Goal: Task Accomplishment & Management: Use online tool/utility

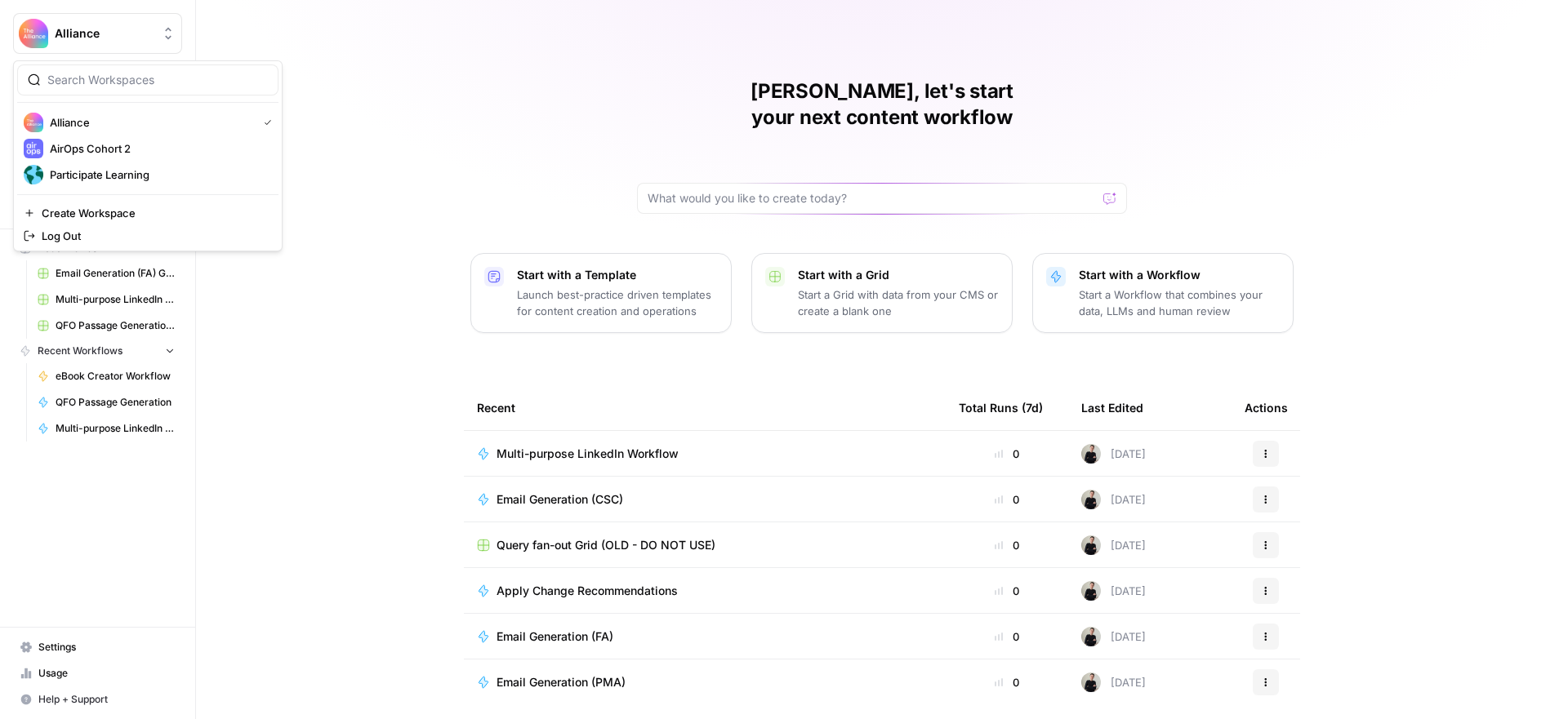
click at [80, 34] on span "Alliance" at bounding box center [104, 33] width 99 height 16
click at [94, 175] on span "Participate Learning" at bounding box center [157, 174] width 215 height 16
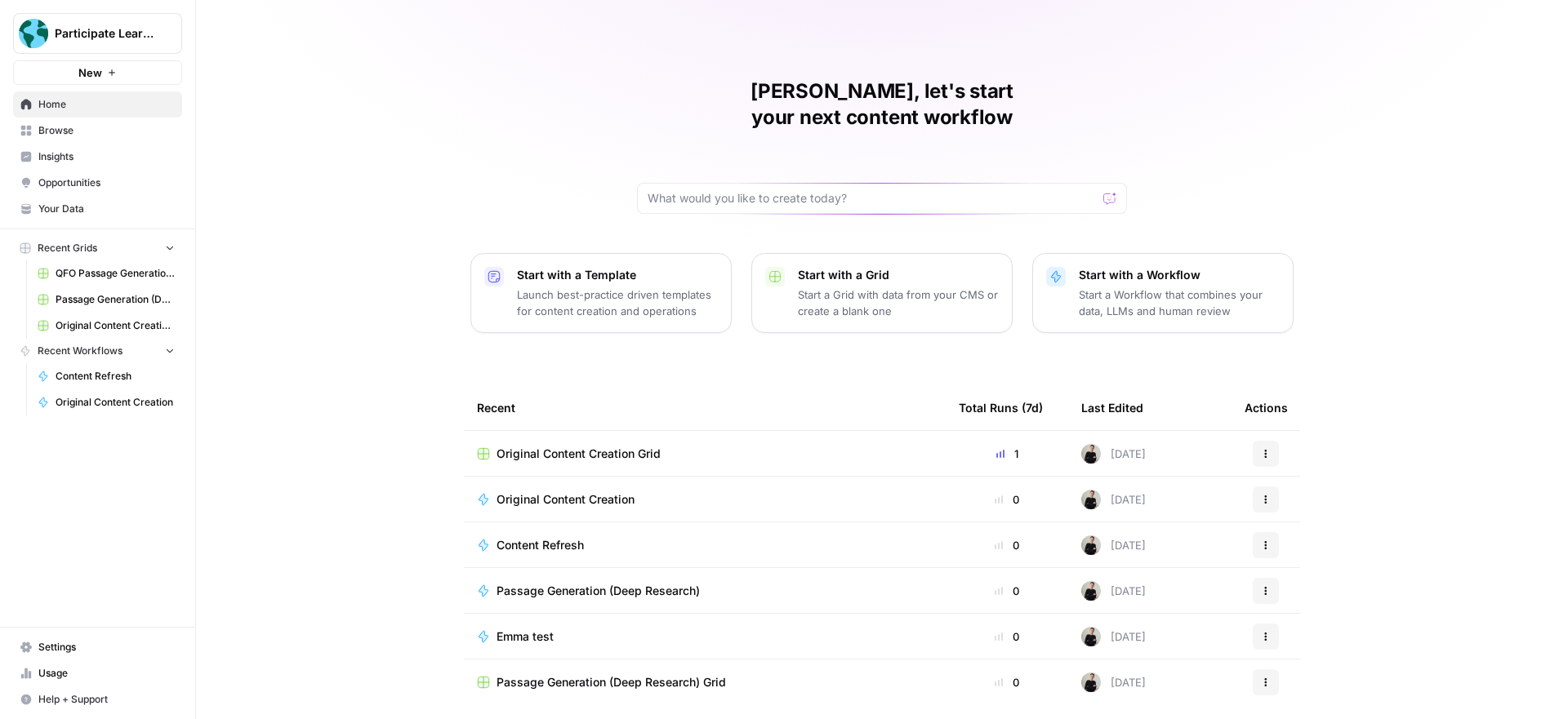
click at [604, 491] on span "Original Content Creation" at bounding box center [565, 499] width 138 height 16
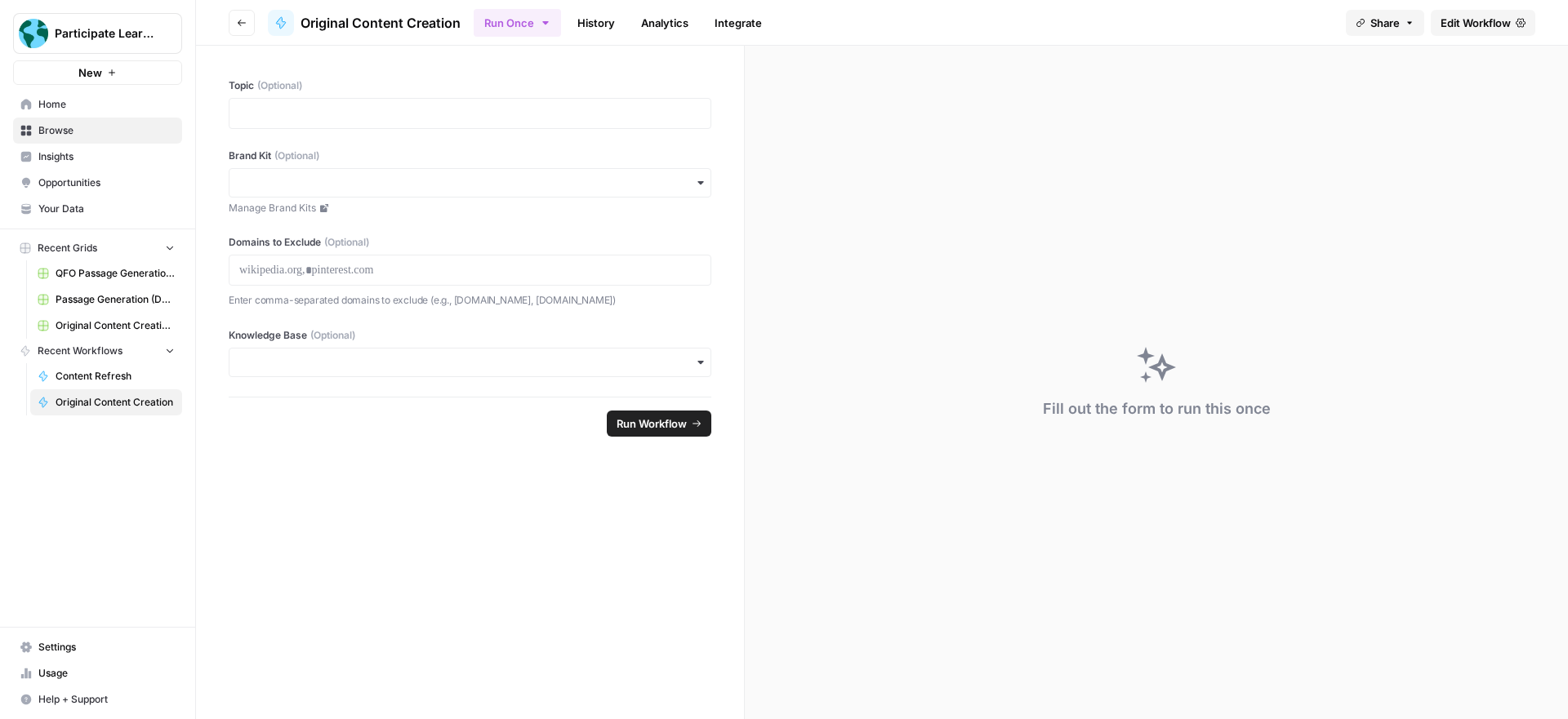
click at [1485, 22] on span "Edit Workflow" at bounding box center [1477, 22] width 70 height 16
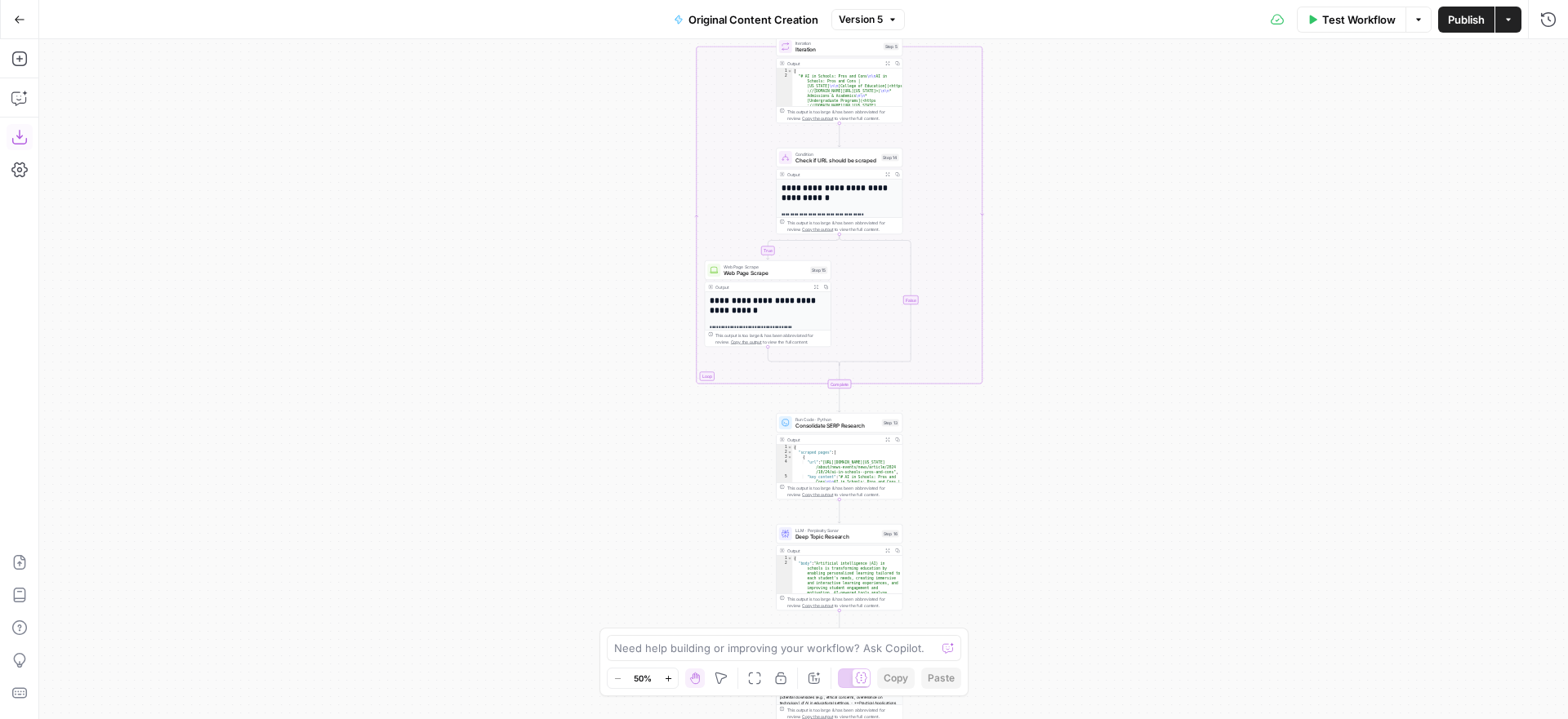
click at [19, 135] on icon "button" at bounding box center [18, 136] width 14 height 14
click at [12, 20] on button "Go Back" at bounding box center [19, 19] width 30 height 30
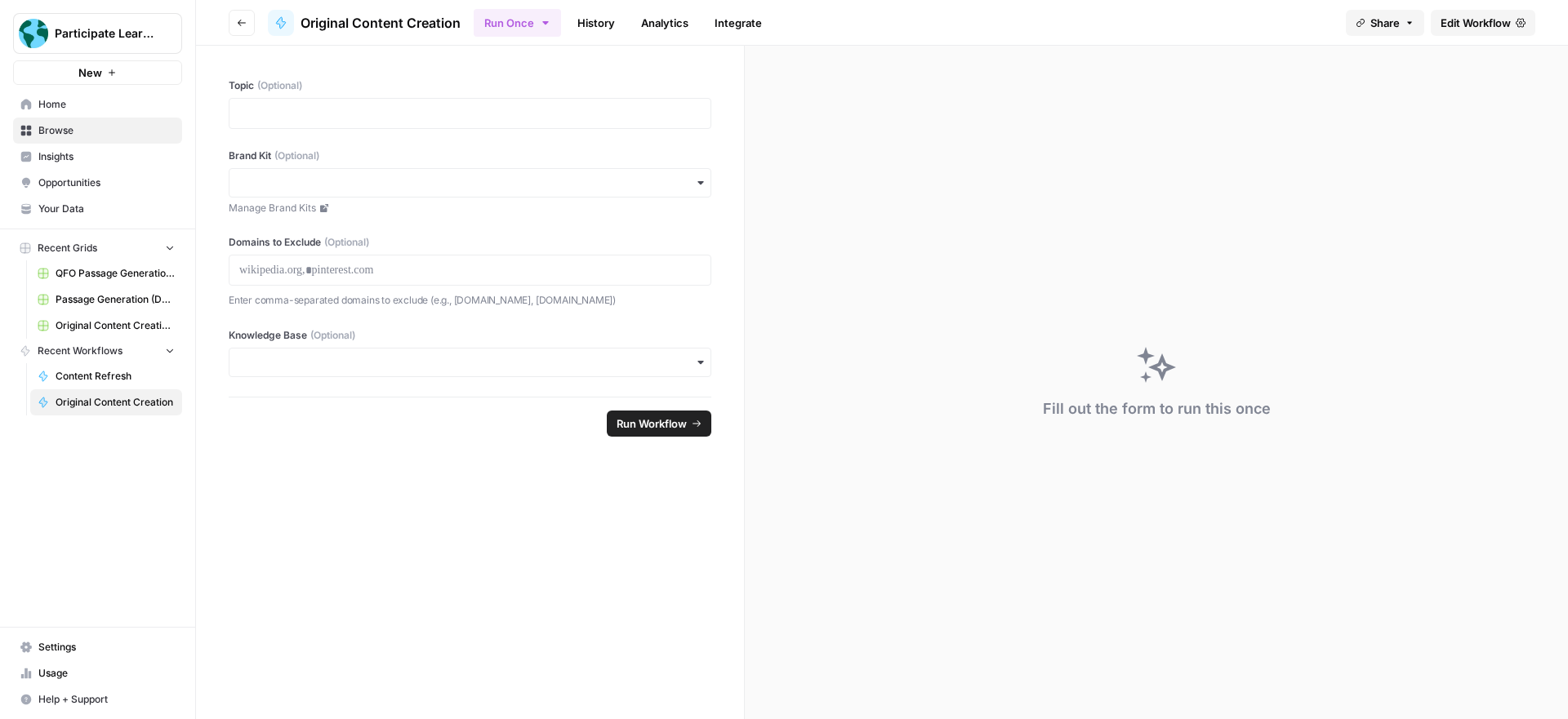
click at [93, 18] on button "Participate Learning" at bounding box center [98, 33] width 170 height 41
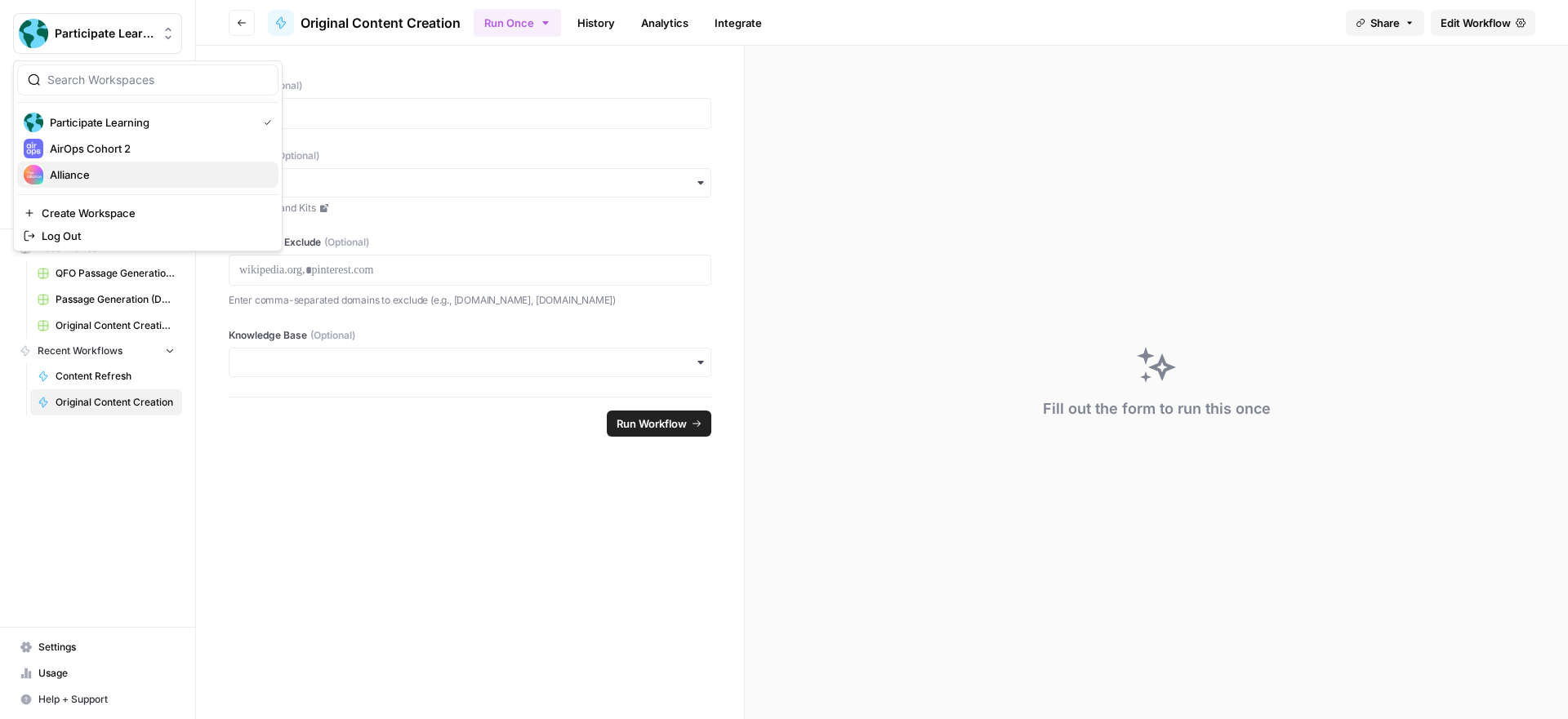
click at [100, 168] on span "Alliance" at bounding box center [157, 174] width 215 height 16
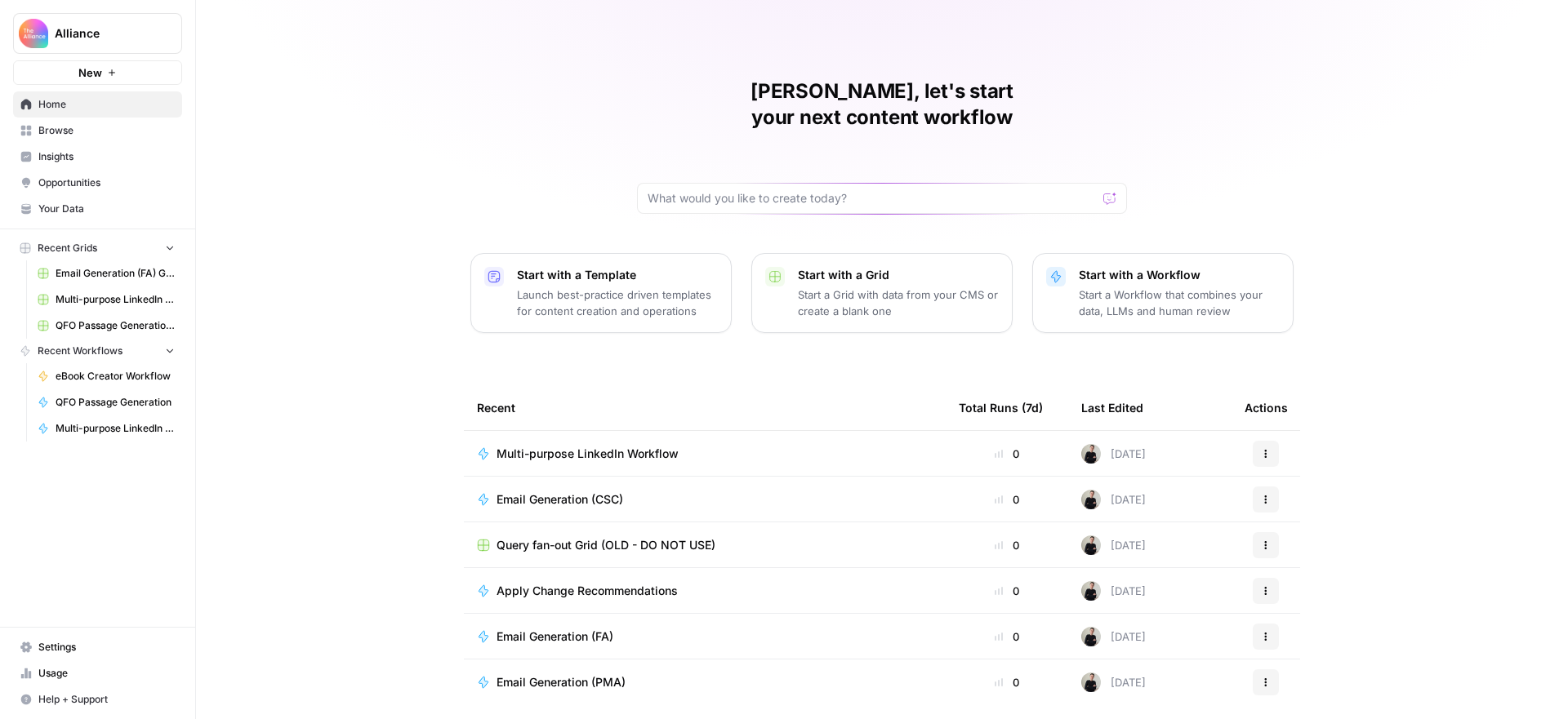
click at [91, 72] on span "New" at bounding box center [90, 72] width 24 height 16
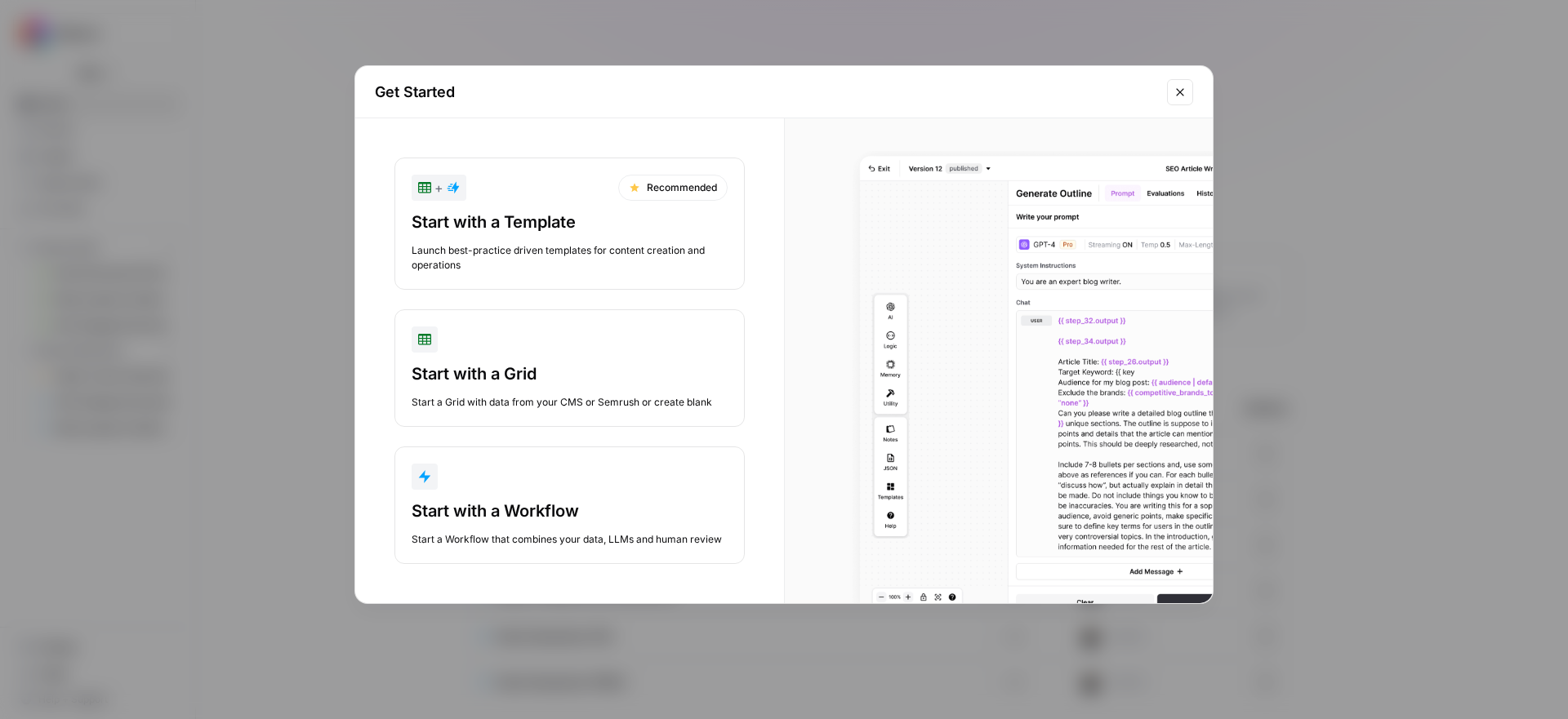
click at [518, 497] on button "Start with a Workflow Start a Workflow that combines your data, LLMs and human …" at bounding box center [570, 505] width 351 height 117
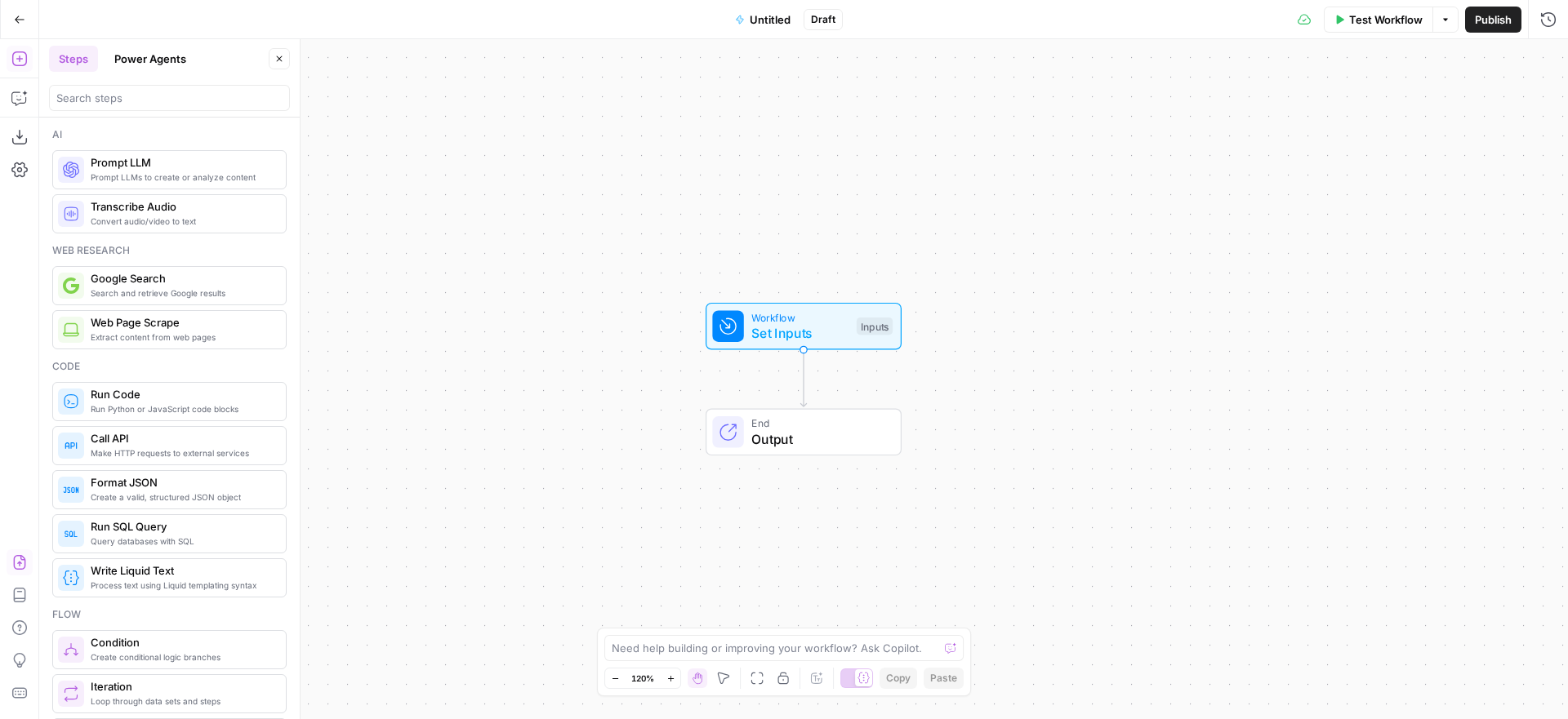
click at [21, 558] on icon "button" at bounding box center [19, 562] width 12 height 14
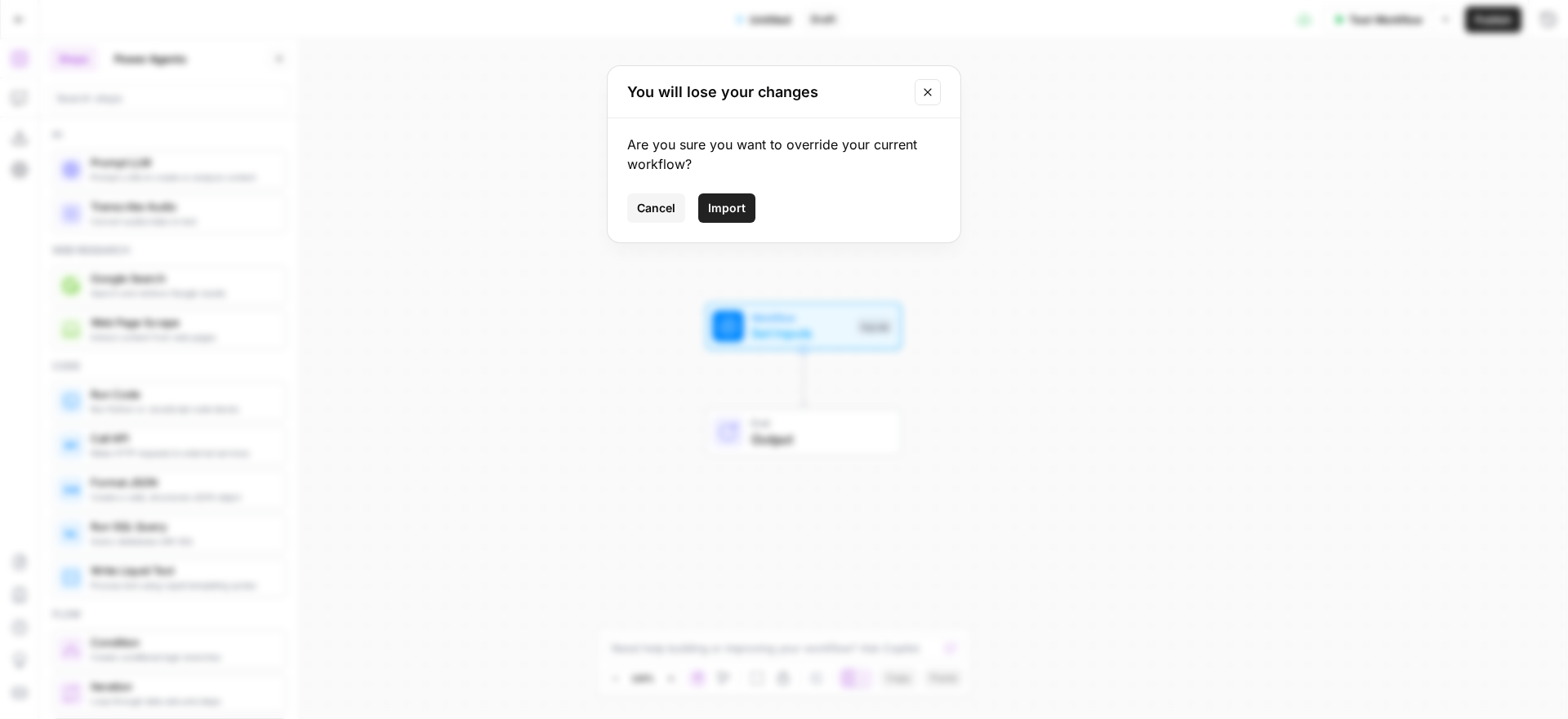
click at [731, 210] on span "Import" at bounding box center [726, 208] width 37 height 16
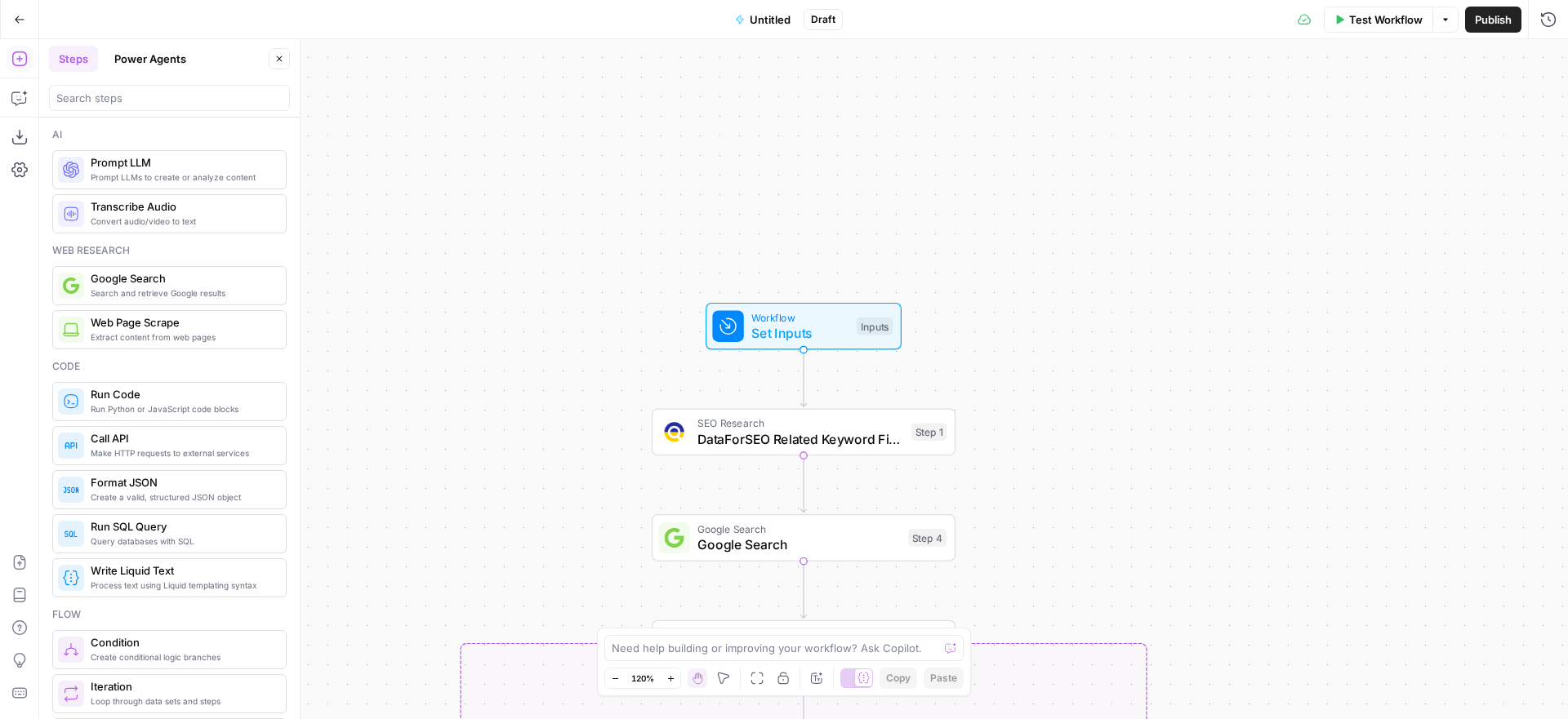
click at [771, 18] on span "Untitled" at bounding box center [770, 19] width 41 height 16
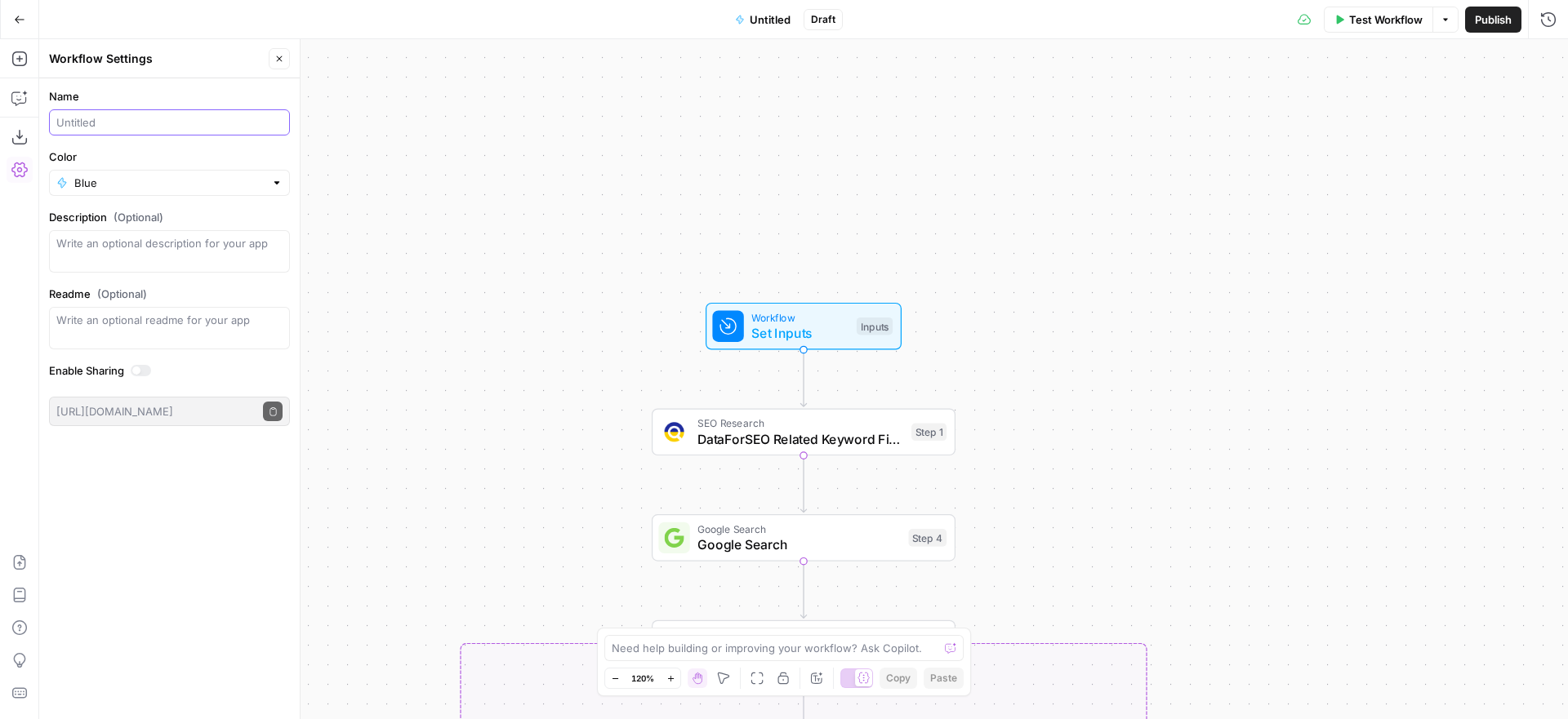
click at [207, 118] on input "Name" at bounding box center [170, 122] width 227 height 16
type input "Experimental Refresh Workflow"
click at [586, 175] on div "true false Workflow Set Inputs Inputs SEO Research DataForSEO Related Keyword F…" at bounding box center [803, 379] width 1529 height 680
click at [819, 324] on span "Set Inputs" at bounding box center [800, 333] width 97 height 20
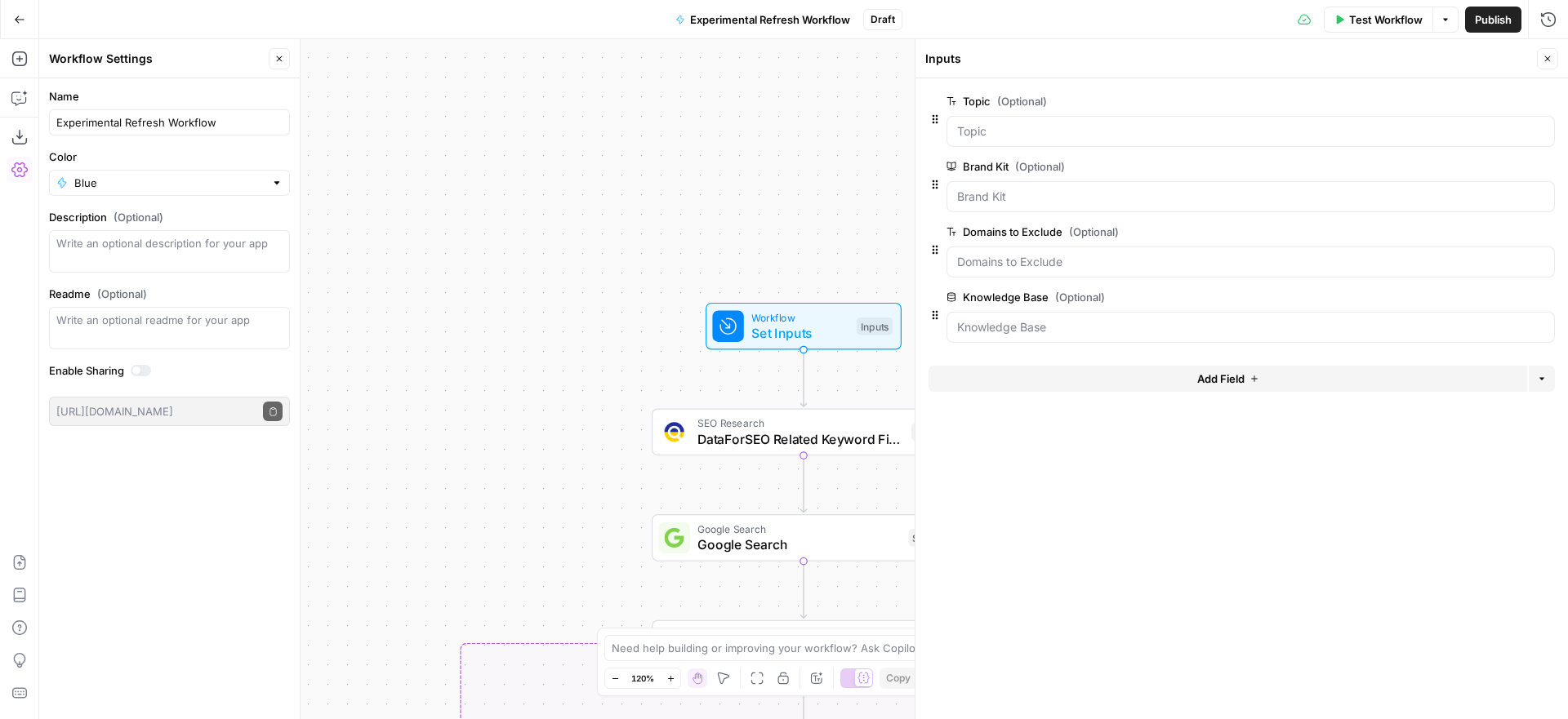
click at [1073, 381] on button "Add Field" at bounding box center [1228, 378] width 599 height 26
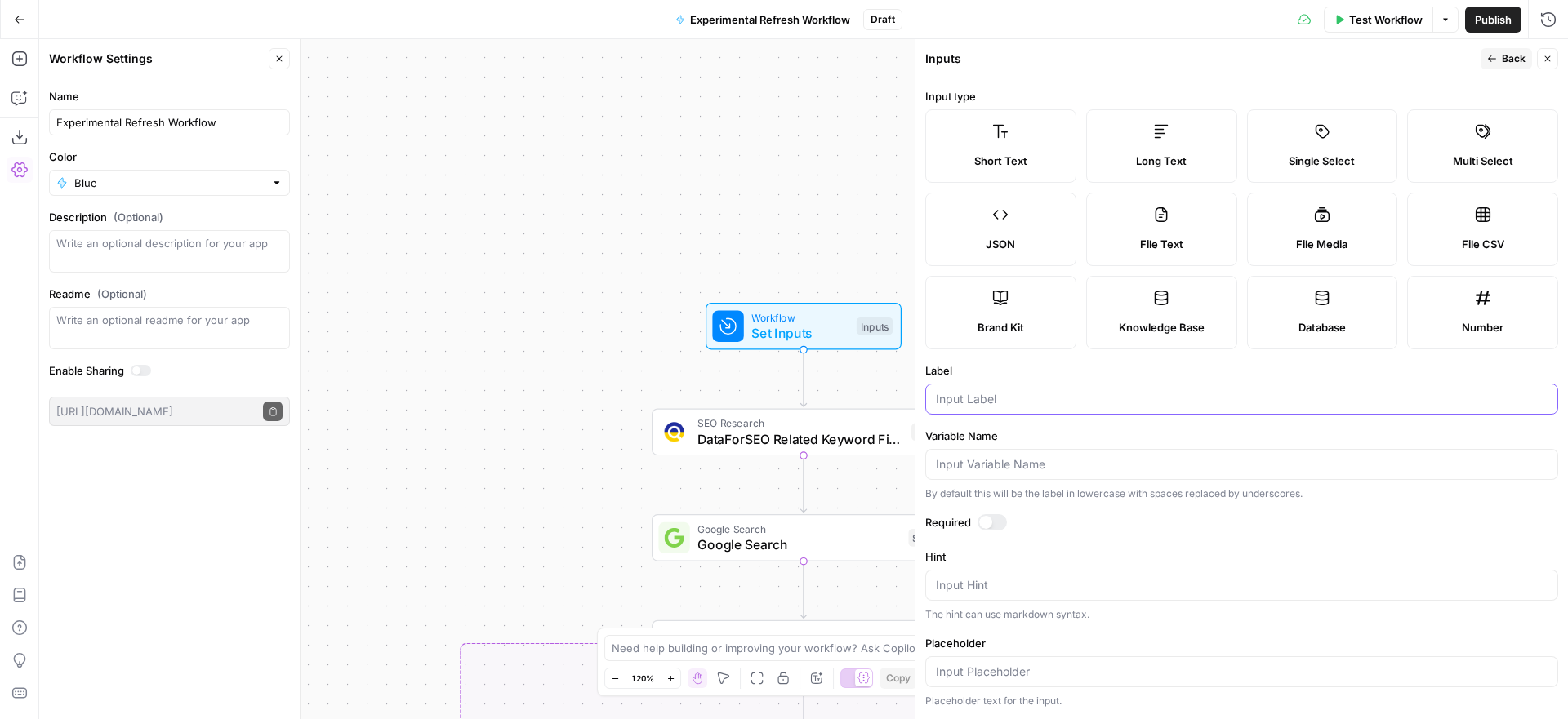
click at [1068, 398] on input "Label" at bounding box center [1242, 399] width 612 height 16
type input "Target URL"
click at [1507, 56] on span "Back" at bounding box center [1514, 58] width 24 height 14
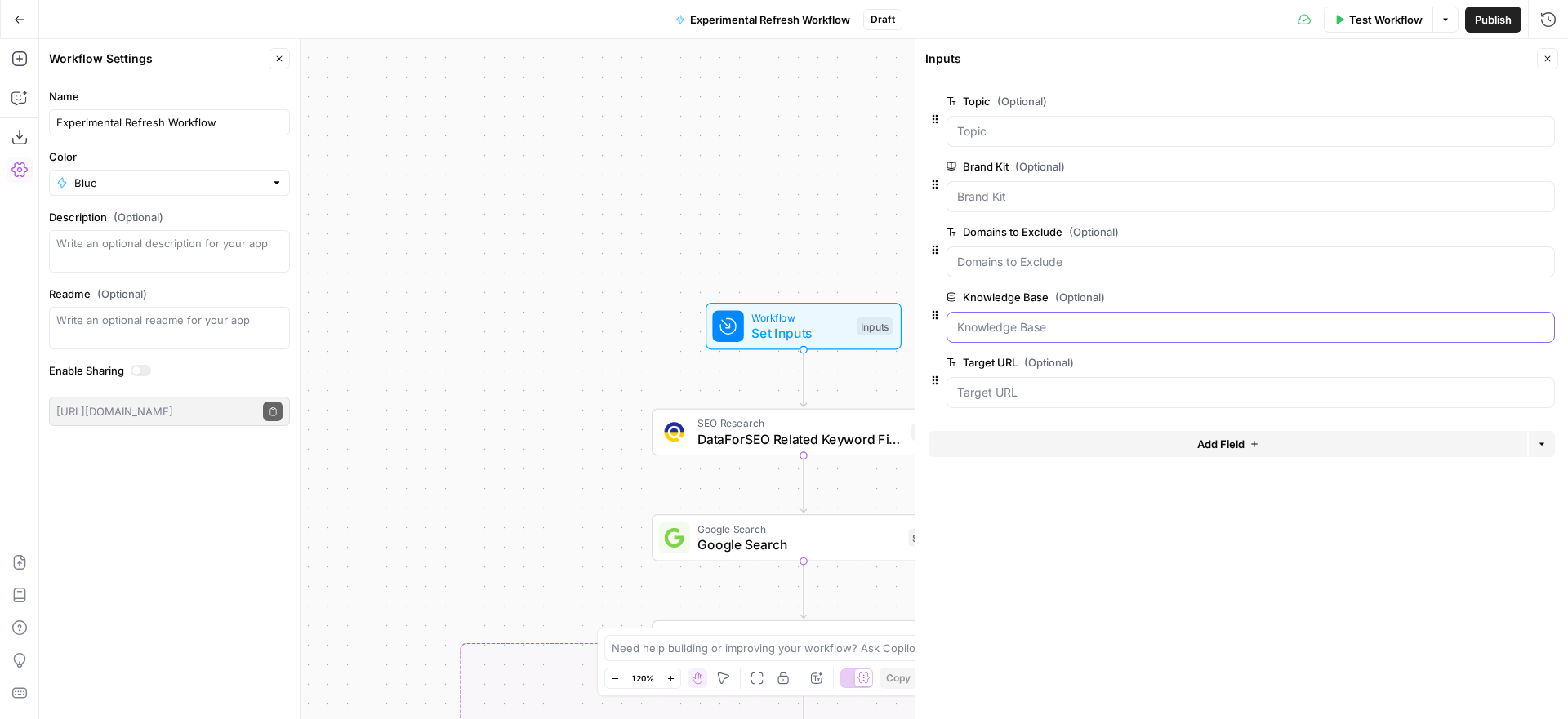
click at [1296, 328] on Base "Knowledge Base (Optional)" at bounding box center [1251, 327] width 588 height 16
click at [1494, 291] on span "edit field" at bounding box center [1495, 297] width 36 height 13
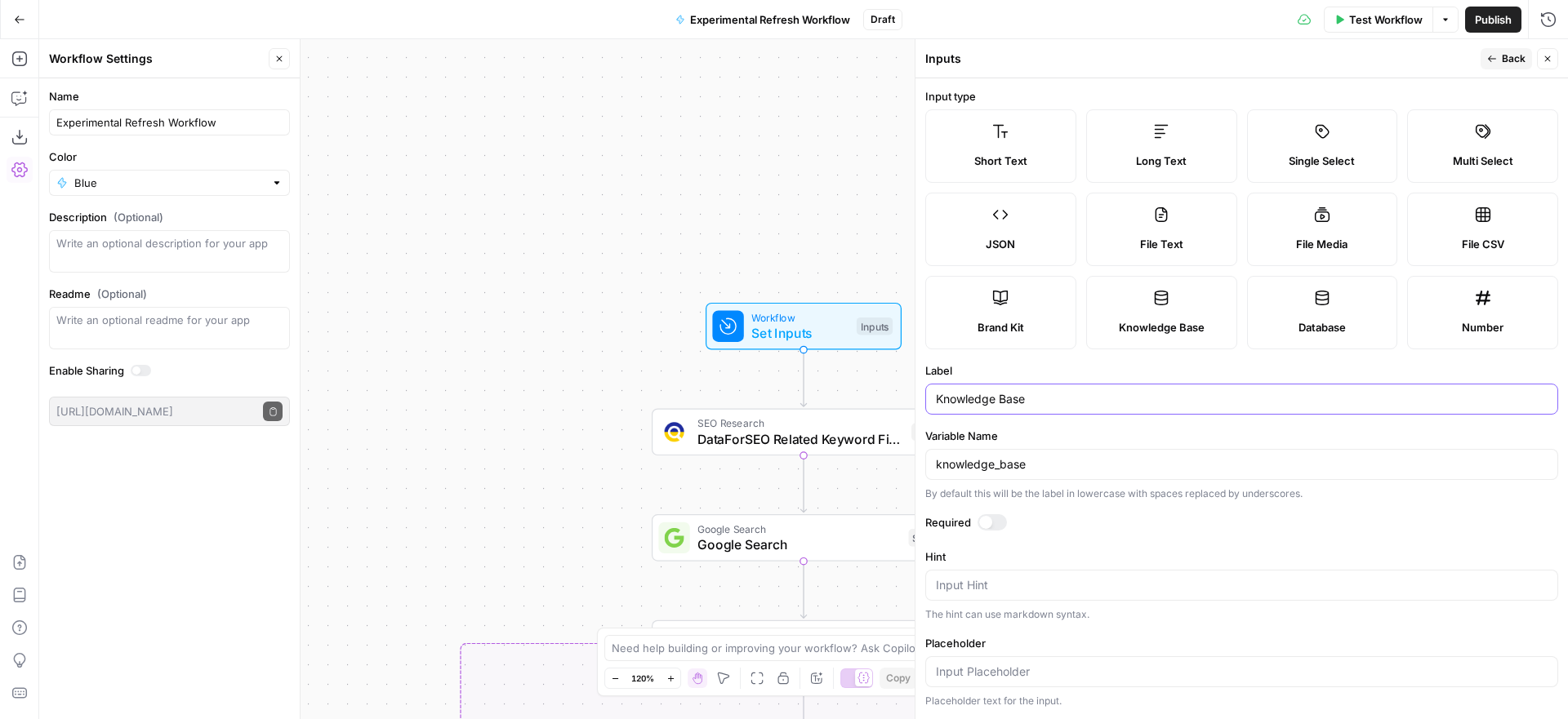
click at [937, 400] on input "Knowledge Base" at bounding box center [1242, 399] width 612 height 16
drag, startPoint x: 1046, startPoint y: 395, endPoint x: 767, endPoint y: 367, distance: 280.4
click at [767, 369] on body "Alliance New Home Browse Insights Opportunities Your Data Recent Grids Email Ge…" at bounding box center [784, 359] width 1568 height 719
type input "K"
type input "Keynote Repo"
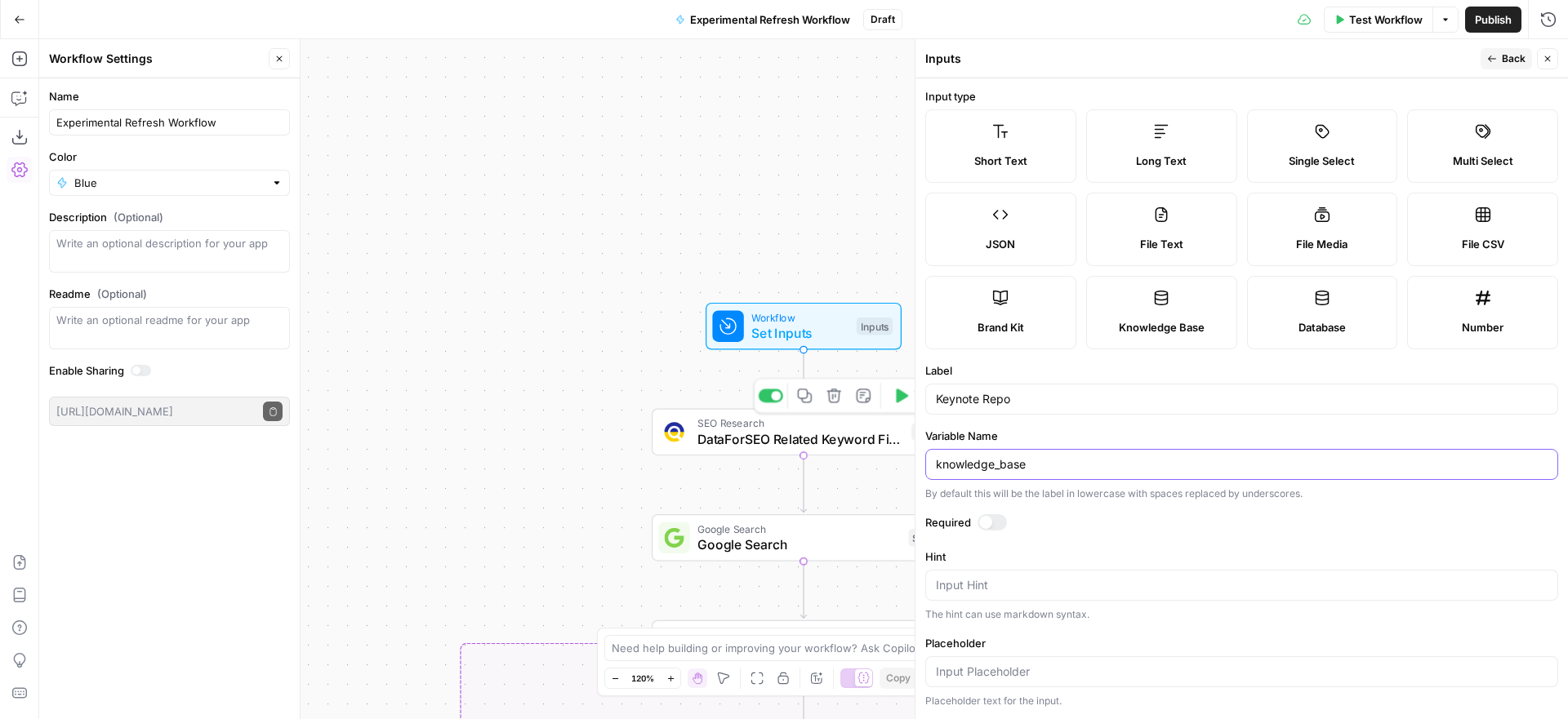
drag, startPoint x: 1035, startPoint y: 461, endPoint x: 852, endPoint y: 442, distance: 184.0
click at [852, 442] on body "Alliance New Home Browse Insights Opportunities Your Data Recent Grids Email Ge…" at bounding box center [784, 359] width 1568 height 719
type input "keynote_repo"
click at [1221, 369] on label "Label" at bounding box center [1242, 370] width 633 height 16
click at [1221, 391] on input "Keynote Repo" at bounding box center [1242, 399] width 612 height 16
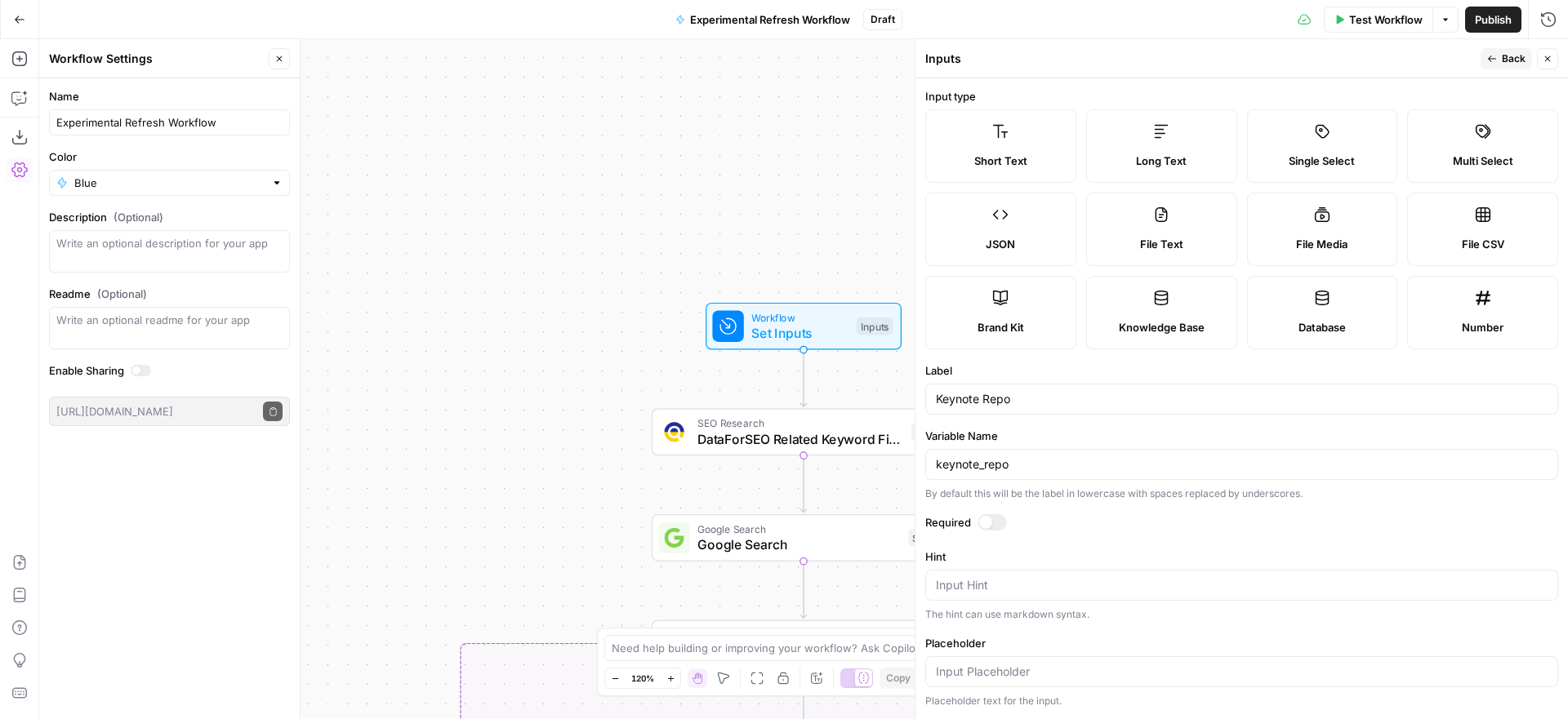
click at [1509, 55] on span "Back" at bounding box center [1514, 58] width 24 height 14
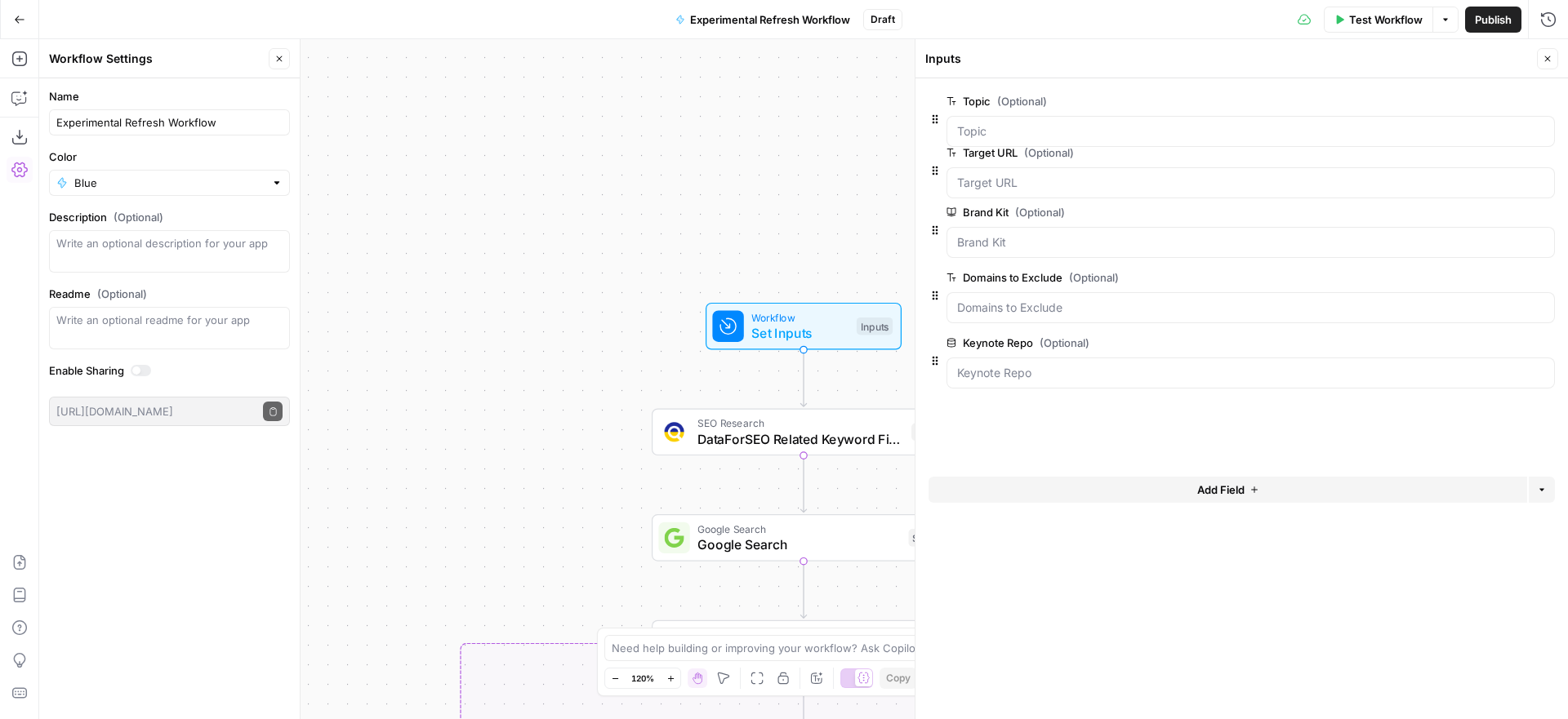
drag, startPoint x: 936, startPoint y: 379, endPoint x: 936, endPoint y: 162, distance: 217.0
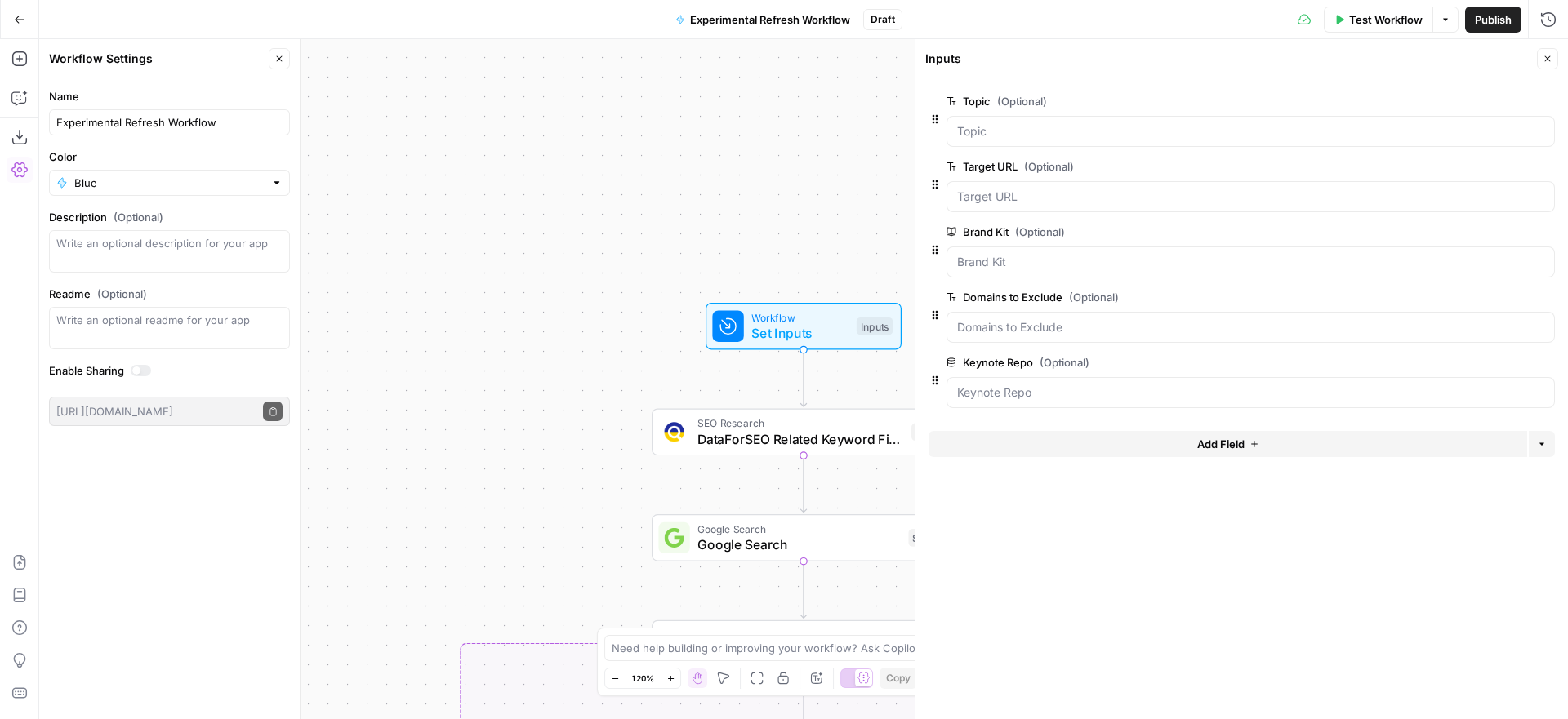
click at [1549, 58] on icon "button" at bounding box center [1548, 59] width 10 height 10
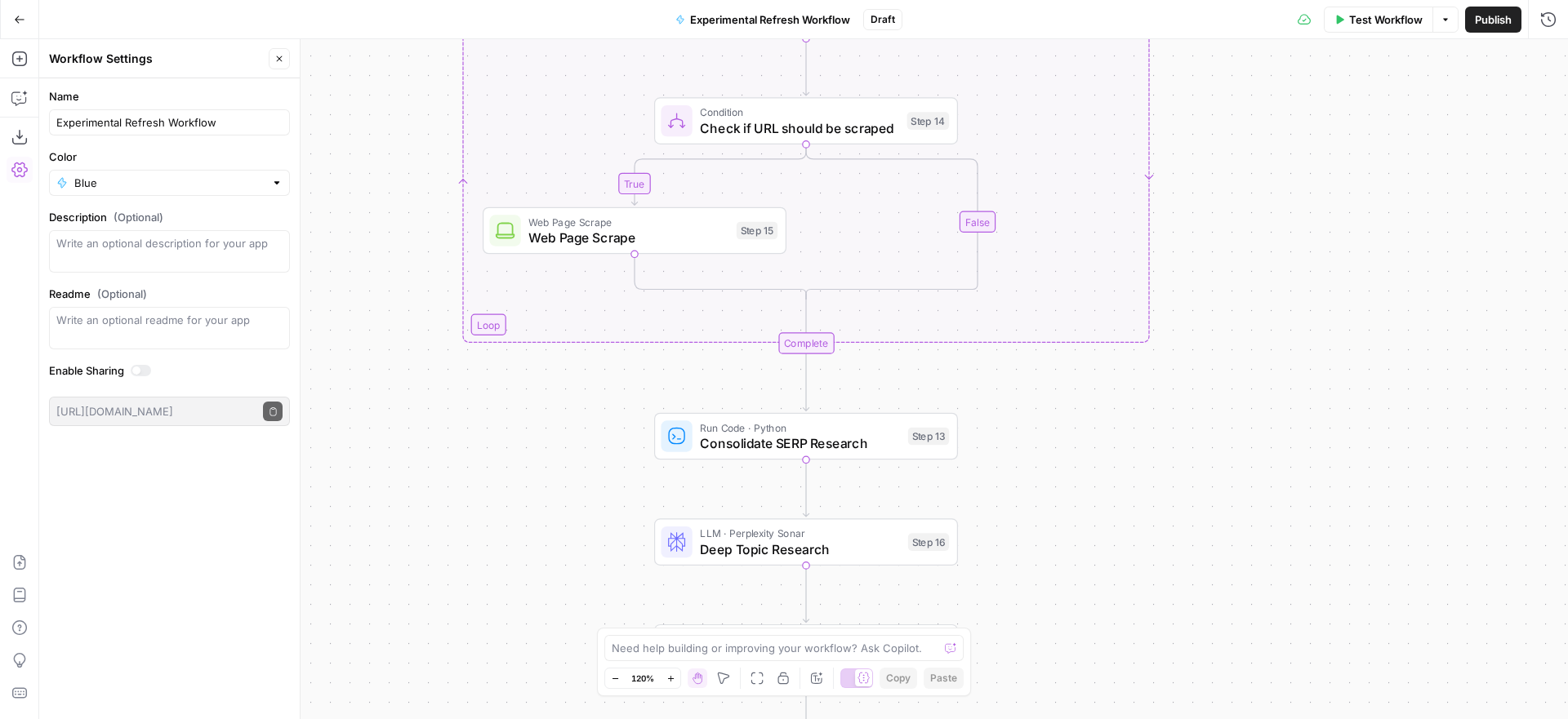
click at [284, 59] on span "Close" at bounding box center [284, 59] width 1 height 1
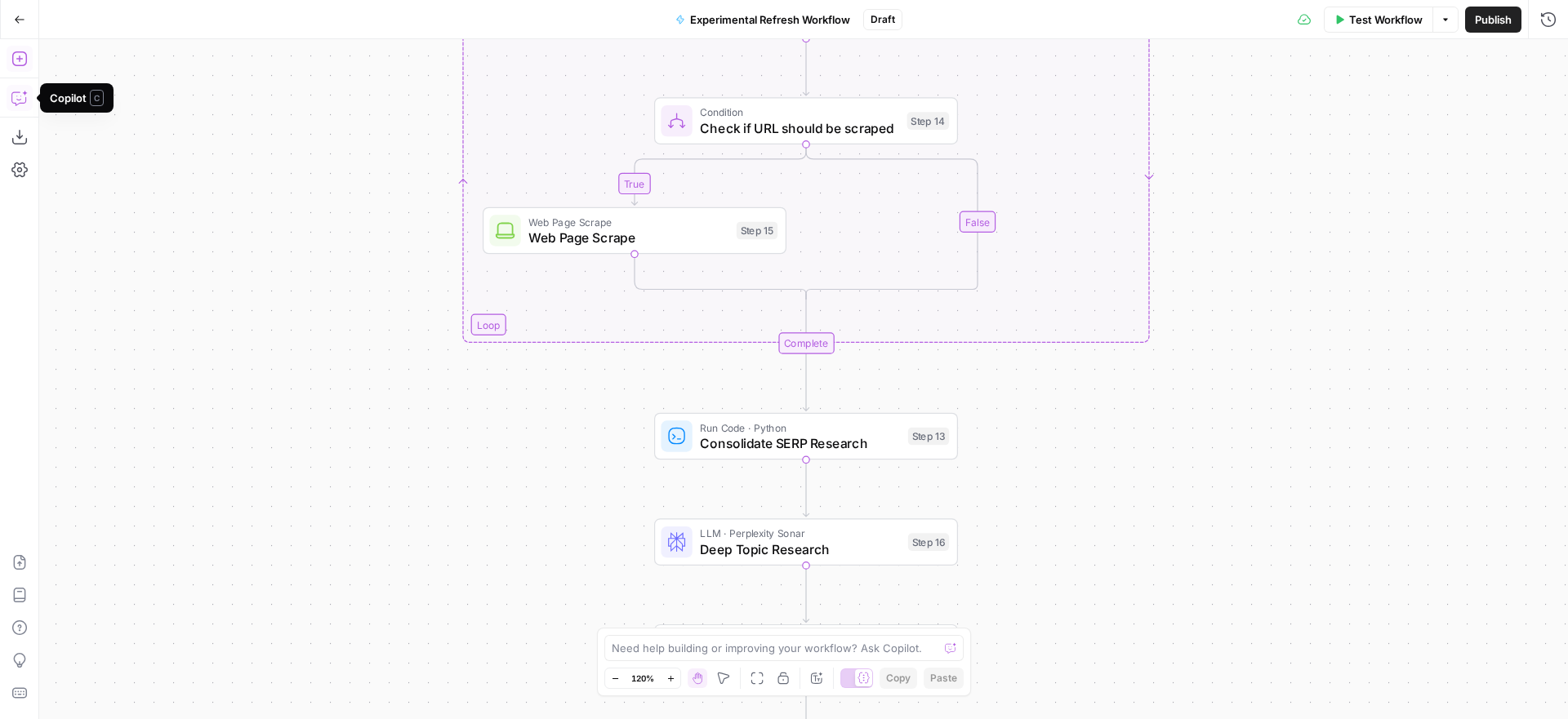
click at [21, 54] on icon "button" at bounding box center [19, 58] width 16 height 16
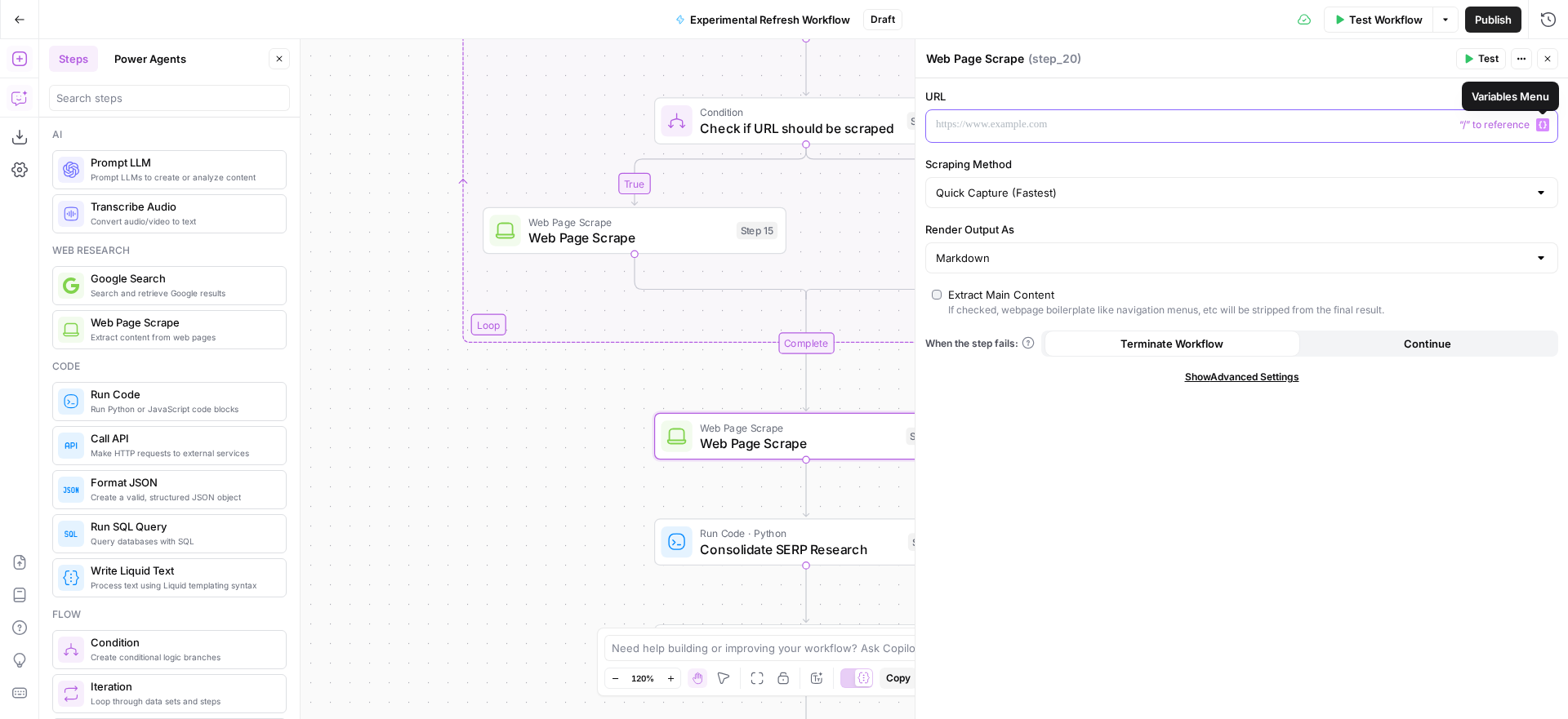
click at [1544, 126] on icon "button" at bounding box center [1543, 125] width 9 height 9
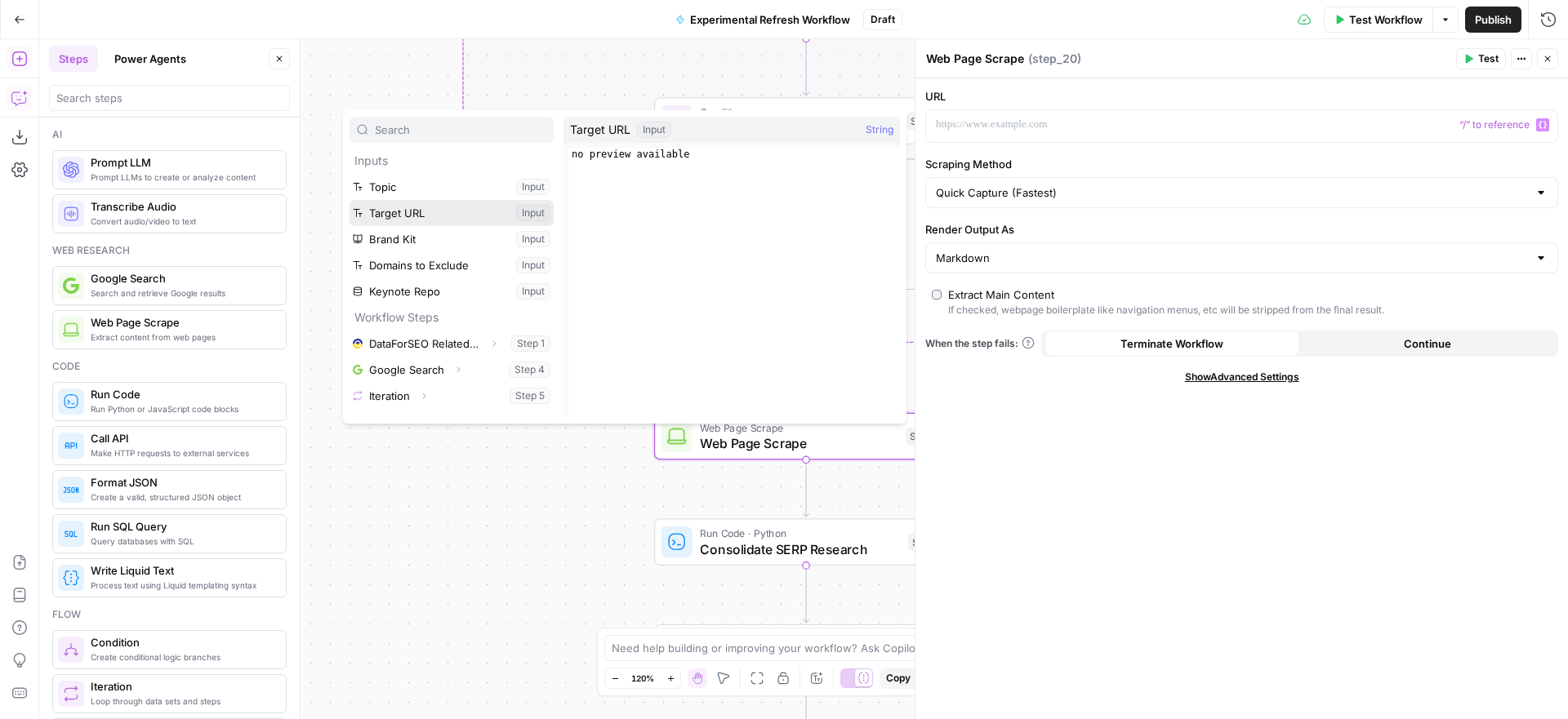
click at [415, 215] on button "Select variable Target URL" at bounding box center [452, 212] width 204 height 26
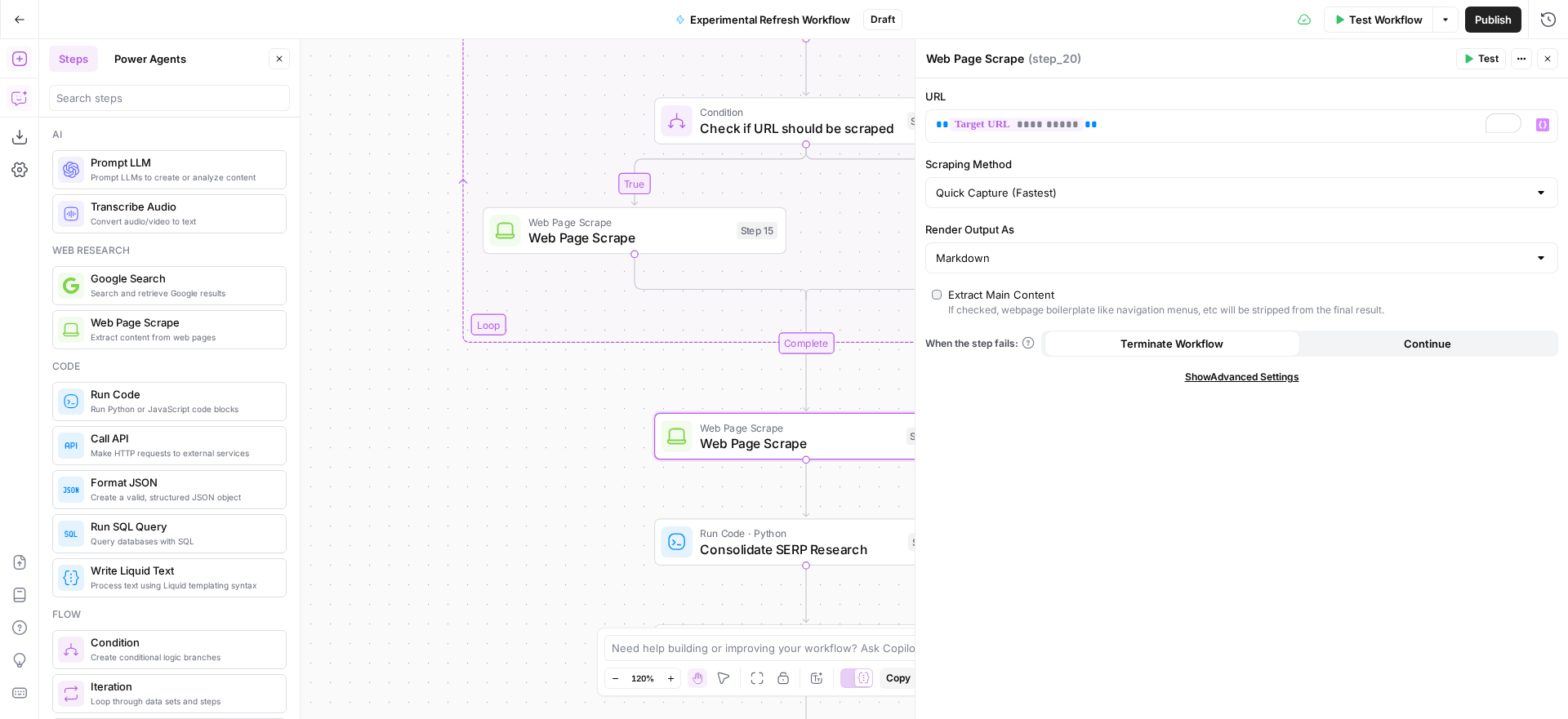
click at [1547, 61] on icon "button" at bounding box center [1548, 59] width 10 height 10
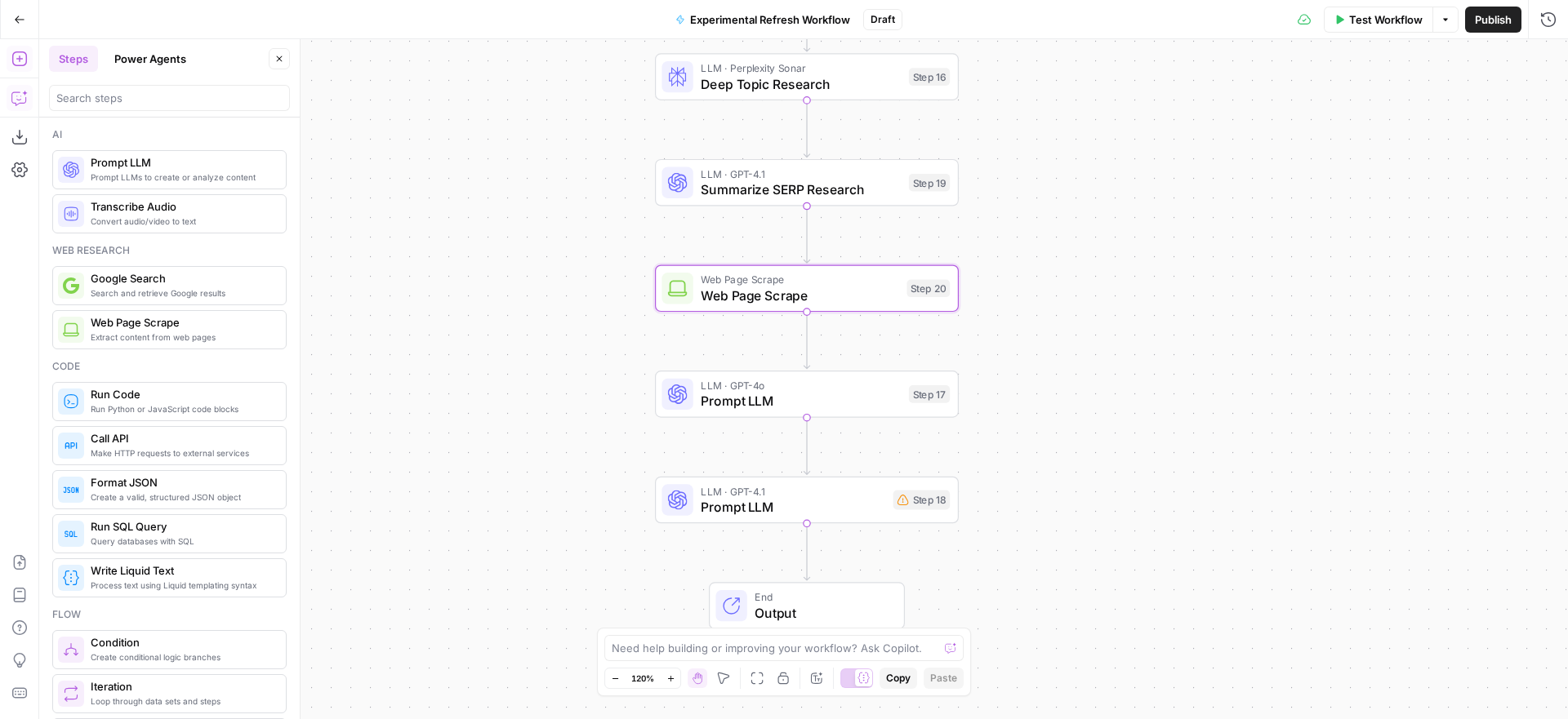
click at [784, 501] on span "Prompt LLM" at bounding box center [794, 507] width 185 height 20
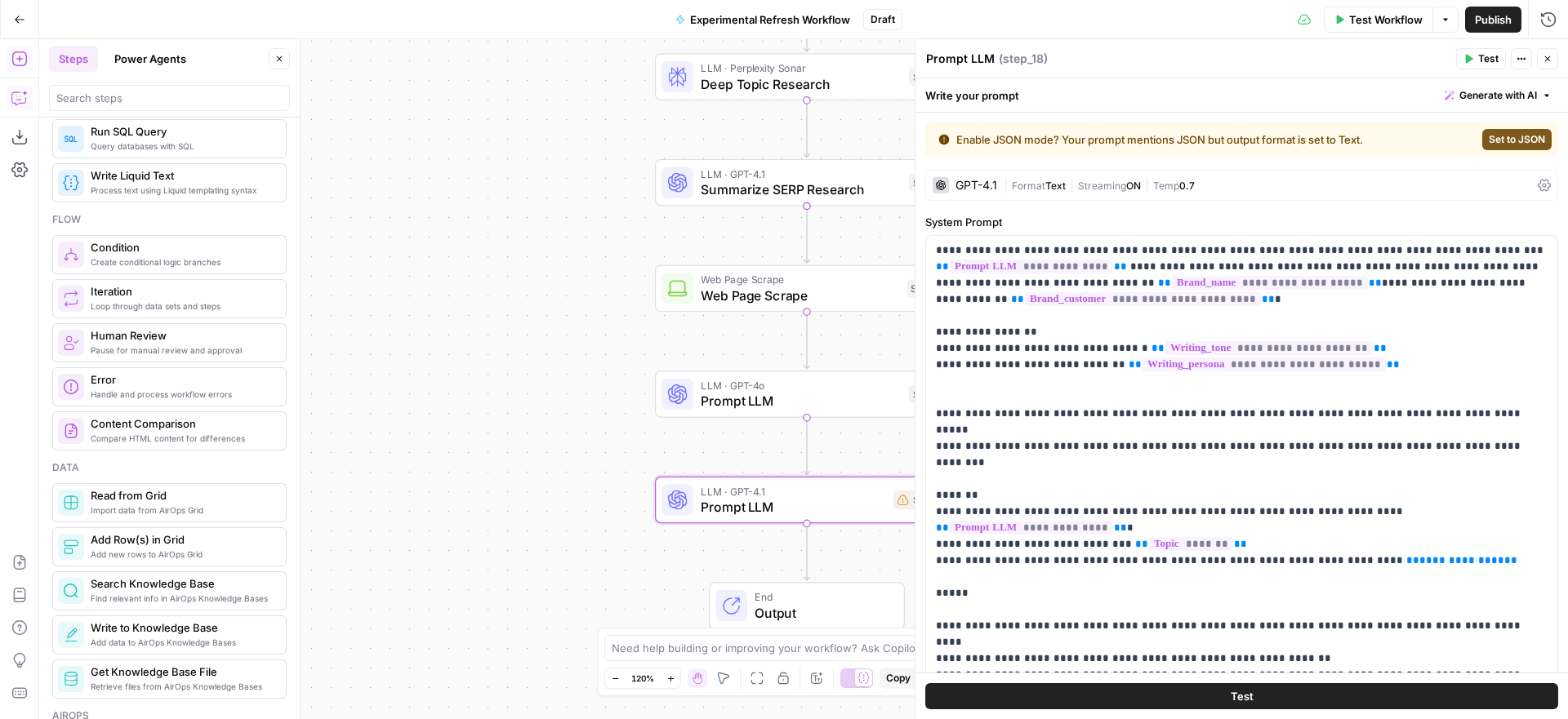
scroll to position [542, 0]
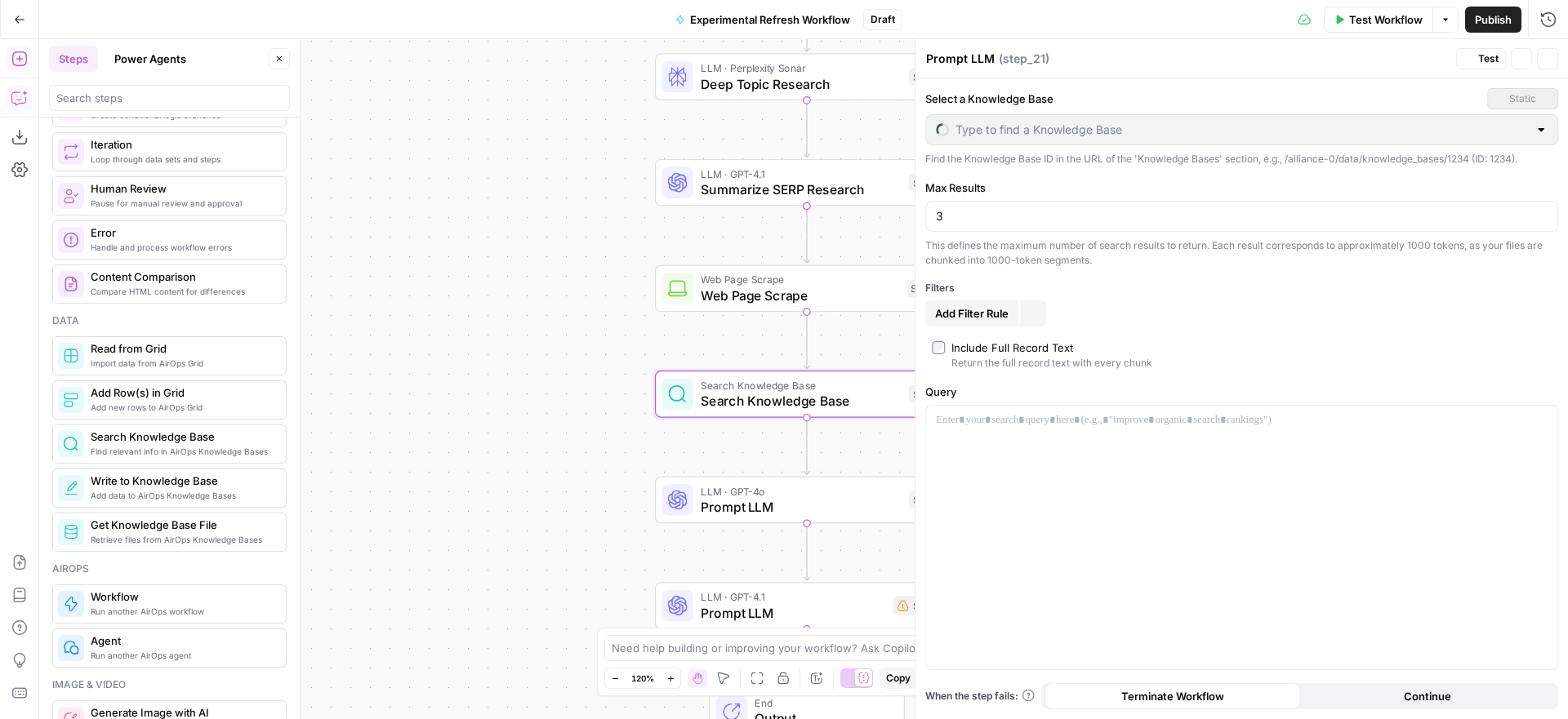
type textarea "Search Knowledge Base"
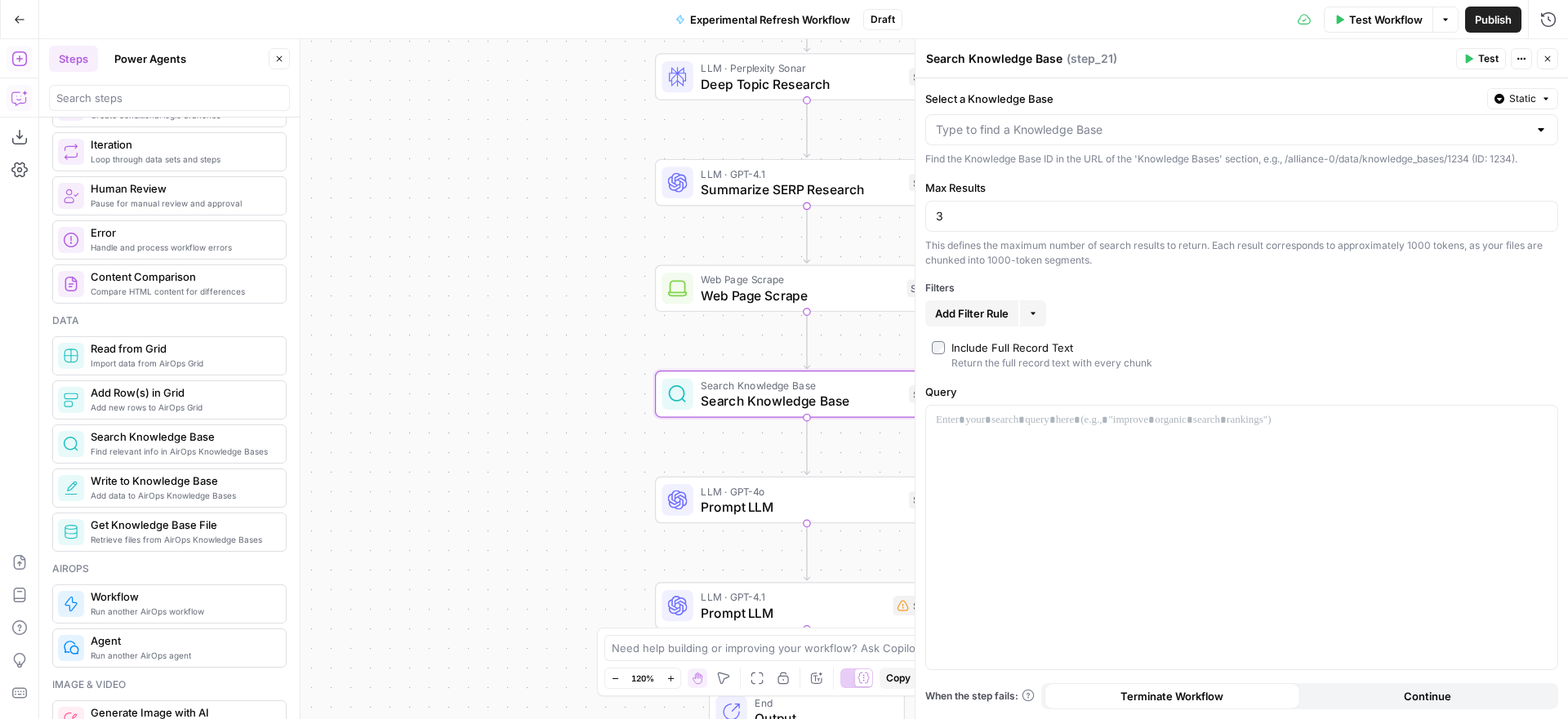
click at [777, 295] on span "Web Page Scrape" at bounding box center [800, 295] width 198 height 20
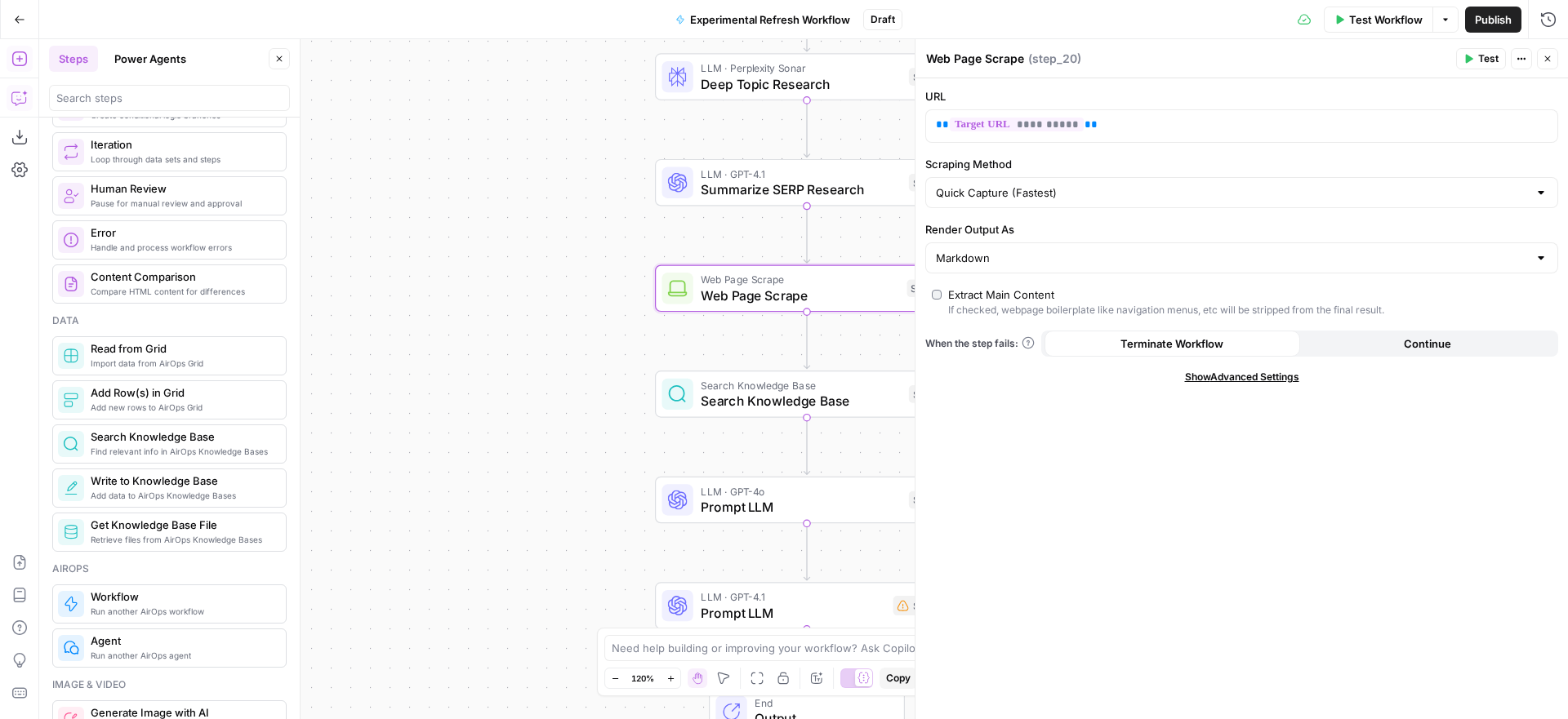
drag, startPoint x: 1006, startPoint y: 55, endPoint x: 991, endPoint y: 59, distance: 15.5
click at [1006, 55] on textarea "Web Page Scrape" at bounding box center [975, 58] width 98 height 16
drag, startPoint x: 949, startPoint y: 58, endPoint x: 877, endPoint y: 55, distance: 72.1
click at [877, 55] on body "Alliance New Home Browse Insights Opportunities Your Data Recent Grids Email Ge…" at bounding box center [784, 359] width 1568 height 719
type textarea "Target Page Scrape"
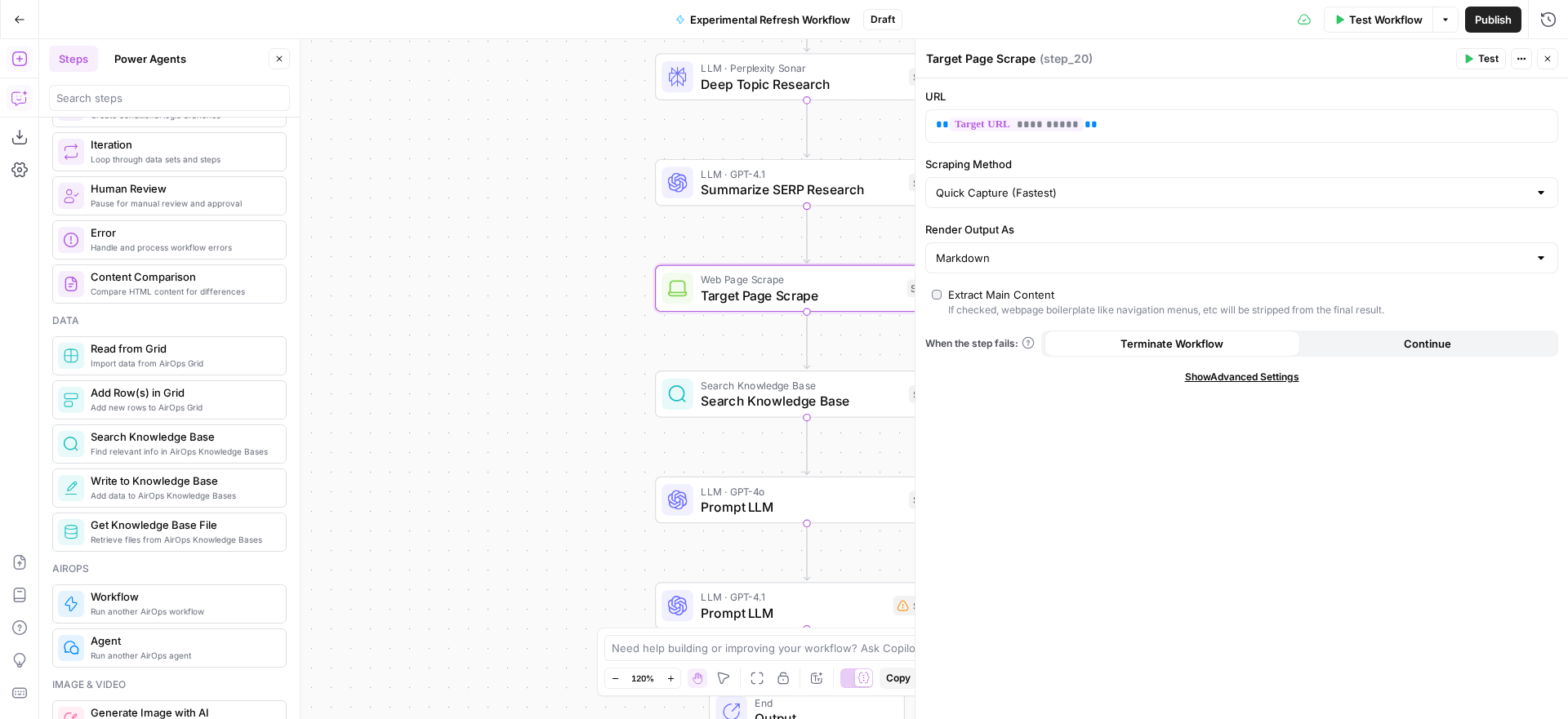
click at [1388, 66] on div "Target Page Scrape Target Page Scrape ( step_20 )" at bounding box center [1189, 58] width 526 height 18
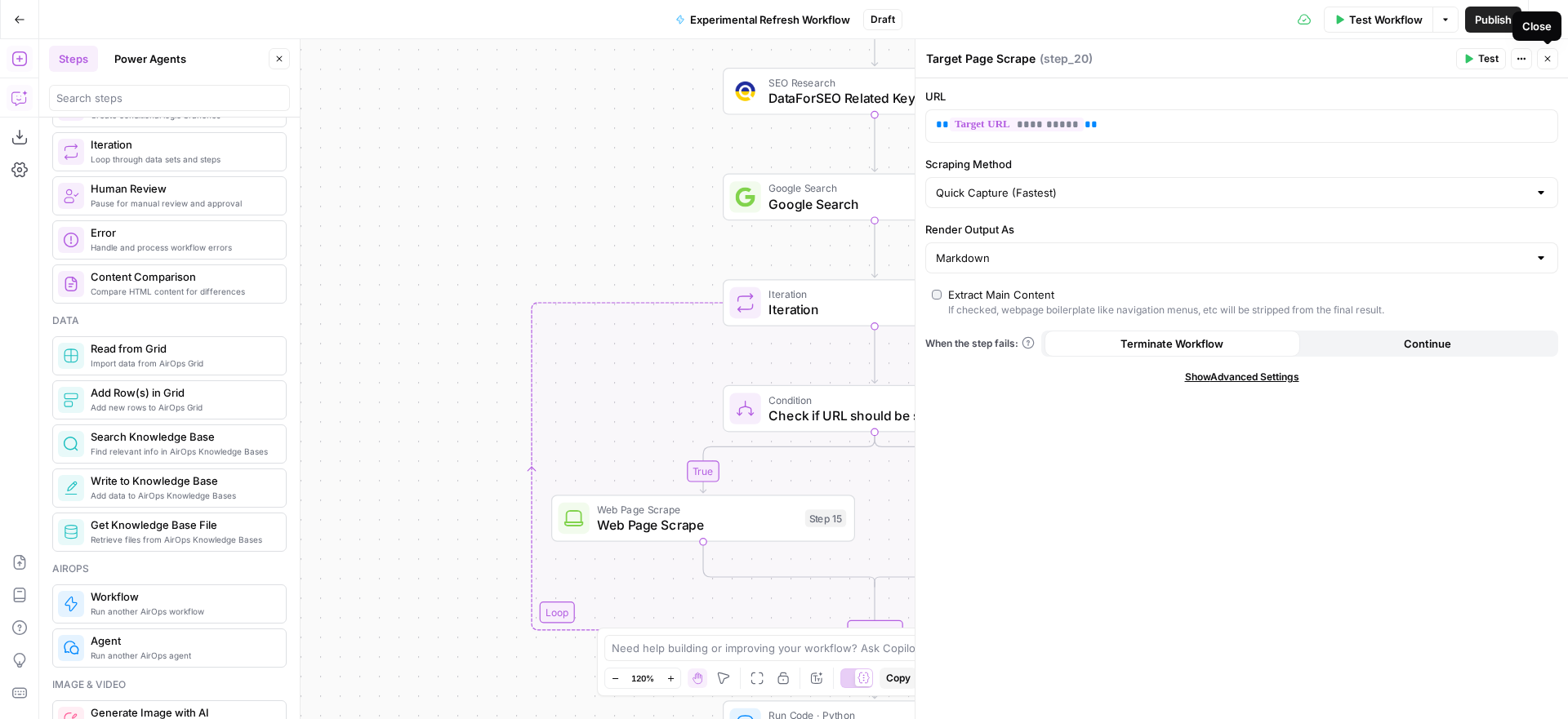
click at [1551, 61] on icon "button" at bounding box center [1548, 59] width 10 height 10
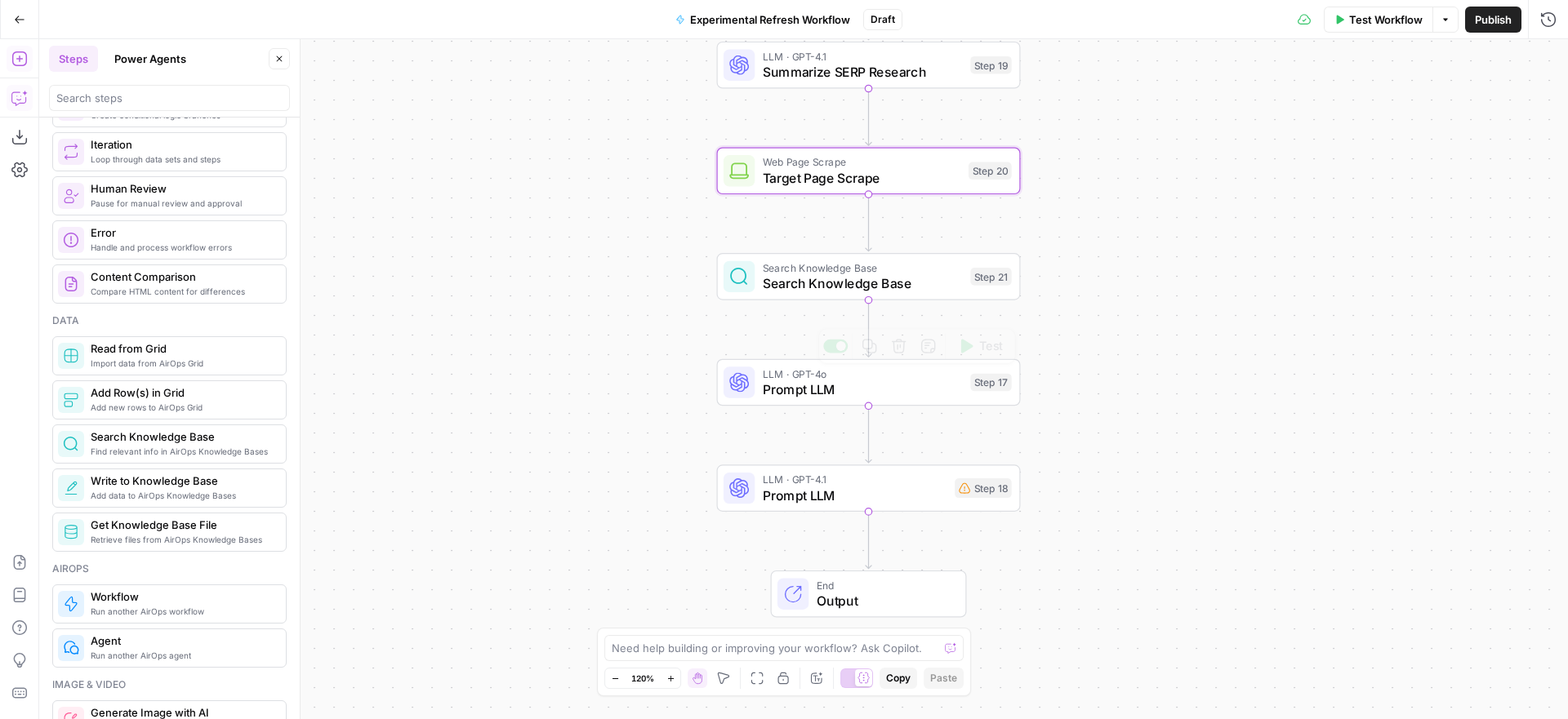
click at [844, 397] on span "Prompt LLM" at bounding box center [863, 389] width 200 height 20
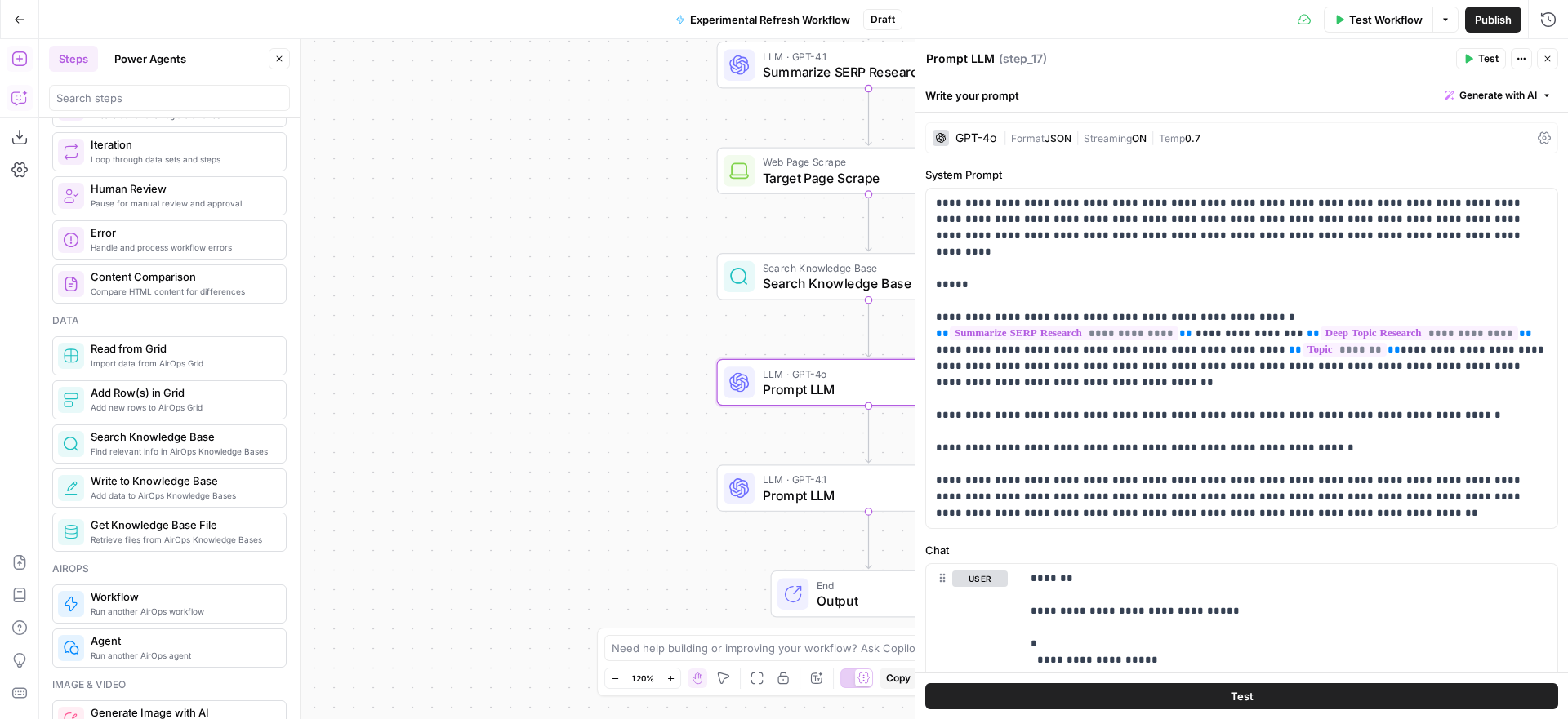
click at [956, 59] on textarea "Prompt LLM" at bounding box center [960, 58] width 69 height 16
drag, startPoint x: 977, startPoint y: 56, endPoint x: 924, endPoint y: 57, distance: 53.0
click at [924, 57] on div "Prompt LLM Prompt LLM" at bounding box center [960, 58] width 77 height 20
type textarea "Content Brief"
click at [1114, 58] on div "Content Brief Content Brief ( step_17 )" at bounding box center [1189, 58] width 526 height 18
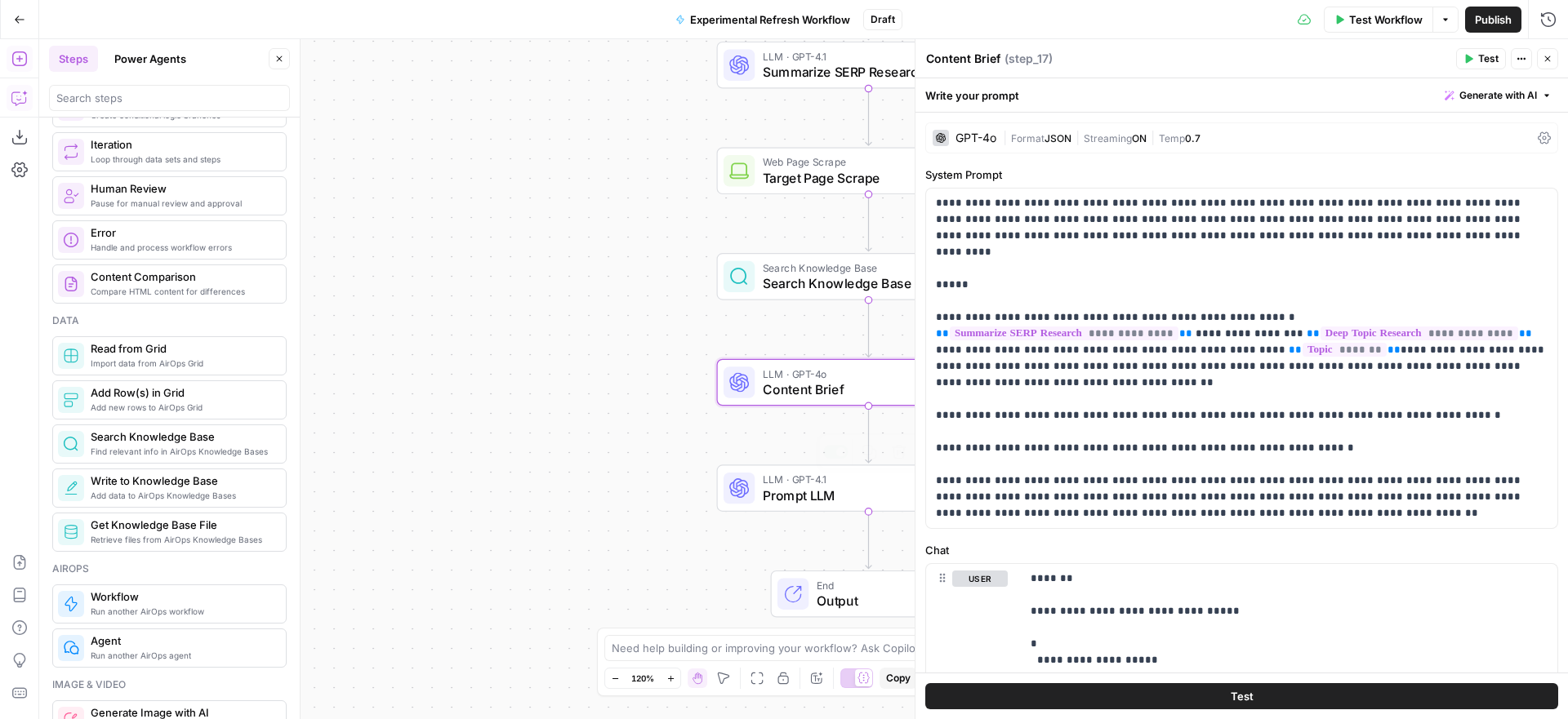
click at [812, 499] on span "Prompt LLM" at bounding box center [855, 495] width 185 height 20
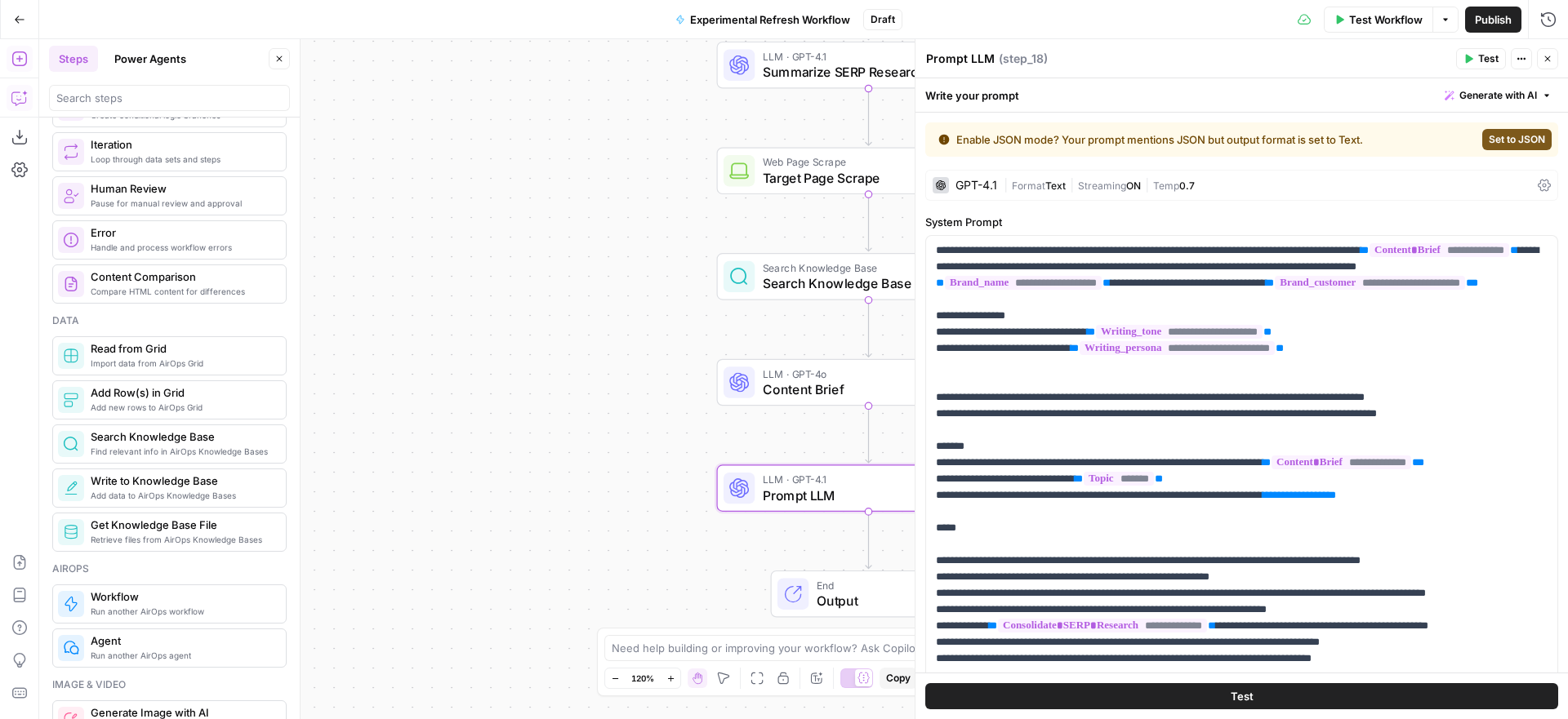
click at [989, 60] on textarea "Prompt LLM" at bounding box center [960, 58] width 69 height 16
drag, startPoint x: 896, startPoint y: 54, endPoint x: 868, endPoint y: 52, distance: 28.1
click at [869, 53] on body "Alliance New Home Browse Insights Opportunities Your Data Recent Grids Email Ge…" at bounding box center [784, 359] width 1568 height 719
drag, startPoint x: 976, startPoint y: 58, endPoint x: 927, endPoint y: 63, distance: 49.3
click at [927, 63] on textarea "Prompt LLM" at bounding box center [960, 58] width 69 height 16
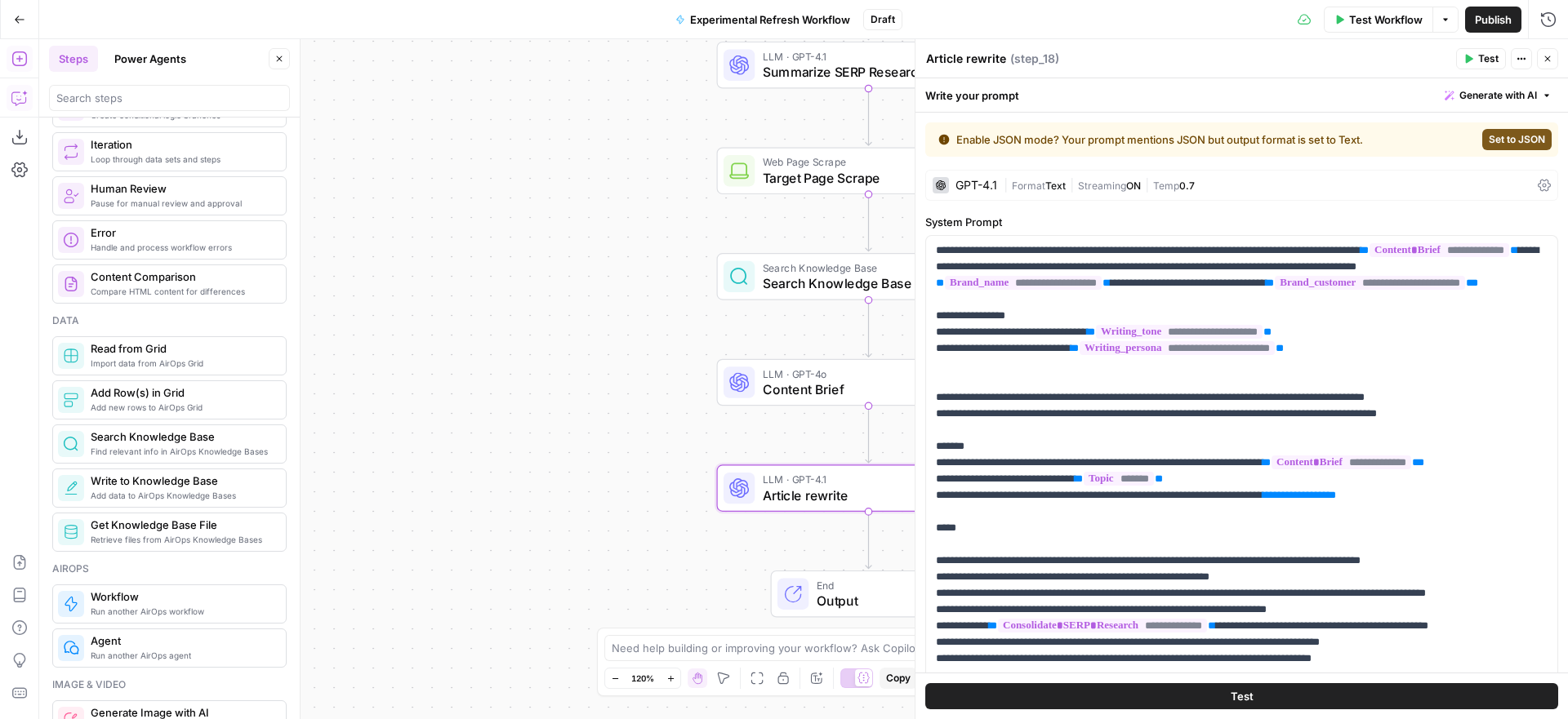
type textarea "Article rewrite"
click at [1123, 57] on div "Article rewrite Article rewrite ( step_18 )" at bounding box center [1189, 58] width 526 height 18
click at [1551, 62] on icon "button" at bounding box center [1548, 59] width 10 height 10
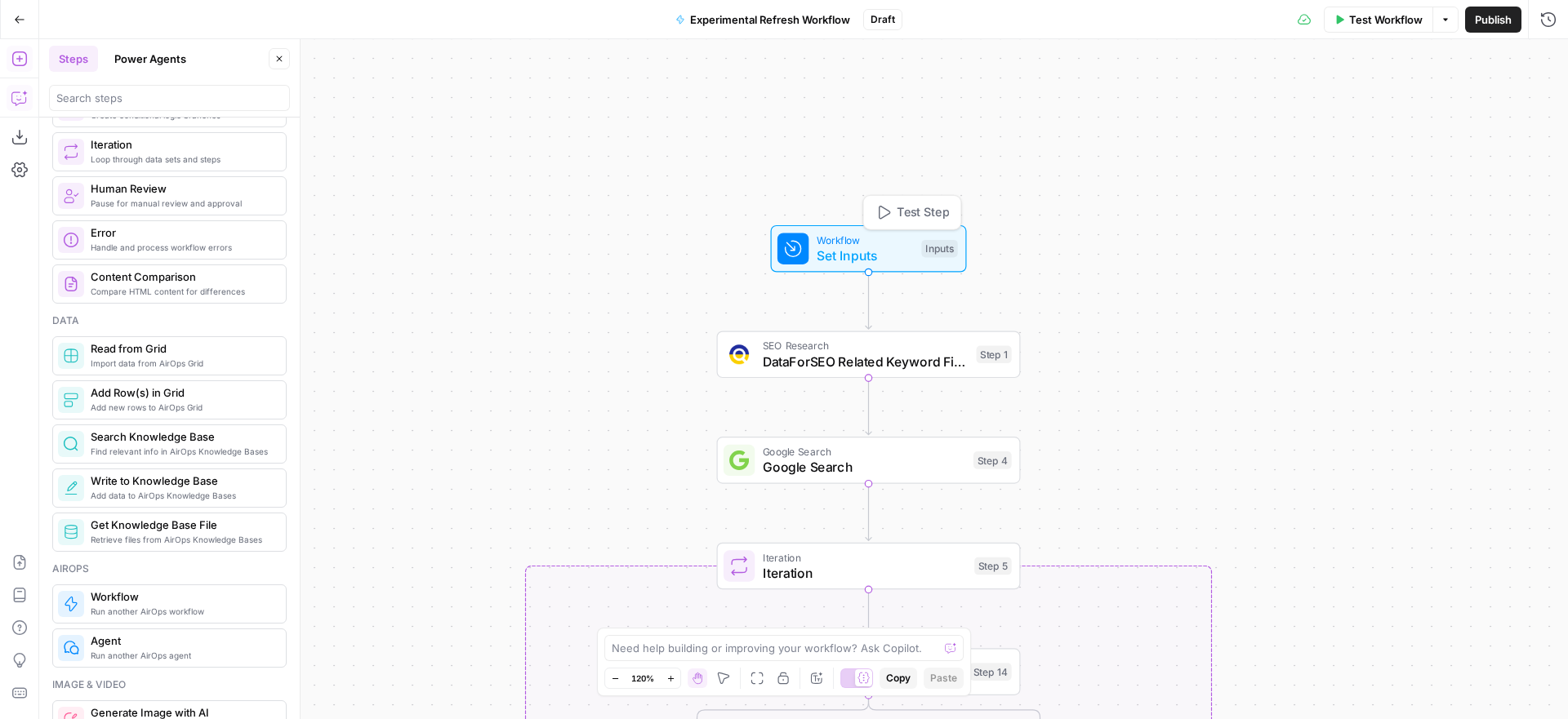
click at [892, 244] on span "Workflow" at bounding box center [866, 240] width 97 height 15
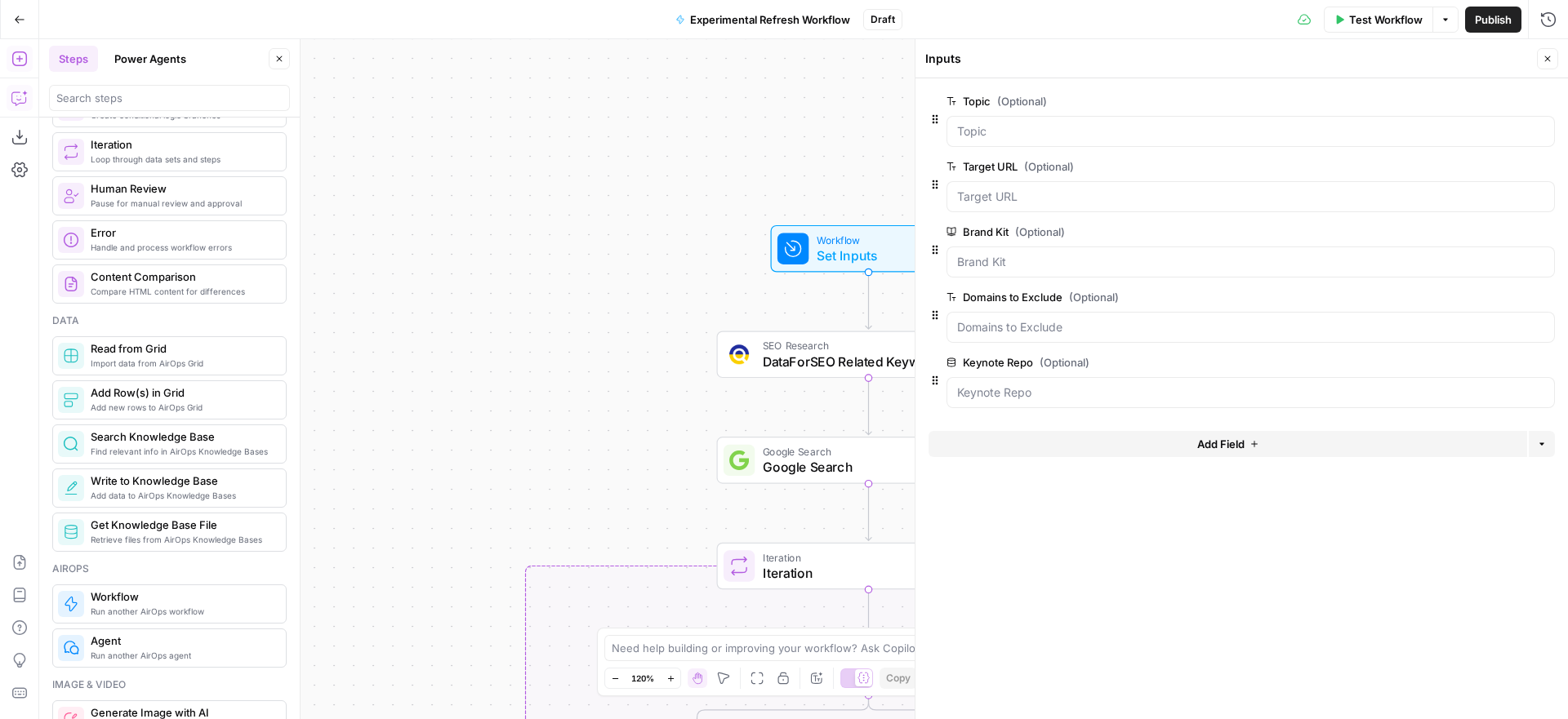
click at [1502, 102] on span "edit field" at bounding box center [1495, 101] width 36 height 13
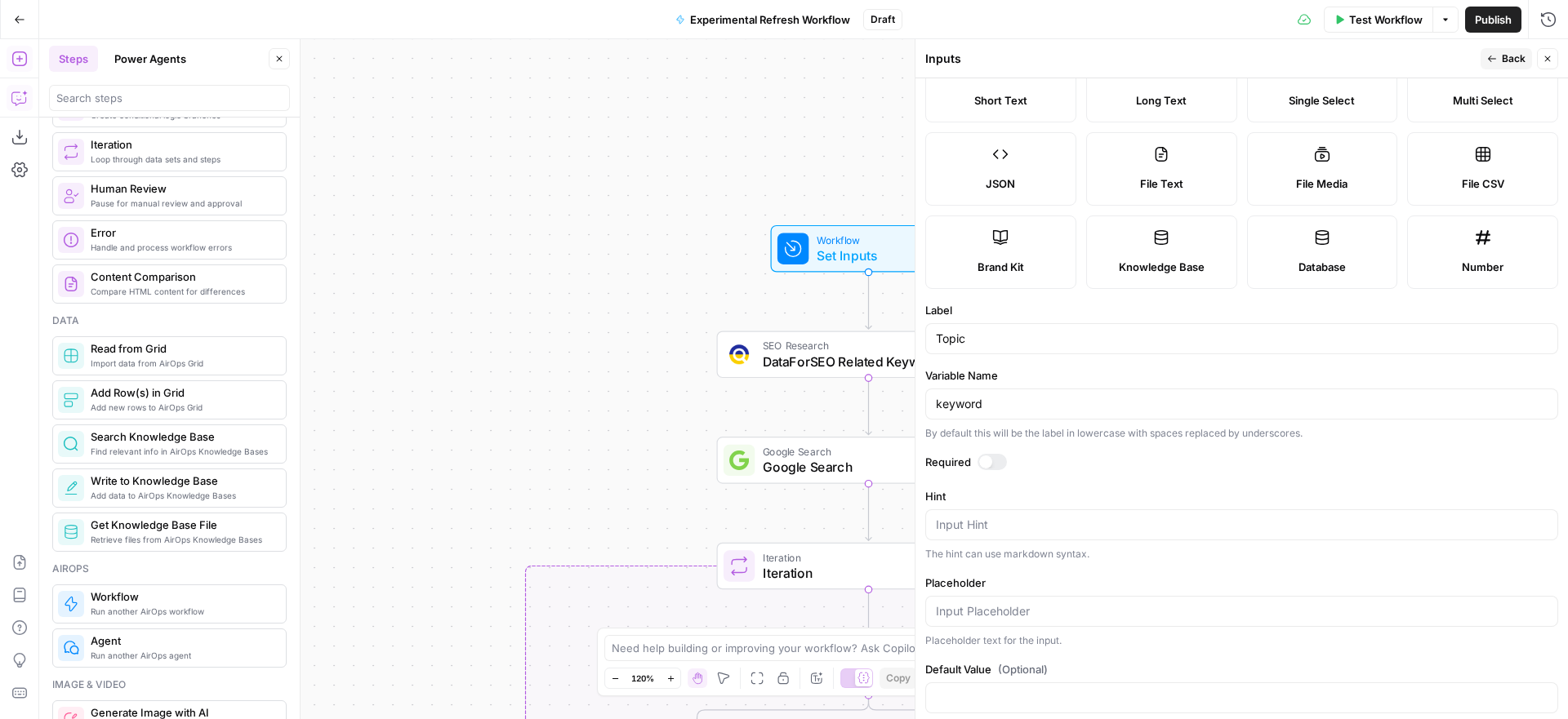
scroll to position [66, 0]
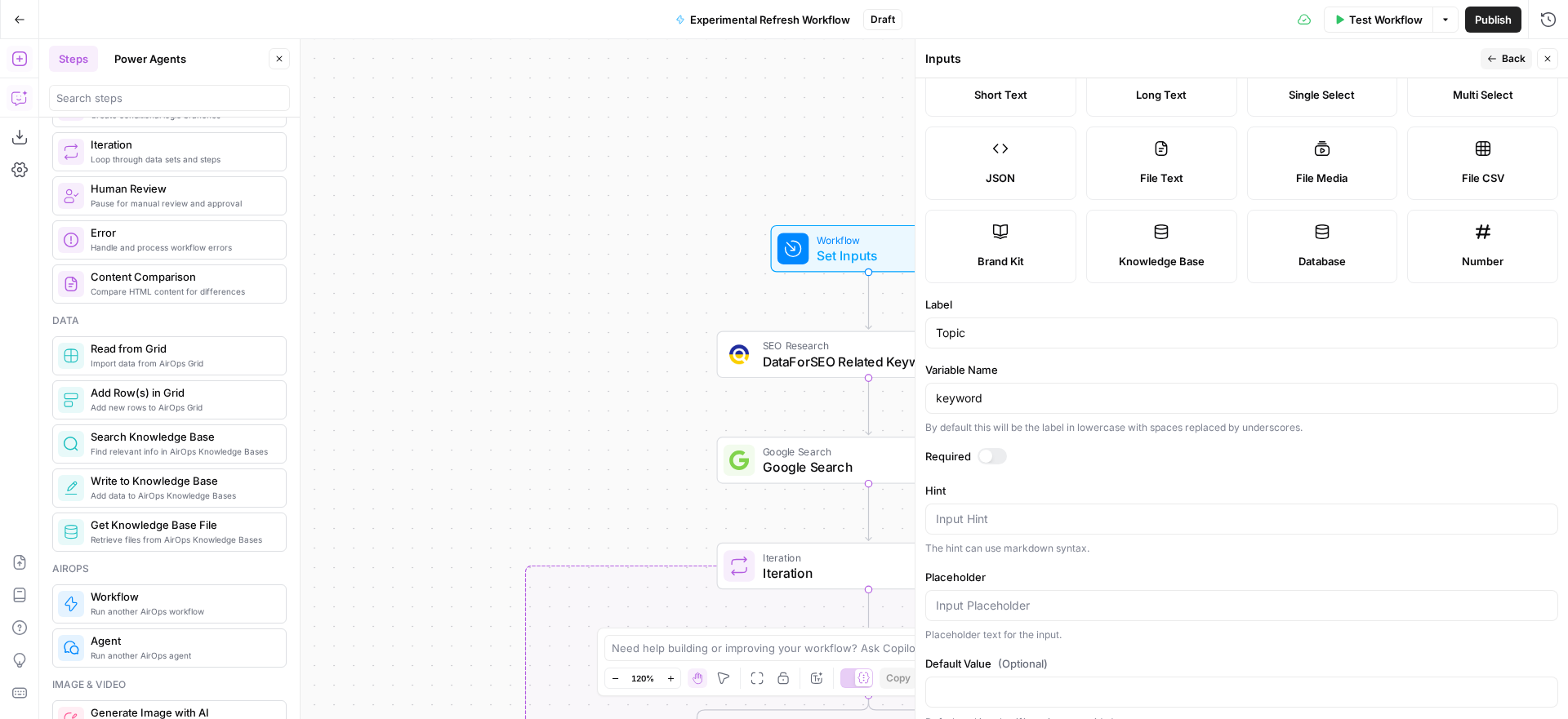
click at [995, 455] on div at bounding box center [992, 456] width 30 height 16
click at [1504, 59] on span "Back" at bounding box center [1514, 58] width 24 height 14
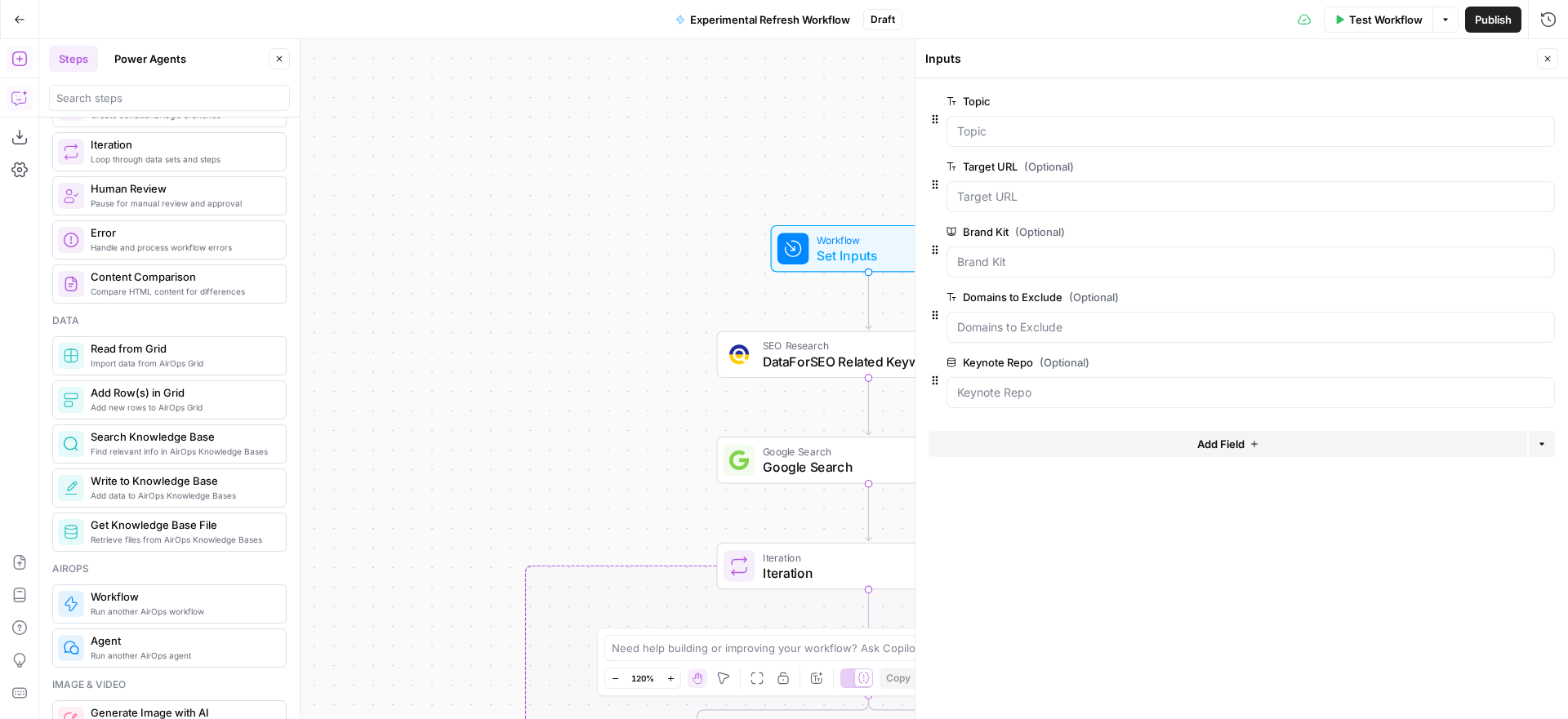
click at [1485, 166] on span "edit field" at bounding box center [1495, 167] width 36 height 13
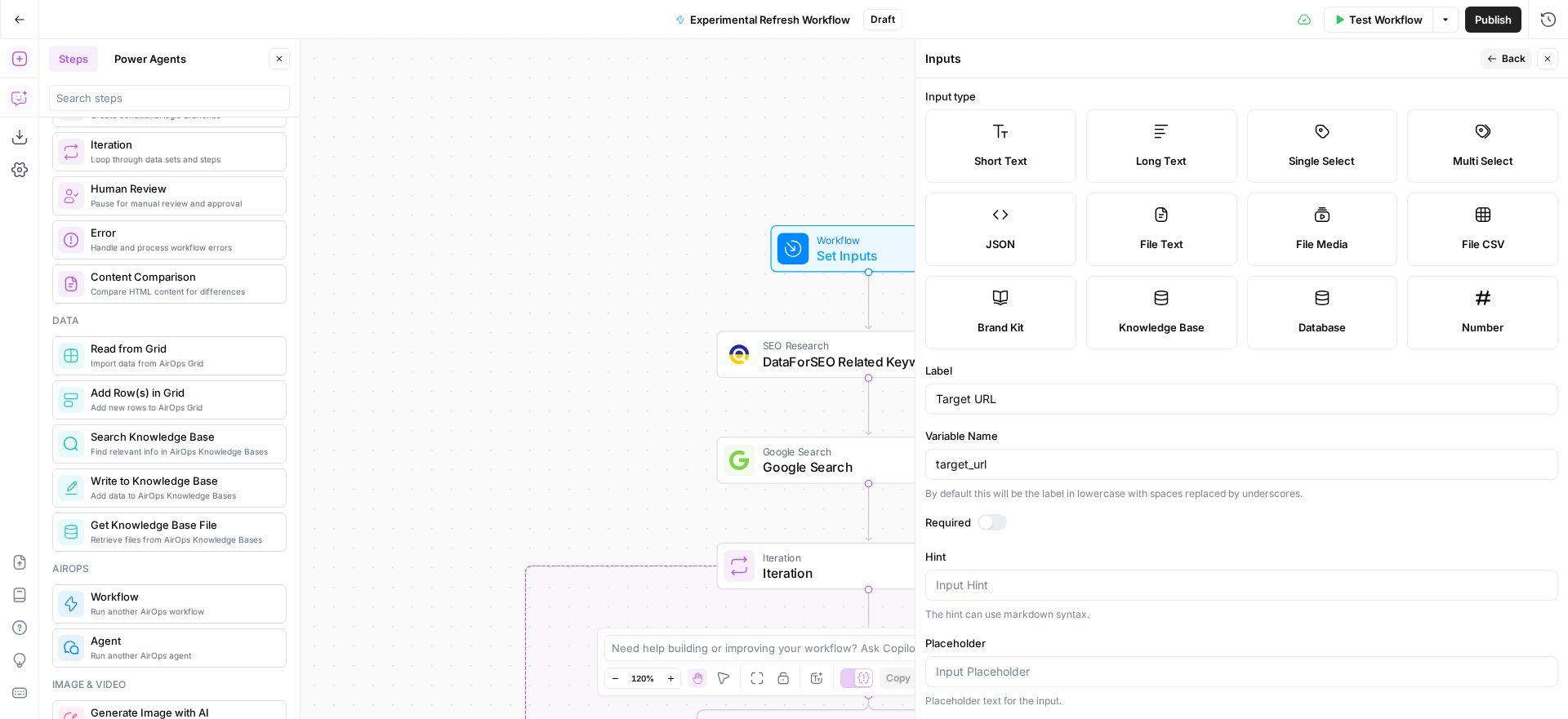
click at [996, 519] on div at bounding box center [992, 522] width 30 height 16
click at [1500, 60] on button "Back" at bounding box center [1507, 59] width 51 height 21
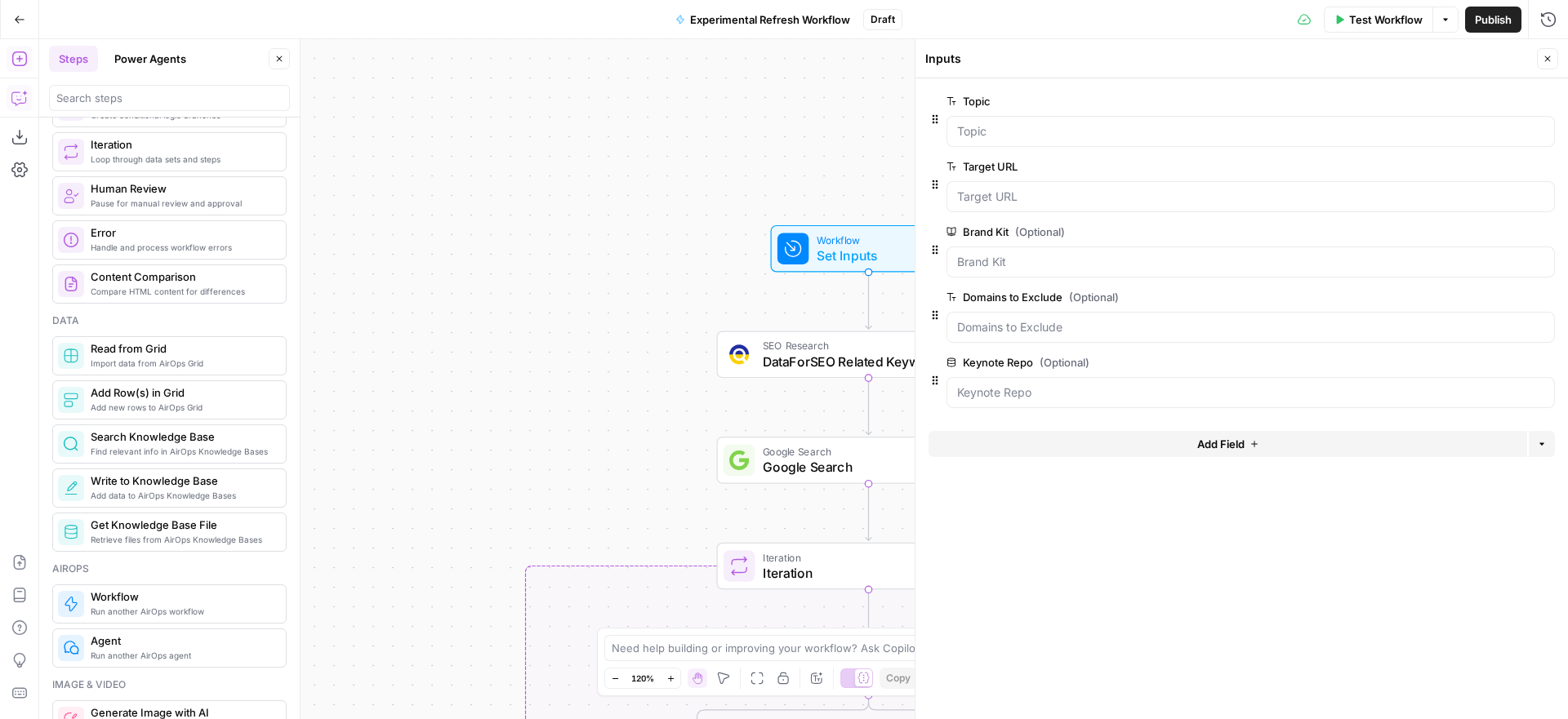
click at [1499, 363] on span "edit field" at bounding box center [1495, 363] width 36 height 13
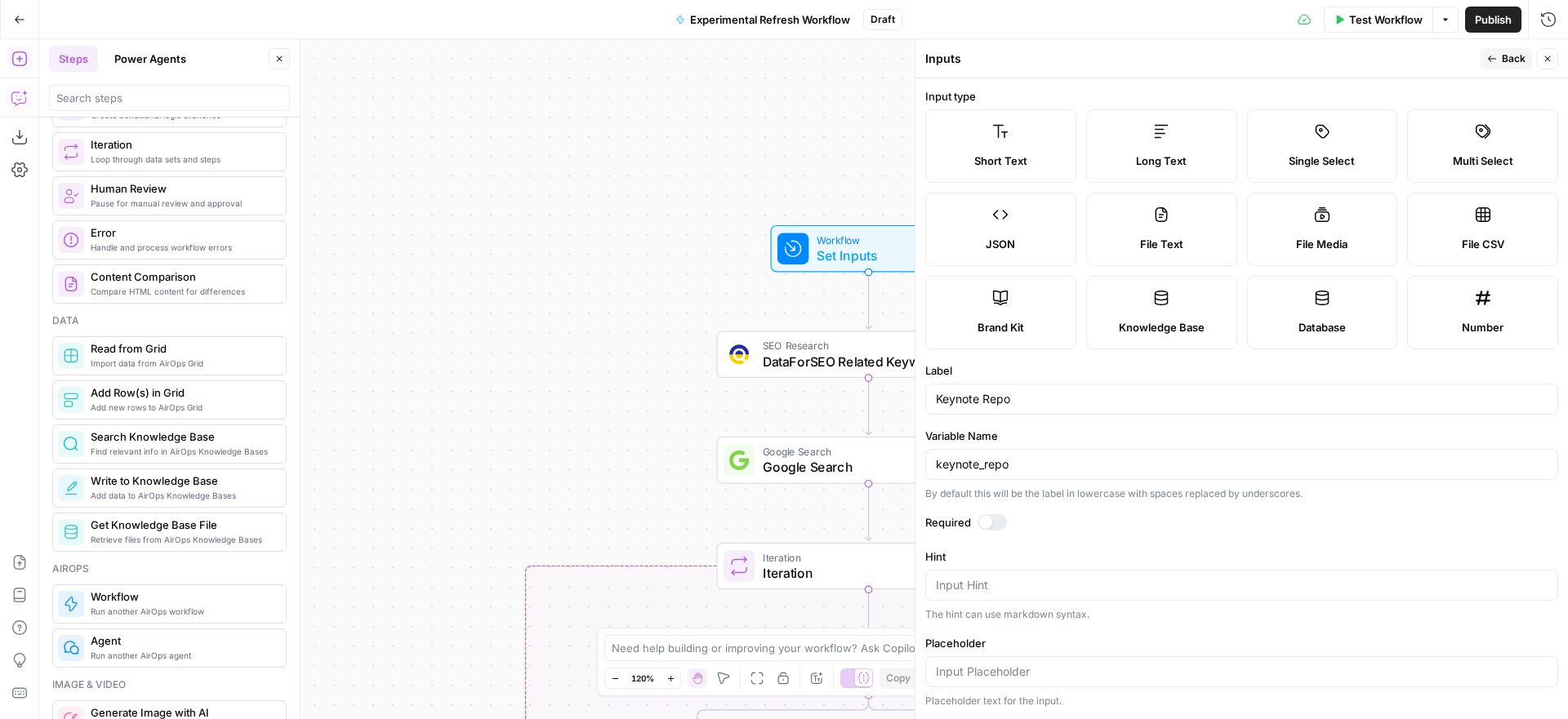
click at [995, 523] on div at bounding box center [992, 522] width 30 height 16
click at [1512, 57] on span "Back" at bounding box center [1514, 58] width 24 height 14
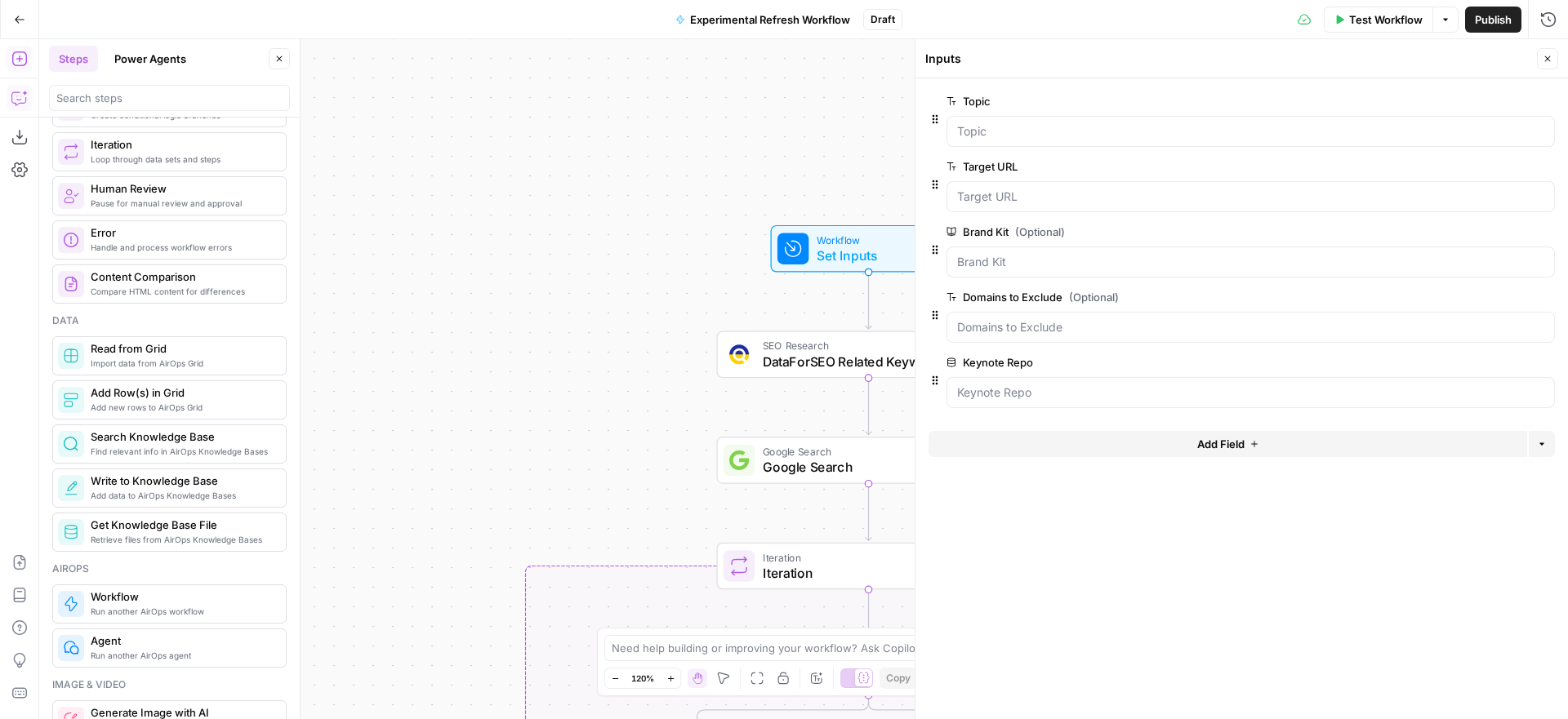
click at [553, 301] on div "true false Workflow Set Inputs Inputs SEO Research DataForSEO Related Keyword F…" at bounding box center [803, 379] width 1529 height 680
click at [1552, 60] on icon "button" at bounding box center [1548, 59] width 10 height 10
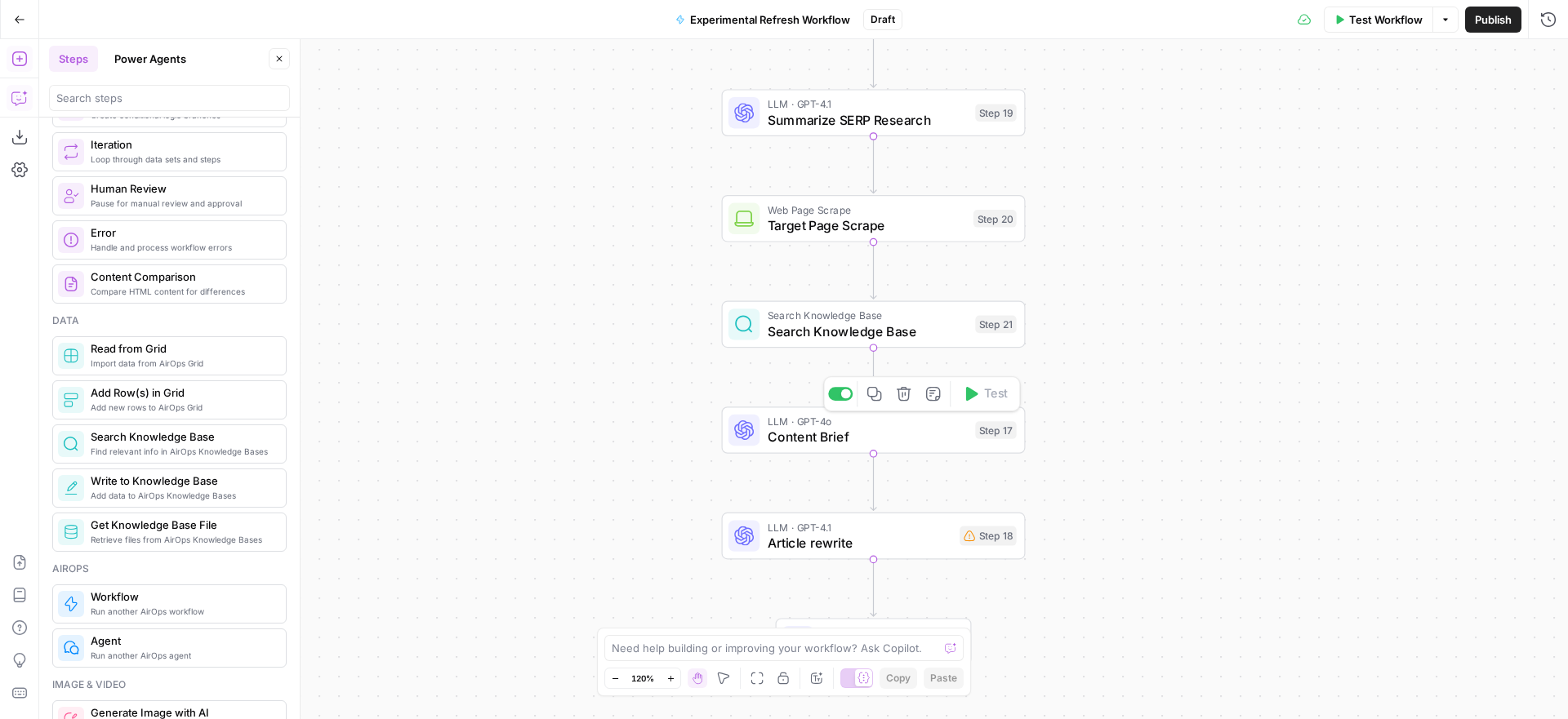
click at [823, 433] on span "Content Brief" at bounding box center [868, 436] width 200 height 20
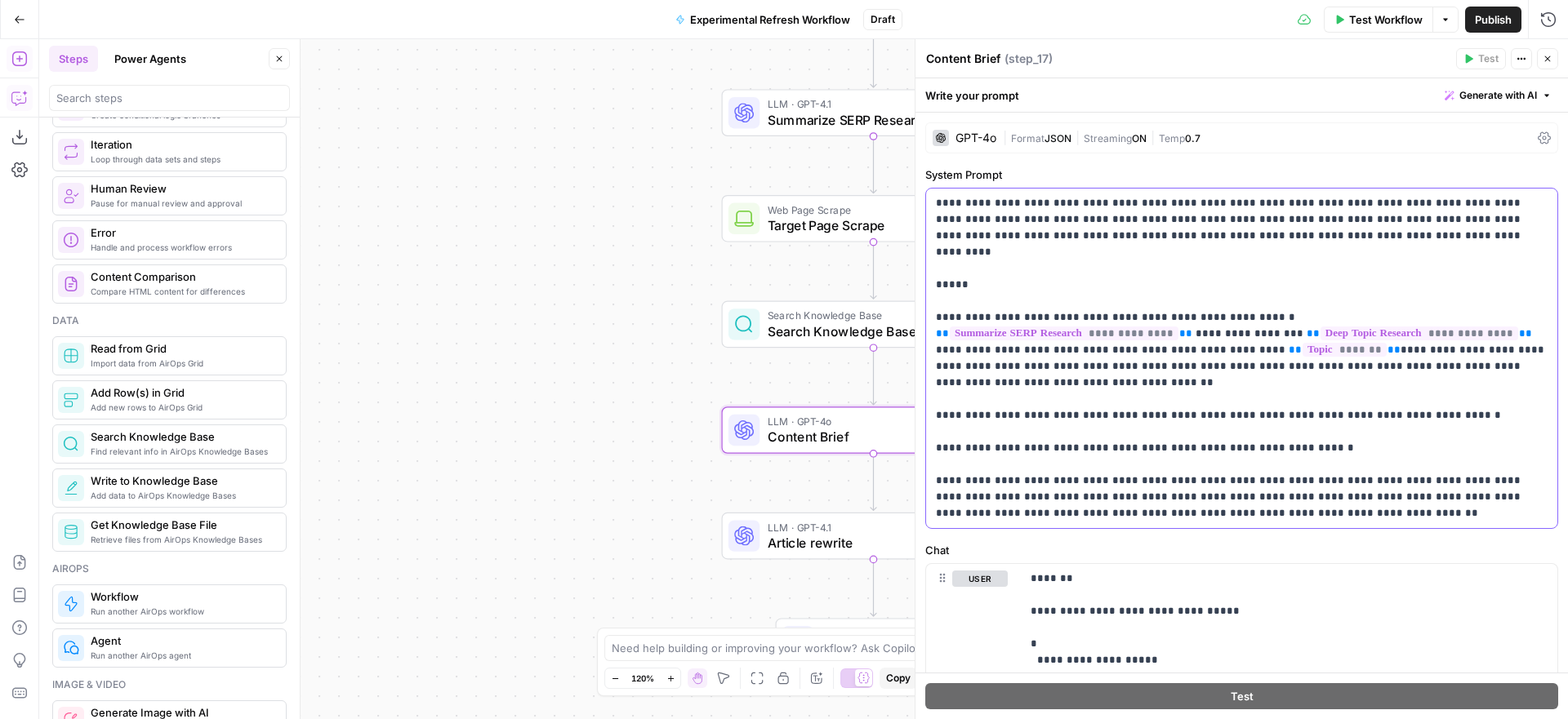
click at [937, 301] on p "**********" at bounding box center [1242, 358] width 612 height 327
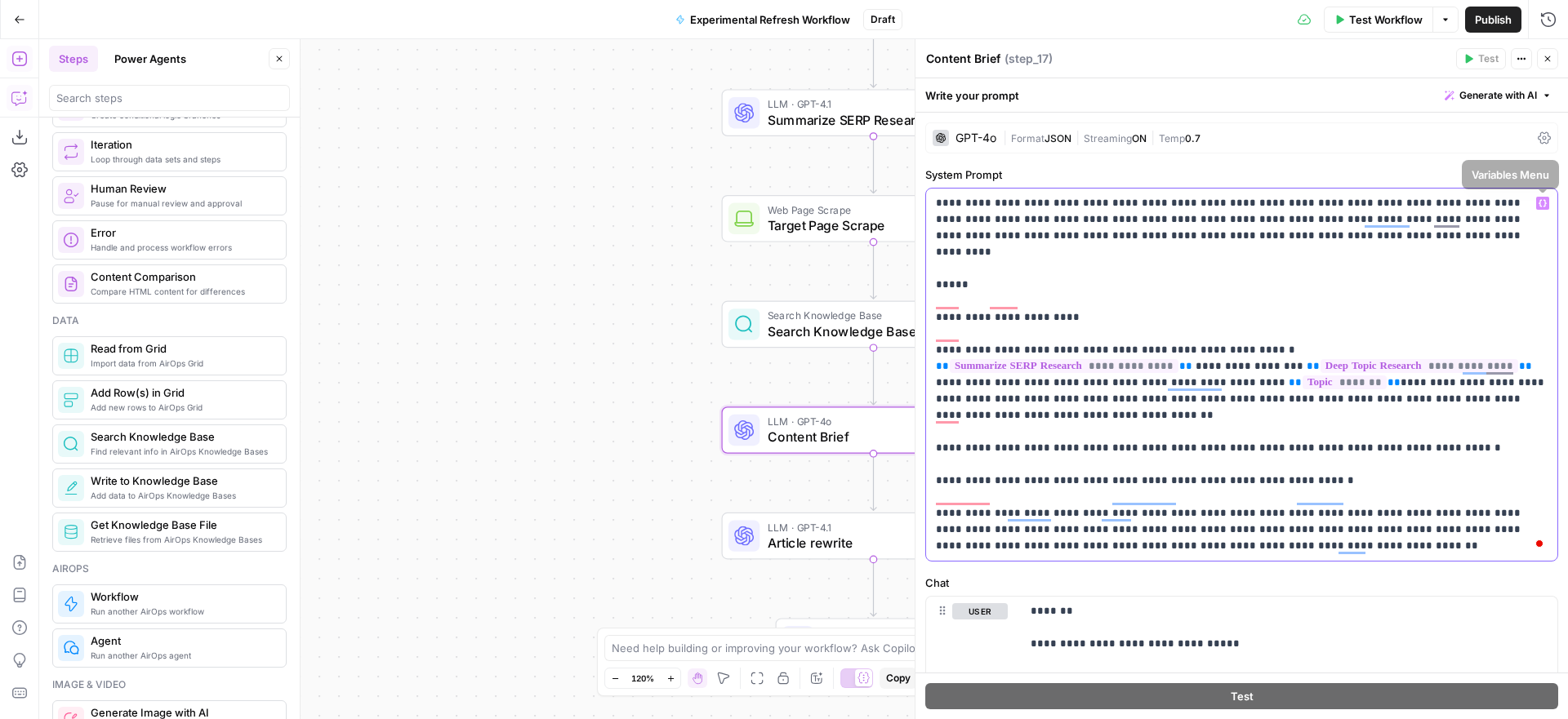
click at [1544, 203] on icon "button" at bounding box center [1543, 203] width 9 height 9
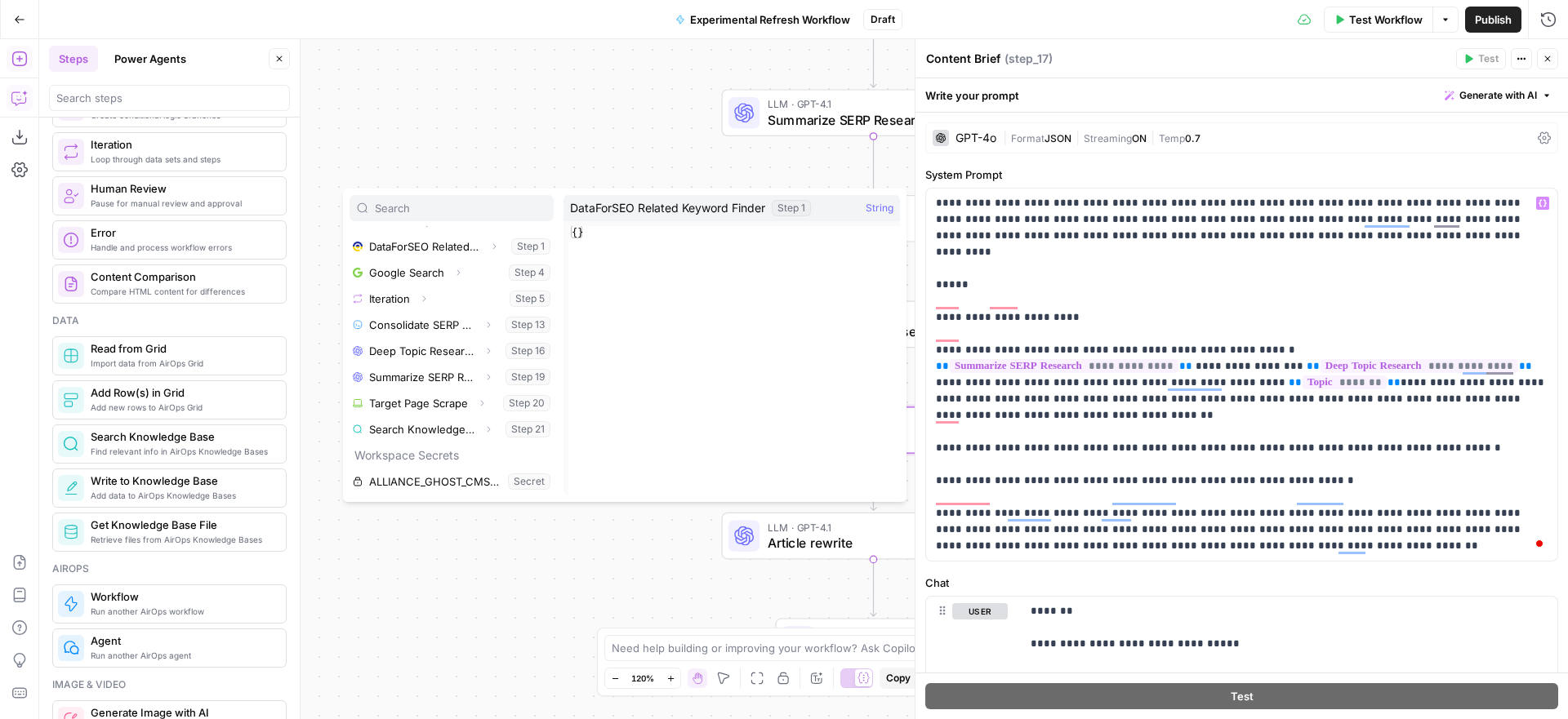
scroll to position [182, 0]
click at [483, 396] on icon "button" at bounding box center [482, 397] width 3 height 6
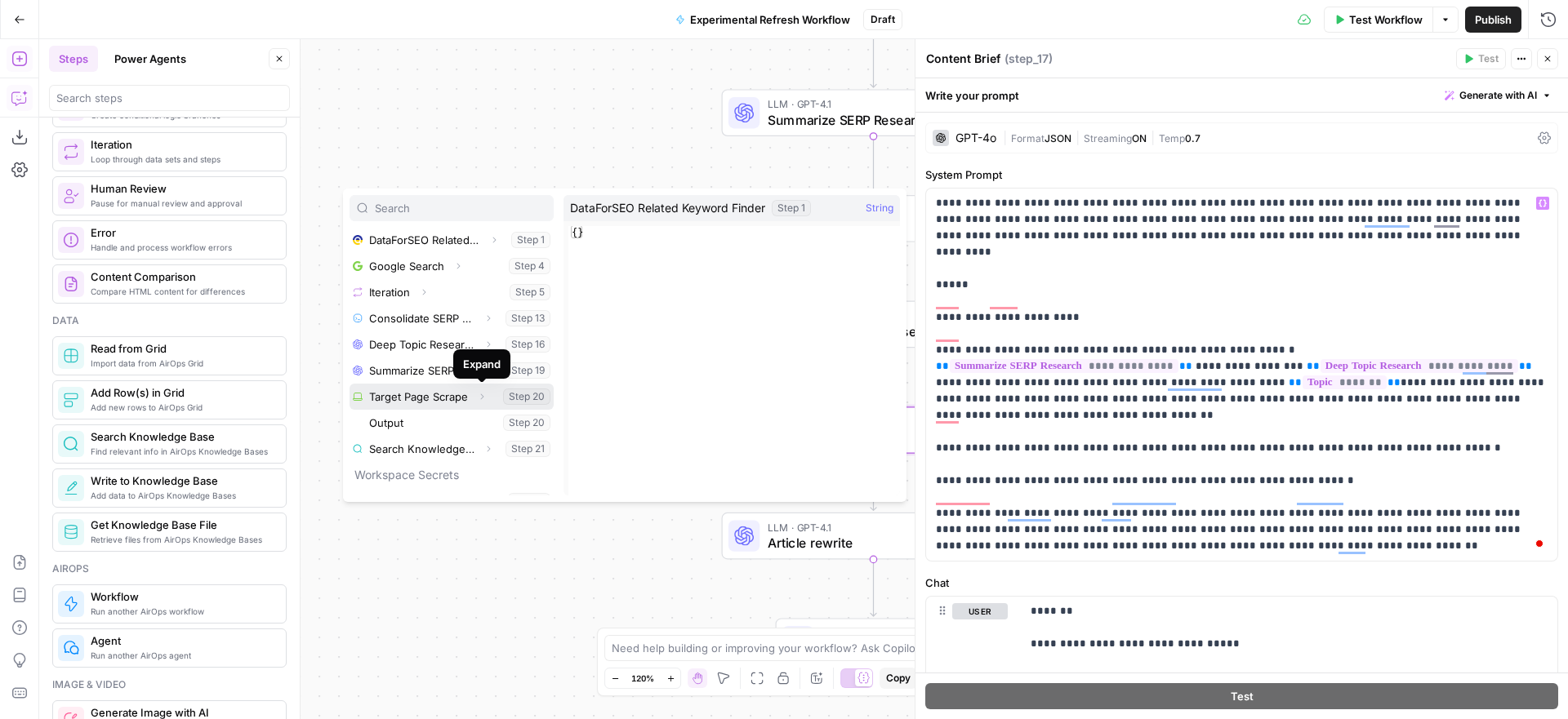
scroll to position [181, 0]
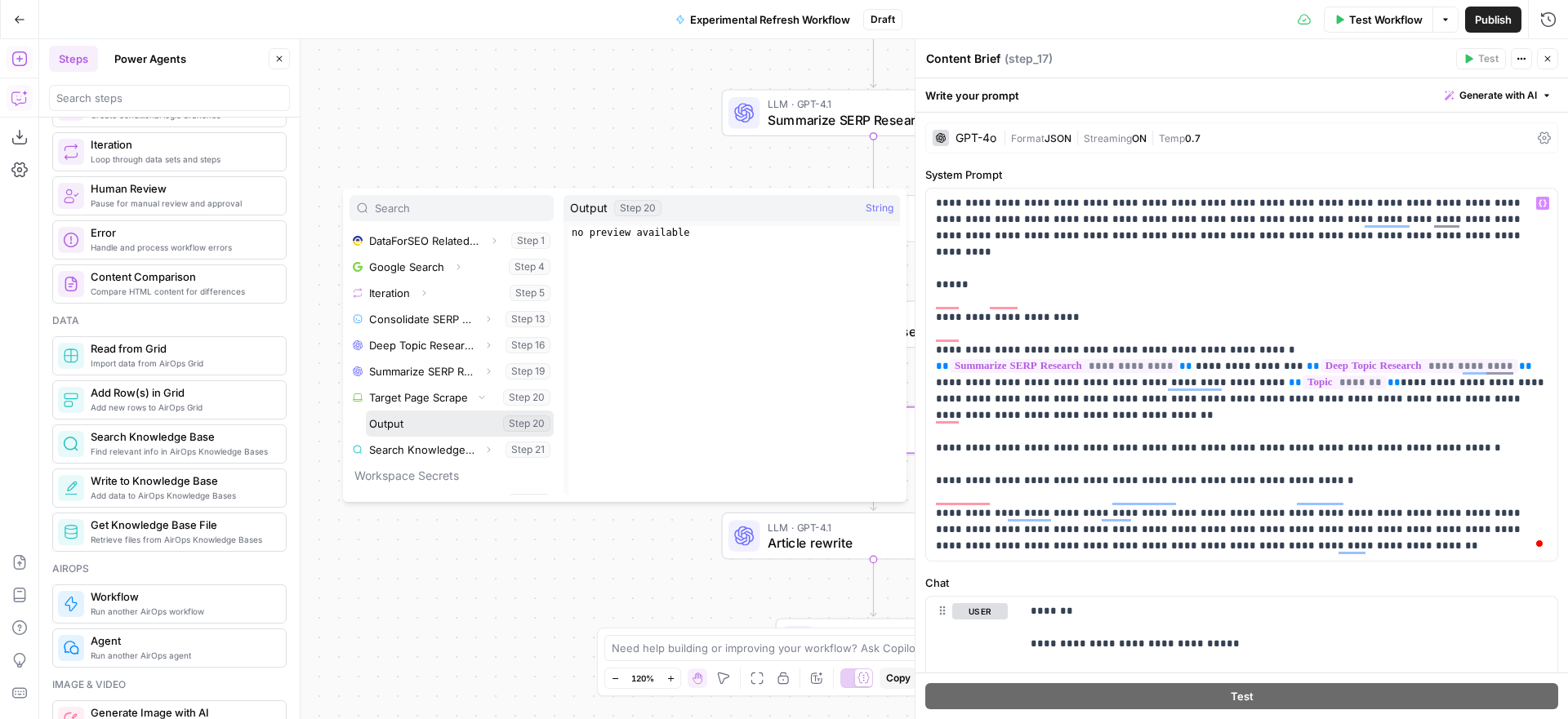
click at [392, 423] on button "Select variable Output" at bounding box center [459, 423] width 188 height 26
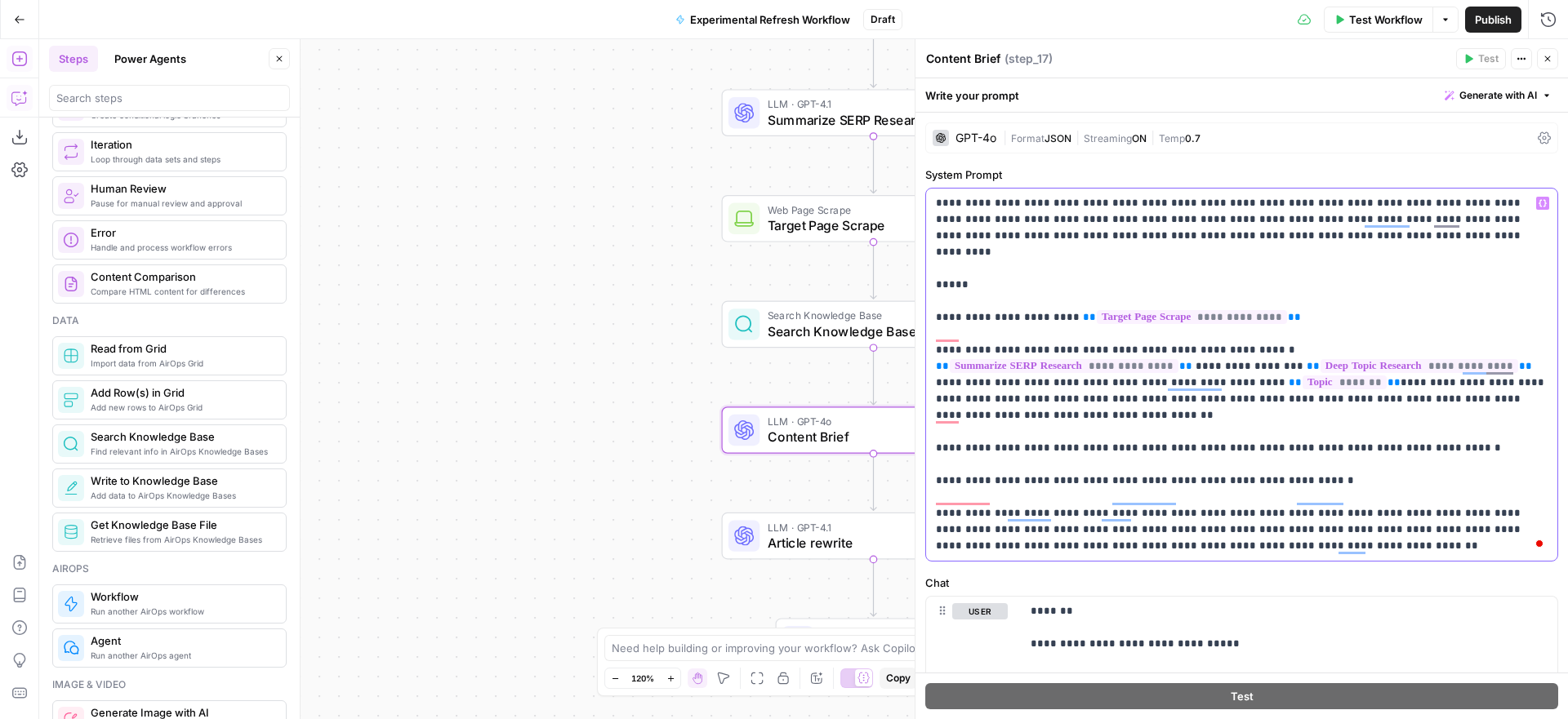
click at [960, 300] on p "**********" at bounding box center [1242, 374] width 612 height 359
click at [1048, 299] on p "**********" at bounding box center [1242, 374] width 612 height 359
click at [1399, 299] on p "**********" at bounding box center [1242, 374] width 612 height 359
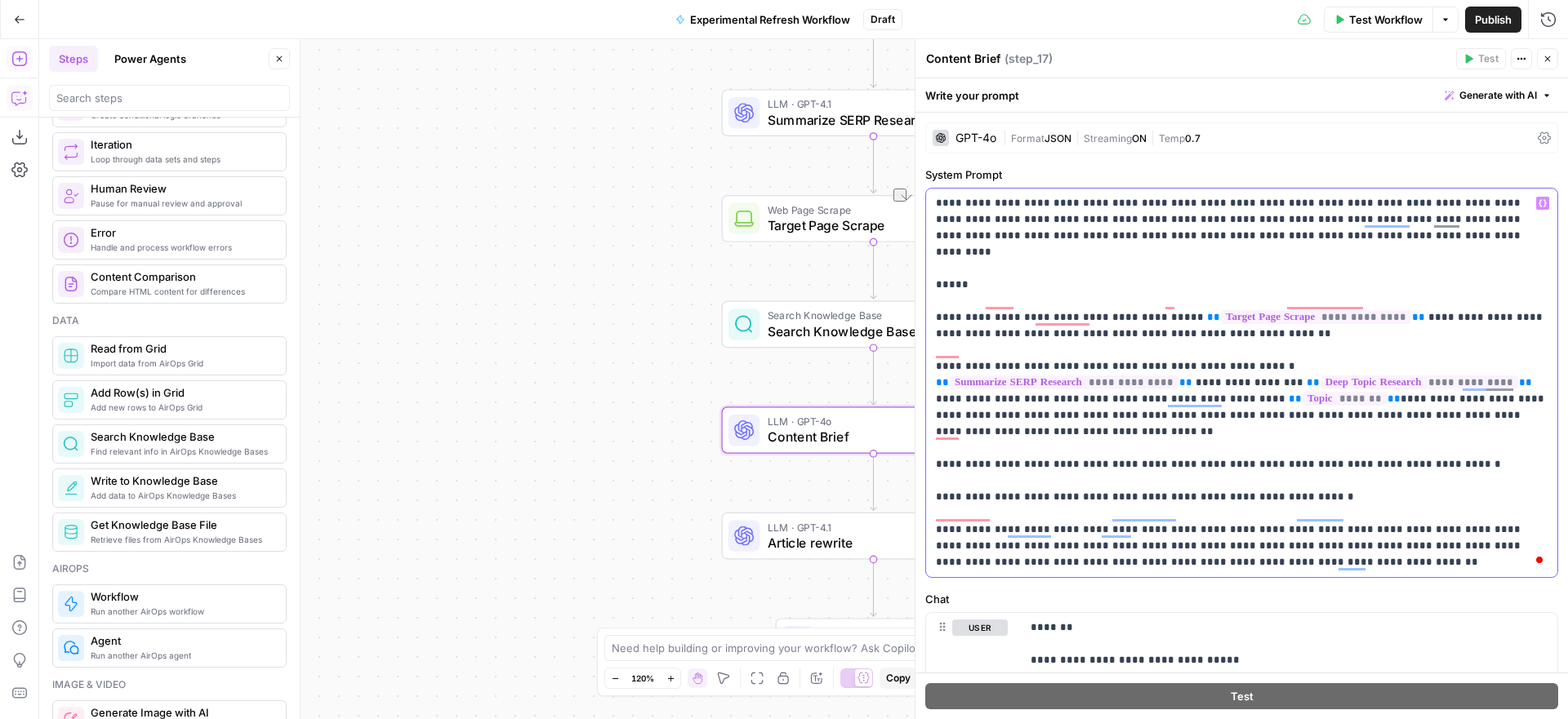
drag, startPoint x: 1256, startPoint y: 349, endPoint x: 932, endPoint y: 349, distance: 324.0
click at [932, 349] on div "**********" at bounding box center [1241, 383] width 632 height 389
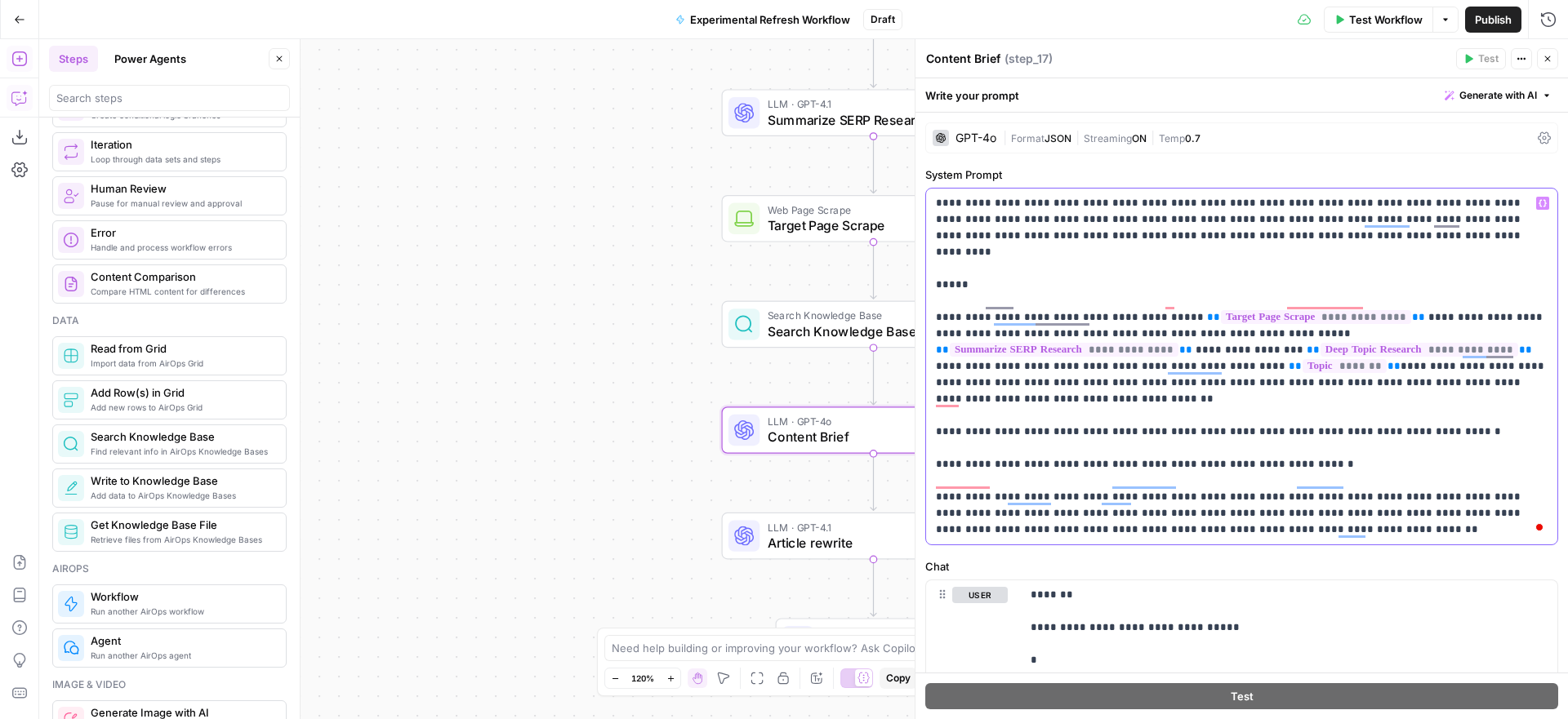
click at [1241, 331] on p "**********" at bounding box center [1242, 367] width 612 height 343
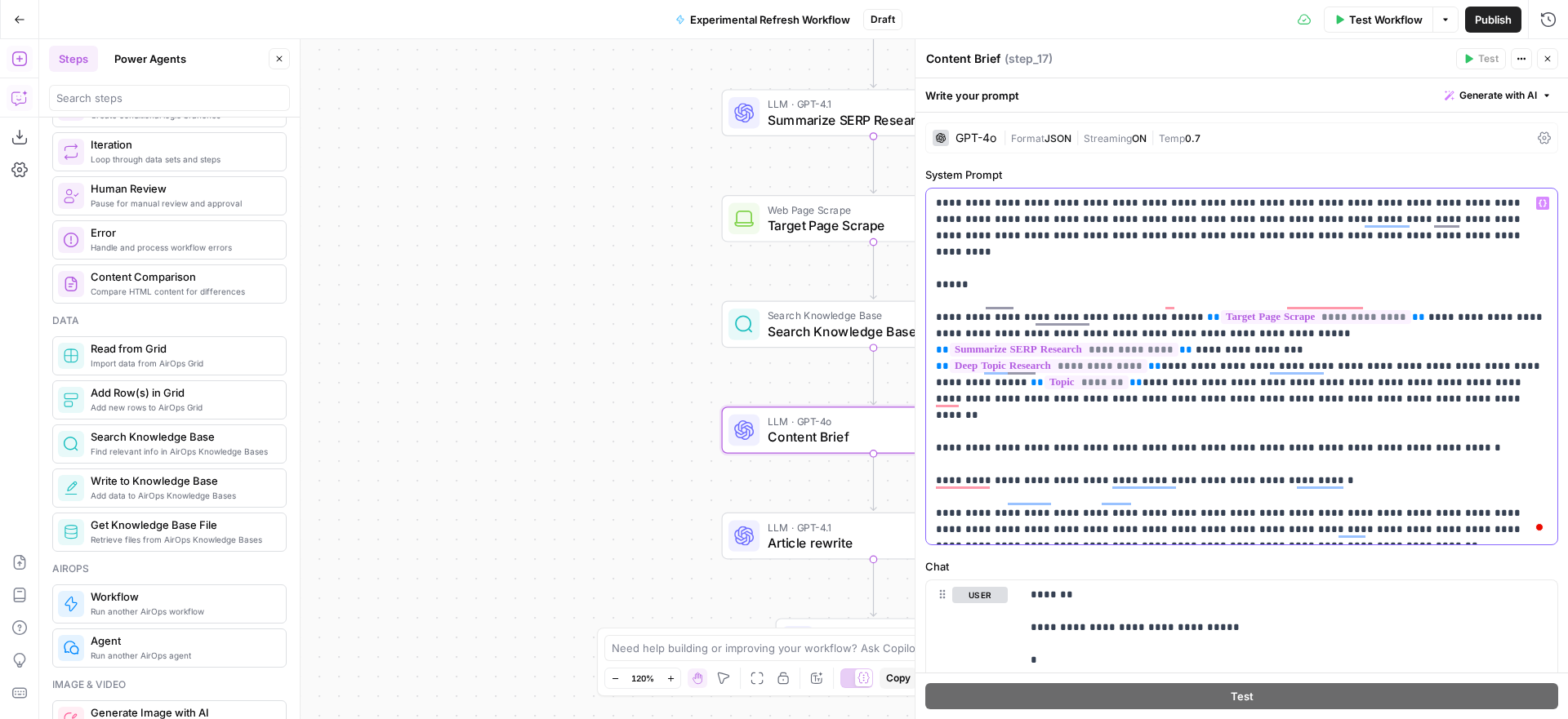
click at [1139, 352] on p "**********" at bounding box center [1242, 367] width 612 height 343
click at [1236, 335] on p "**********" at bounding box center [1242, 367] width 612 height 343
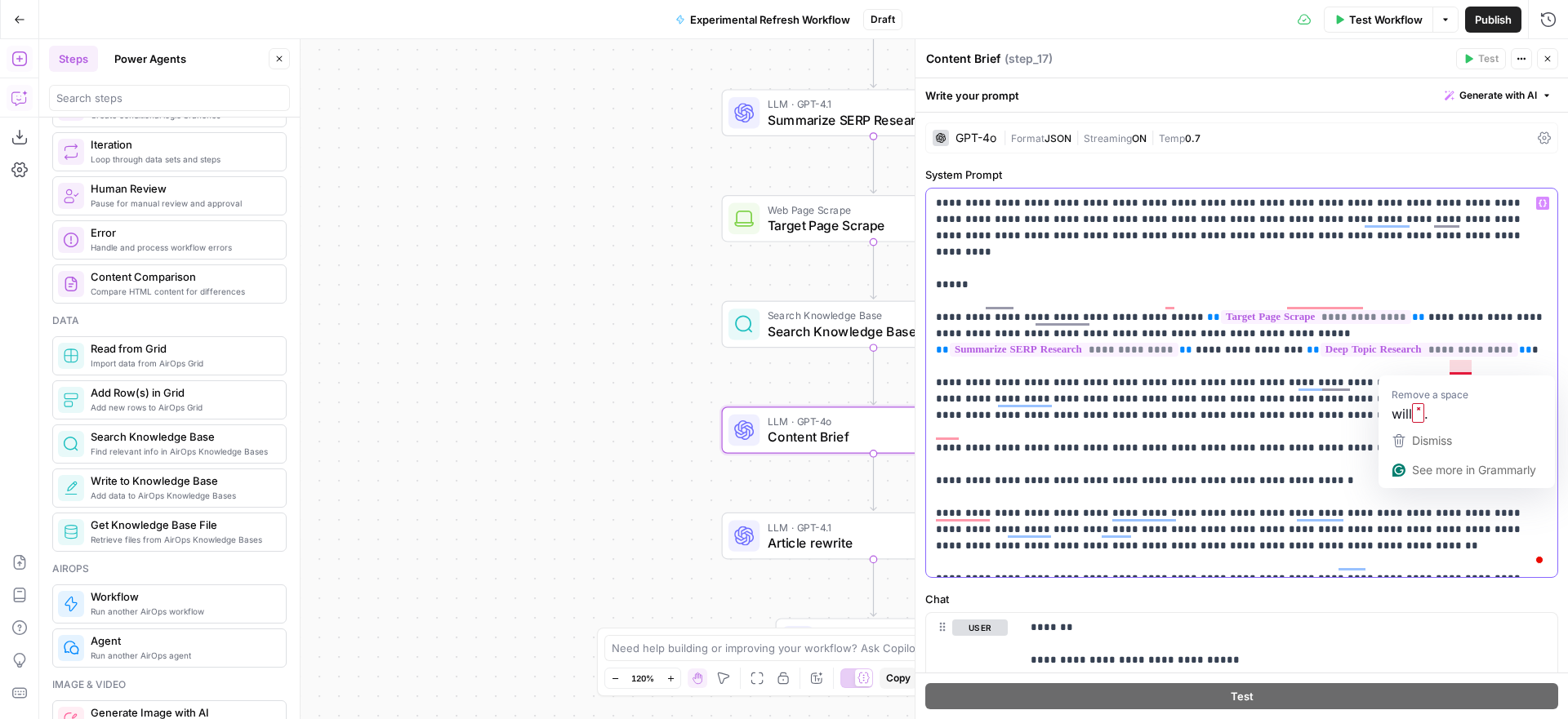
click at [1469, 368] on p "**********" at bounding box center [1242, 383] width 612 height 375
drag, startPoint x: 1253, startPoint y: 369, endPoint x: 1191, endPoint y: 367, distance: 62.0
click at [1191, 367] on p "**********" at bounding box center [1242, 383] width 612 height 375
click at [1545, 204] on icon "button" at bounding box center [1543, 203] width 9 height 9
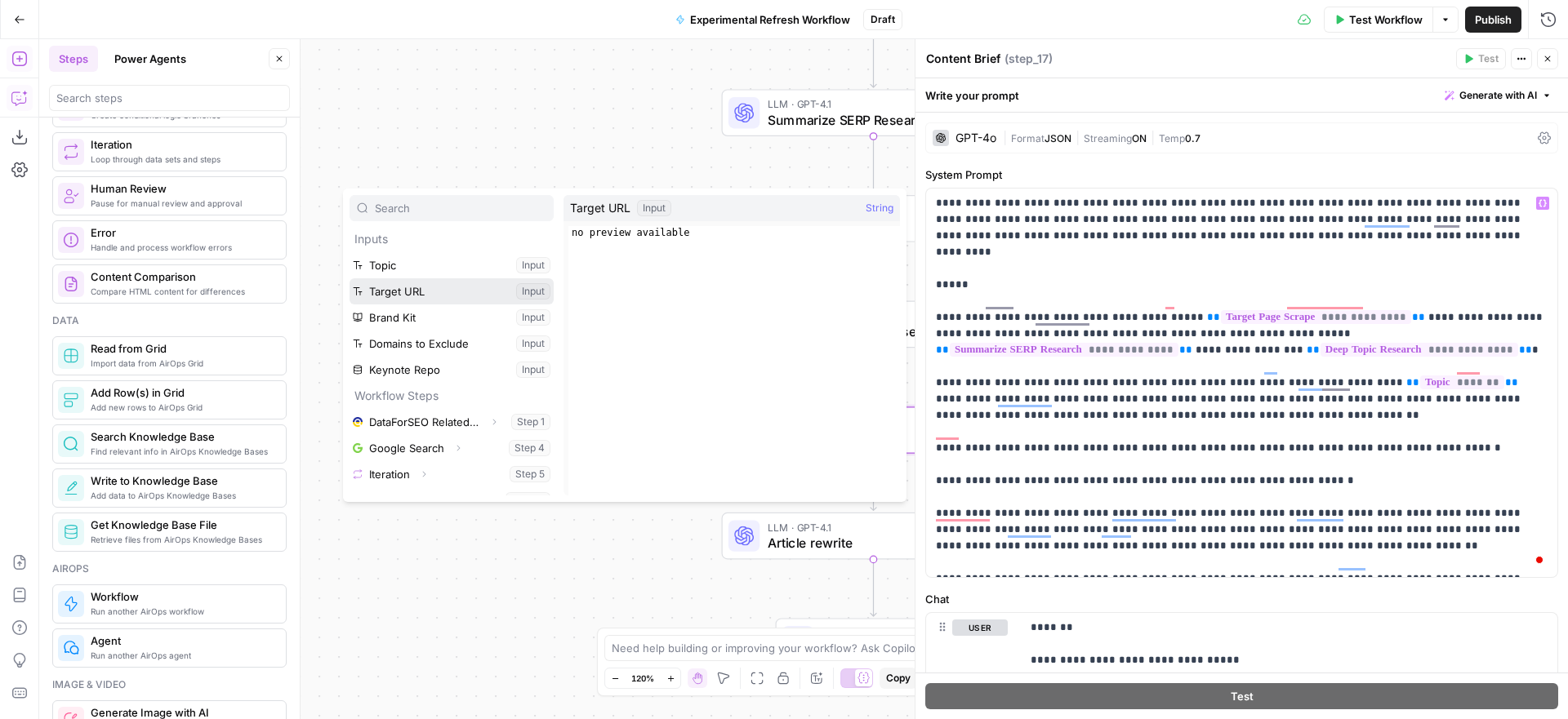
click at [402, 284] on button "Select variable Target URL" at bounding box center [452, 290] width 204 height 26
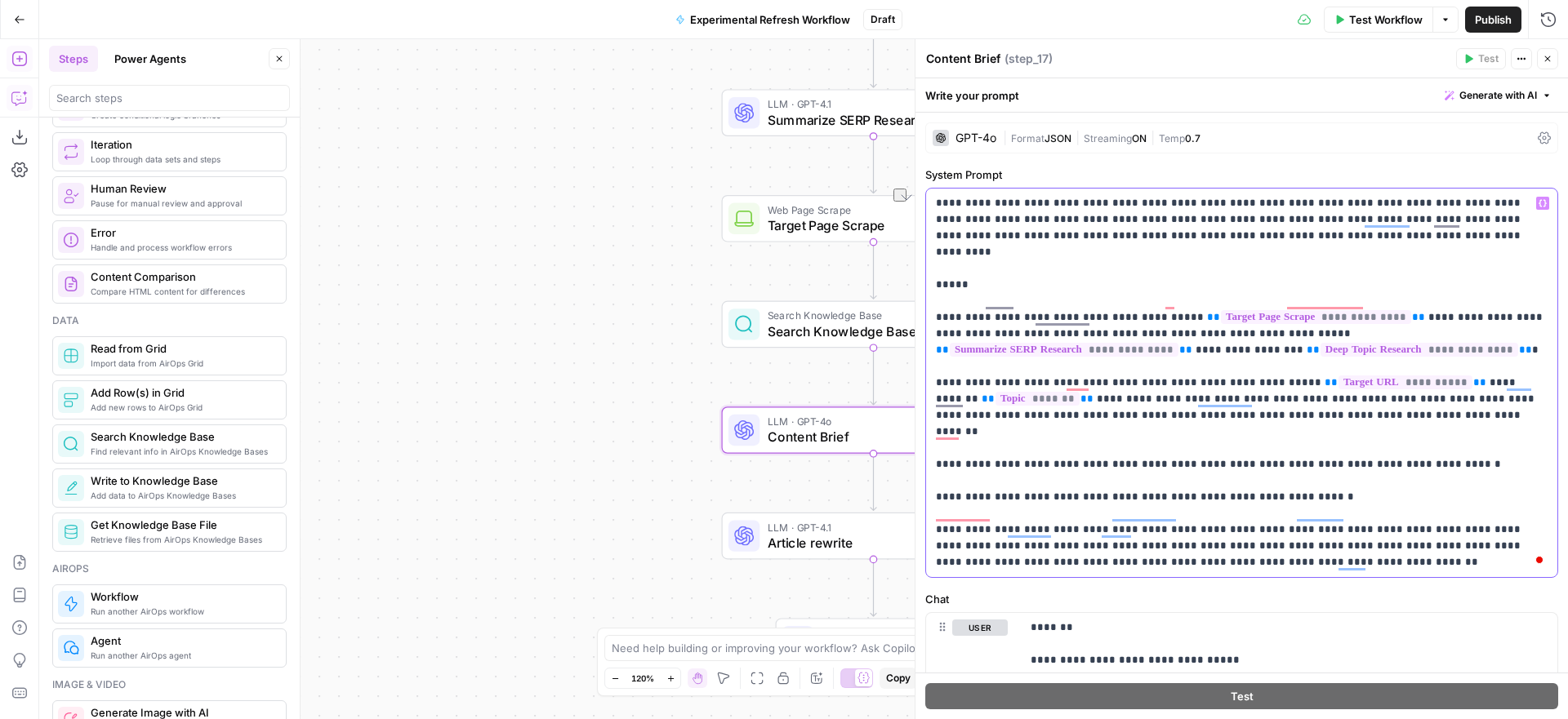
drag, startPoint x: 1090, startPoint y: 382, endPoint x: 1044, endPoint y: 385, distance: 46.1
click at [1044, 385] on p "**********" at bounding box center [1242, 383] width 612 height 375
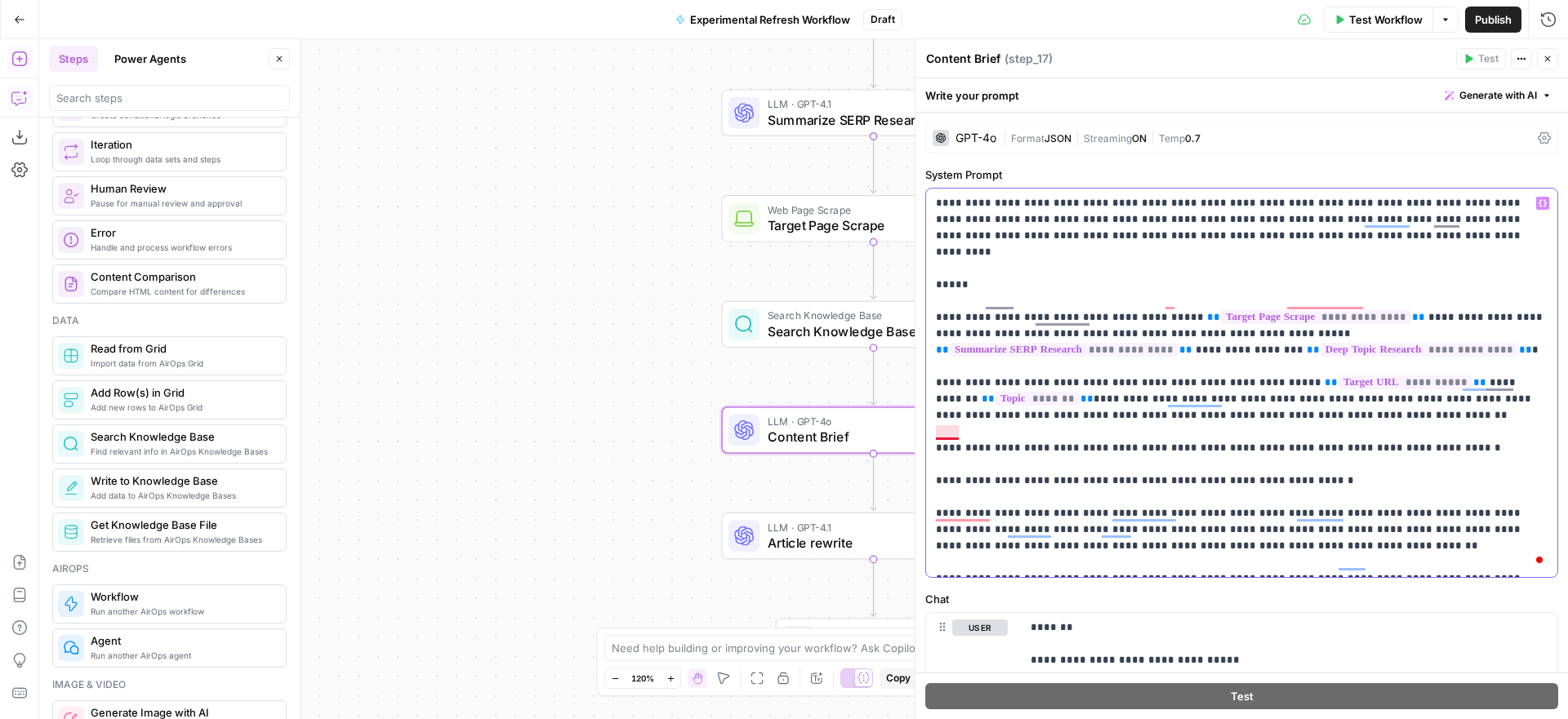
click at [959, 432] on p "**********" at bounding box center [1242, 383] width 612 height 375
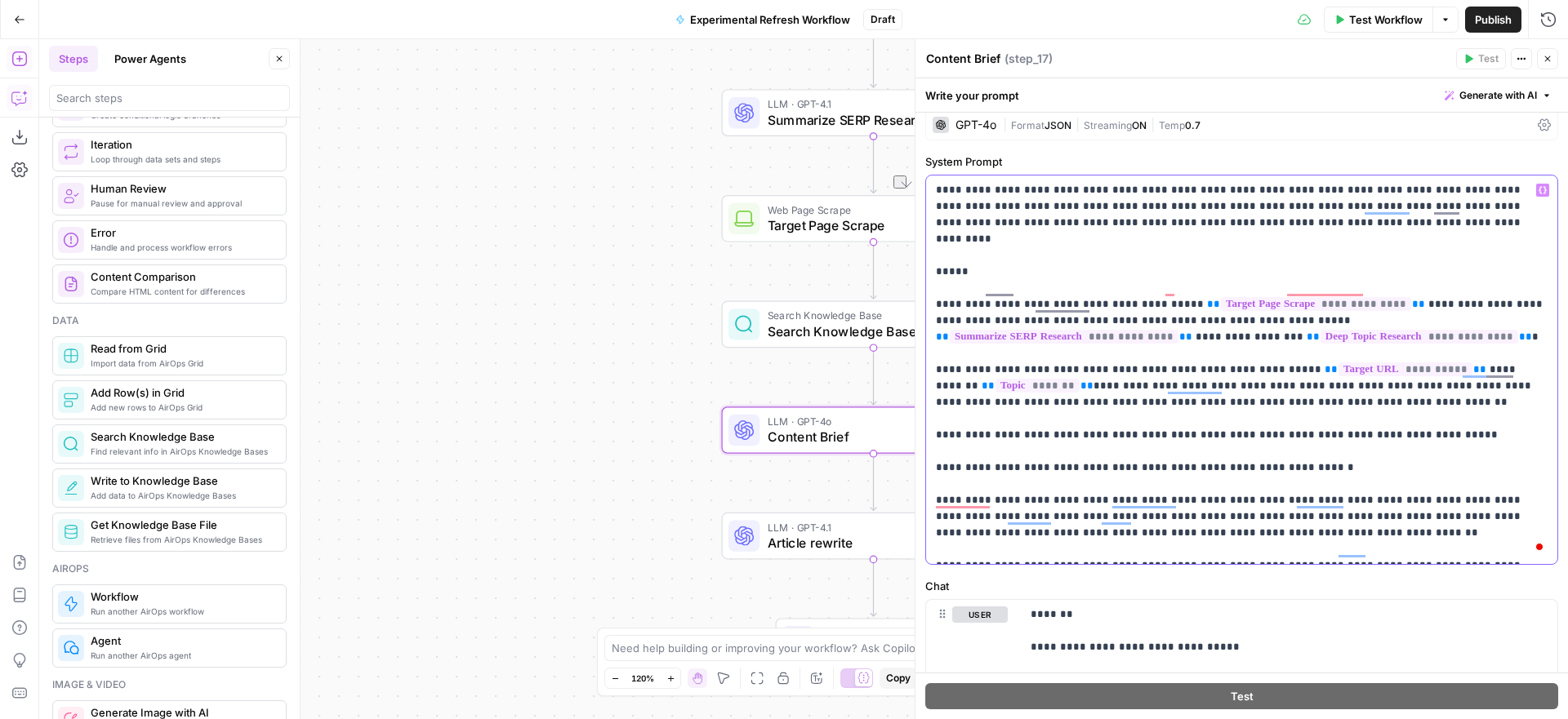
drag, startPoint x: 1044, startPoint y: 419, endPoint x: 989, endPoint y: 421, distance: 55.0
click at [989, 421] on p "**********" at bounding box center [1242, 369] width 612 height 375
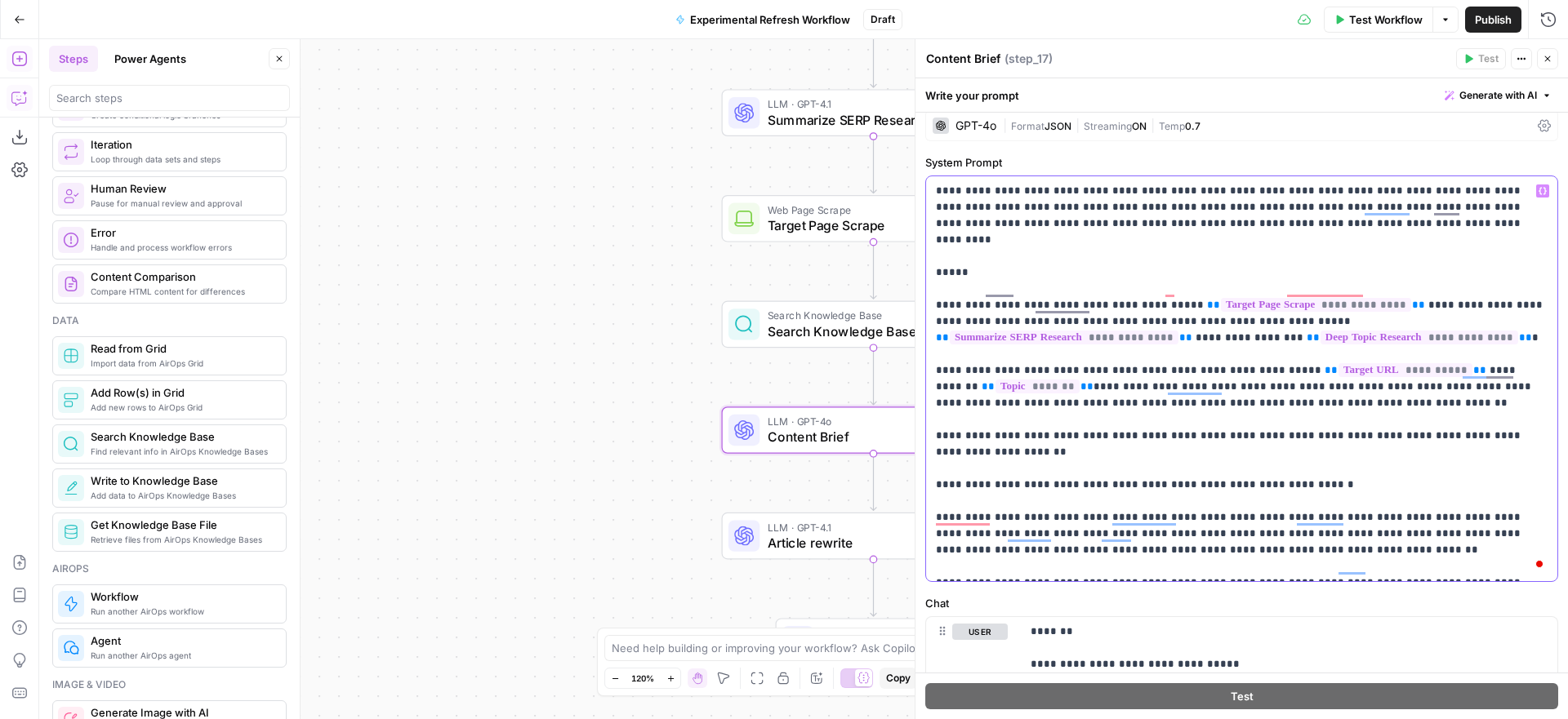
click at [1142, 436] on p "**********" at bounding box center [1242, 379] width 612 height 392
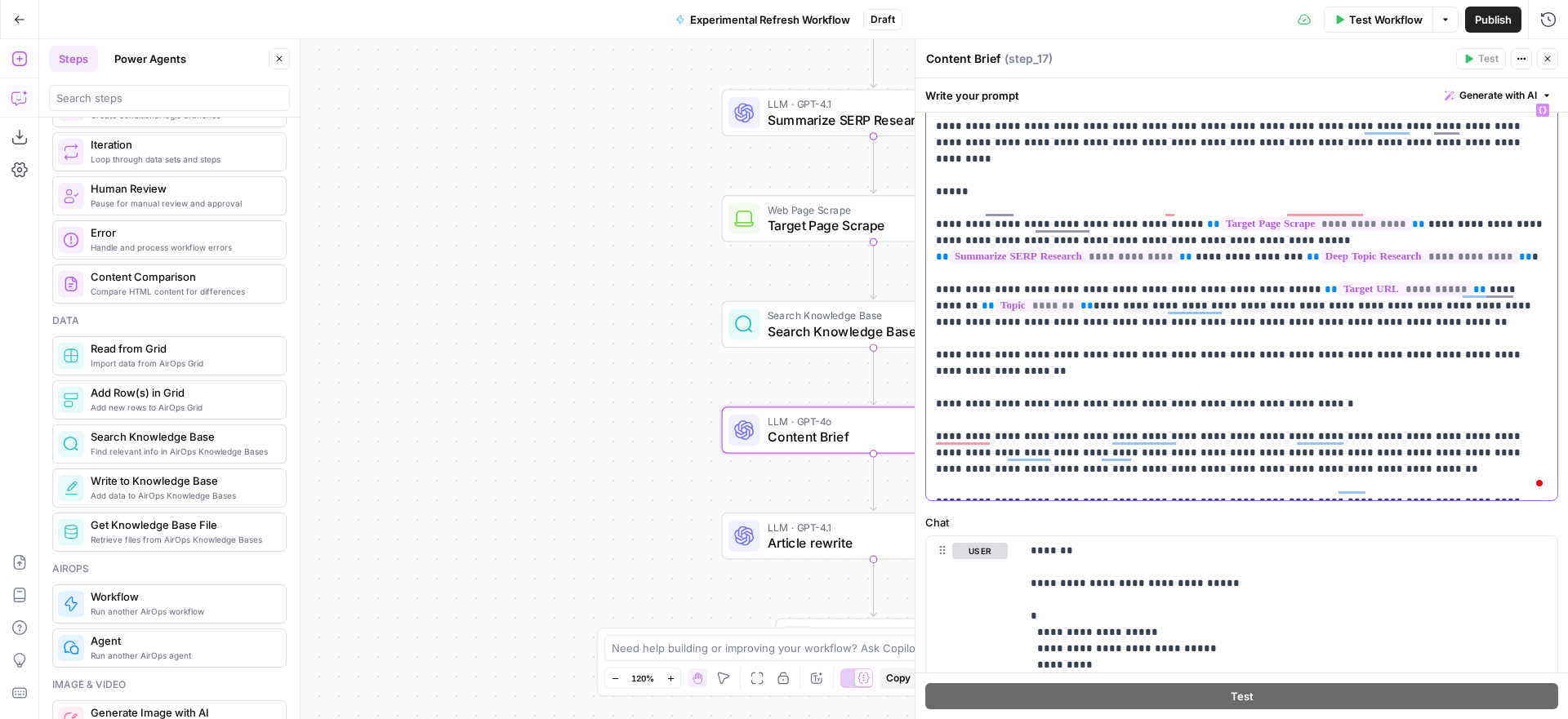
scroll to position [94, 0]
drag, startPoint x: 1326, startPoint y: 421, endPoint x: 1265, endPoint y: 421, distance: 61.0
click at [1265, 421] on p "**********" at bounding box center [1242, 296] width 612 height 392
click at [1539, 106] on icon "button" at bounding box center [1543, 110] width 9 height 8
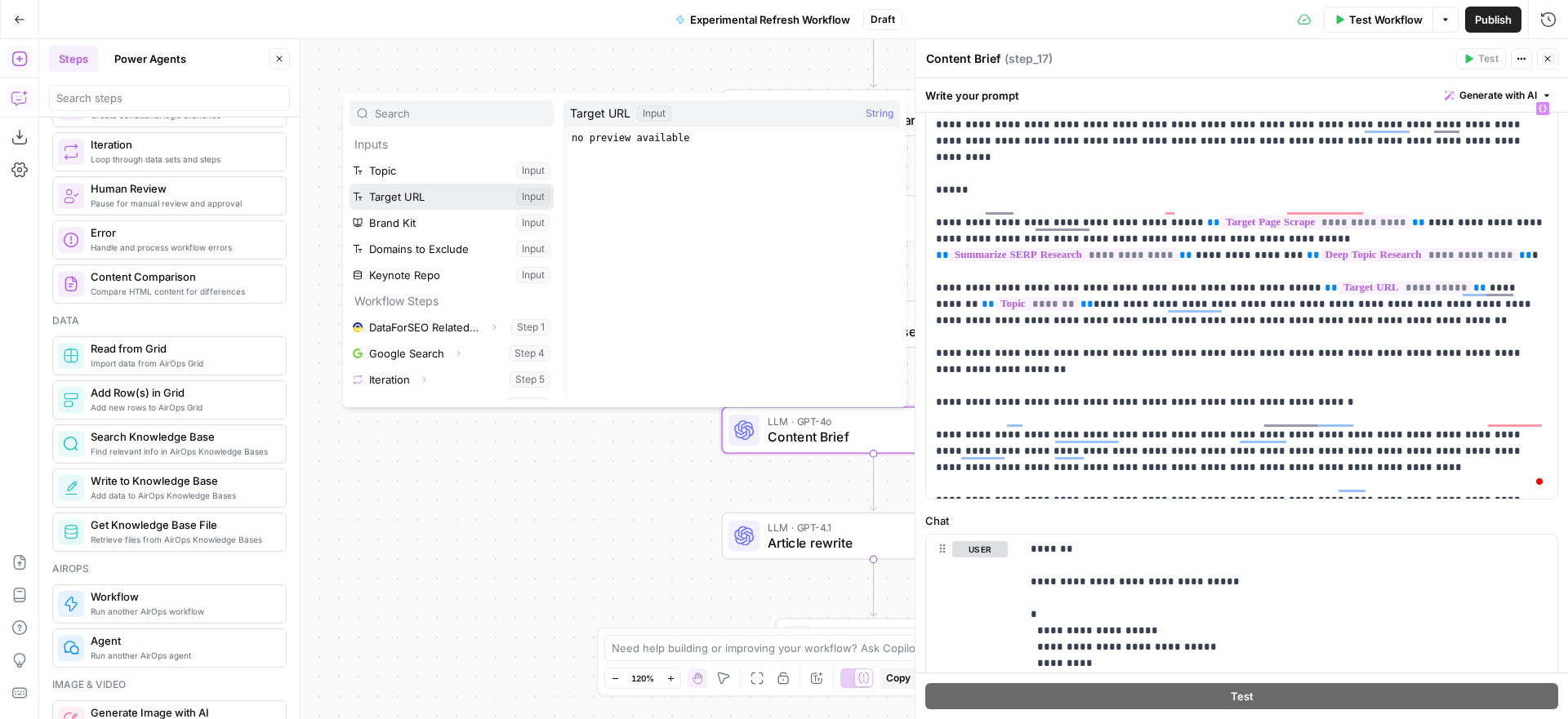
click at [400, 198] on button "Select variable Target URL" at bounding box center [452, 196] width 204 height 26
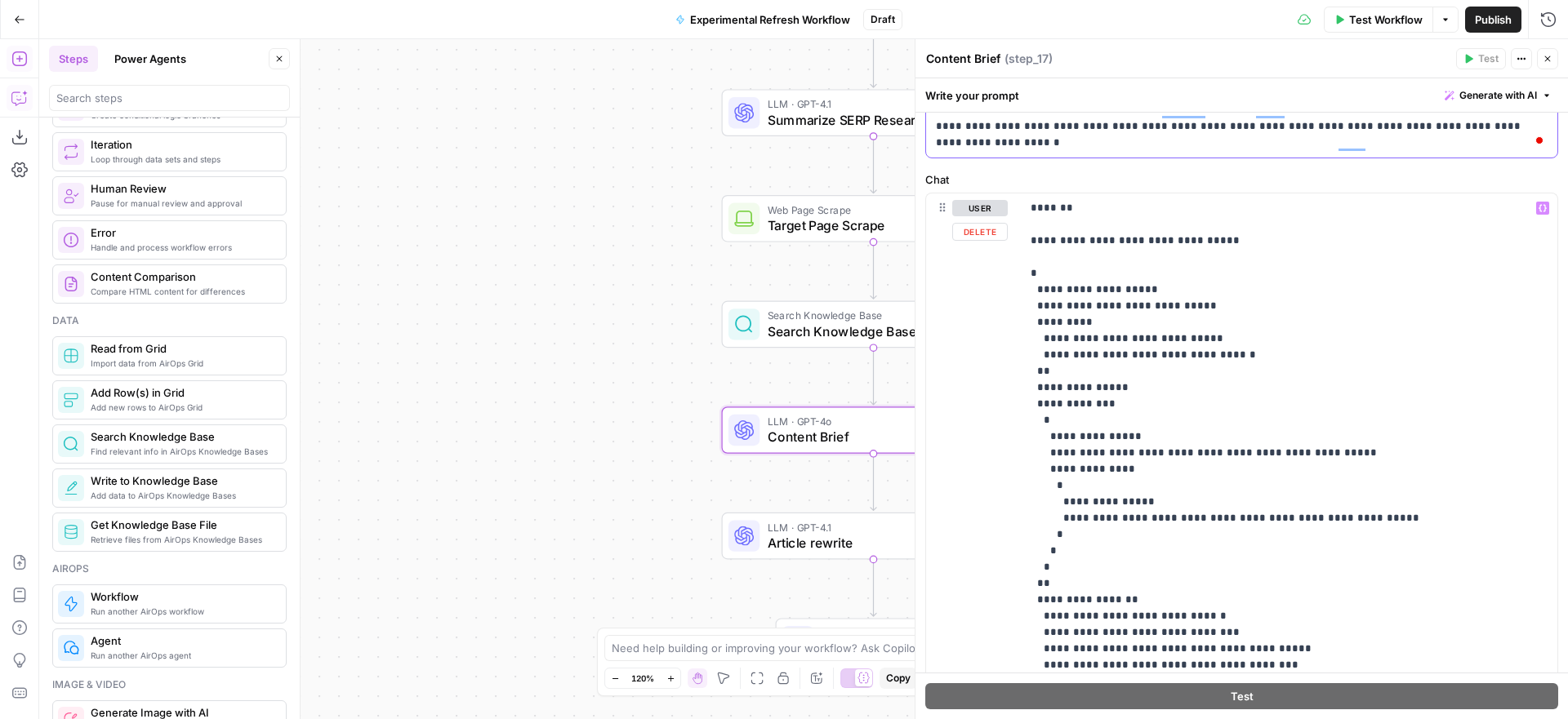
scroll to position [485, 0]
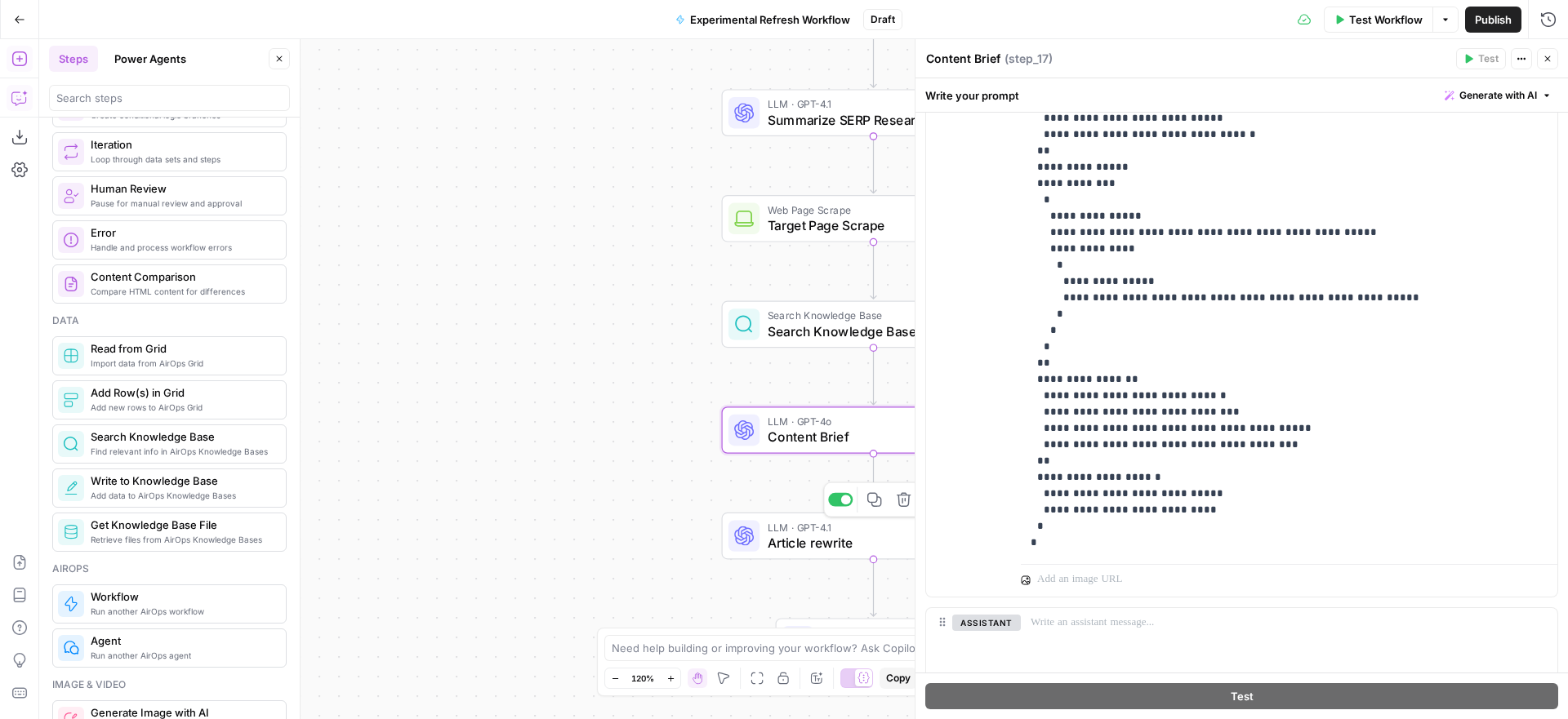
click at [824, 539] on span "Article rewrite" at bounding box center [860, 543] width 185 height 20
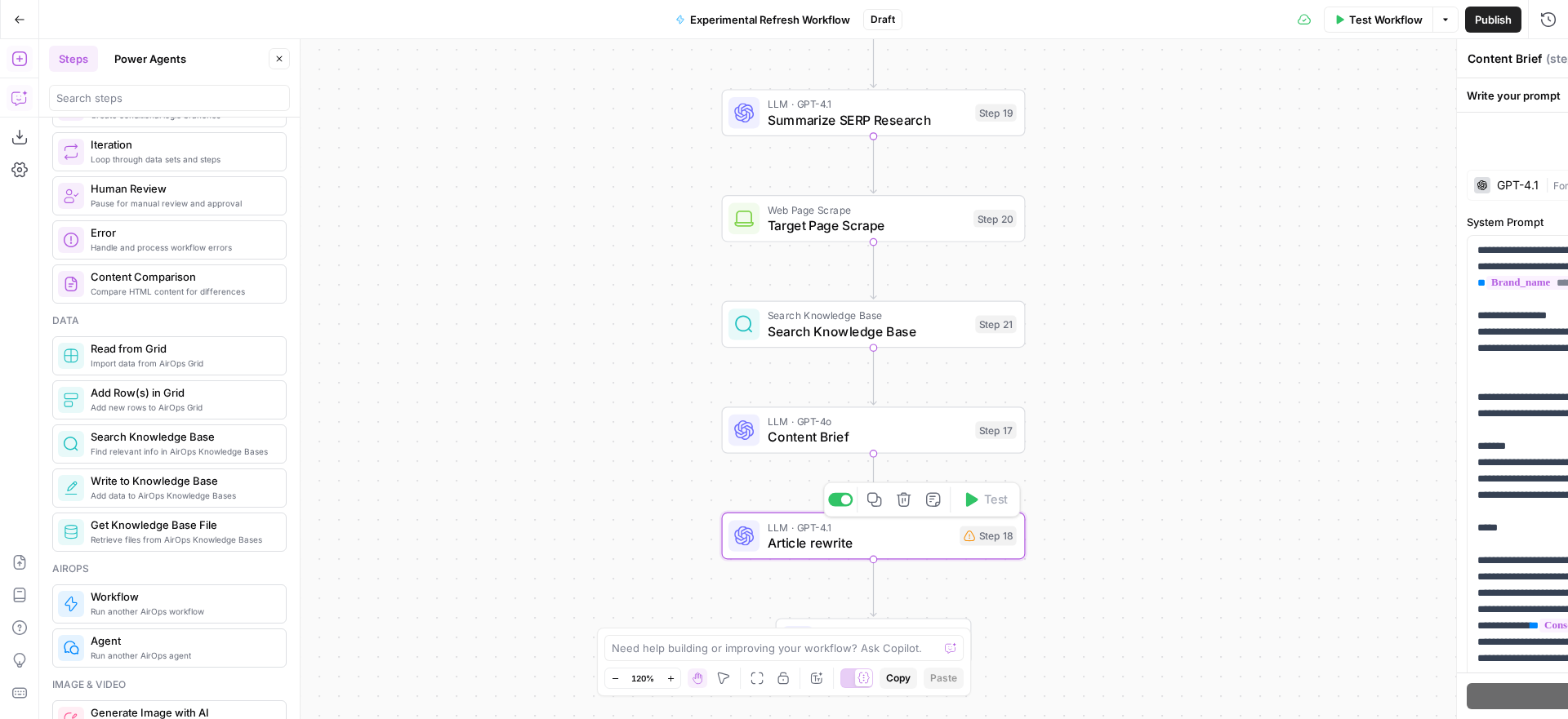
type textarea "Article rewrite"
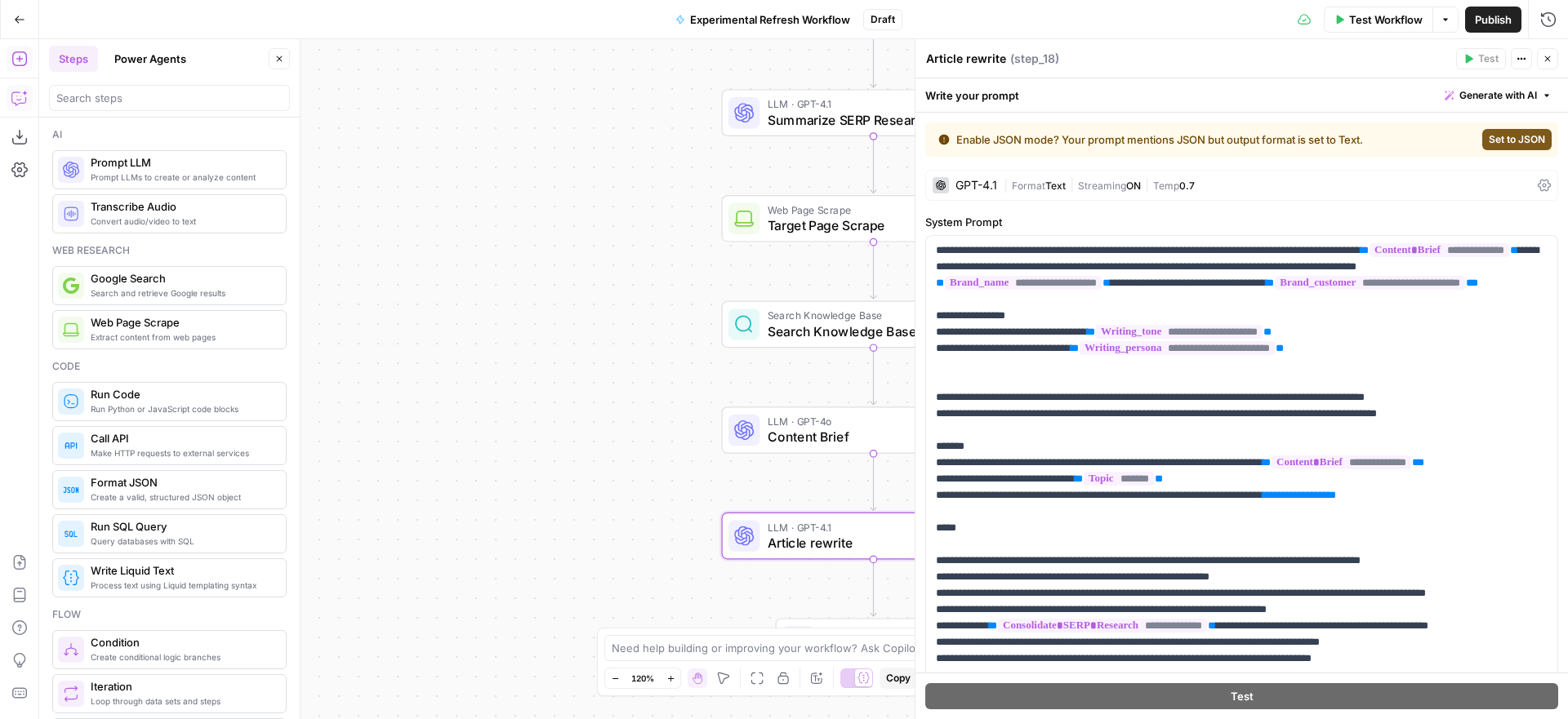
scroll to position [542, 0]
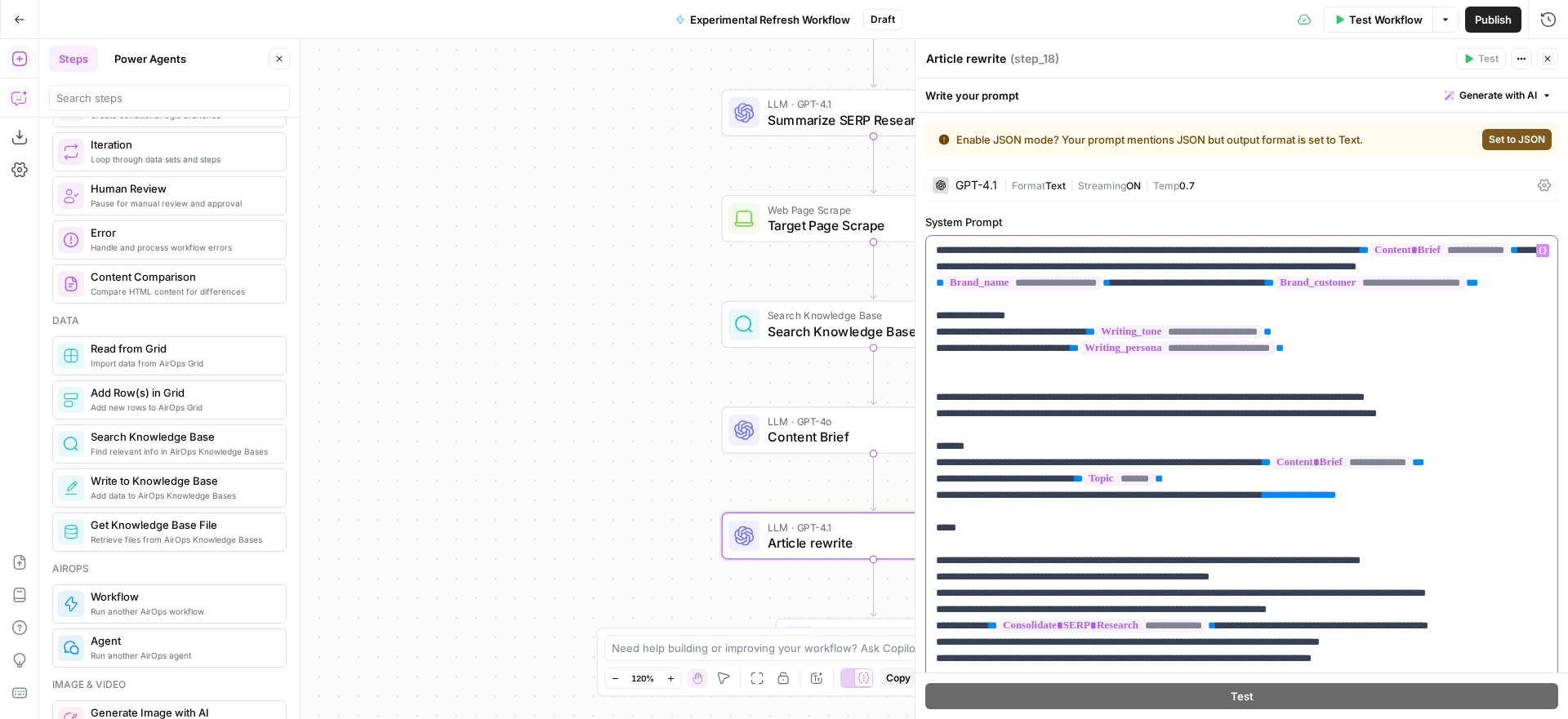
click at [1297, 250] on p "**********" at bounding box center [1242, 479] width 612 height 473
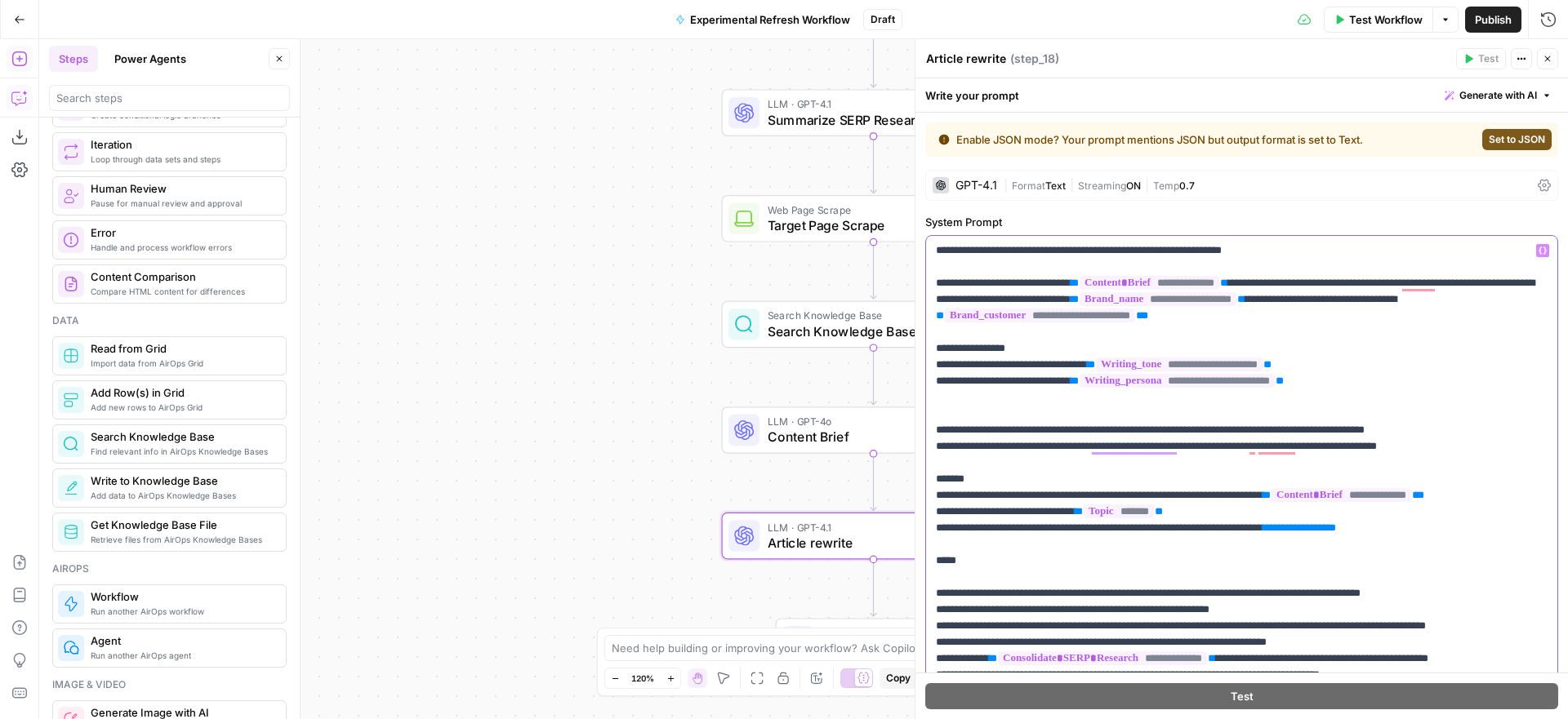
click at [1326, 249] on p "**********" at bounding box center [1242, 488] width 612 height 490
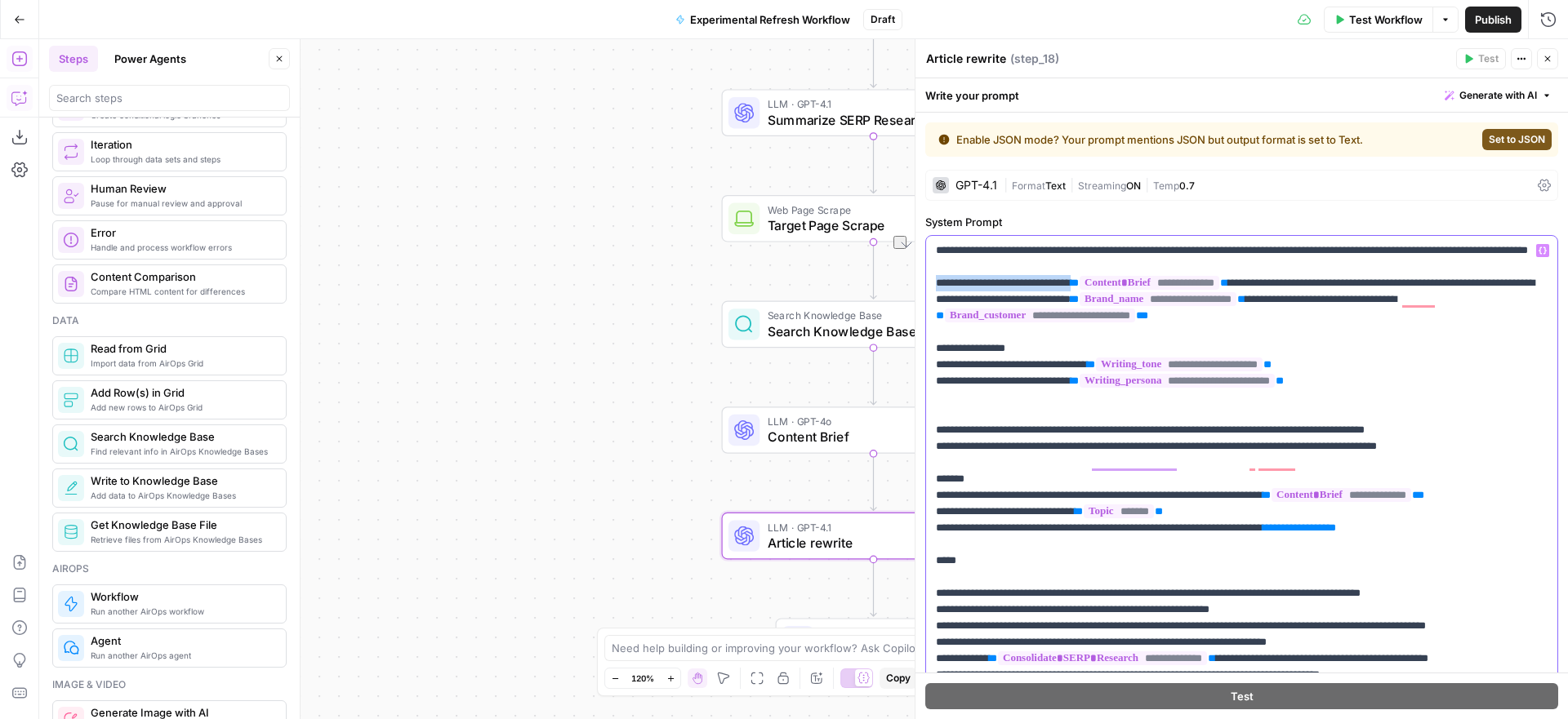
drag, startPoint x: 1096, startPoint y: 299, endPoint x: 932, endPoint y: 295, distance: 164.0
click at [932, 295] on div "**********" at bounding box center [1241, 495] width 632 height 519
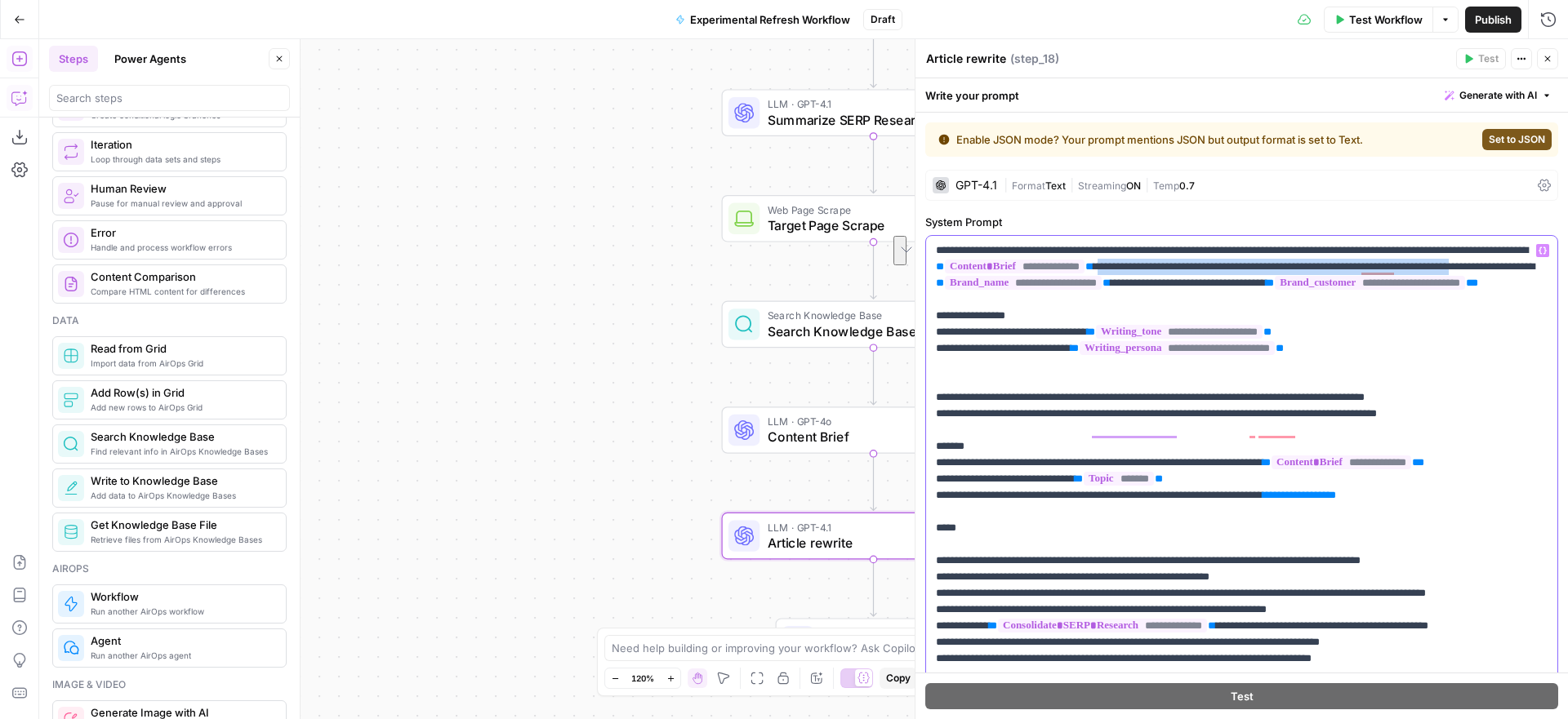
drag, startPoint x: 1088, startPoint y: 283, endPoint x: 1235, endPoint y: 266, distance: 148.0
click at [1235, 266] on p "**********" at bounding box center [1242, 479] width 612 height 473
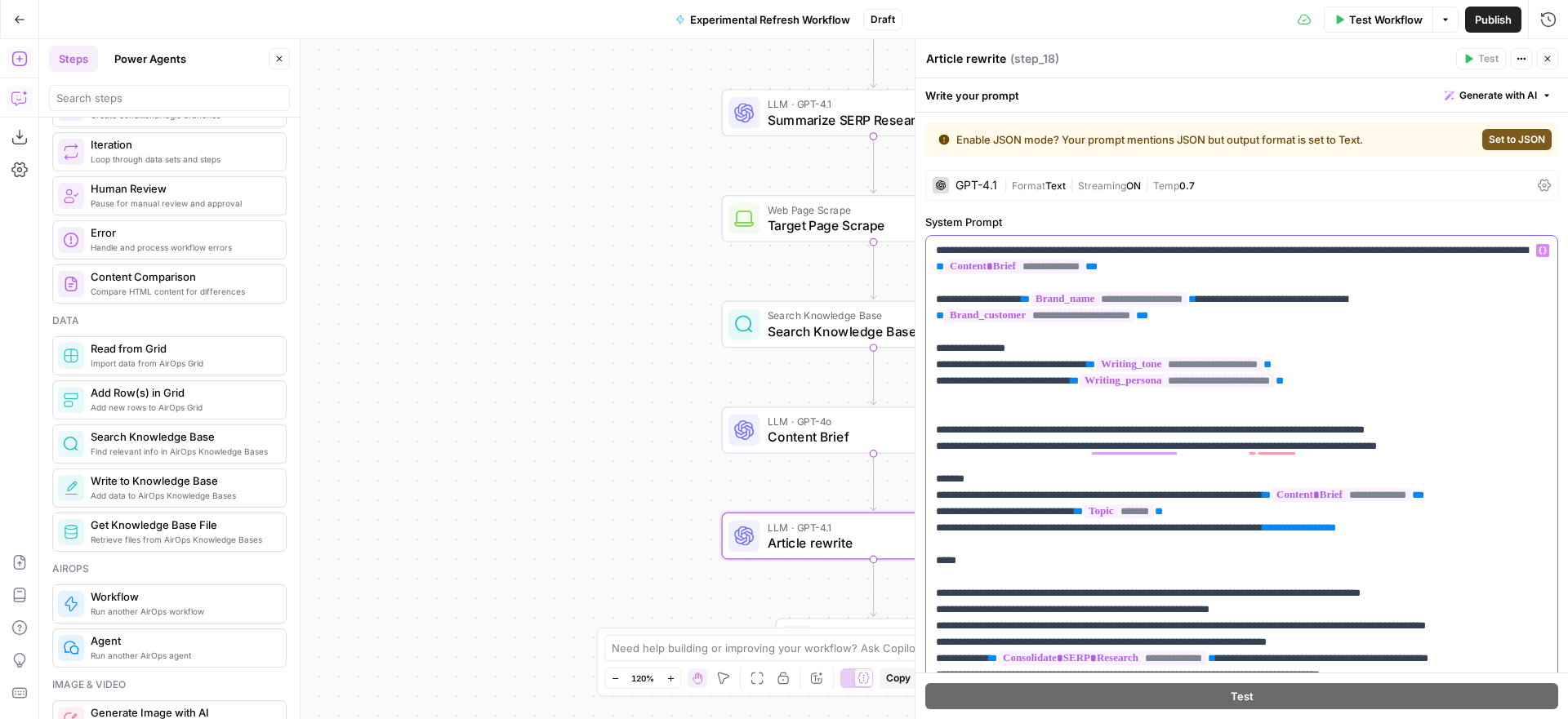
click at [936, 349] on p "**********" at bounding box center [1242, 488] width 612 height 490
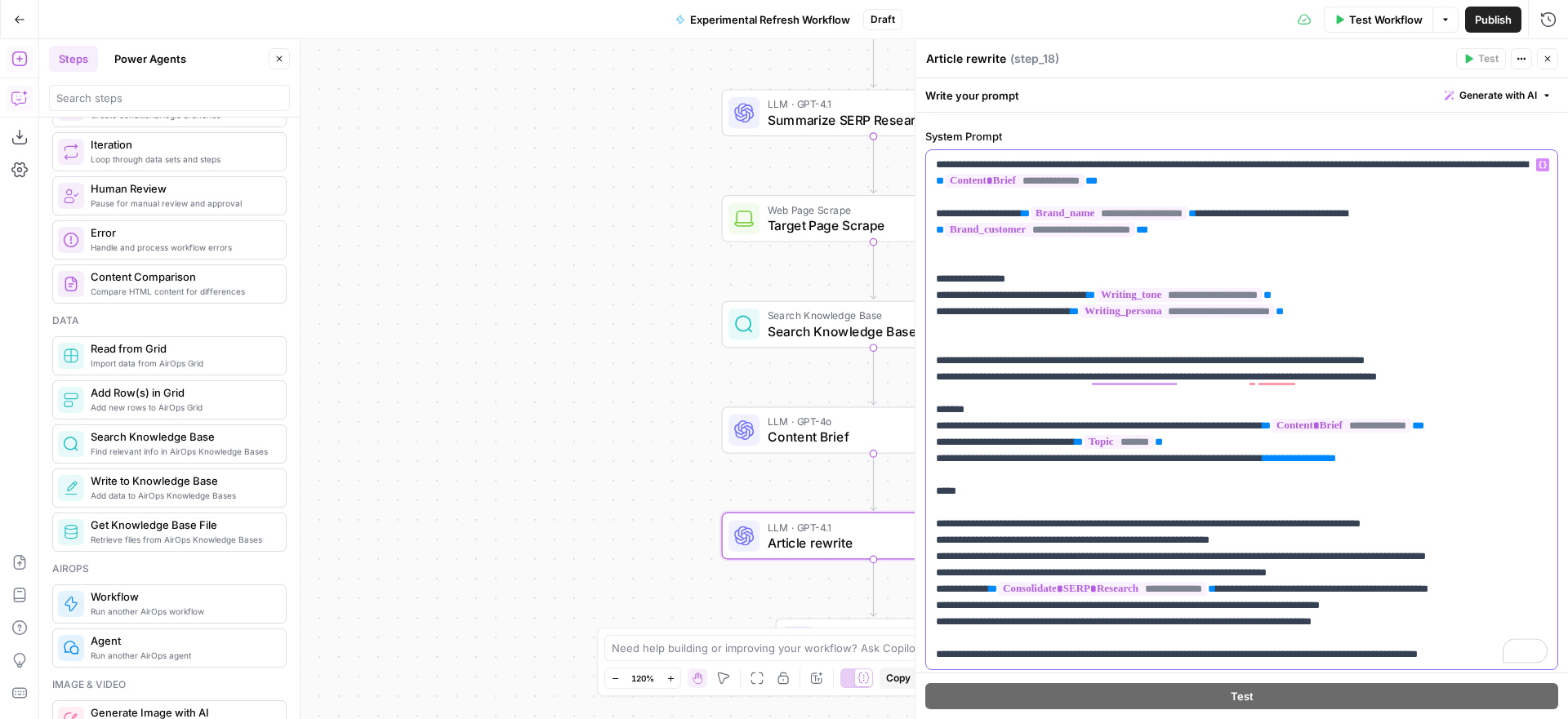
scroll to position [87, 0]
drag, startPoint x: 1000, startPoint y: 426, endPoint x: 953, endPoint y: 426, distance: 47.0
click at [953, 426] on p "**********" at bounding box center [1242, 409] width 612 height 507
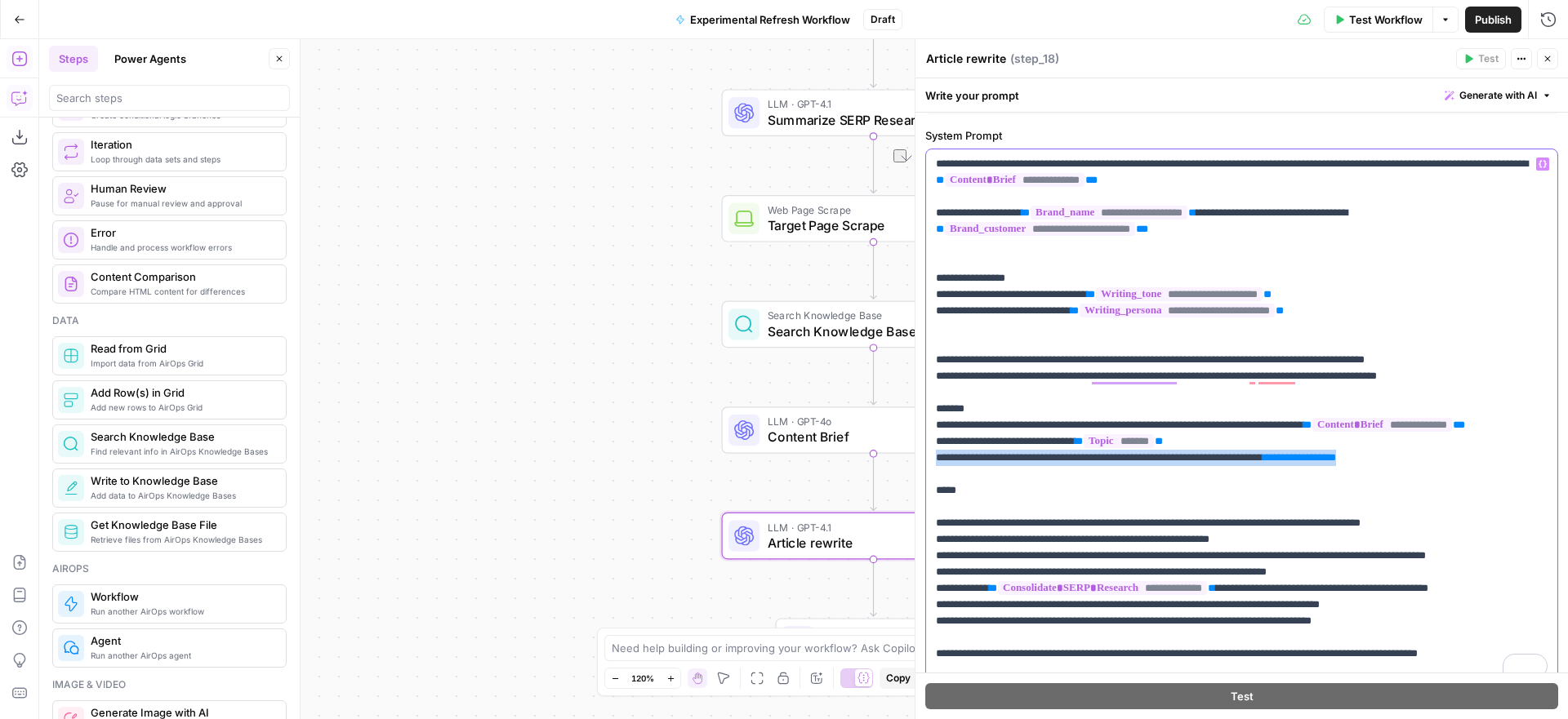
drag, startPoint x: 1471, startPoint y: 473, endPoint x: 927, endPoint y: 469, distance: 544.0
click at [927, 469] on div "**********" at bounding box center [1241, 417] width 632 height 536
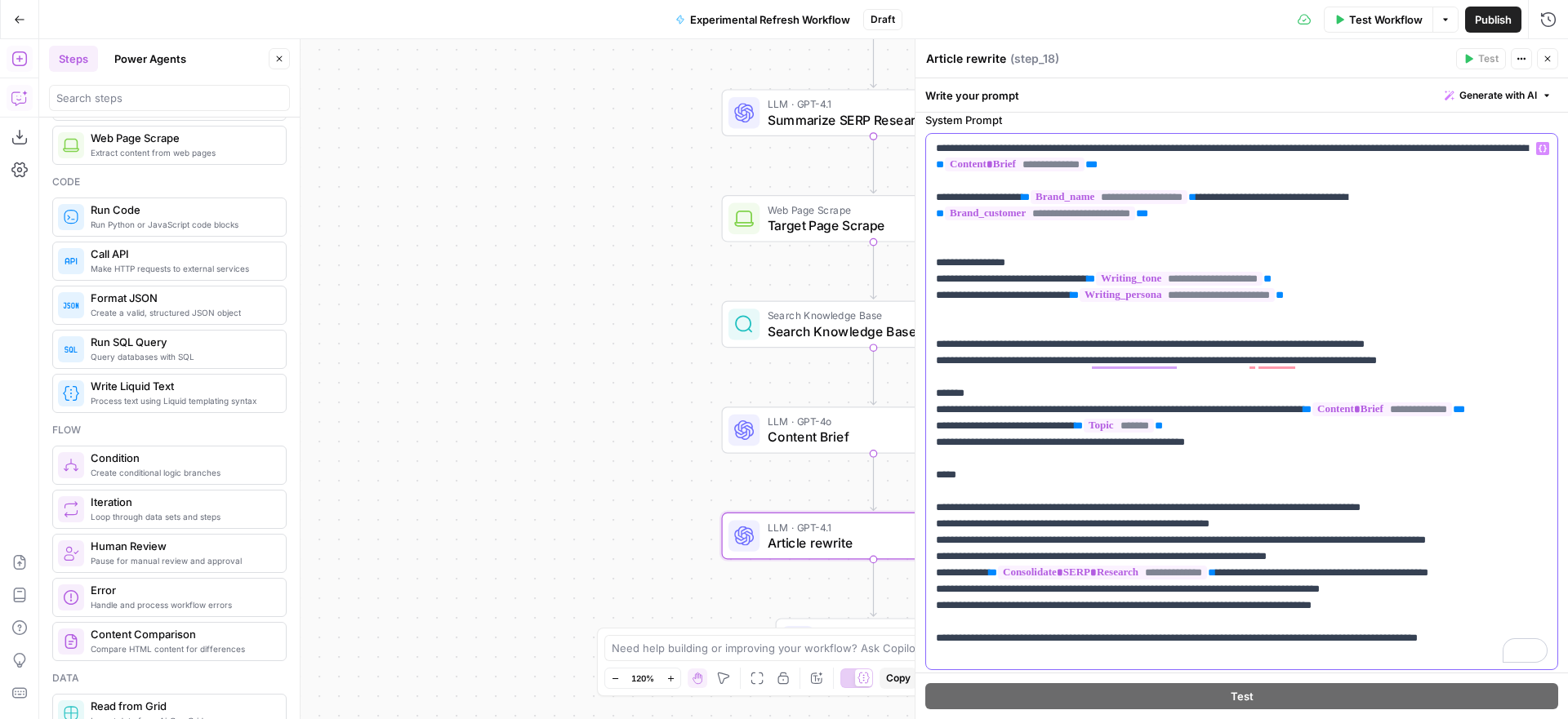
scroll to position [155, 0]
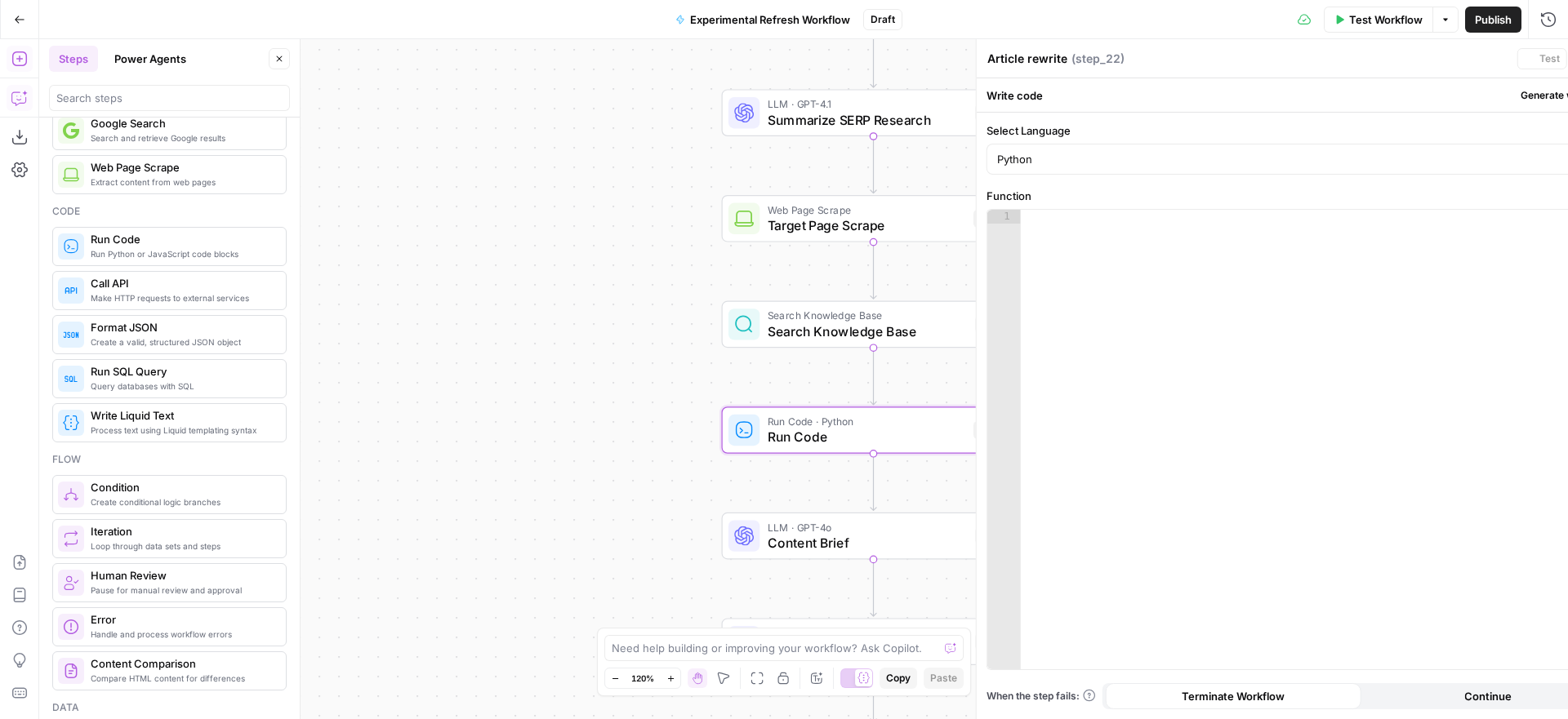
type textarea "Run Code"
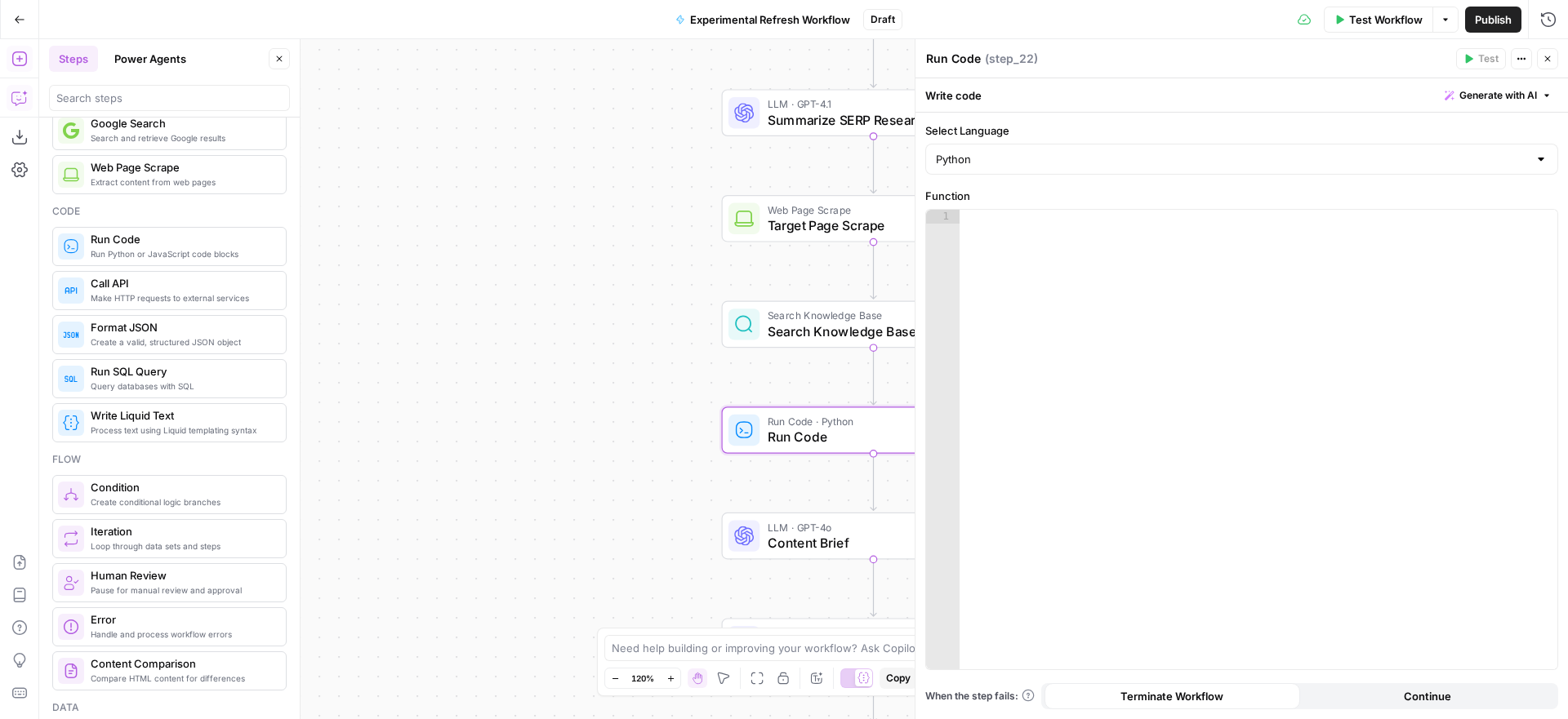
click at [13, 101] on icon "button" at bounding box center [19, 97] width 16 height 16
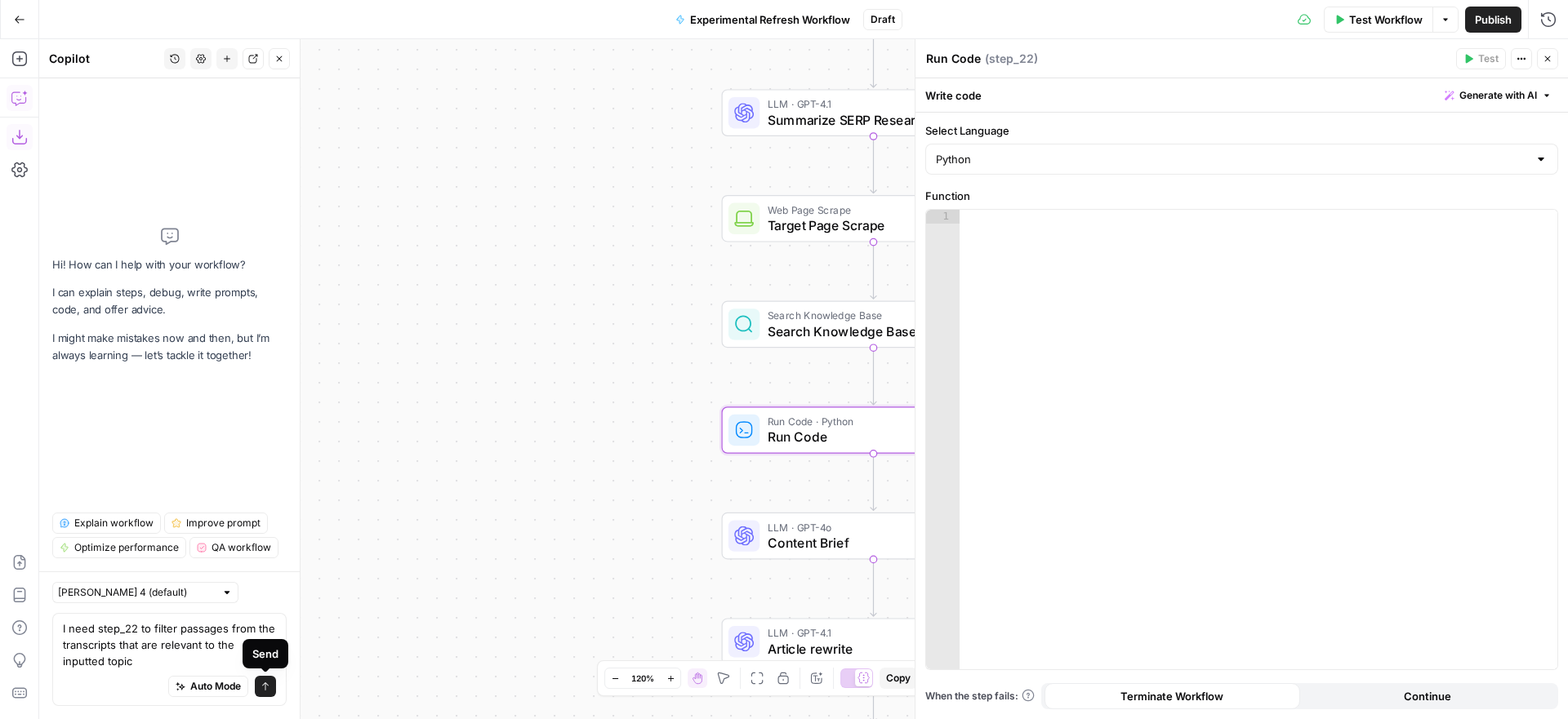
type textarea "I need step_22 to filter passages from the transcripts that are relevant to the…"
drag, startPoint x: 268, startPoint y: 687, endPoint x: 306, endPoint y: 651, distance: 52.3
click at [268, 687] on icon "submit" at bounding box center [266, 687] width 10 height 10
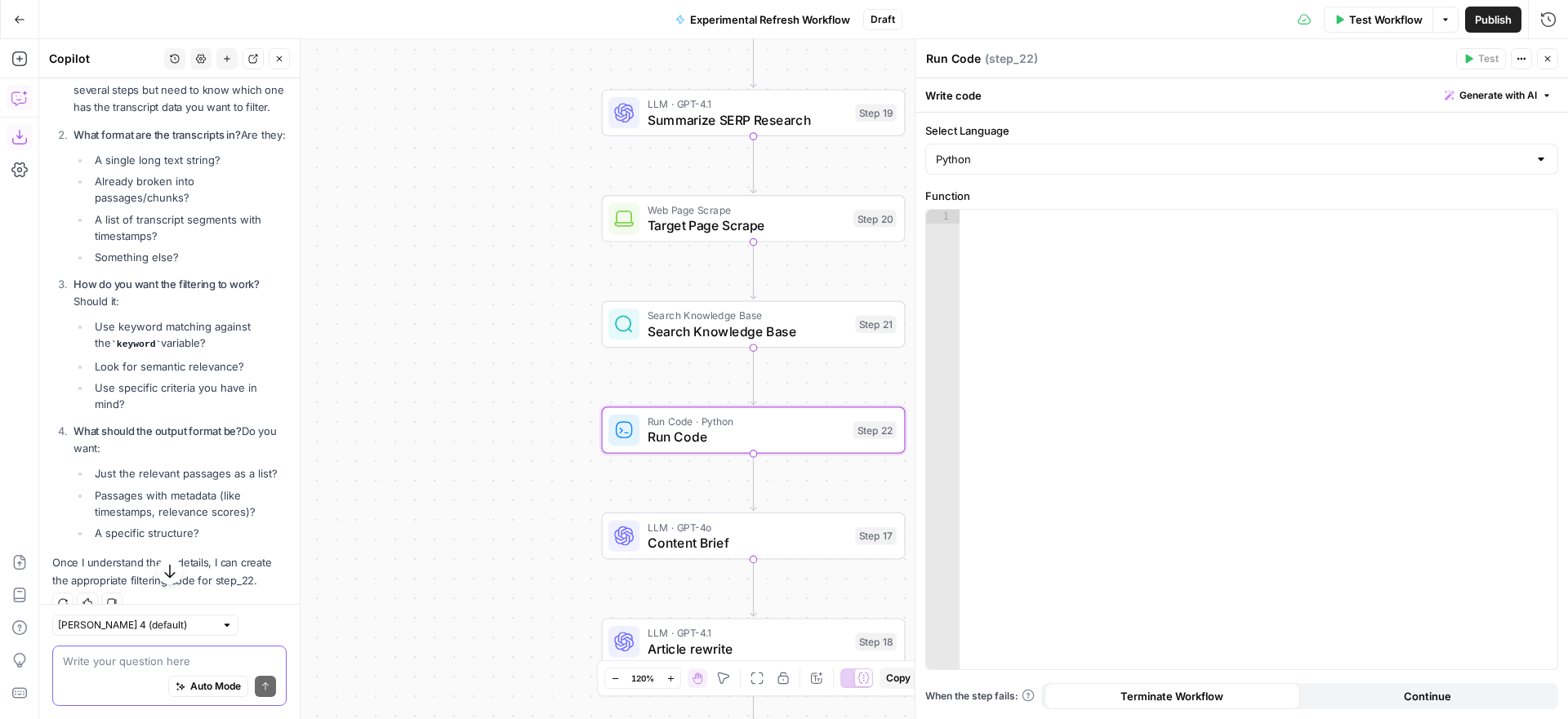
scroll to position [327, 0]
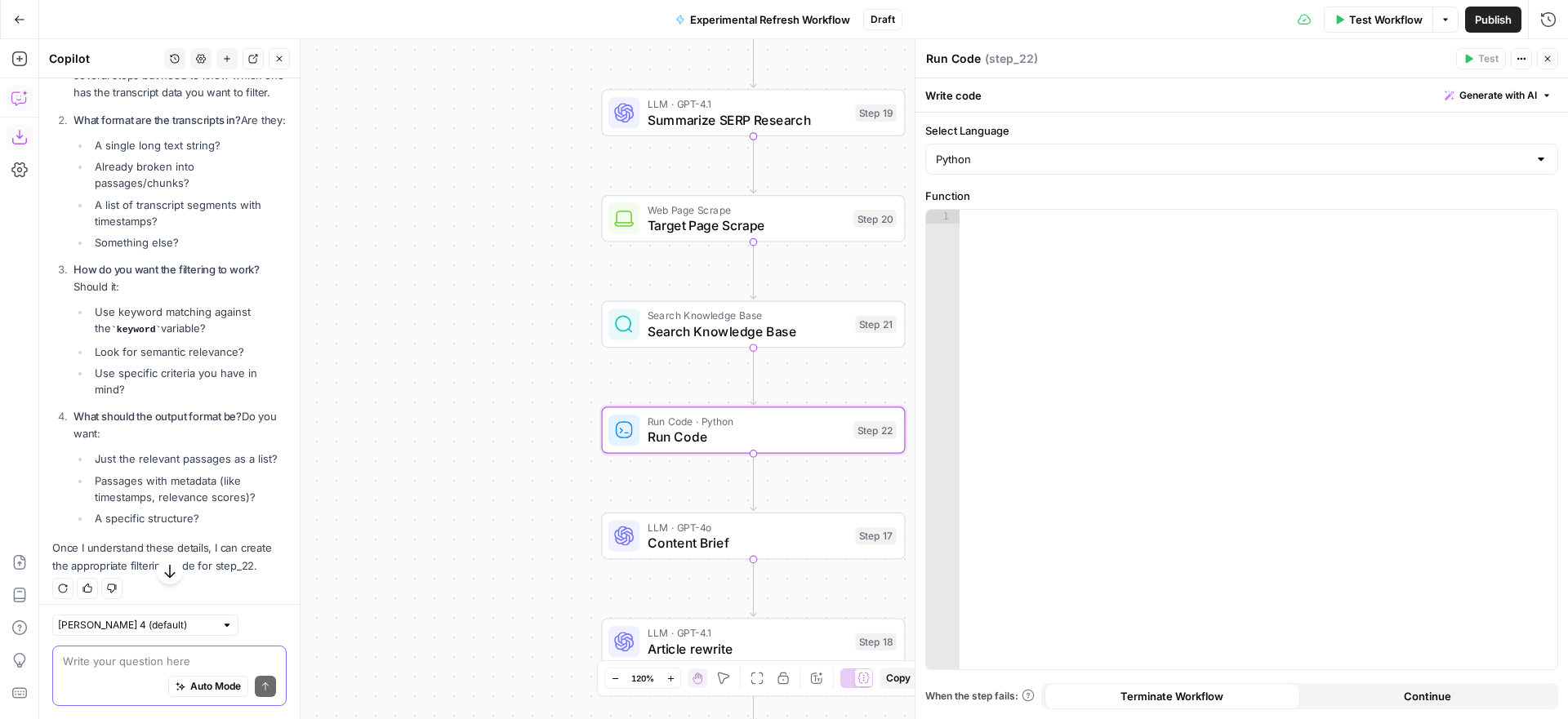
click at [126, 669] on div "Auto Mode Send" at bounding box center [170, 688] width 213 height 36
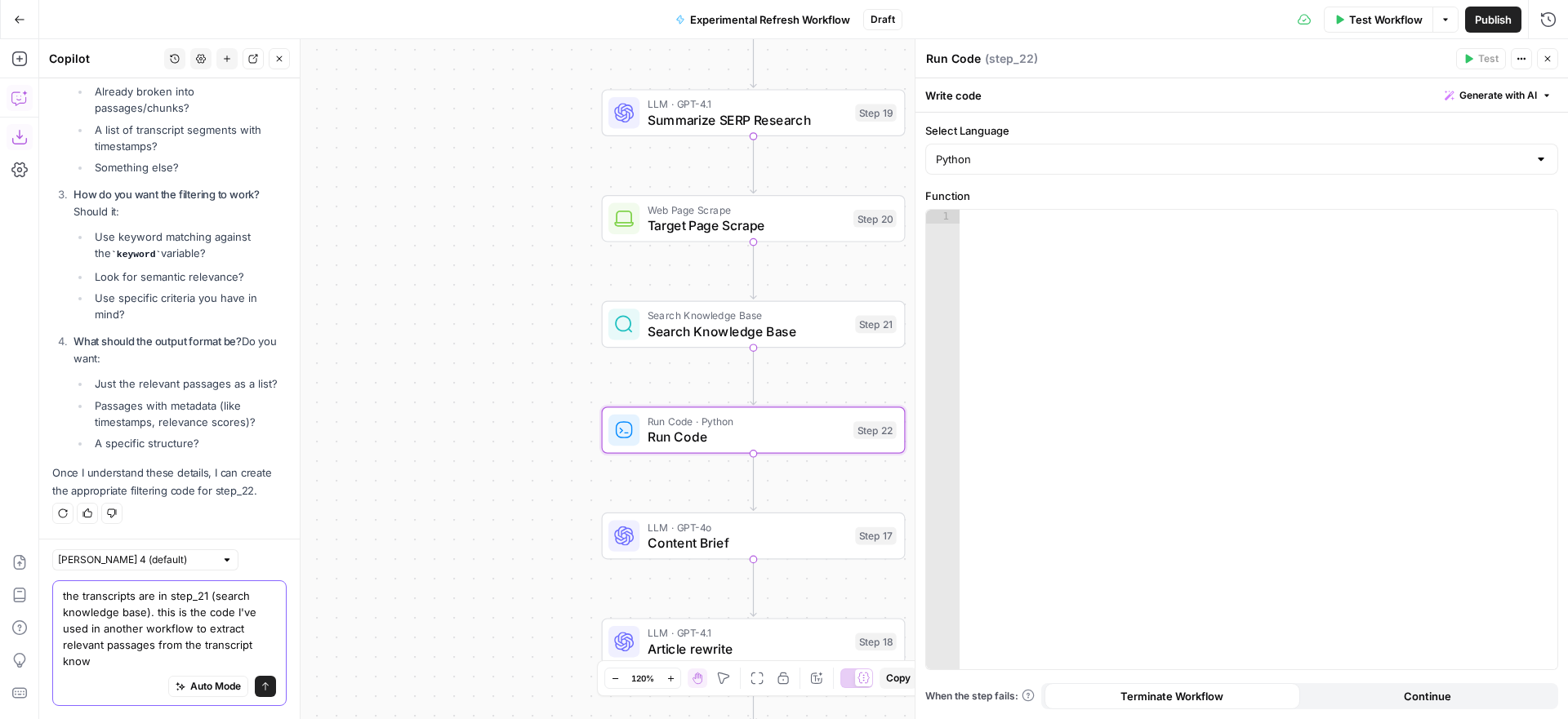
scroll to position [418, 0]
paste textarea "def filter_transcripts(transcripts, keyword): filtered = [] for transcript in t…"
type textarea "the transcripts are in step_21 (search knowledge base). this is the code I've u…"
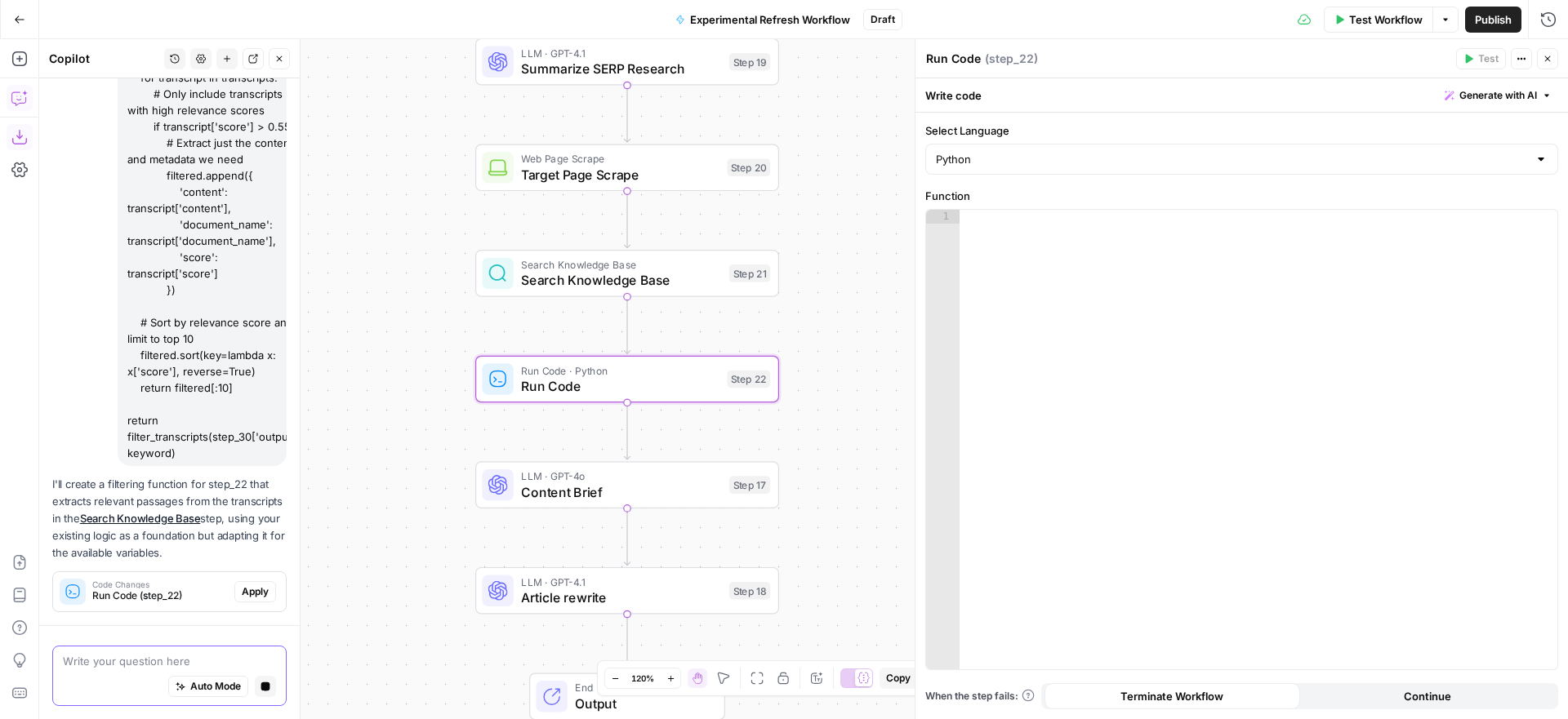
scroll to position [1057, 0]
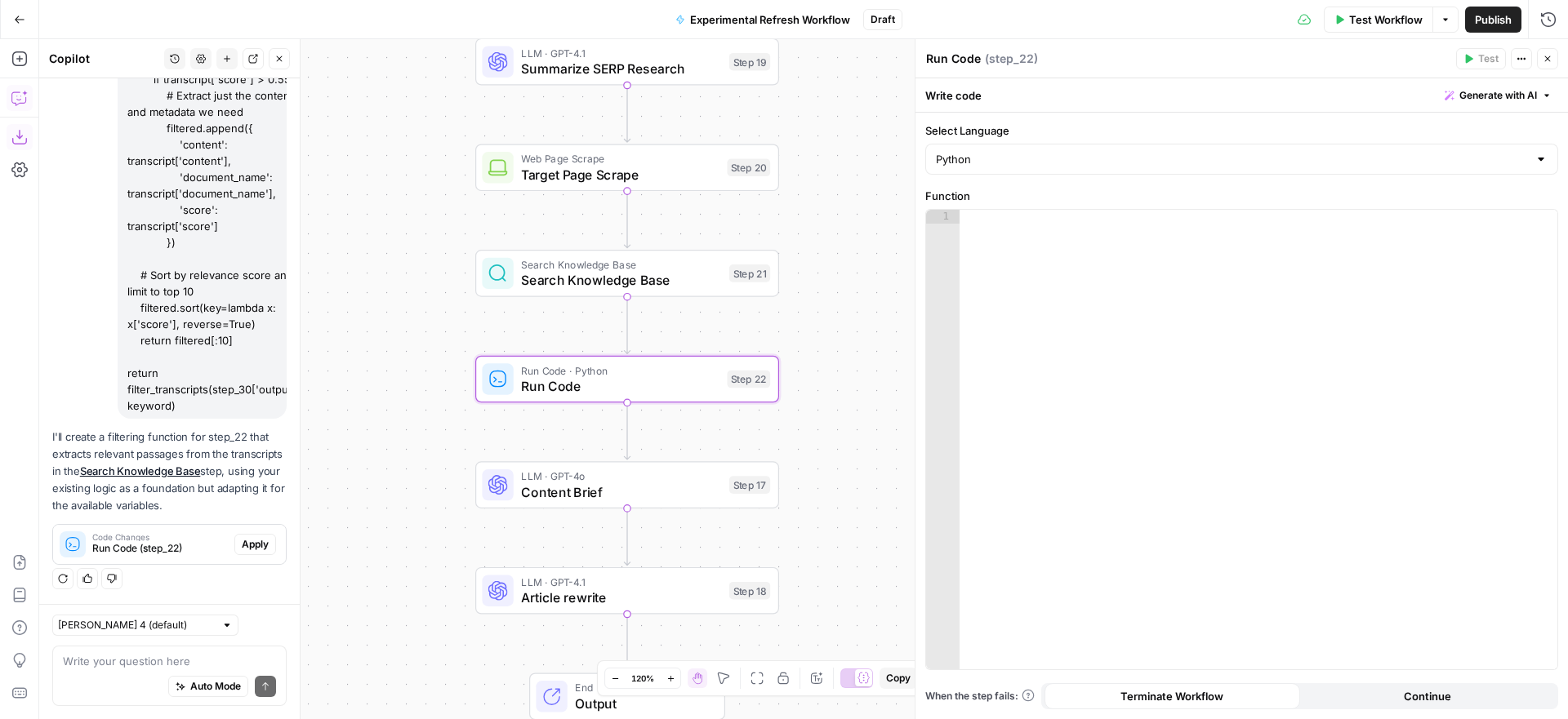
click at [261, 544] on span "Apply" at bounding box center [255, 544] width 27 height 14
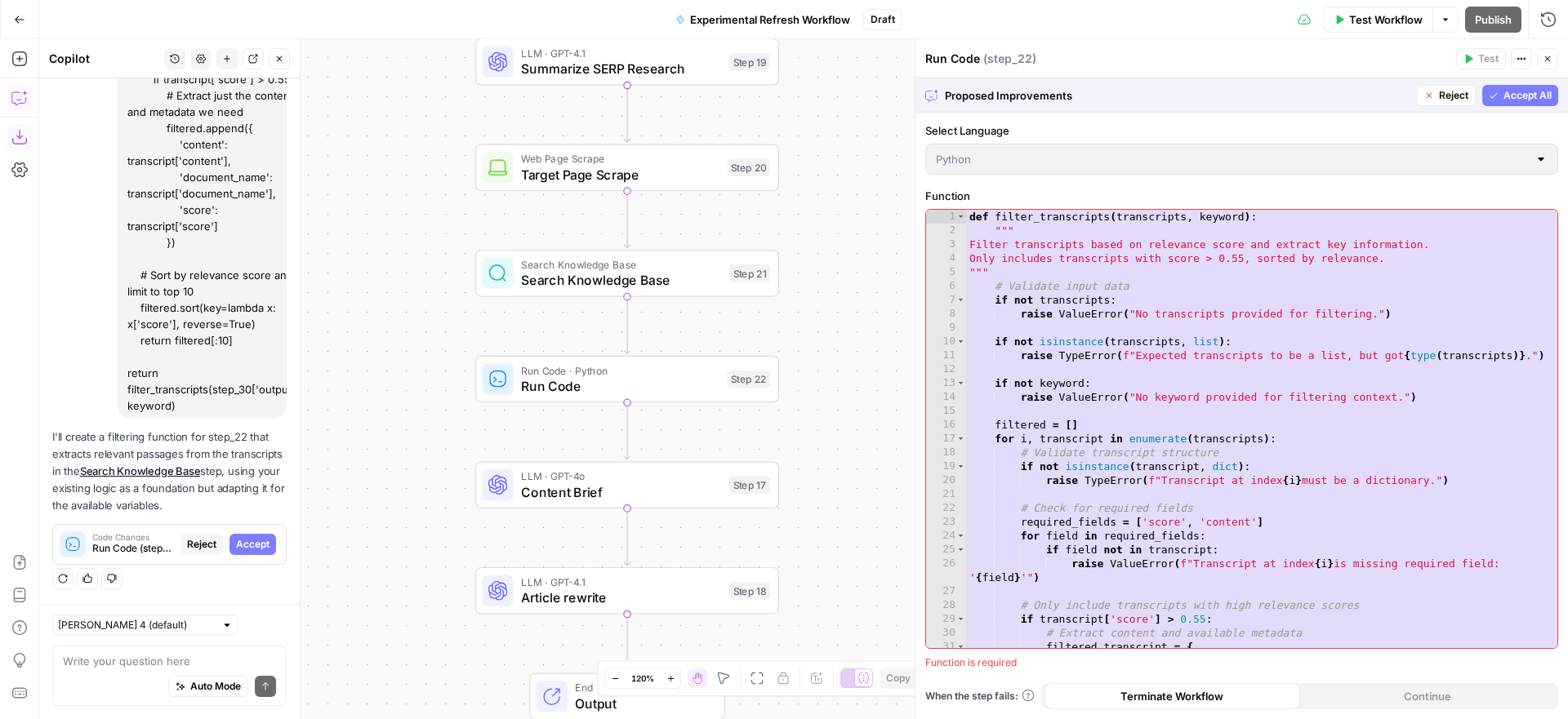
click at [1510, 99] on span "Accept All" at bounding box center [1528, 95] width 49 height 14
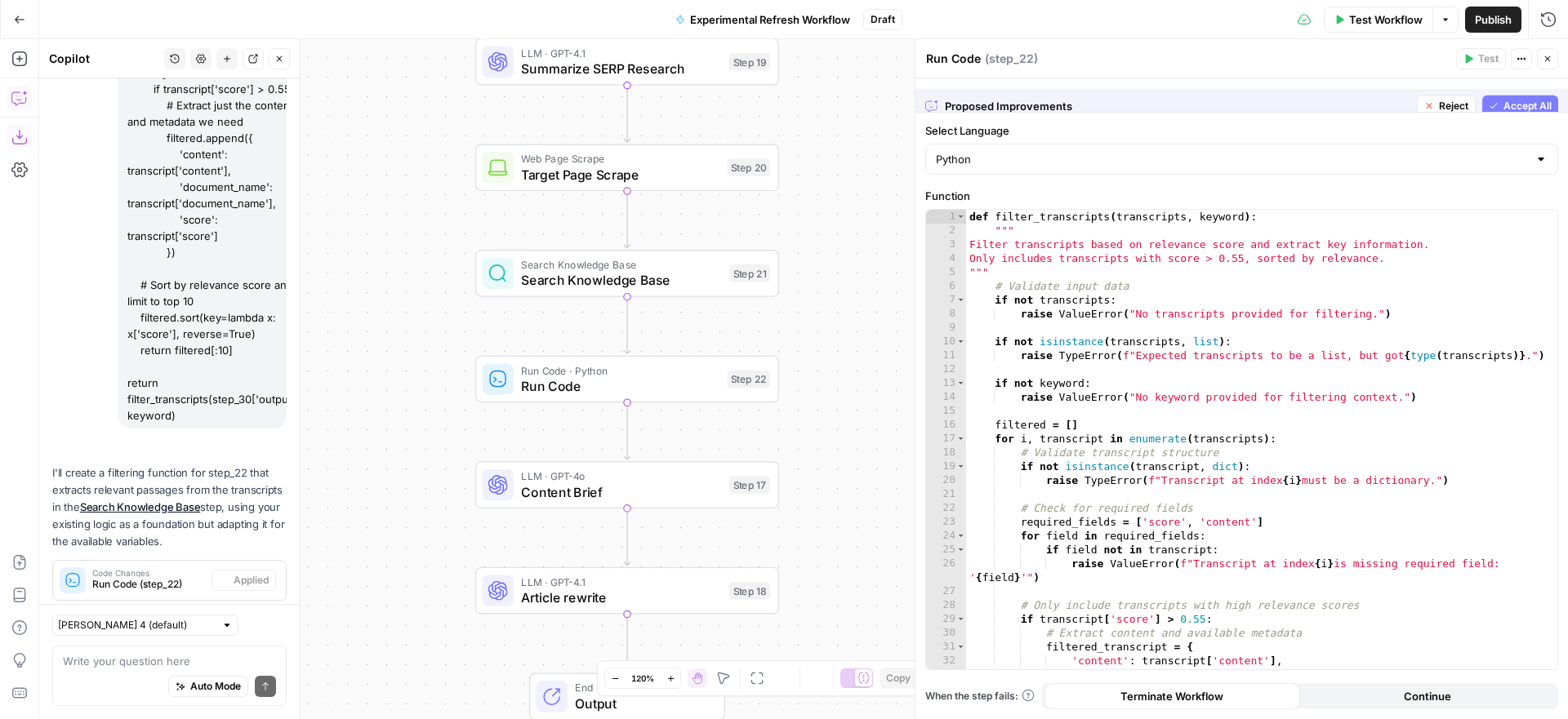
scroll to position [1109, 0]
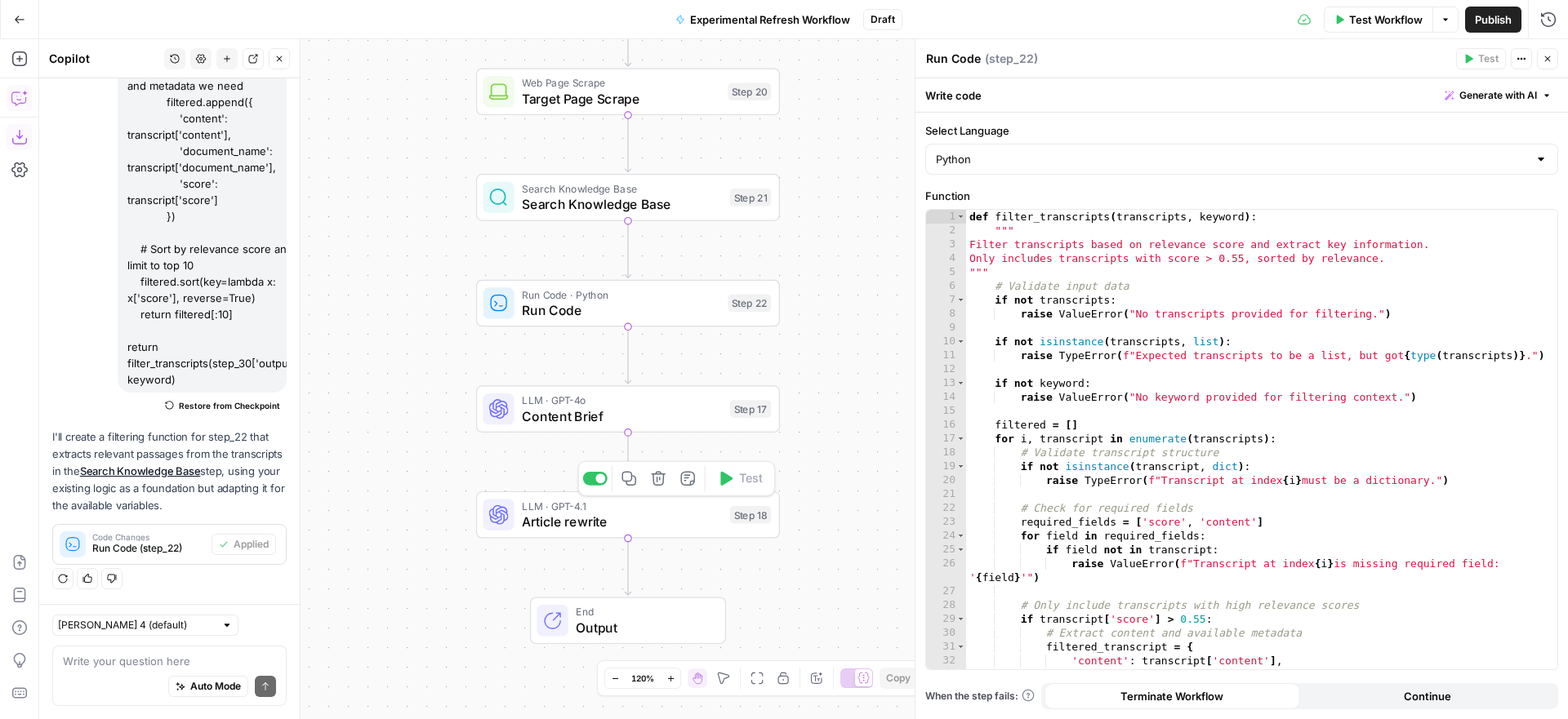
click at [673, 515] on span "Article rewrite" at bounding box center [622, 522] width 200 height 20
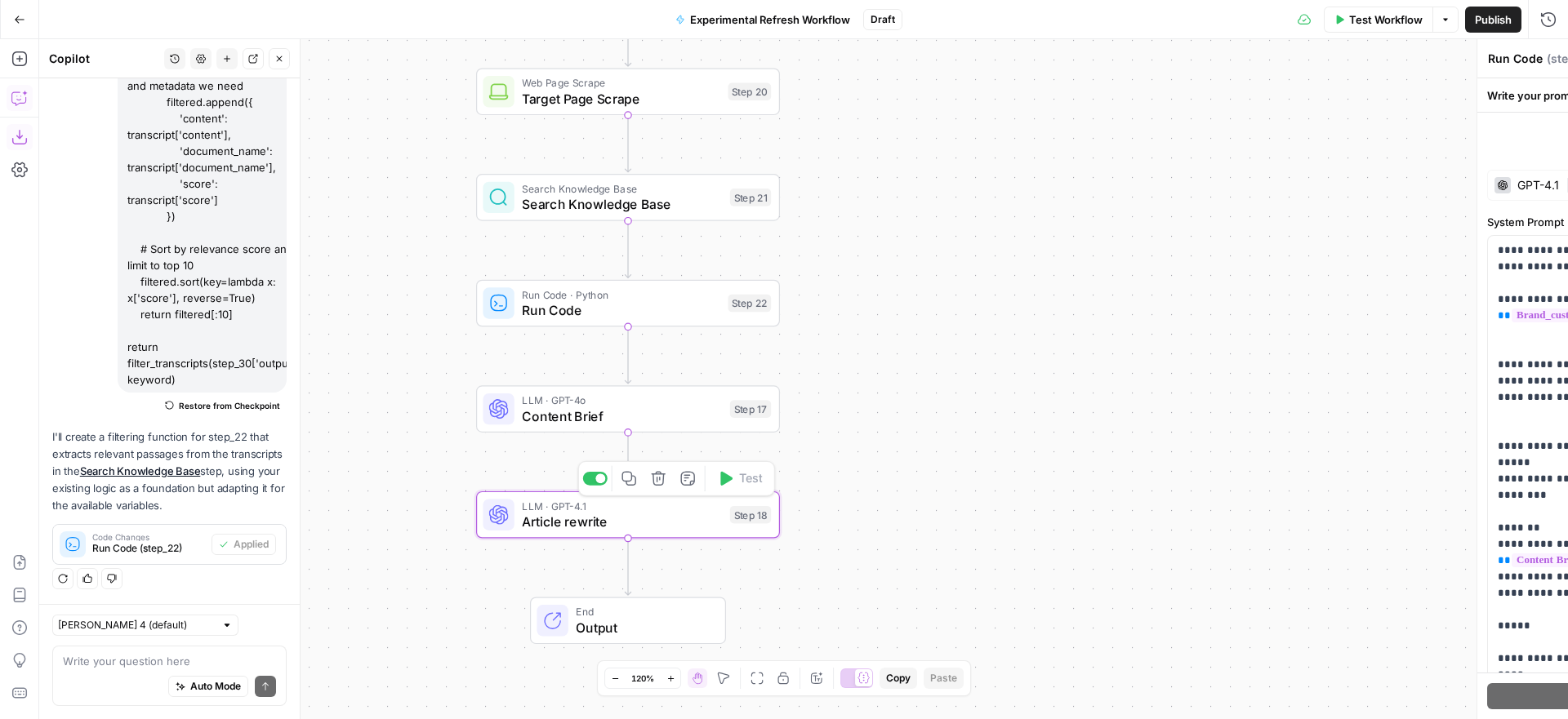
type textarea "Article rewrite"
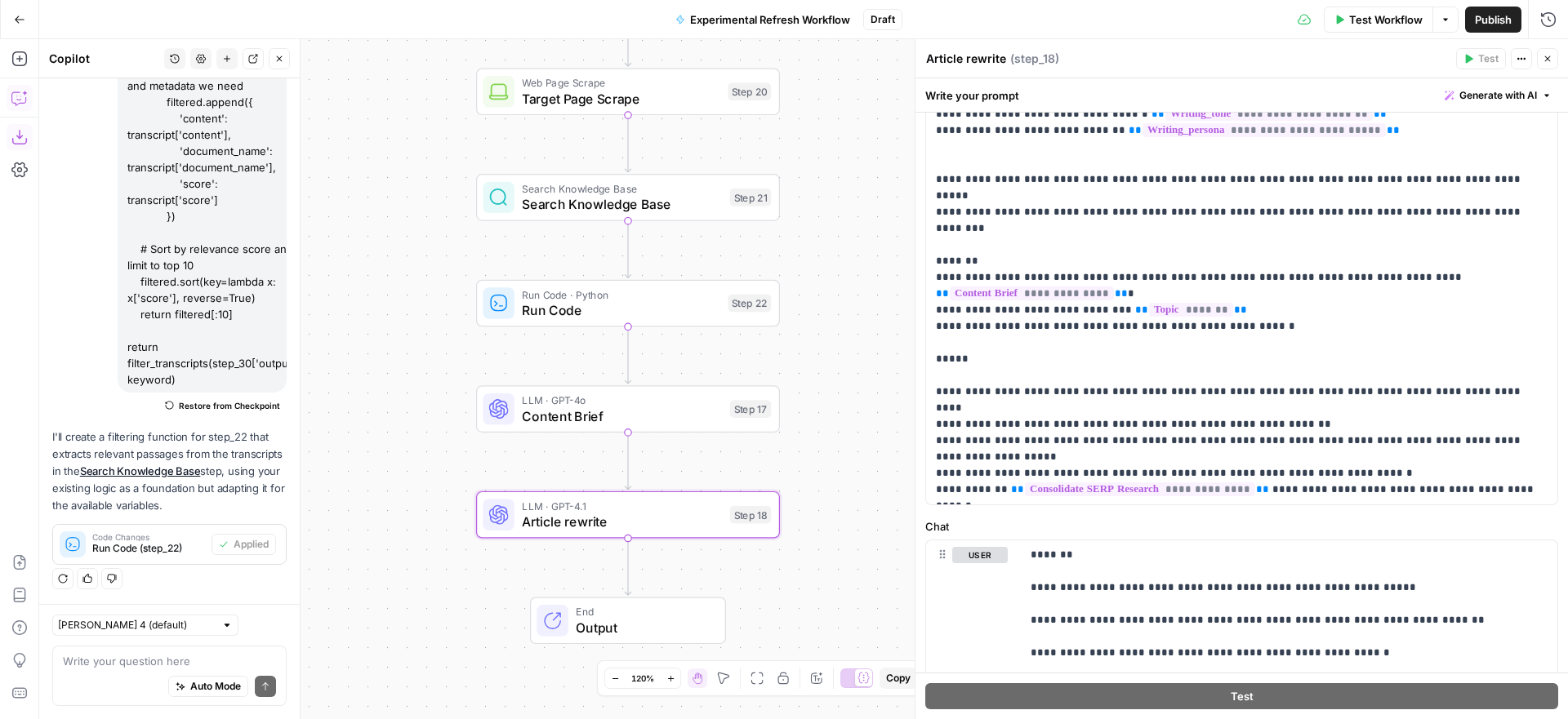
scroll to position [263, 0]
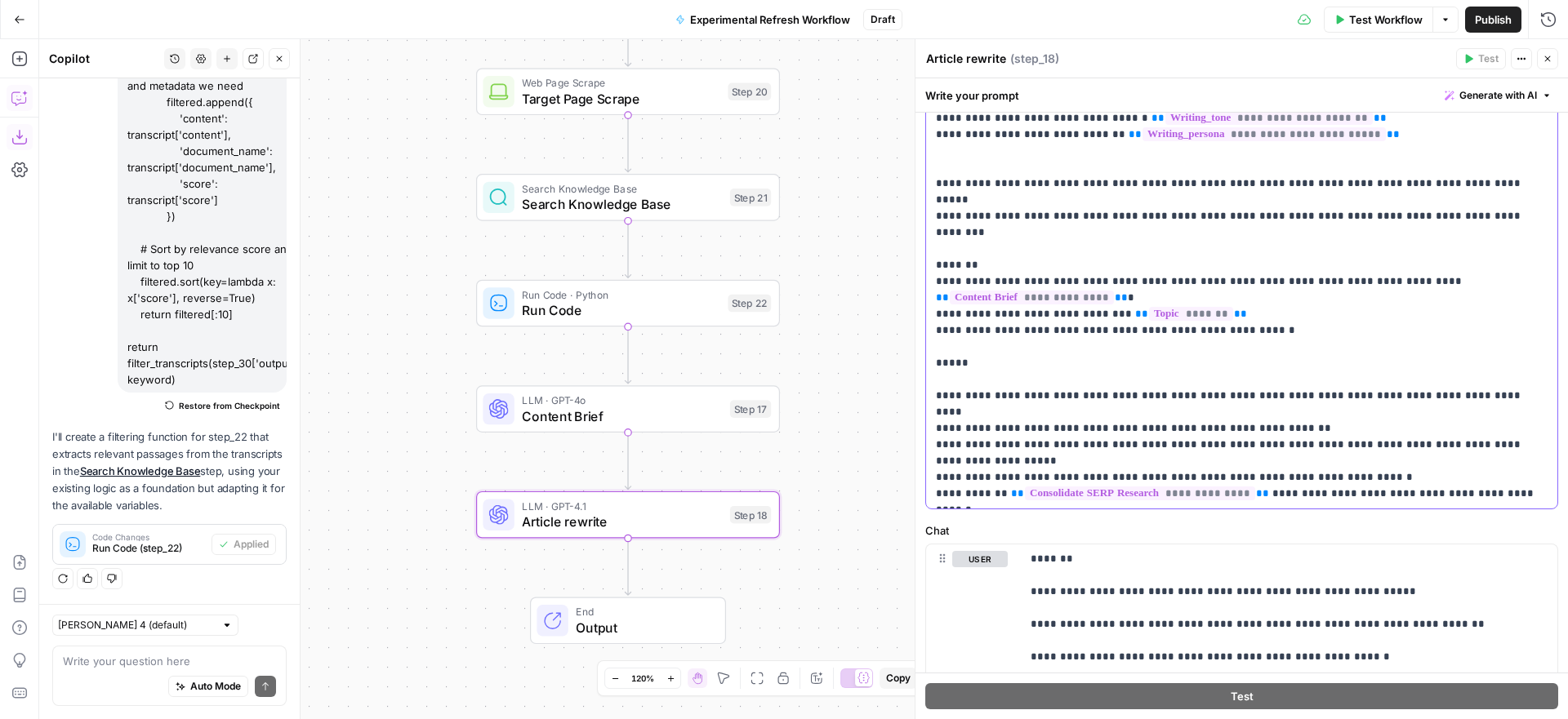
click at [1254, 298] on p "**********" at bounding box center [1242, 241] width 612 height 523
click at [571, 312] on span "Run Code" at bounding box center [621, 310] width 198 height 20
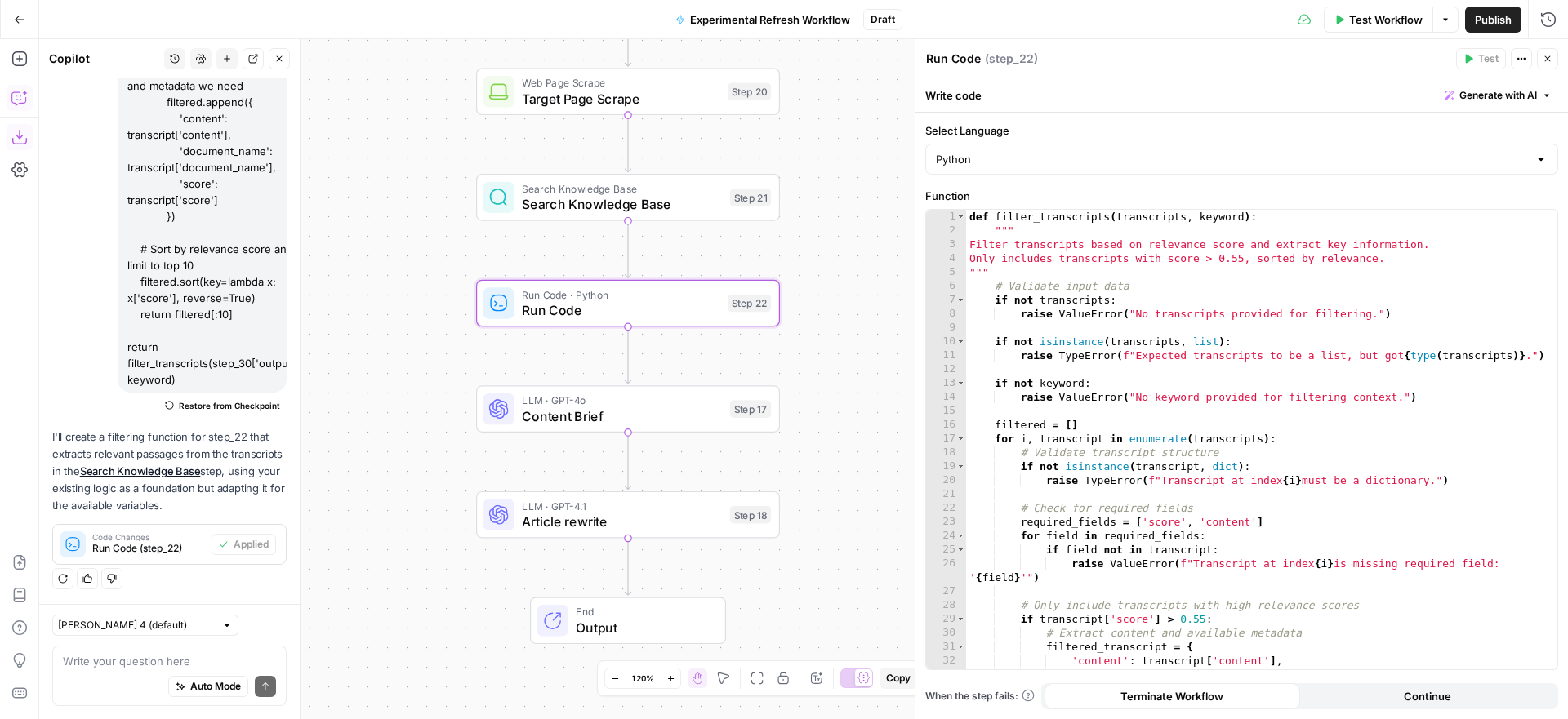
click at [961, 57] on textarea "Run Code" at bounding box center [953, 58] width 54 height 16
drag, startPoint x: 979, startPoint y: 56, endPoint x: 929, endPoint y: 58, distance: 50.0
click at [929, 58] on textarea "Run Code" at bounding box center [953, 58] width 54 height 16
type textarea "Filter relevant passages"
click at [682, 513] on span "Article rewrite" at bounding box center [622, 522] width 200 height 20
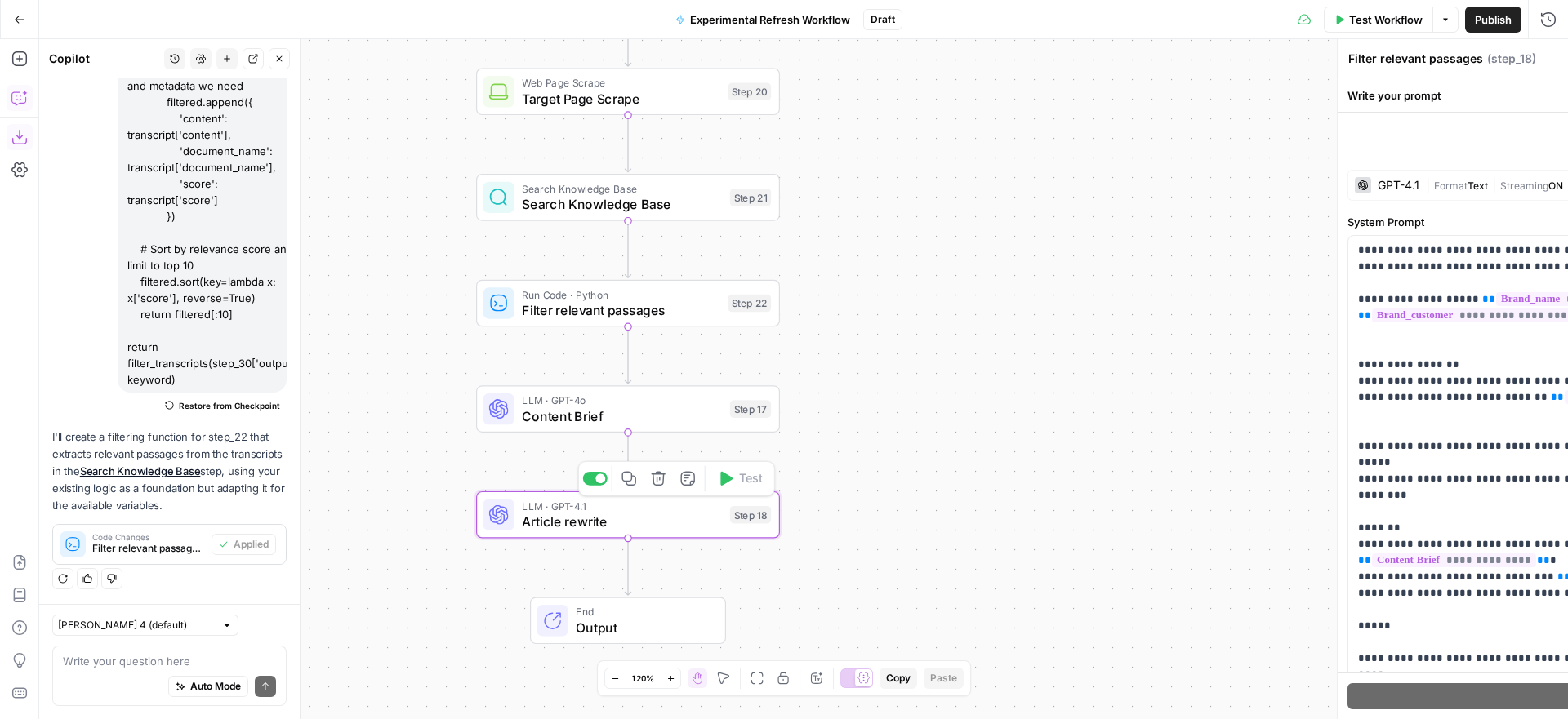
type textarea "Article rewrite"
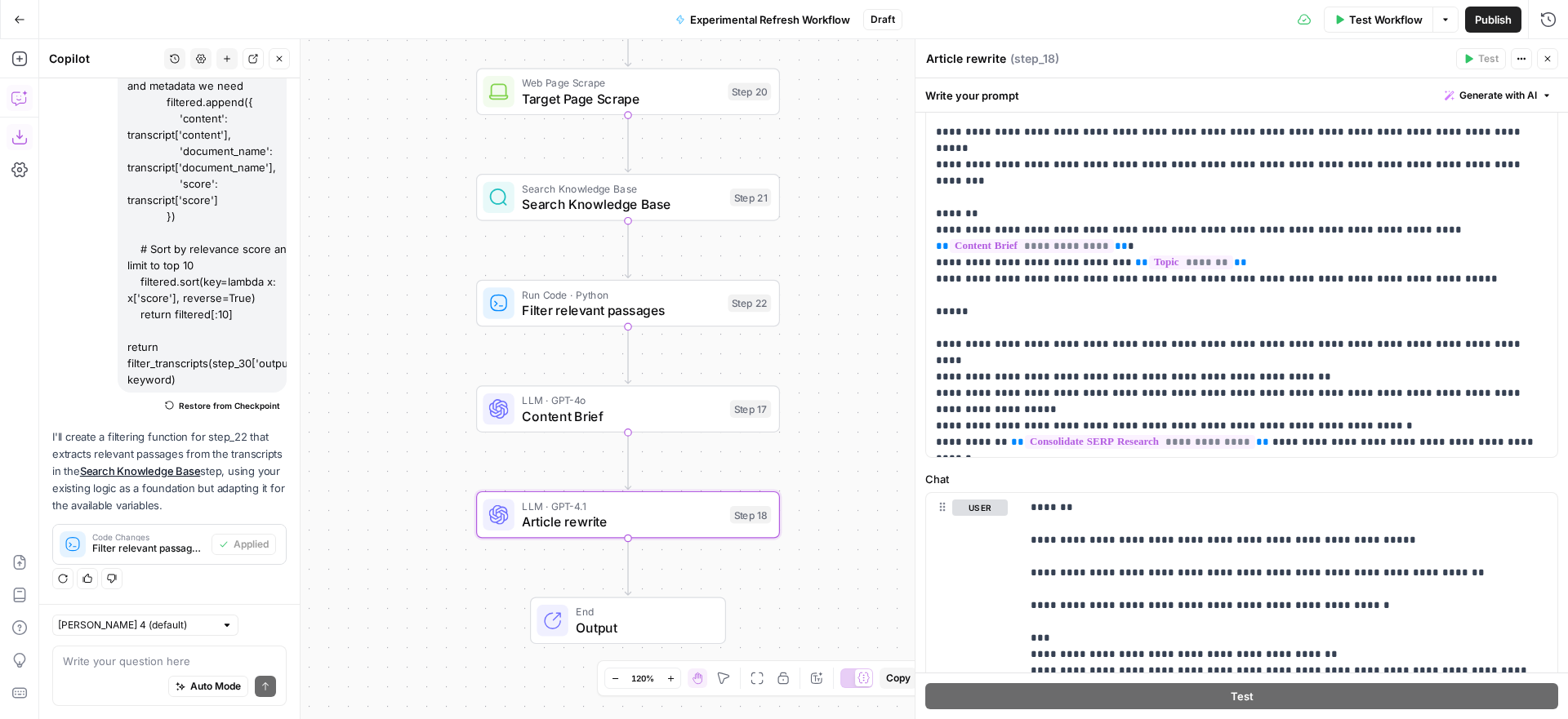
scroll to position [330, 0]
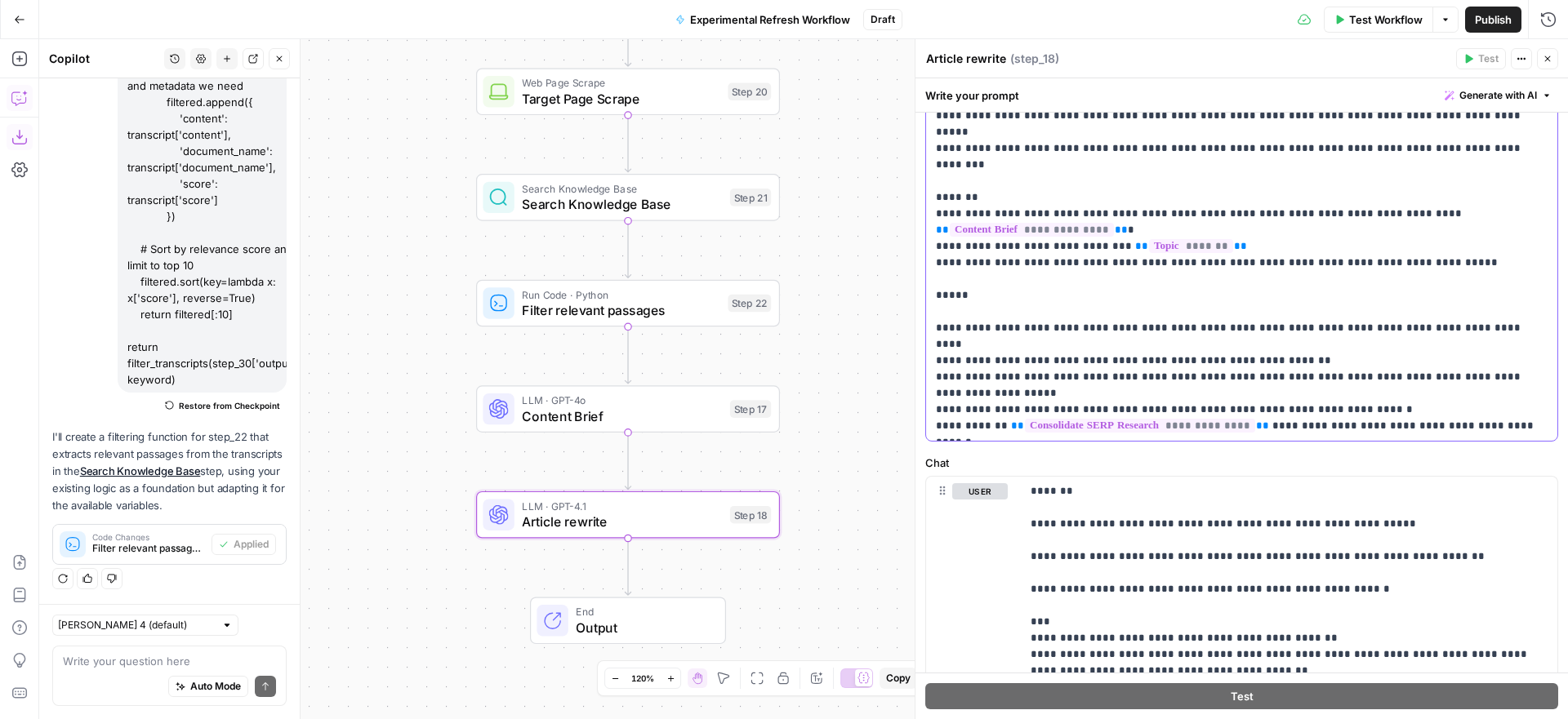
click at [1435, 232] on p "**********" at bounding box center [1242, 172] width 612 height 523
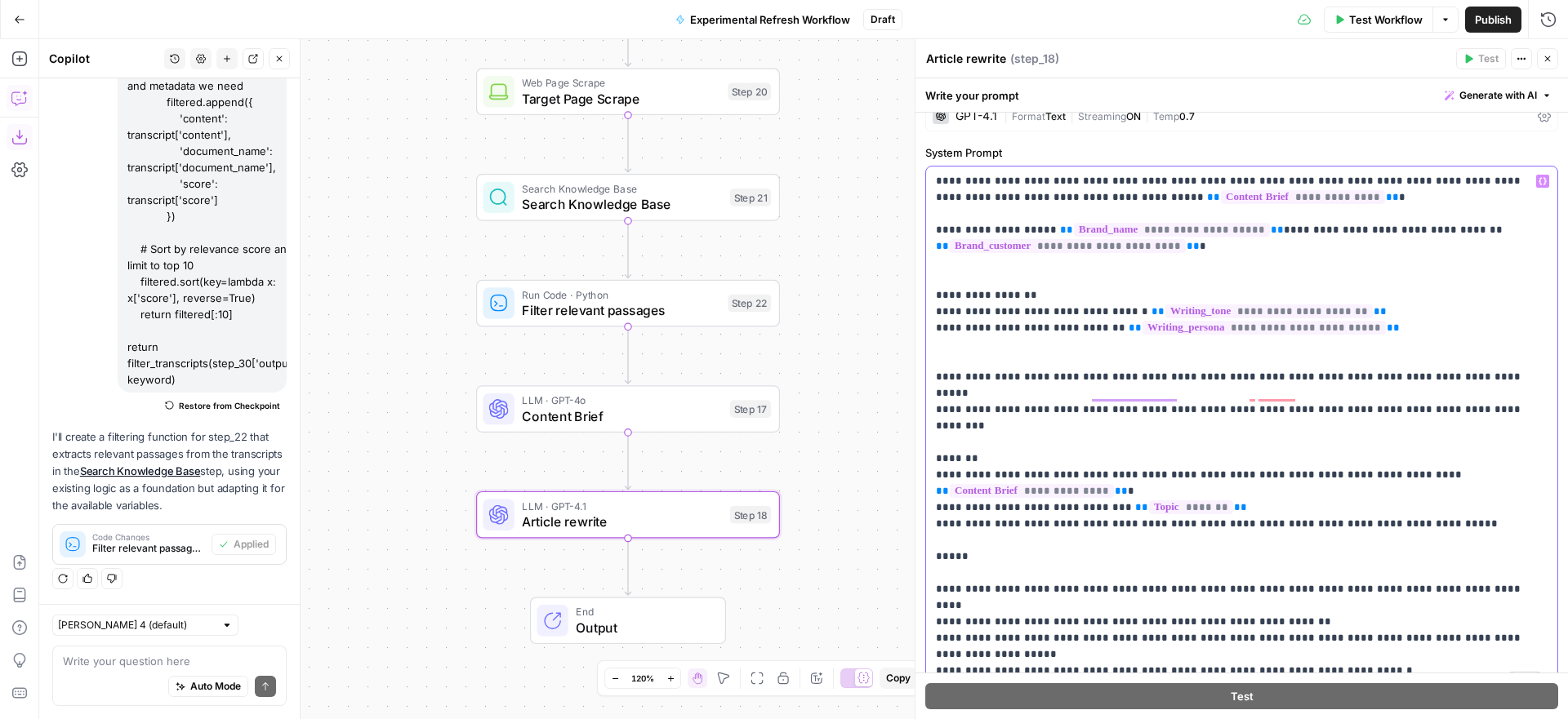
scroll to position [118, 0]
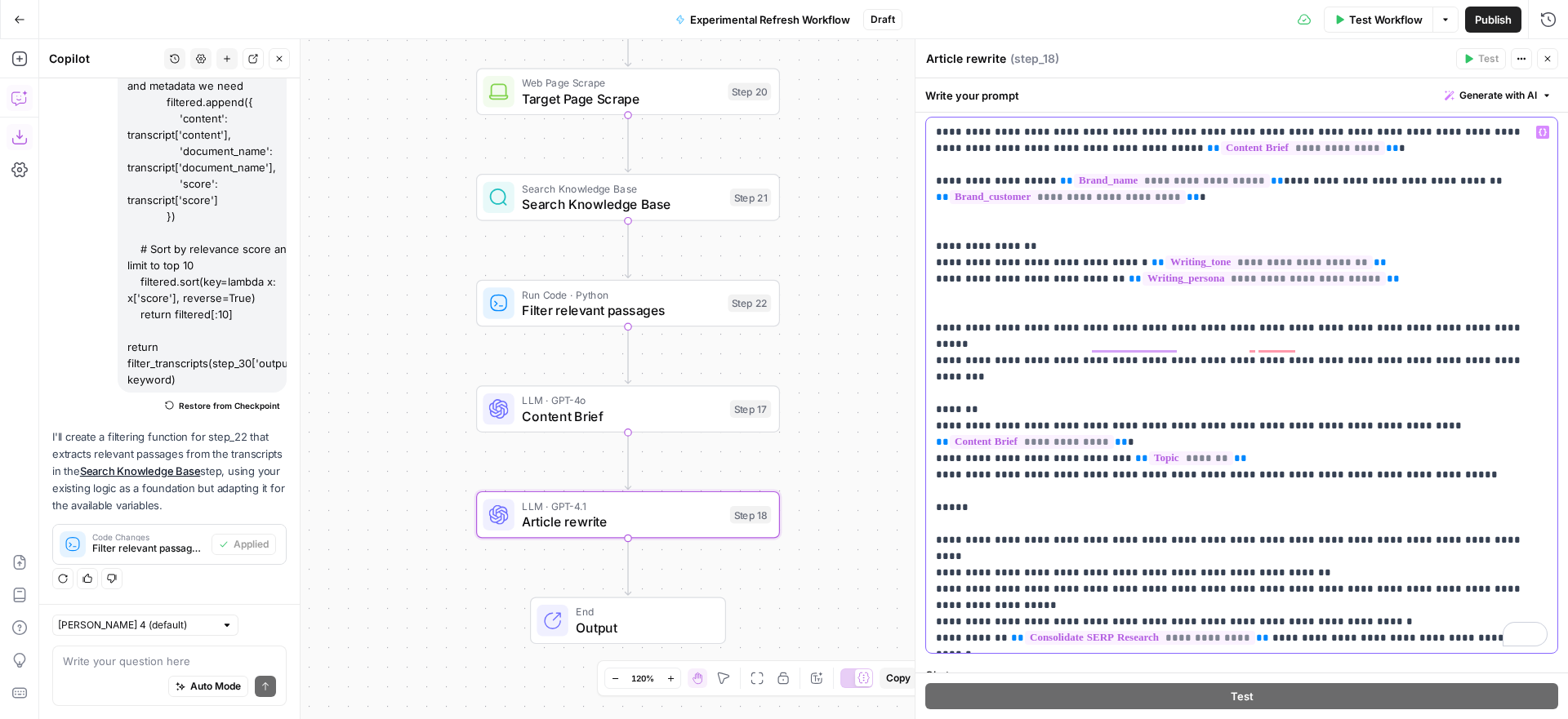
click at [1543, 134] on icon "button" at bounding box center [1543, 132] width 9 height 9
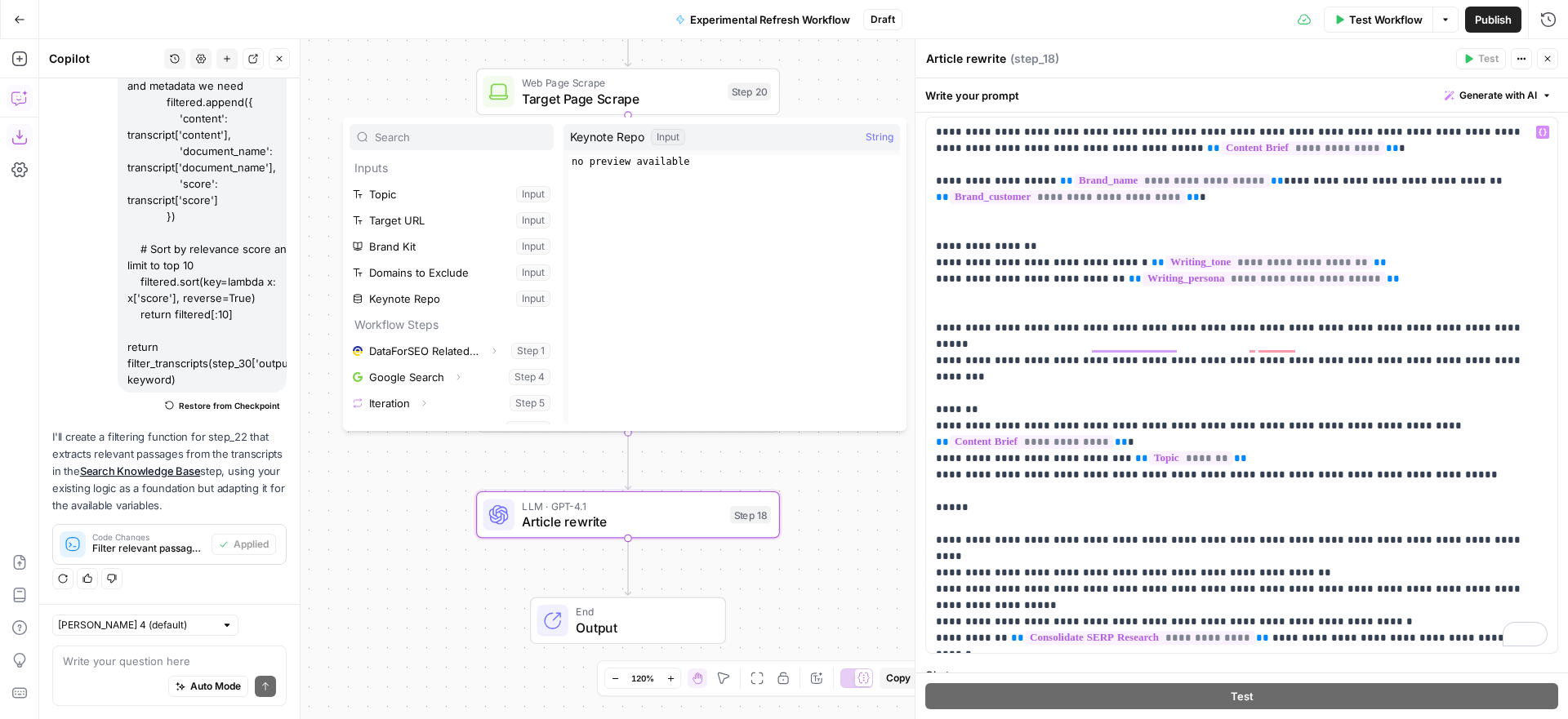
scroll to position [194, 0]
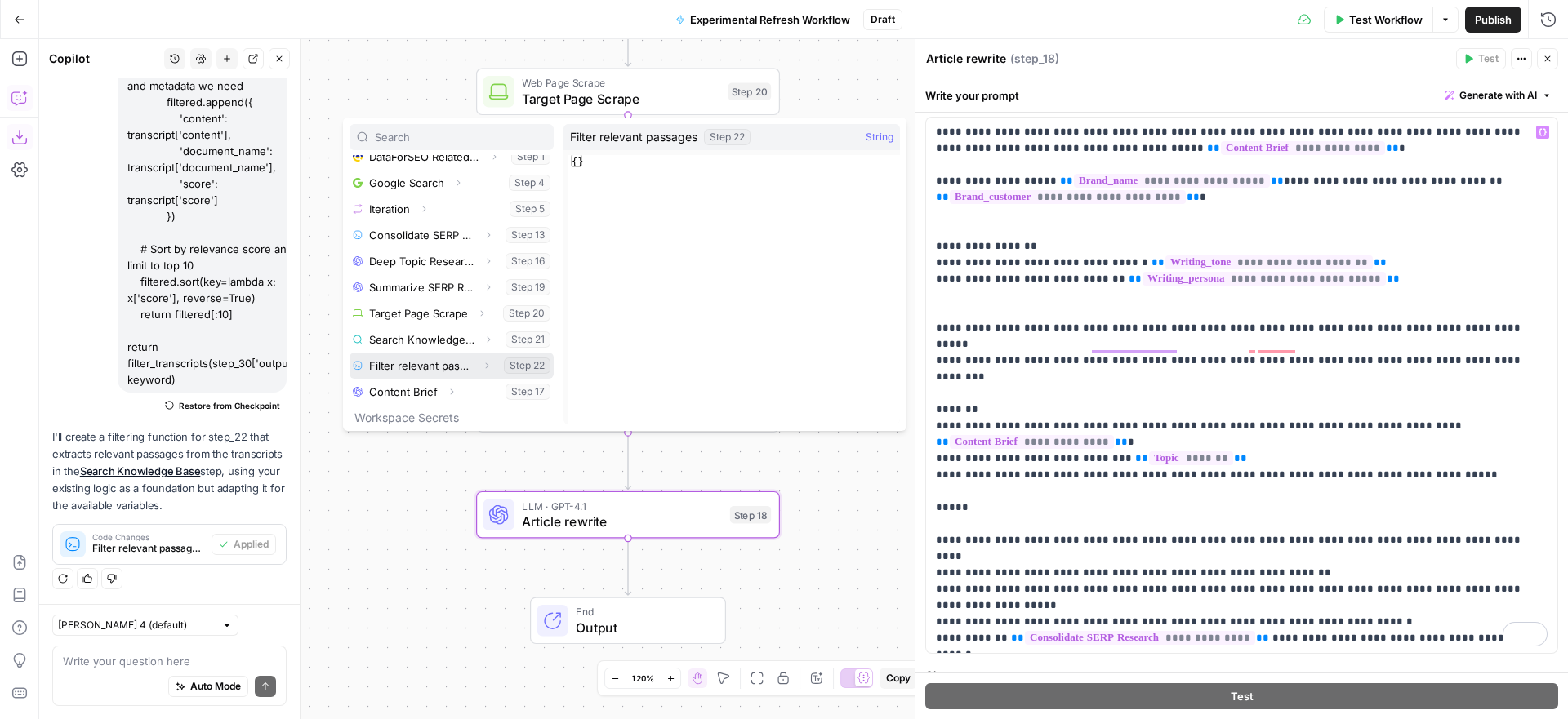
click at [486, 362] on icon "button" at bounding box center [487, 366] width 10 height 10
click at [412, 389] on button "Select variable Output" at bounding box center [459, 391] width 188 height 26
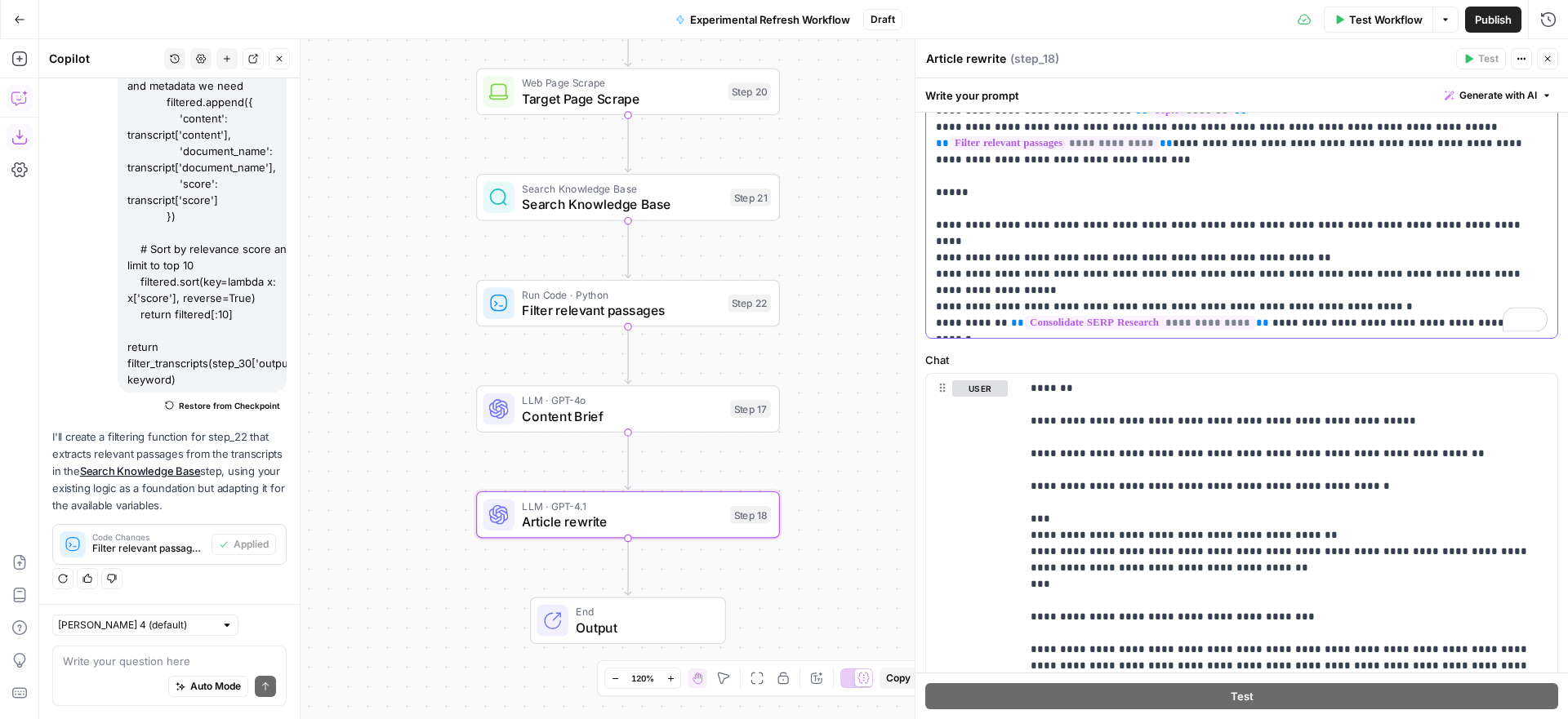
scroll to position [472, 0]
click at [1034, 187] on p "**********" at bounding box center [1242, 48] width 612 height 555
click at [1083, 188] on p "**********" at bounding box center [1242, 48] width 612 height 555
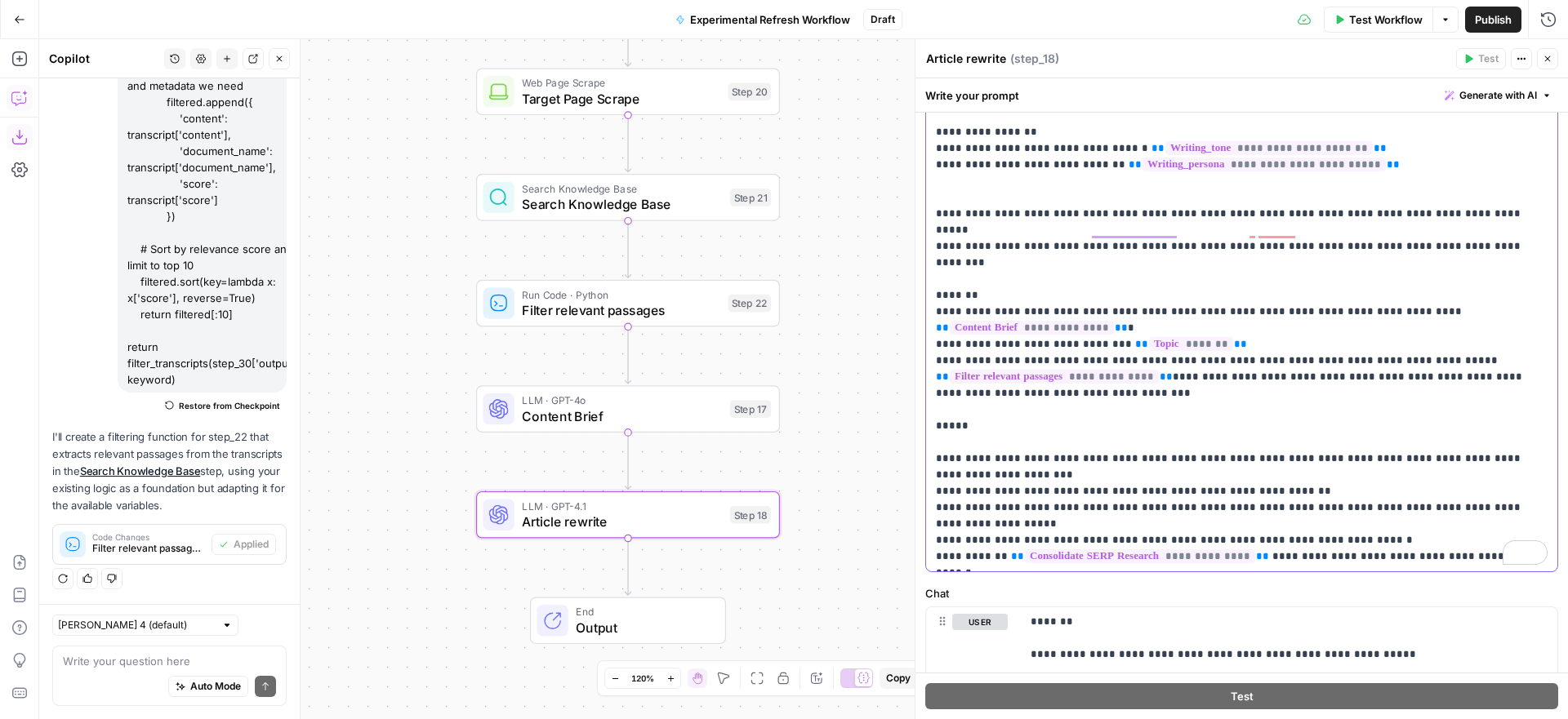
scroll to position [0, 0]
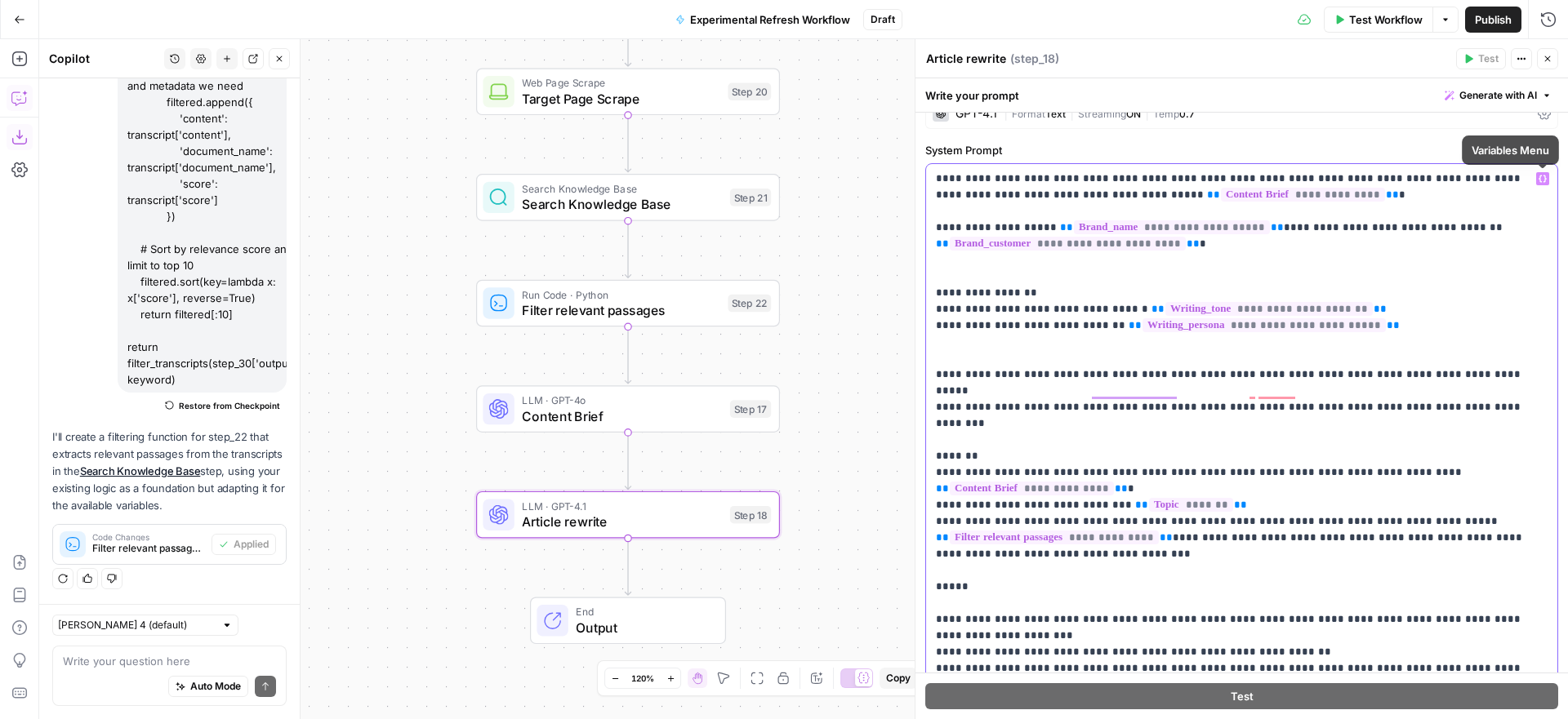
click at [1542, 177] on icon "button" at bounding box center [1543, 179] width 9 height 9
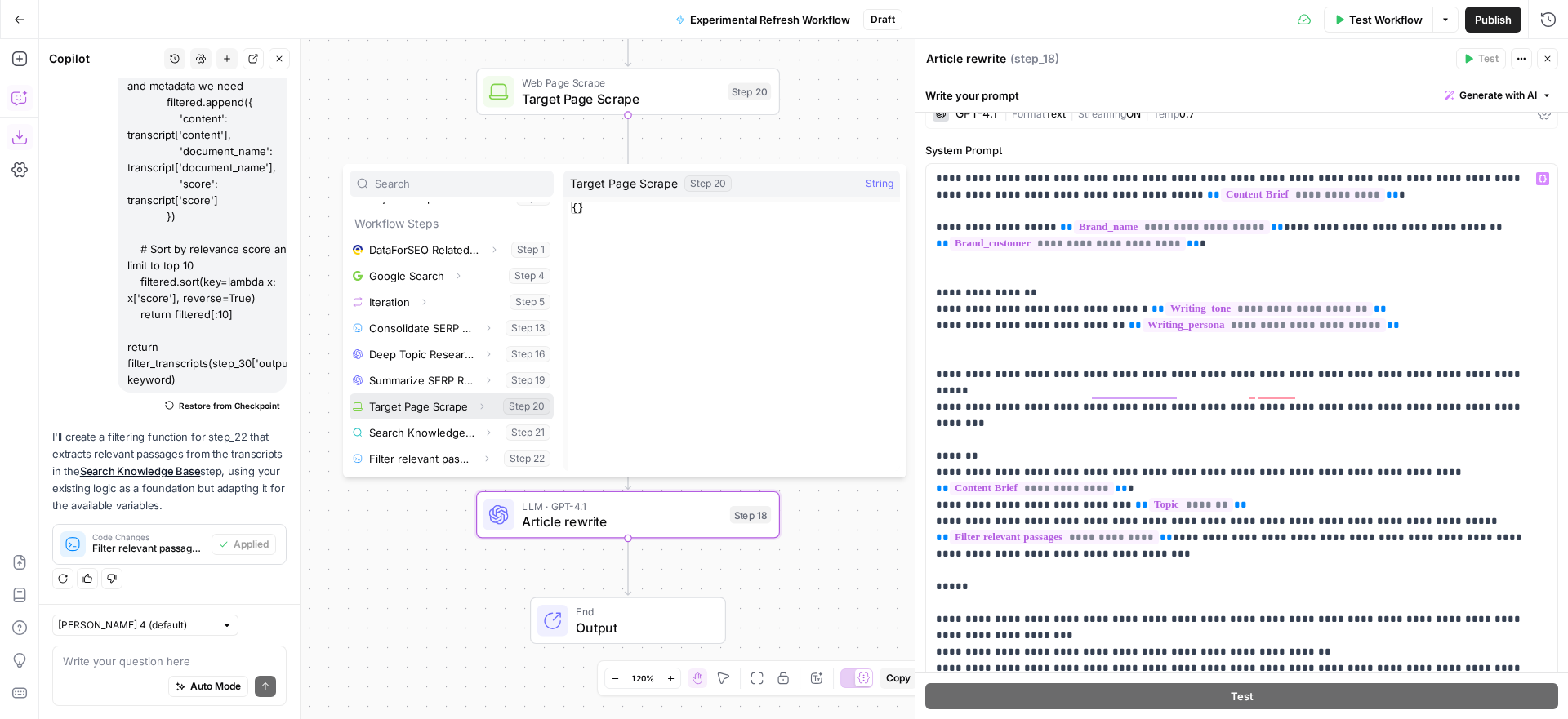
click at [481, 405] on icon "button" at bounding box center [482, 407] width 3 height 6
click at [406, 432] on button "Select variable Output" at bounding box center [459, 432] width 188 height 26
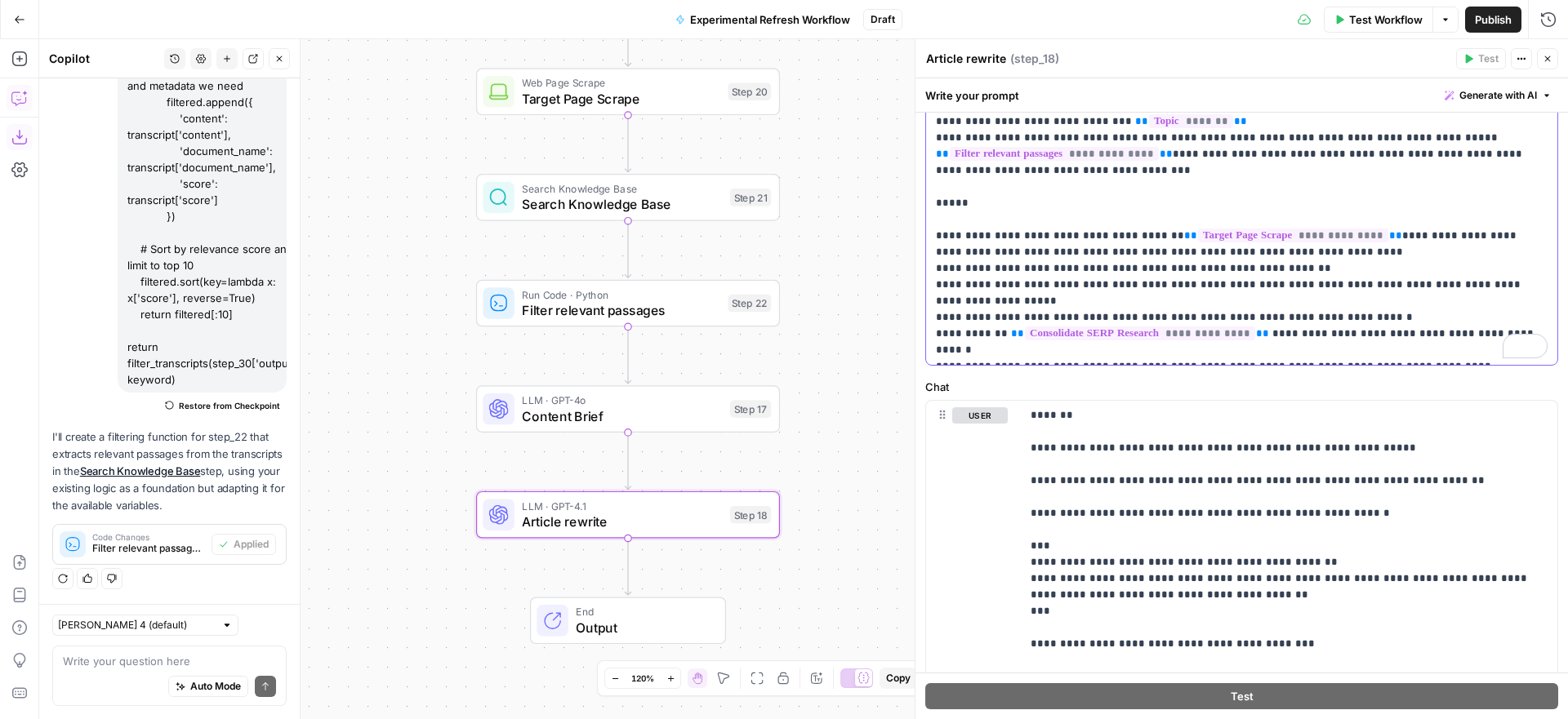
click at [1346, 267] on p "**********" at bounding box center [1242, 72] width 612 height 571
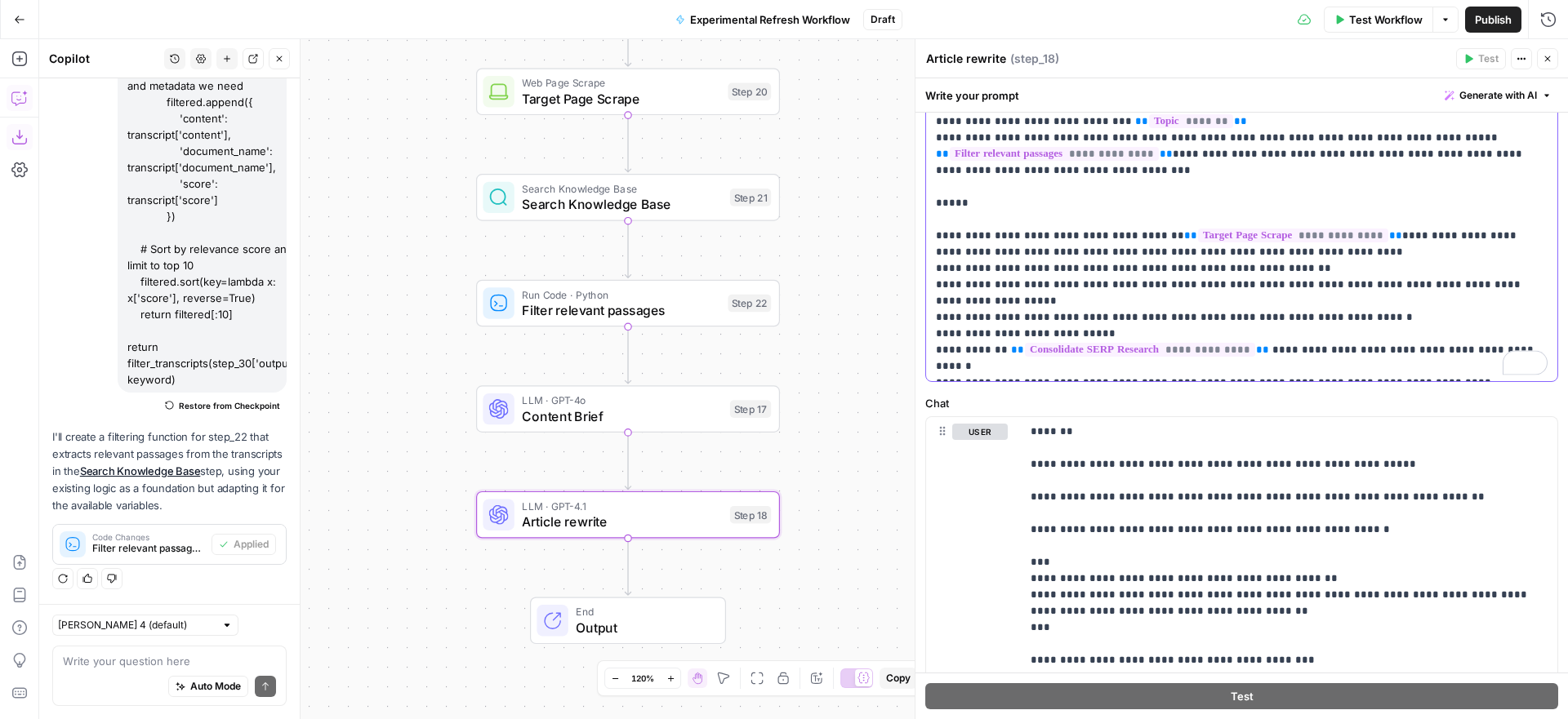
click at [994, 287] on p "**********" at bounding box center [1242, 80] width 612 height 588
click at [1144, 282] on p "**********" at bounding box center [1242, 80] width 612 height 588
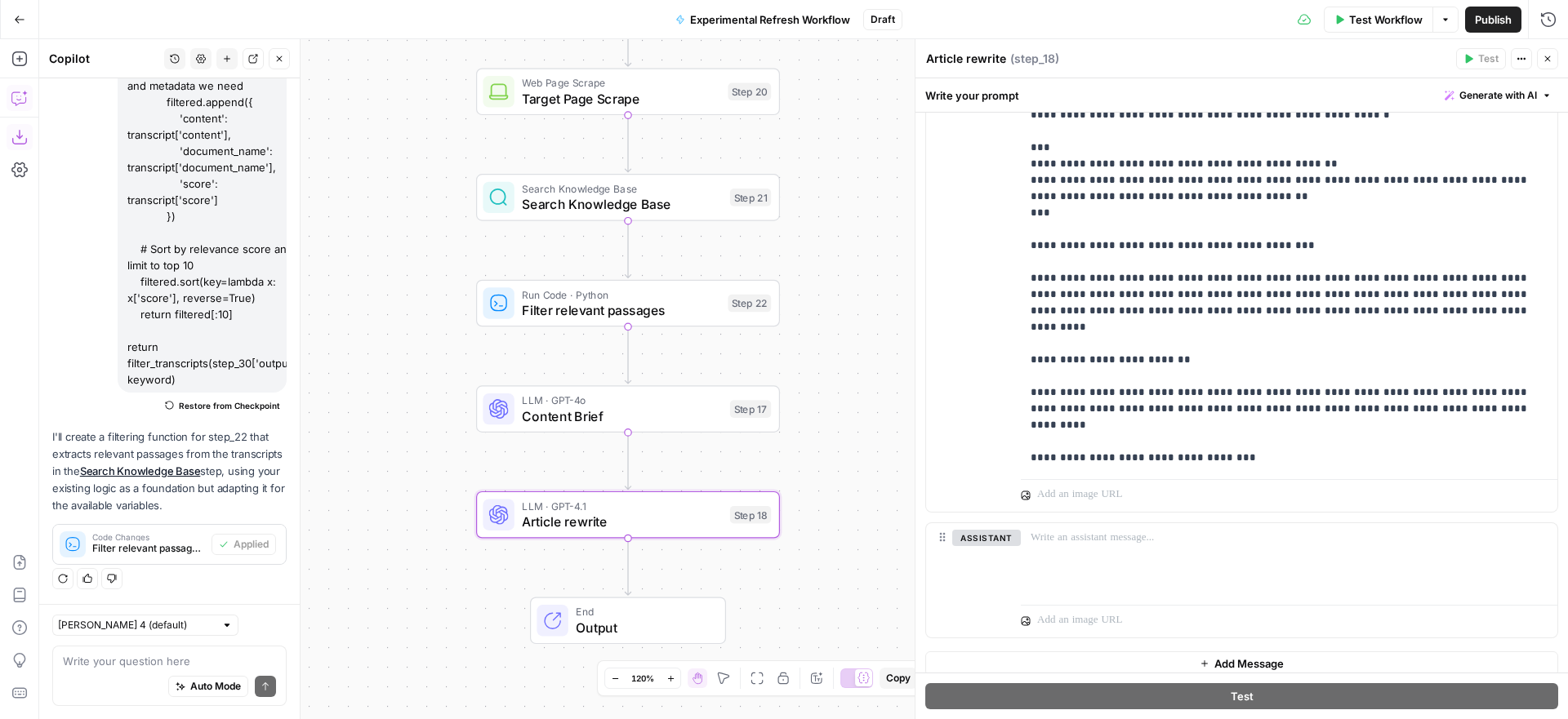
click at [837, 277] on div "true false Workflow Set Inputs Inputs SEO Research DataForSEO Related Keyword F…" at bounding box center [803, 379] width 1529 height 680
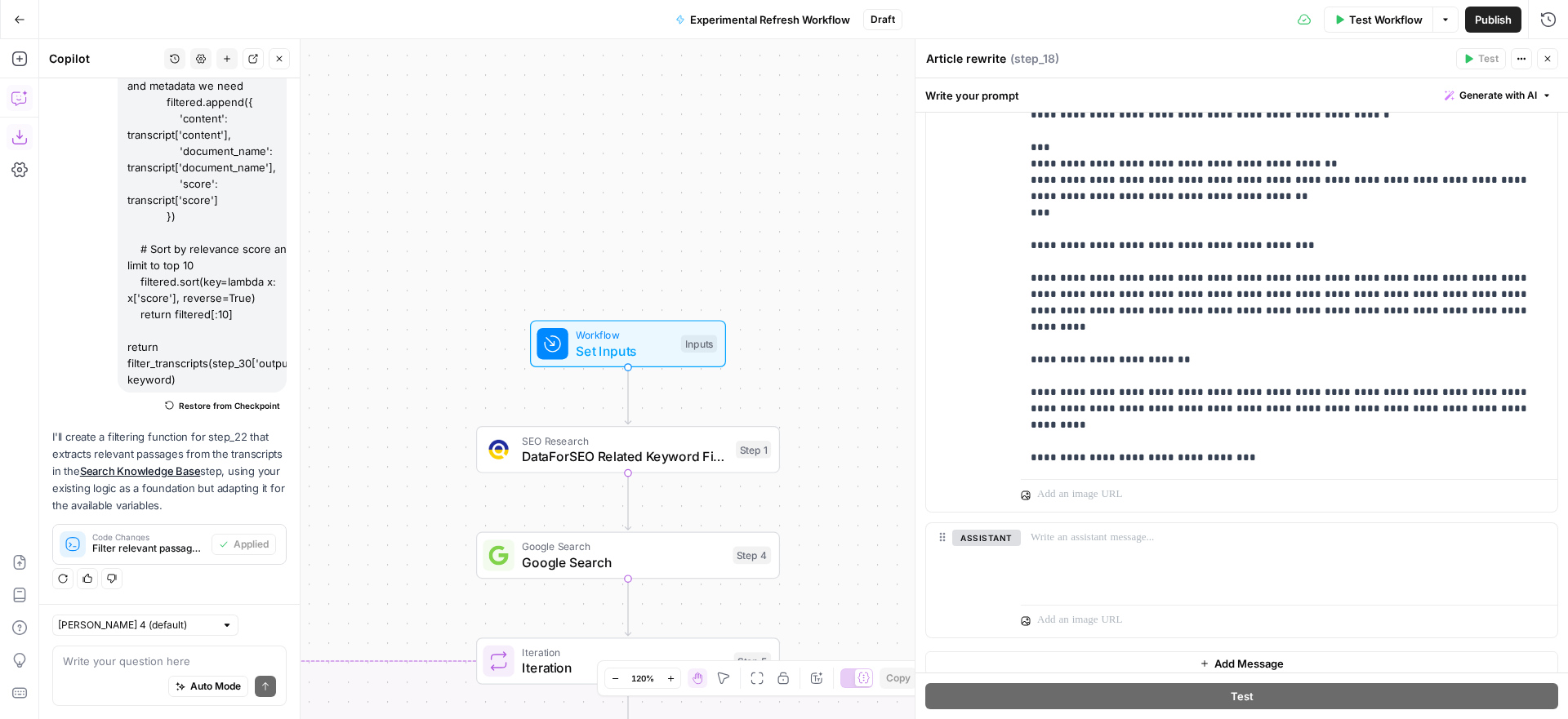
click at [1556, 53] on button "Close" at bounding box center [1548, 59] width 21 height 21
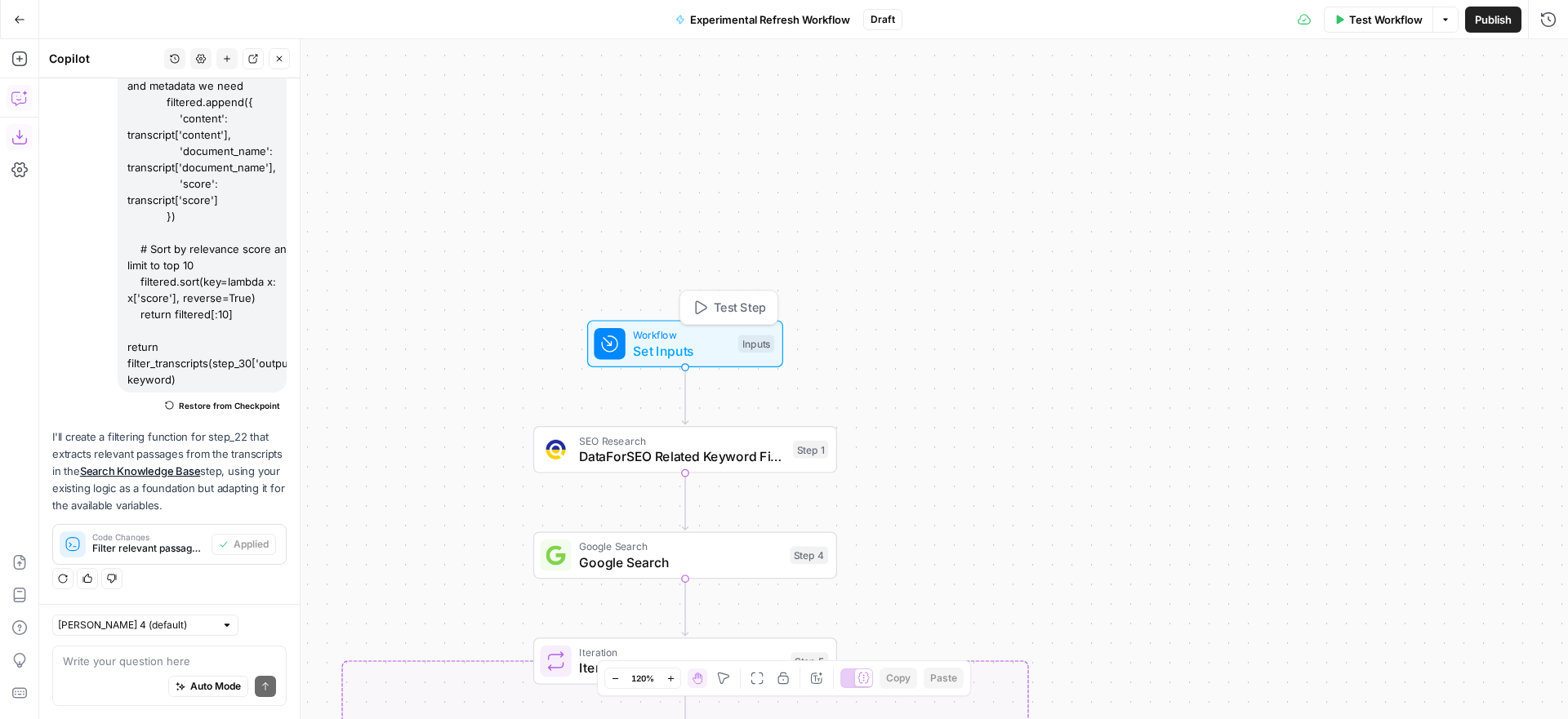
click at [727, 301] on span "Test Step" at bounding box center [739, 308] width 52 height 18
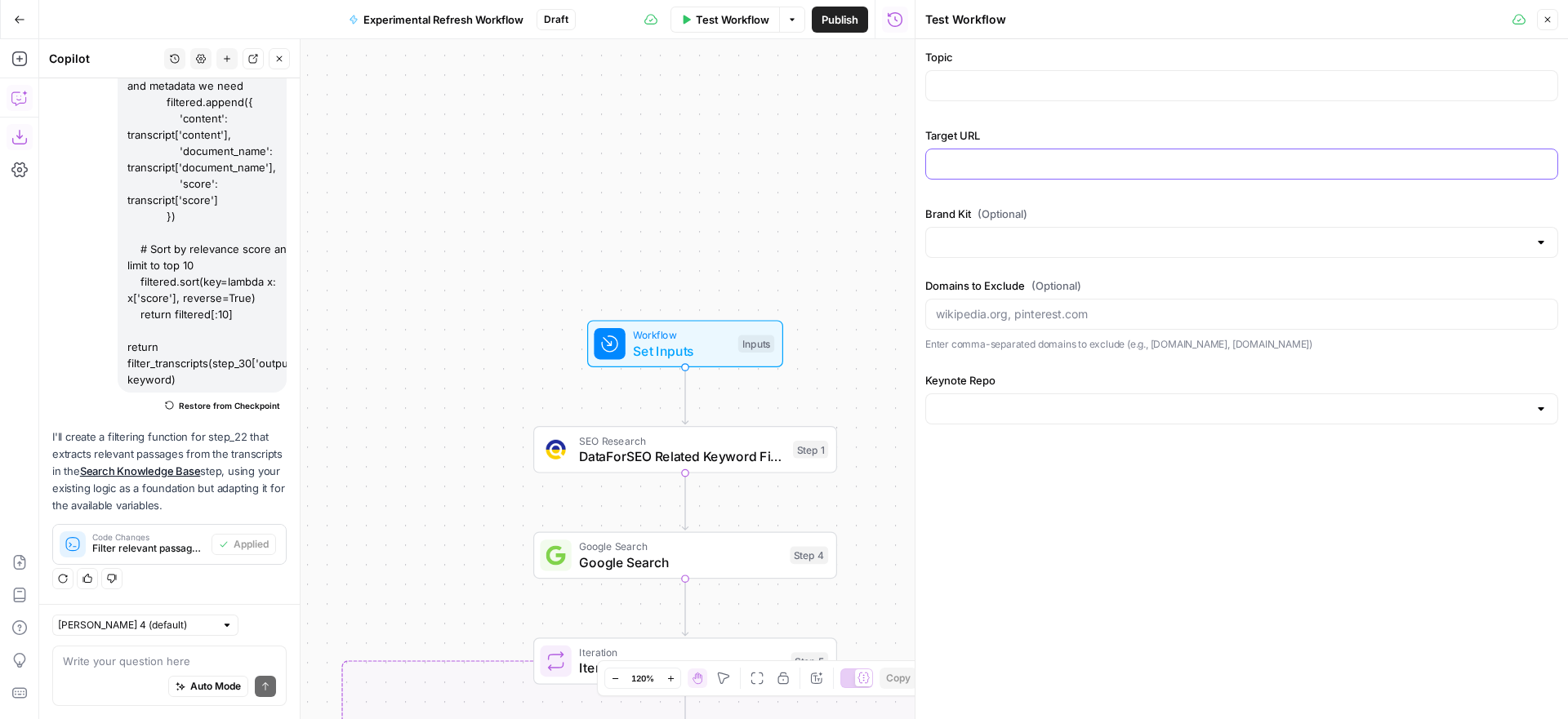
click at [1028, 159] on input "Target URL" at bounding box center [1242, 164] width 612 height 16
paste input "[URL][DOMAIN_NAME]"
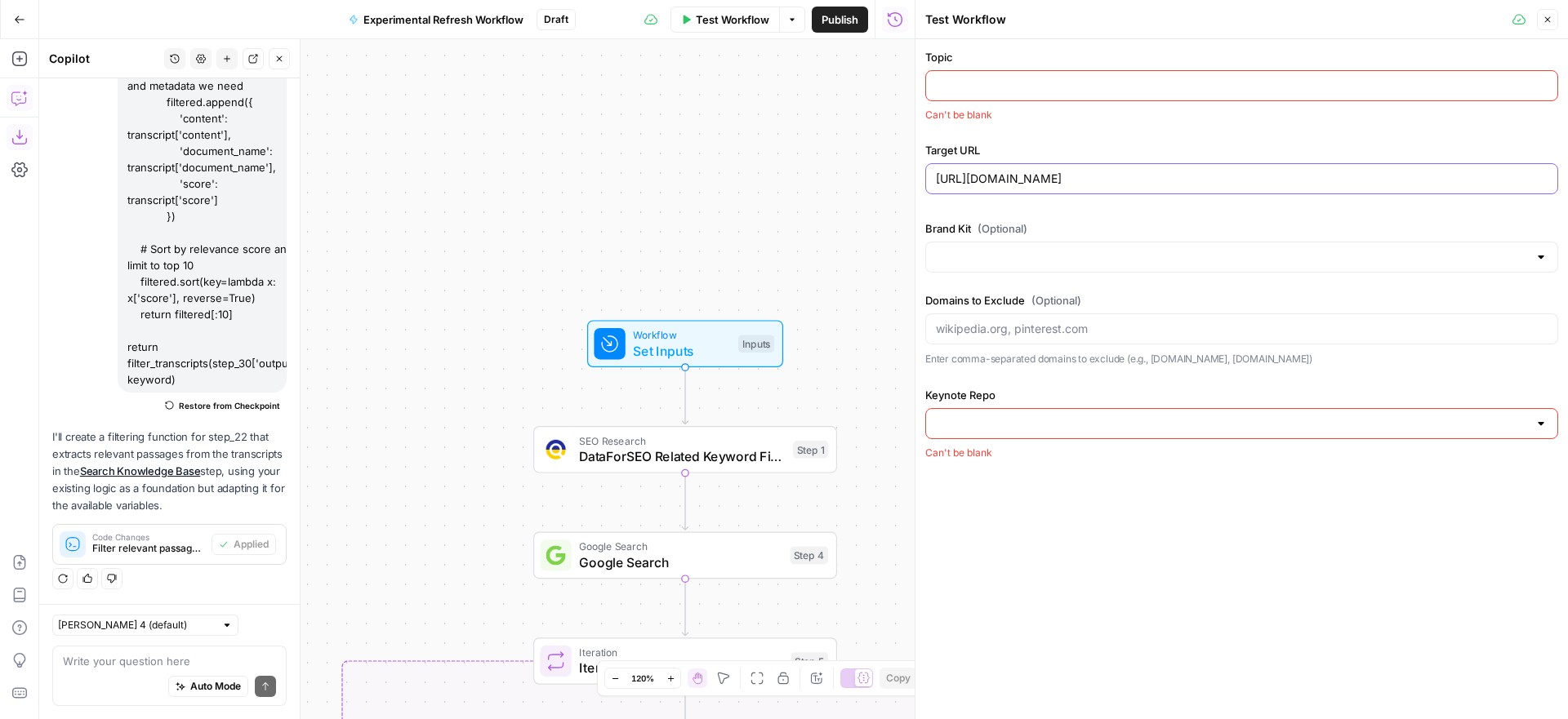
type input "[URL][DOMAIN_NAME]"
click at [1045, 84] on input "Topic" at bounding box center [1242, 85] width 612 height 16
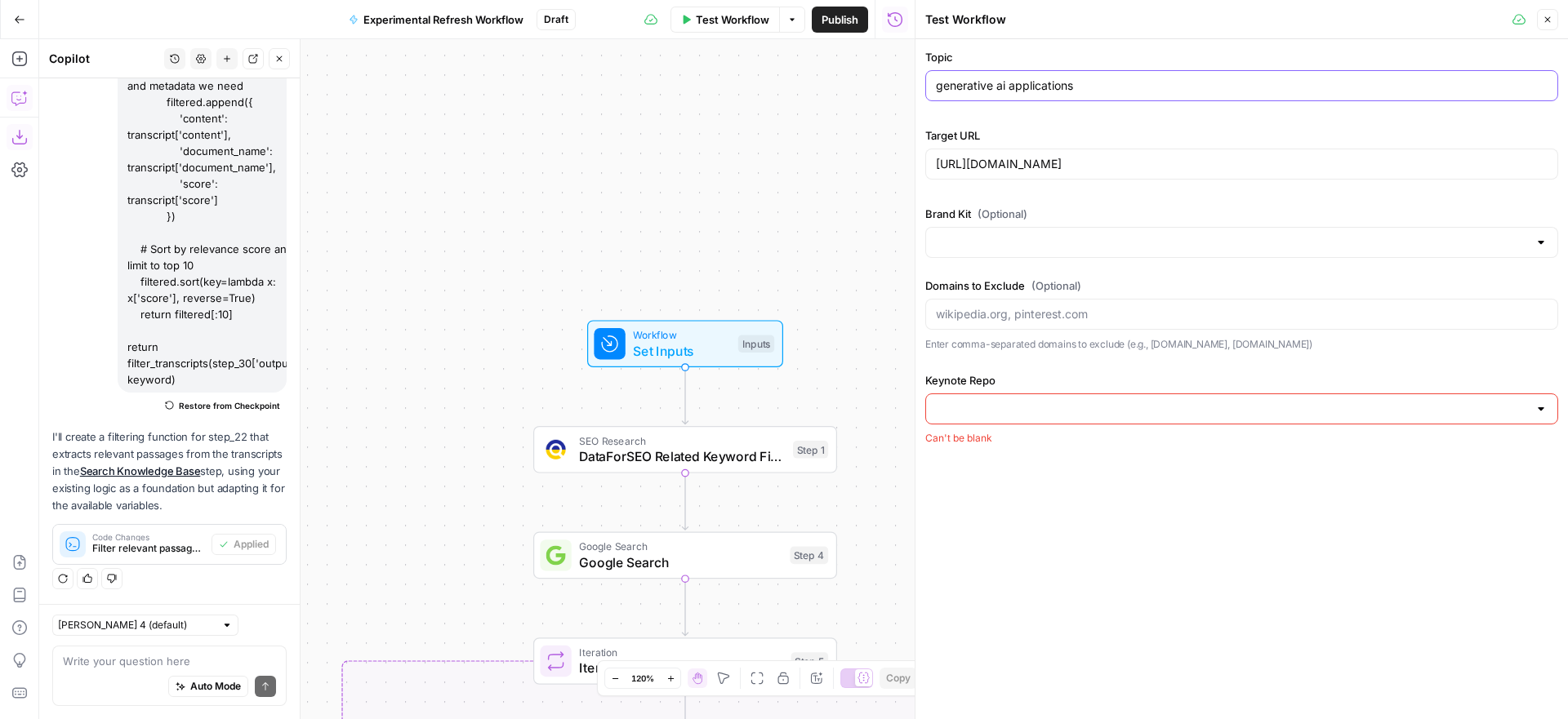
type input "generative ai applications"
click at [1042, 240] on input "Brand Kit (Optional)" at bounding box center [1233, 242] width 593 height 16
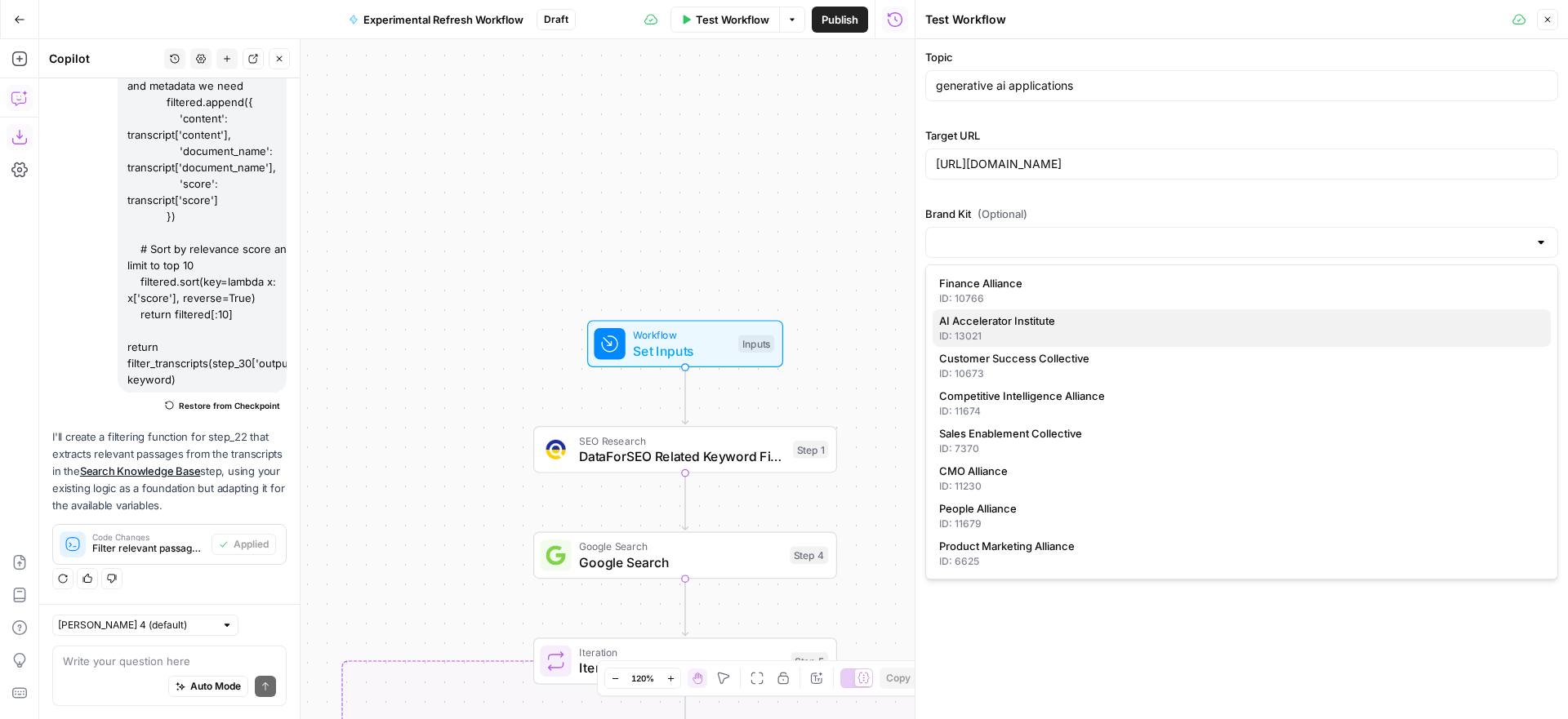
click at [1054, 324] on span "AI Accelerator Institute" at bounding box center [1238, 320] width 599 height 16
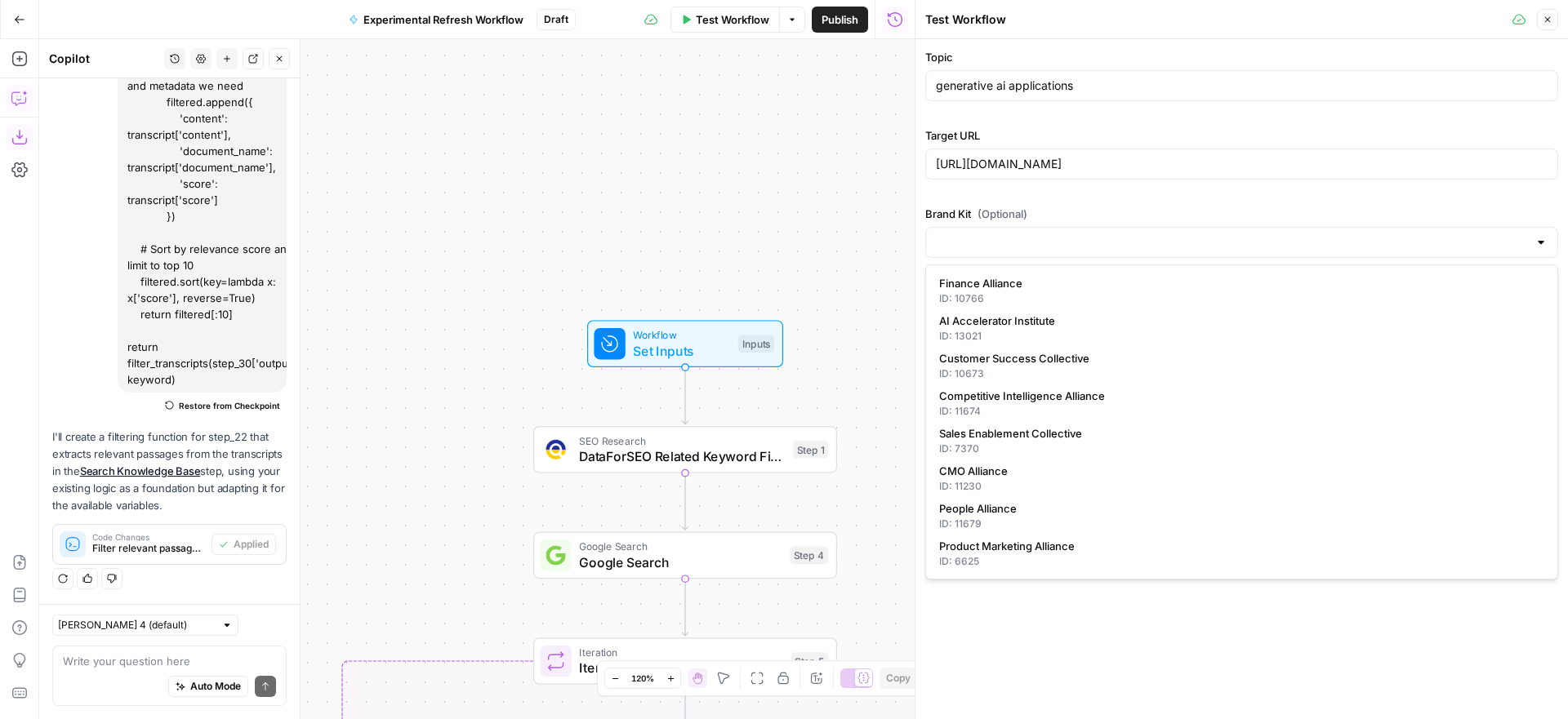
type input "AI Accelerator Institute"
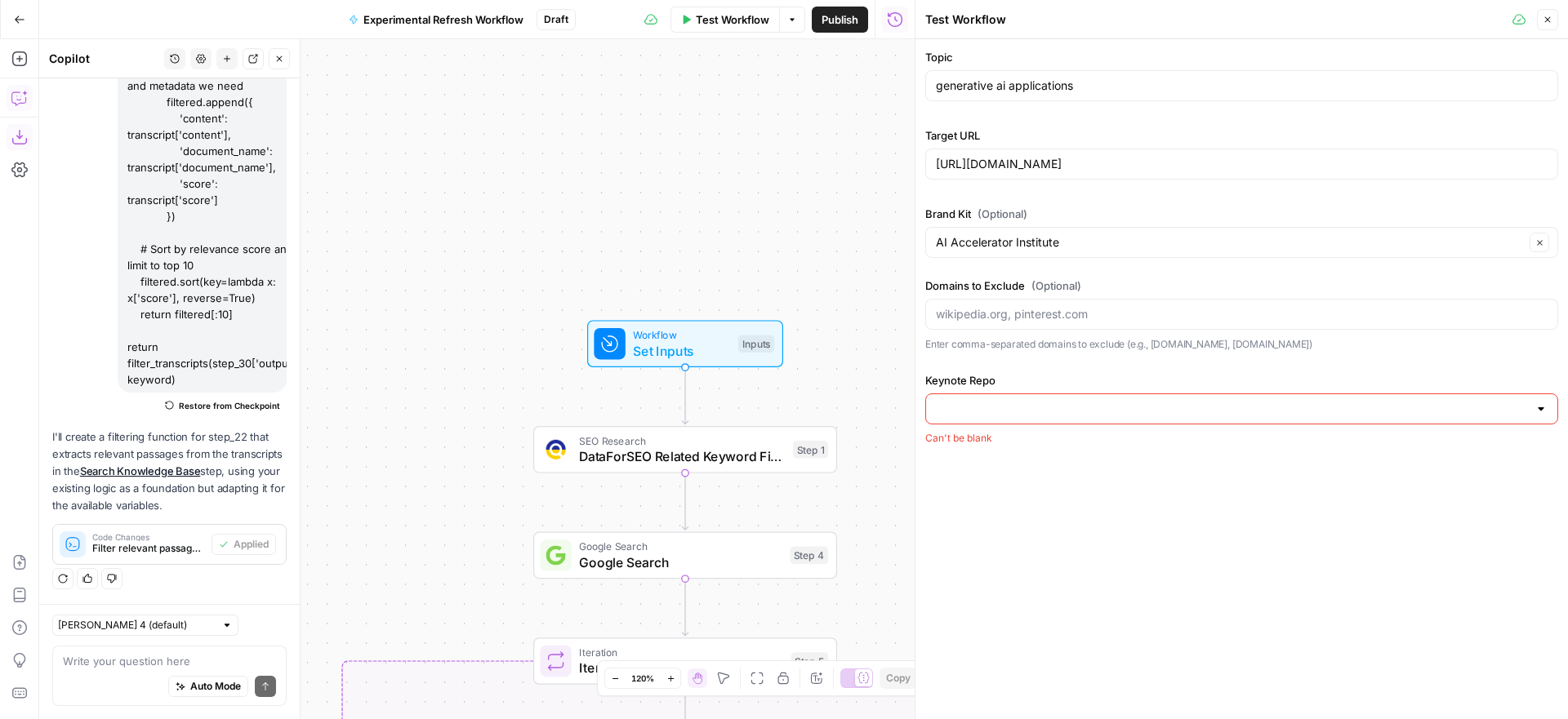
click at [1056, 407] on input "Keynote Repo" at bounding box center [1233, 409] width 593 height 16
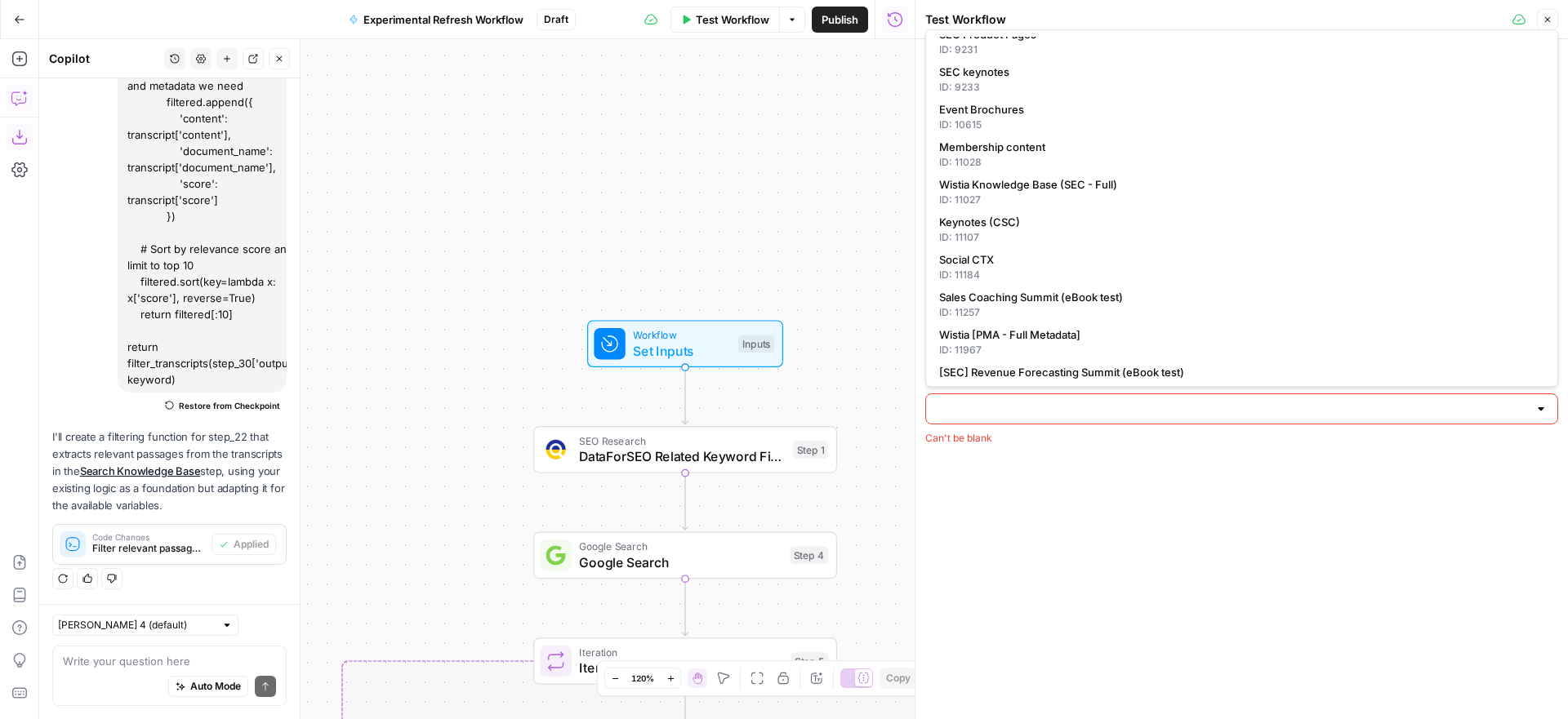
scroll to position [484, 0]
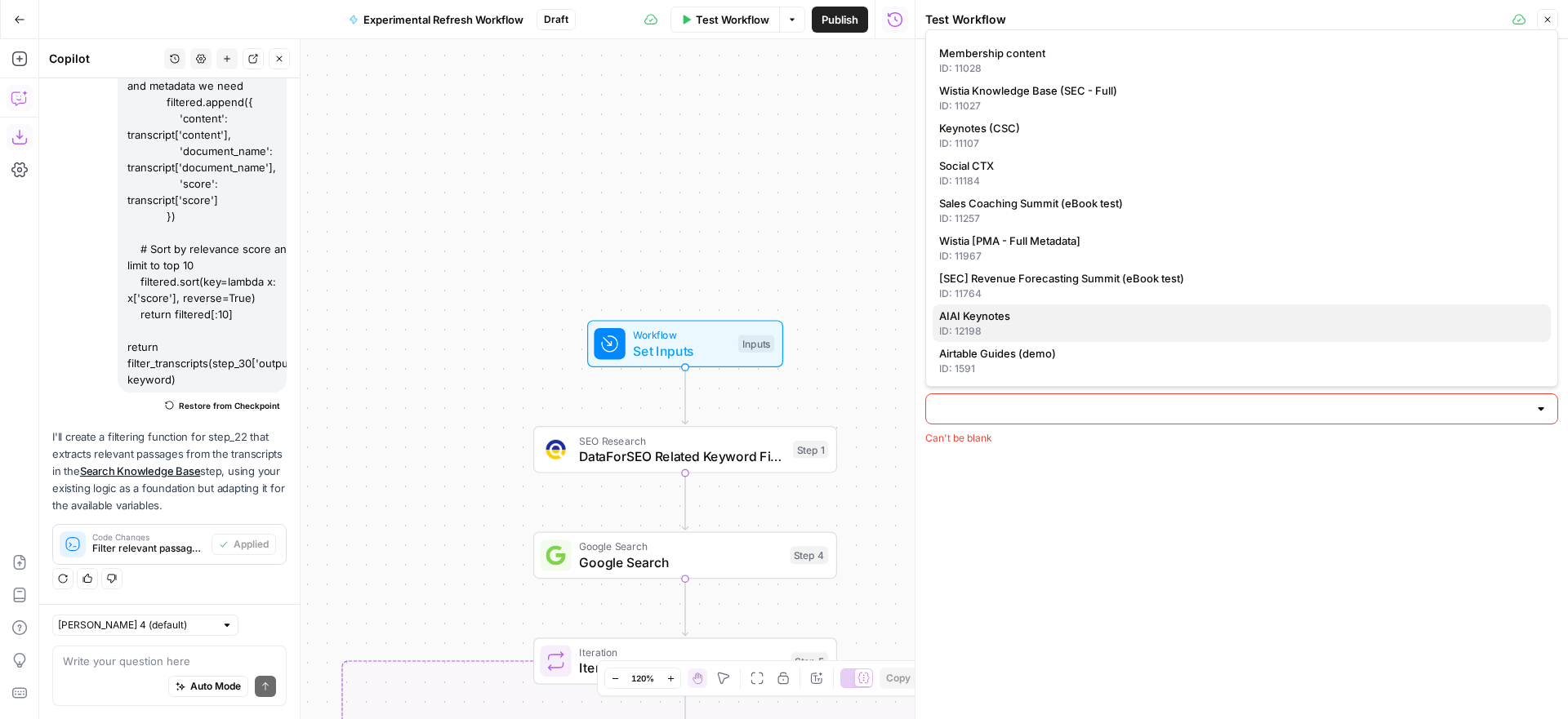
click at [1029, 320] on span "AIAI Keynotes" at bounding box center [1238, 315] width 599 height 16
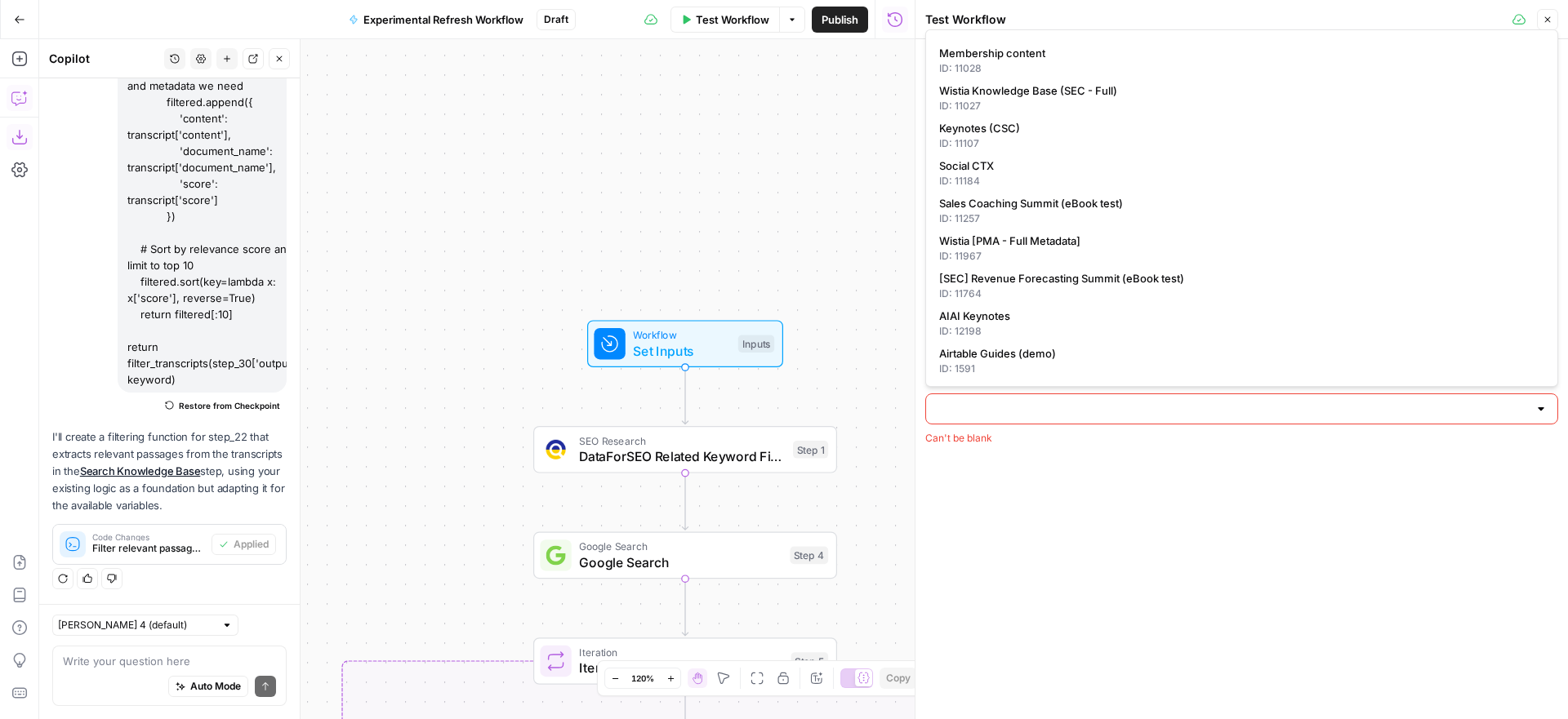
type input "AIAI Keynotes"
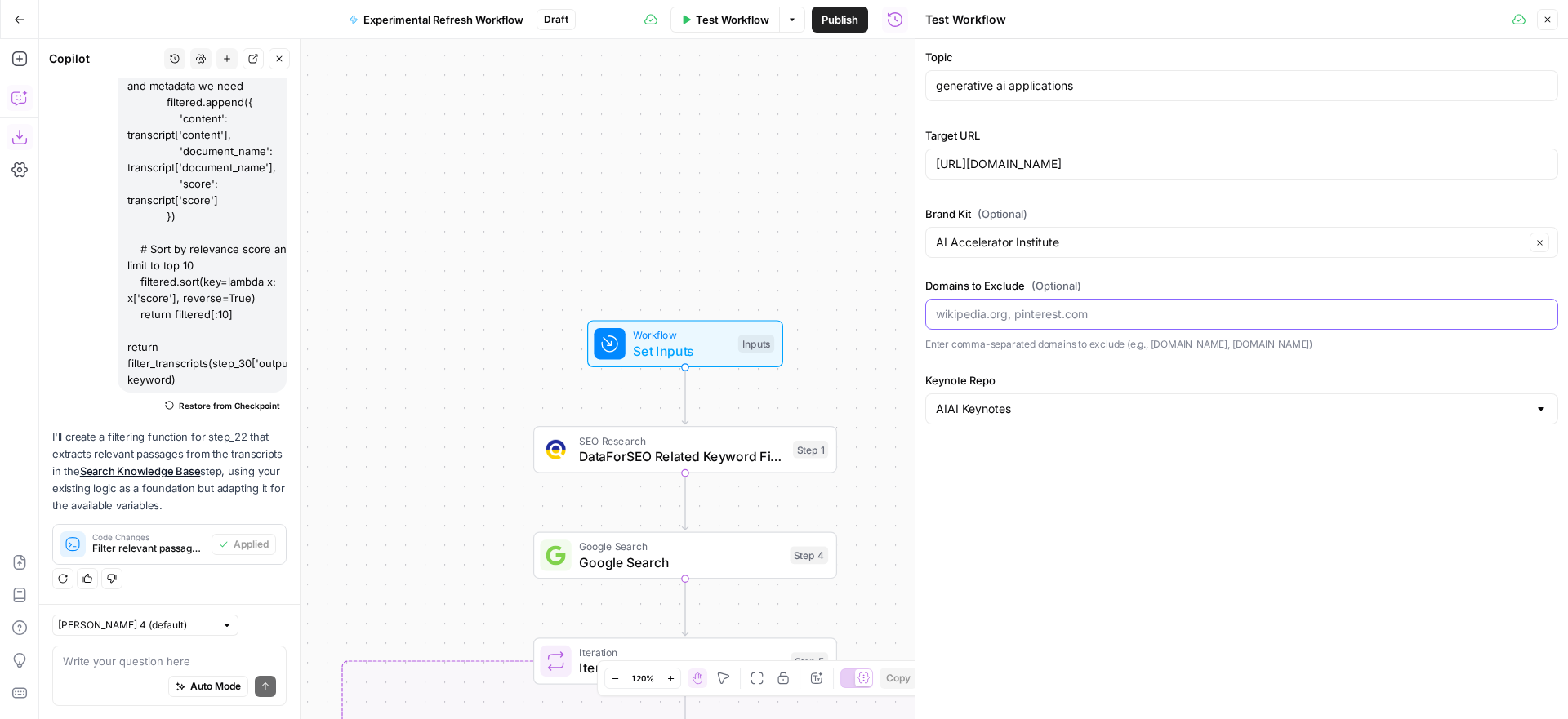
click at [1035, 318] on input "Domains to Exclude (Optional)" at bounding box center [1242, 314] width 612 height 16
drag, startPoint x: 1144, startPoint y: 164, endPoint x: 931, endPoint y: 170, distance: 213.1
click at [931, 170] on div "[URL][DOMAIN_NAME]" at bounding box center [1242, 164] width 633 height 31
drag, startPoint x: 966, startPoint y: 310, endPoint x: 919, endPoint y: 313, distance: 47.1
click at [919, 313] on div "Test Workflow Close Topic generative ai applications Target URL https://www.aia…" at bounding box center [1241, 359] width 653 height 719
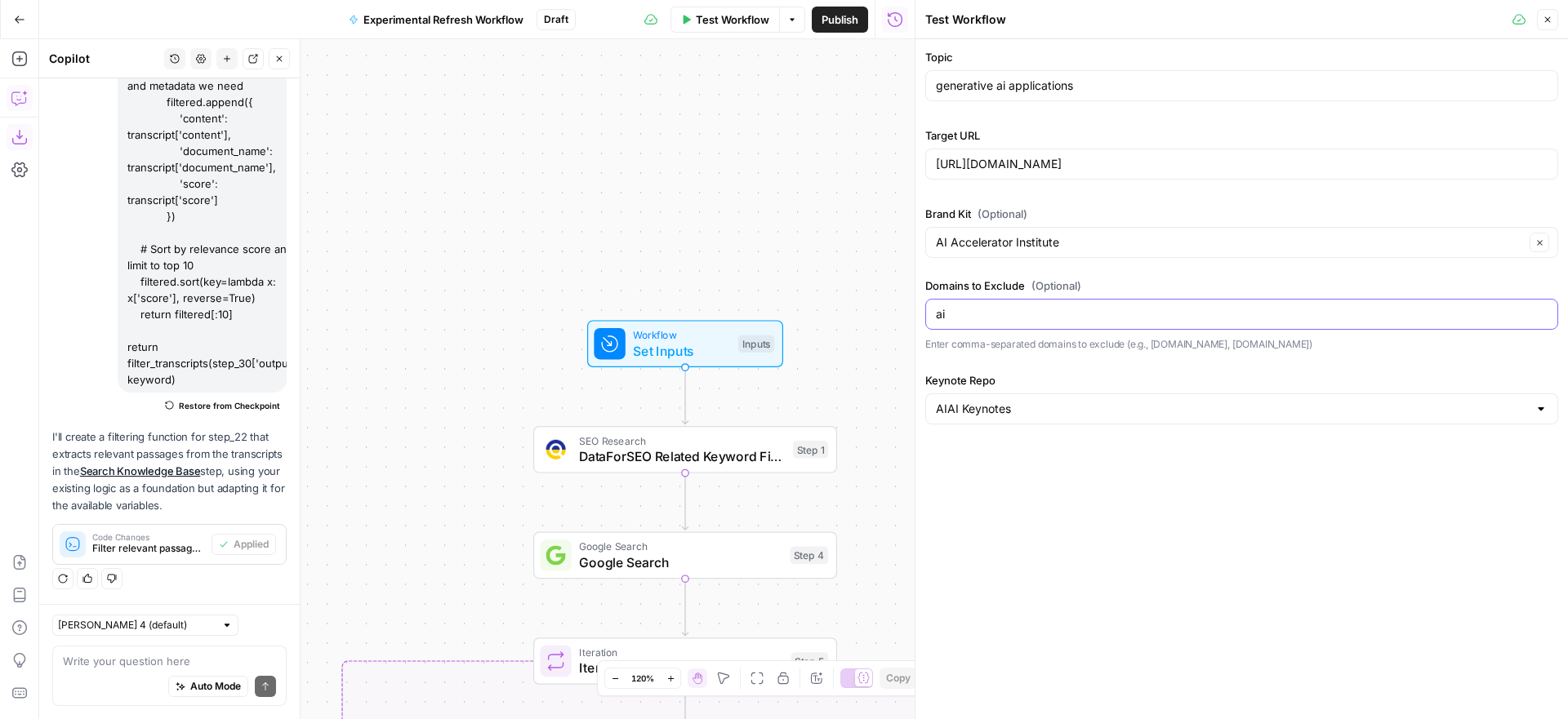
paste input "[URL][DOMAIN_NAME]"
type input "[URL][DOMAIN_NAME]"
click at [869, 230] on div "true false Workflow Set Inputs Inputs SEO Research DataForSEO Related Keyword F…" at bounding box center [476, 379] width 875 height 680
click at [735, 19] on span "Test Workflow" at bounding box center [733, 19] width 73 height 16
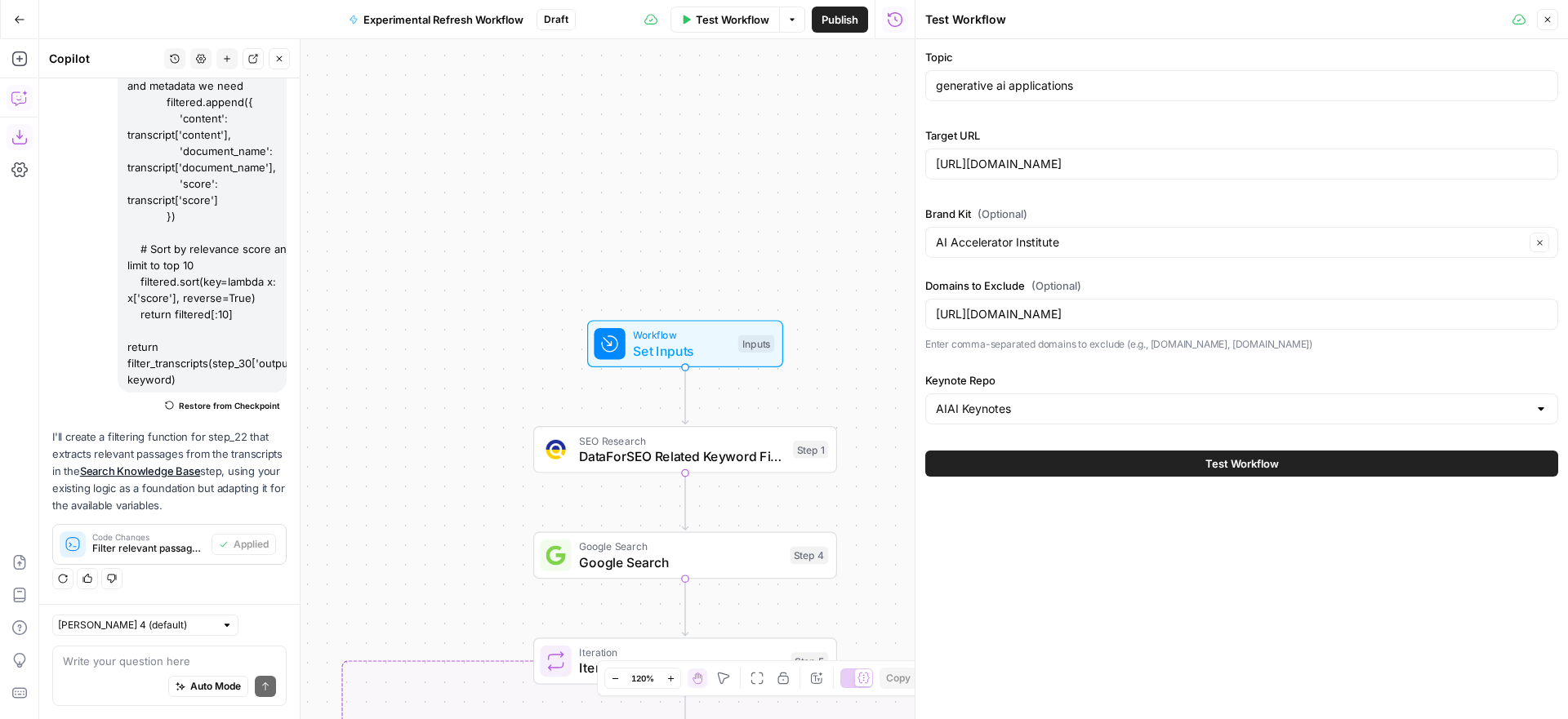
click at [1094, 457] on button "Test Workflow" at bounding box center [1242, 463] width 633 height 26
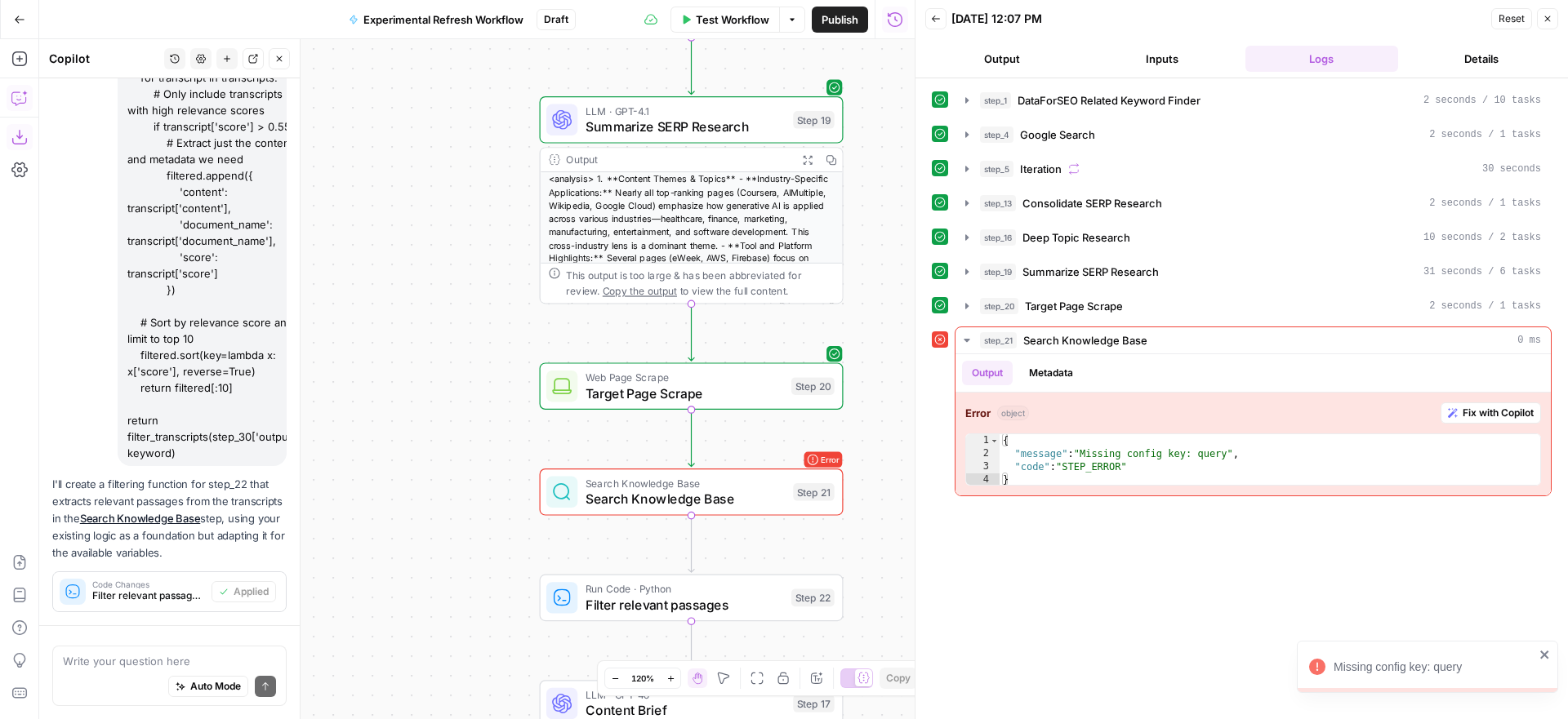
scroll to position [1109, 0]
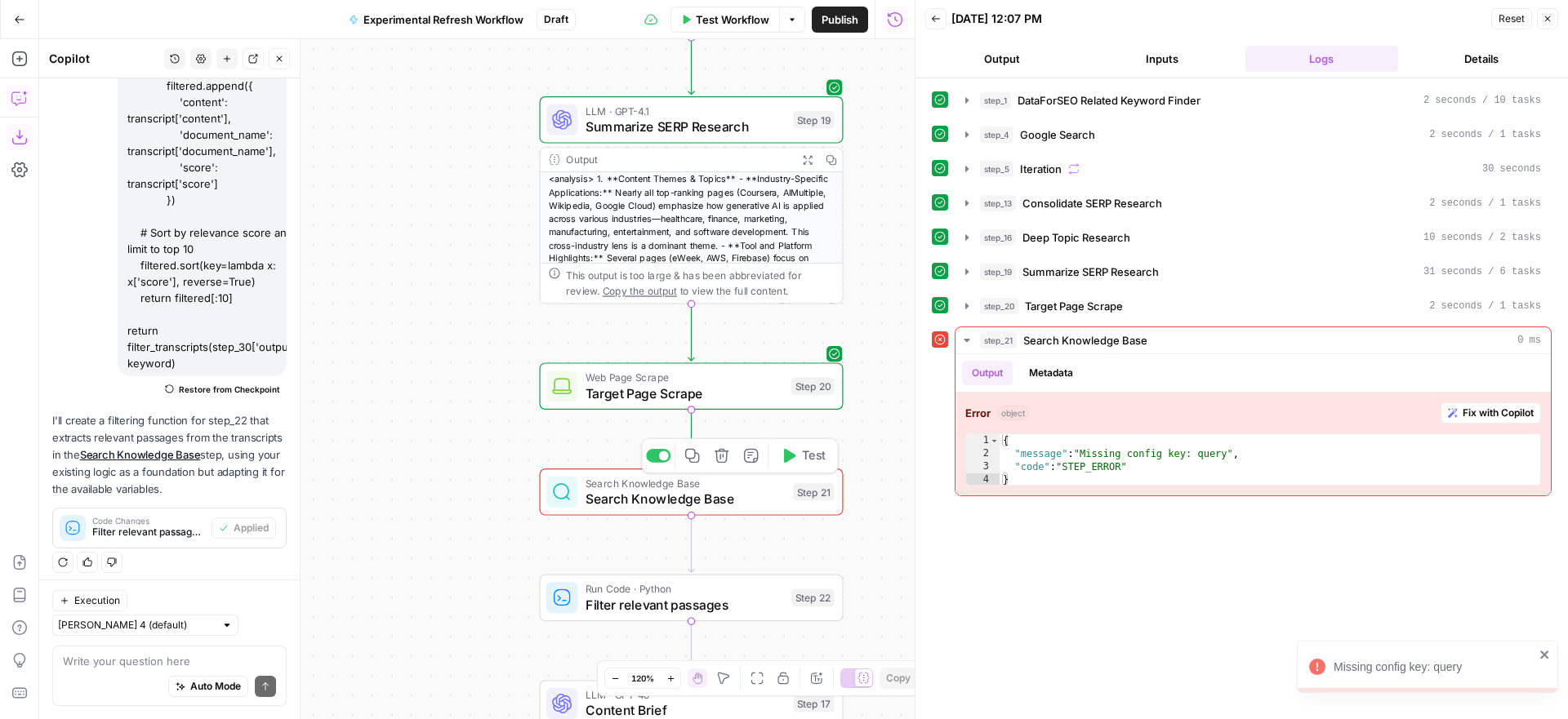
click at [727, 497] on span "Search Knowledge Base" at bounding box center [686, 499] width 200 height 20
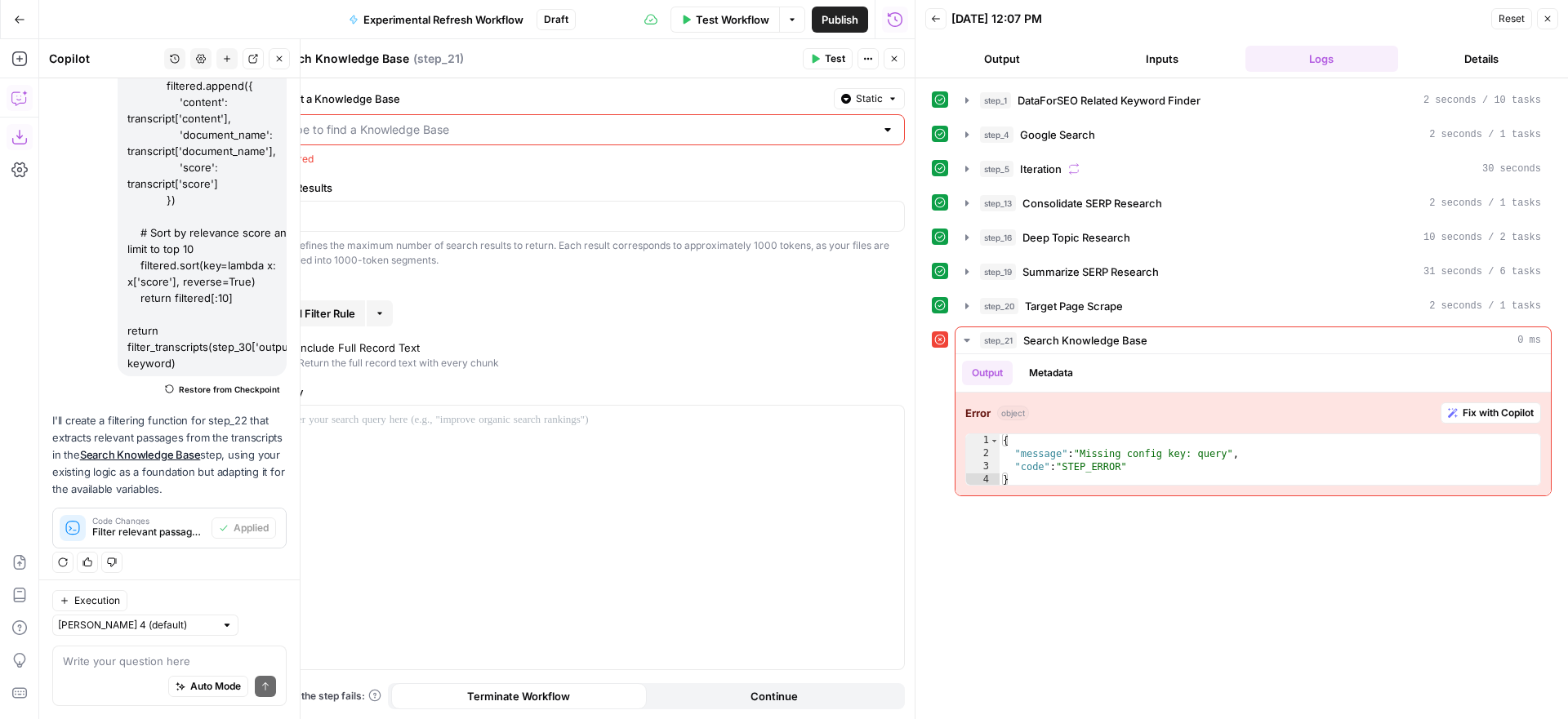
click at [859, 134] on input "Select a Knowledge Base" at bounding box center [579, 130] width 593 height 16
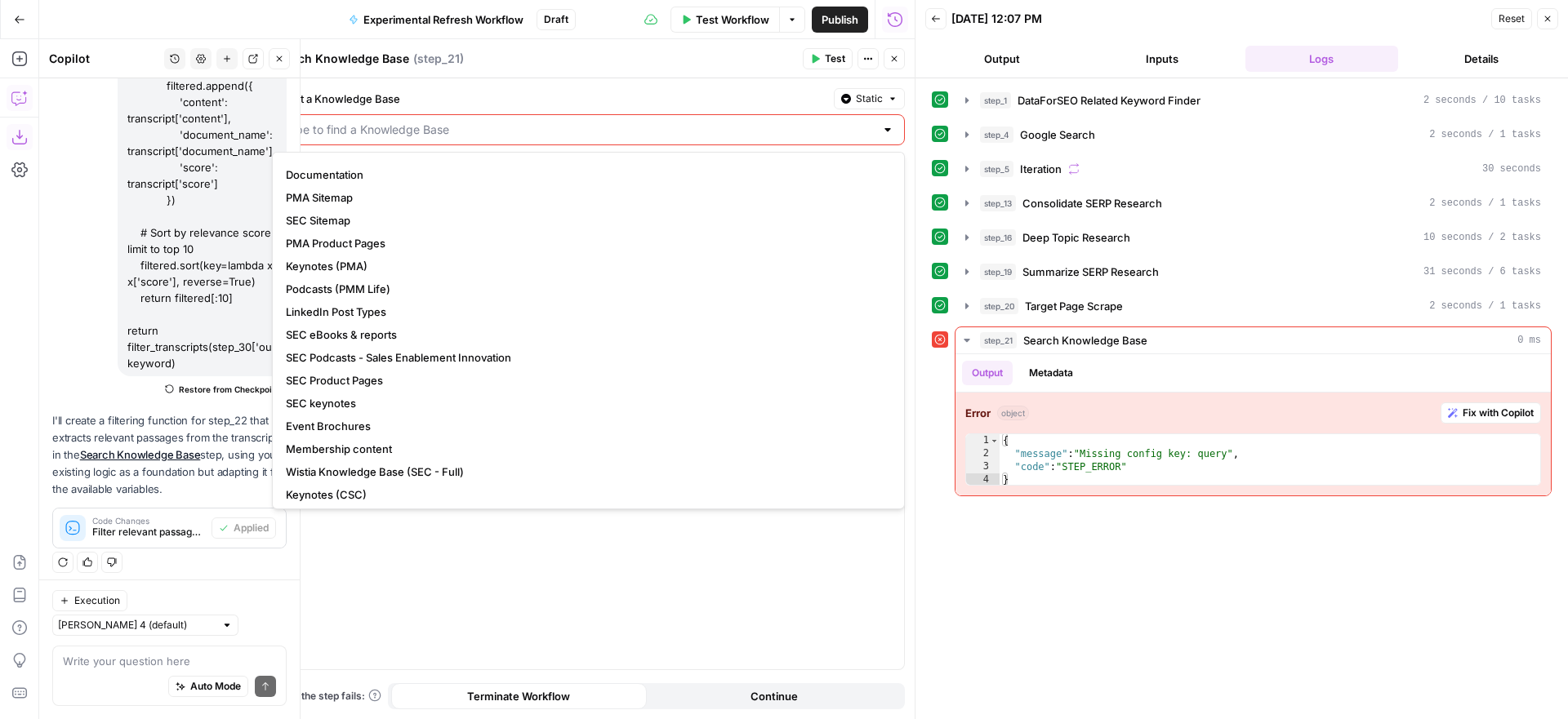
scroll to position [0, 0]
click at [868, 129] on input "Select a Knowledge Base" at bounding box center [579, 130] width 593 height 16
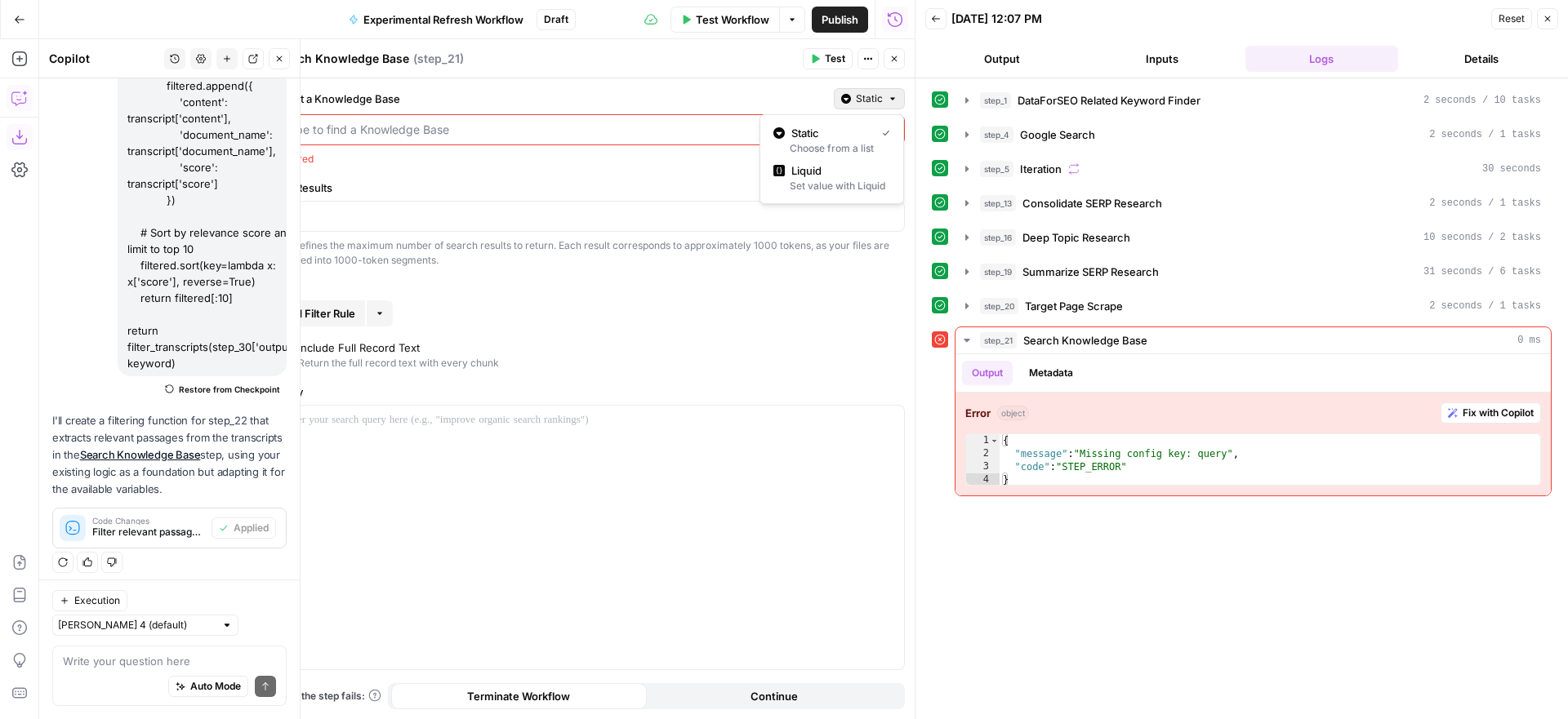
click at [867, 106] on button "Static" at bounding box center [870, 99] width 71 height 21
click at [846, 170] on span "Liquid" at bounding box center [837, 170] width 92 height 16
click at [890, 129] on icon "button" at bounding box center [890, 130] width 9 height 9
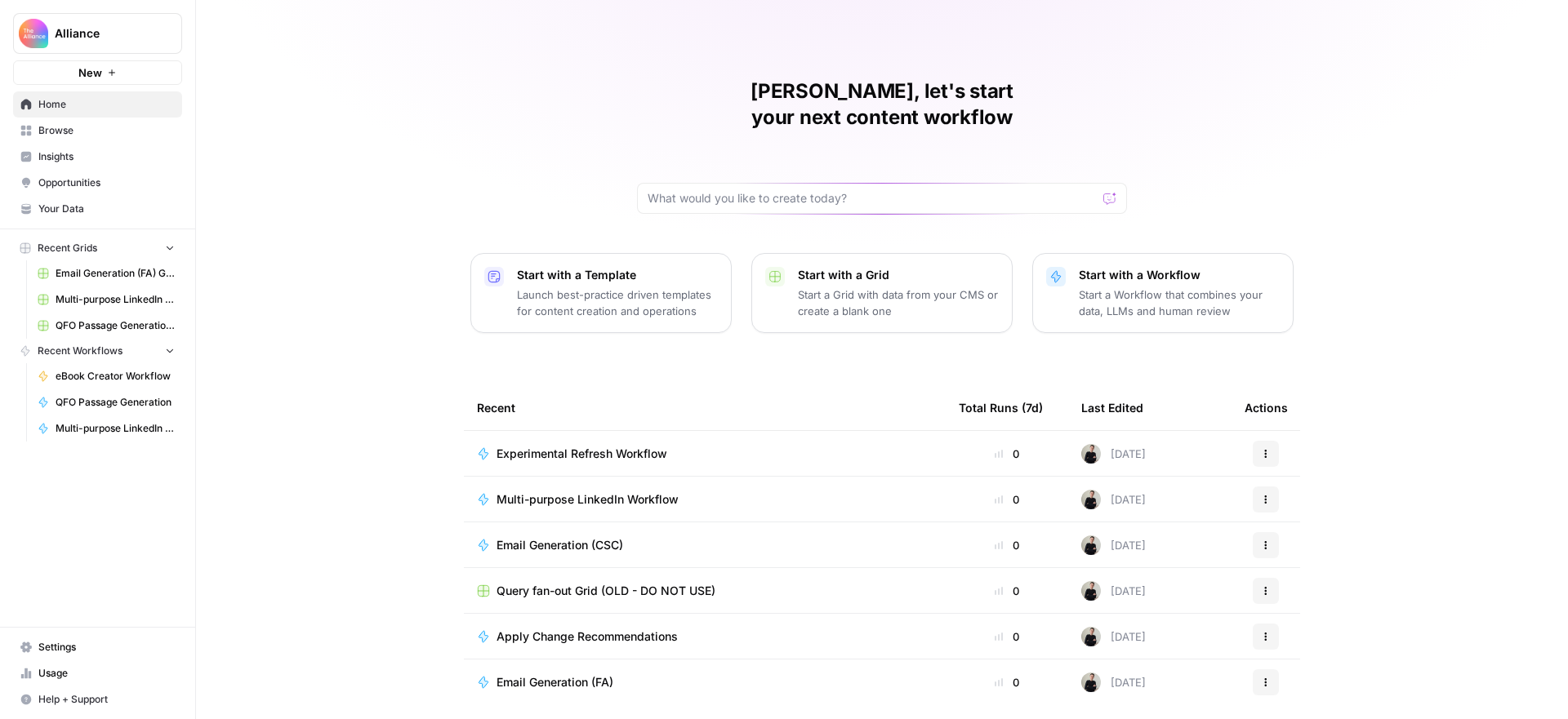
click at [86, 134] on span "Browse" at bounding box center [106, 130] width 136 height 14
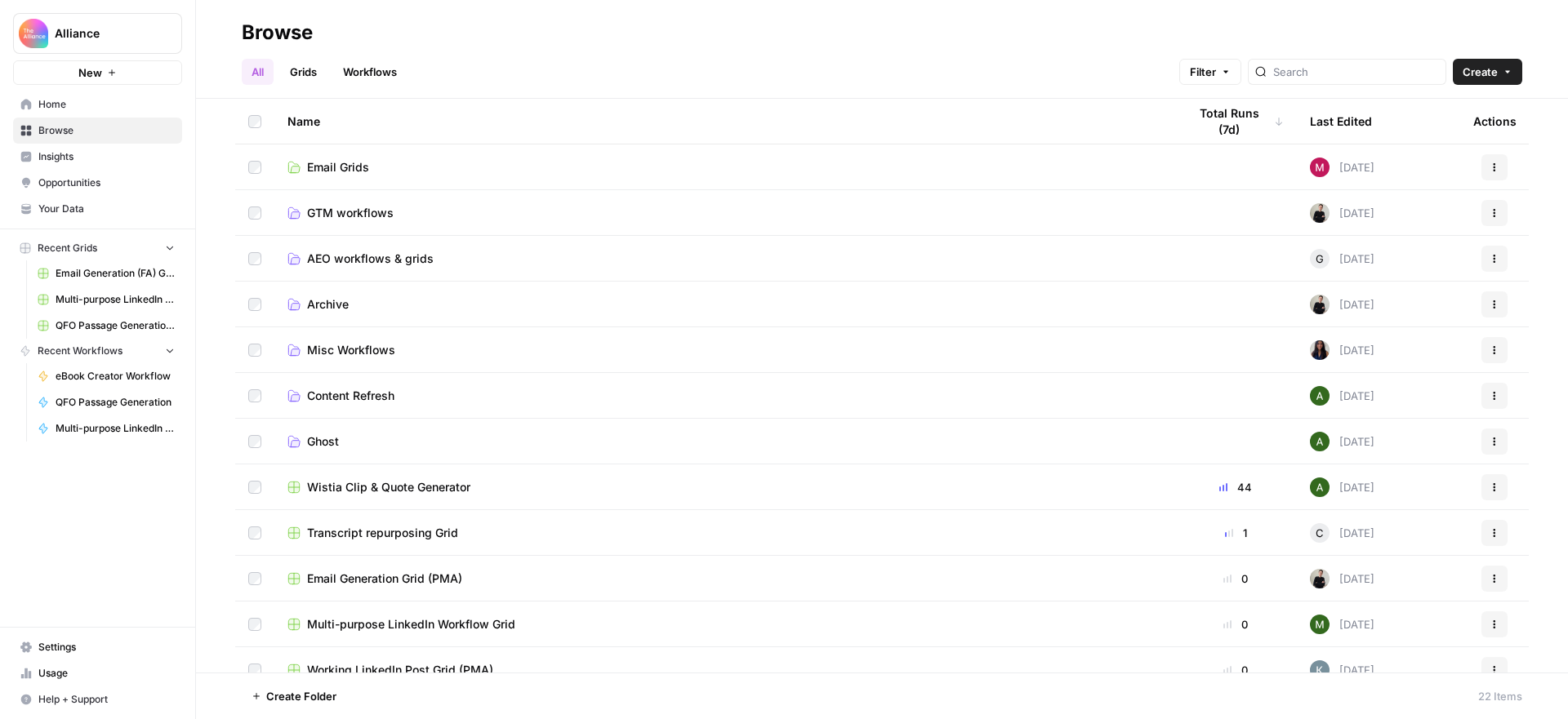
click at [354, 261] on span "AEO workflows & grids" at bounding box center [370, 258] width 127 height 16
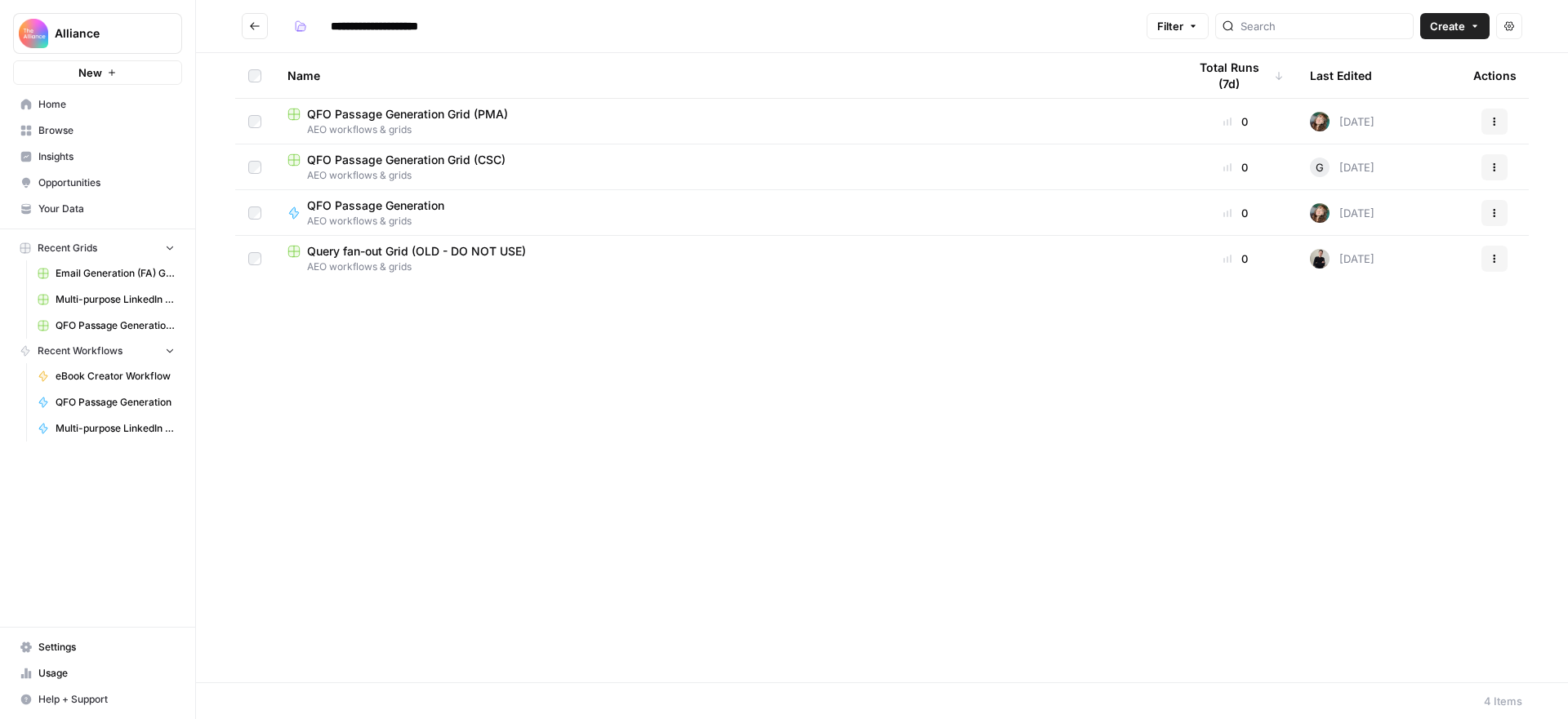
click at [427, 206] on span "QFO Passage Generation" at bounding box center [375, 206] width 137 height 16
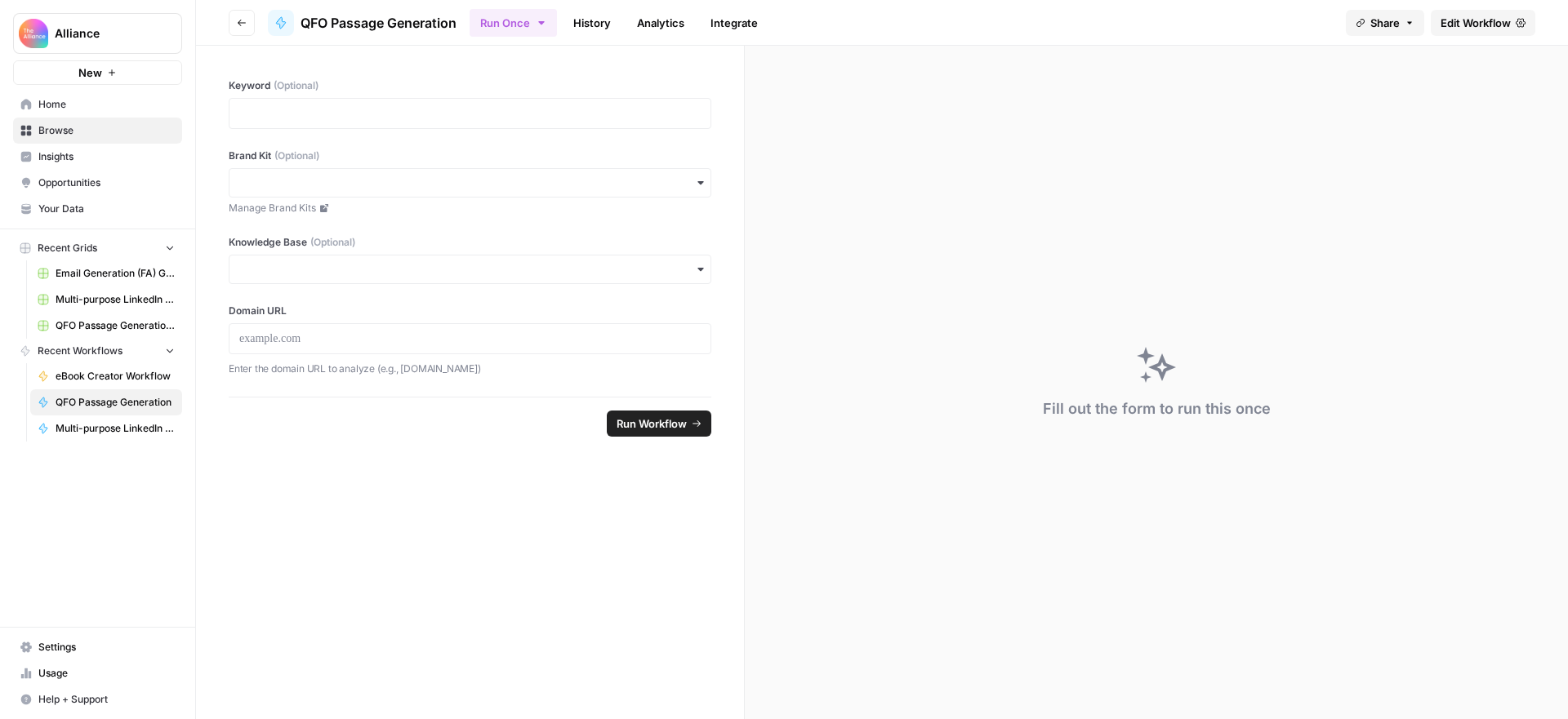
click at [1483, 20] on span "Edit Workflow" at bounding box center [1477, 22] width 70 height 16
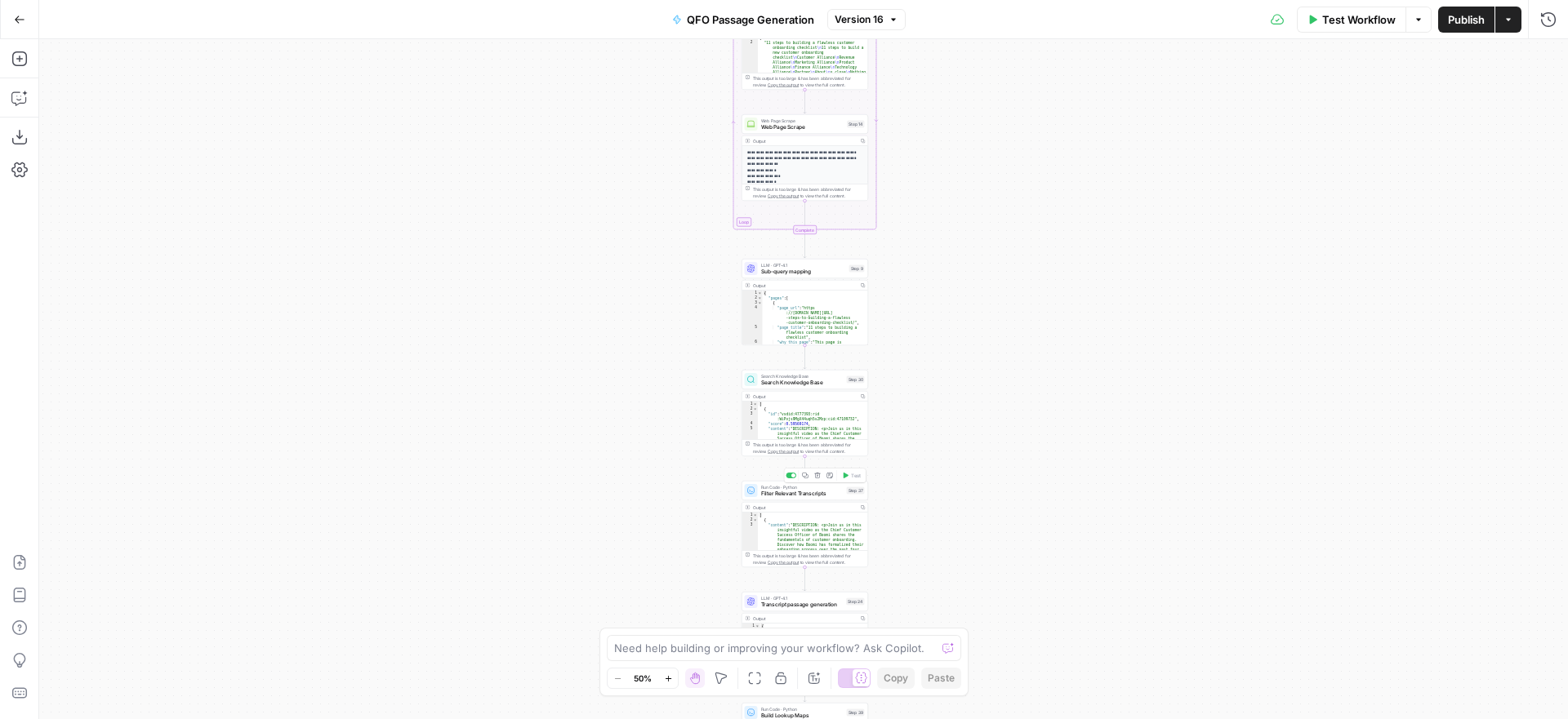
click at [819, 494] on span "Filter Relevant Transcripts" at bounding box center [802, 494] width 83 height 9
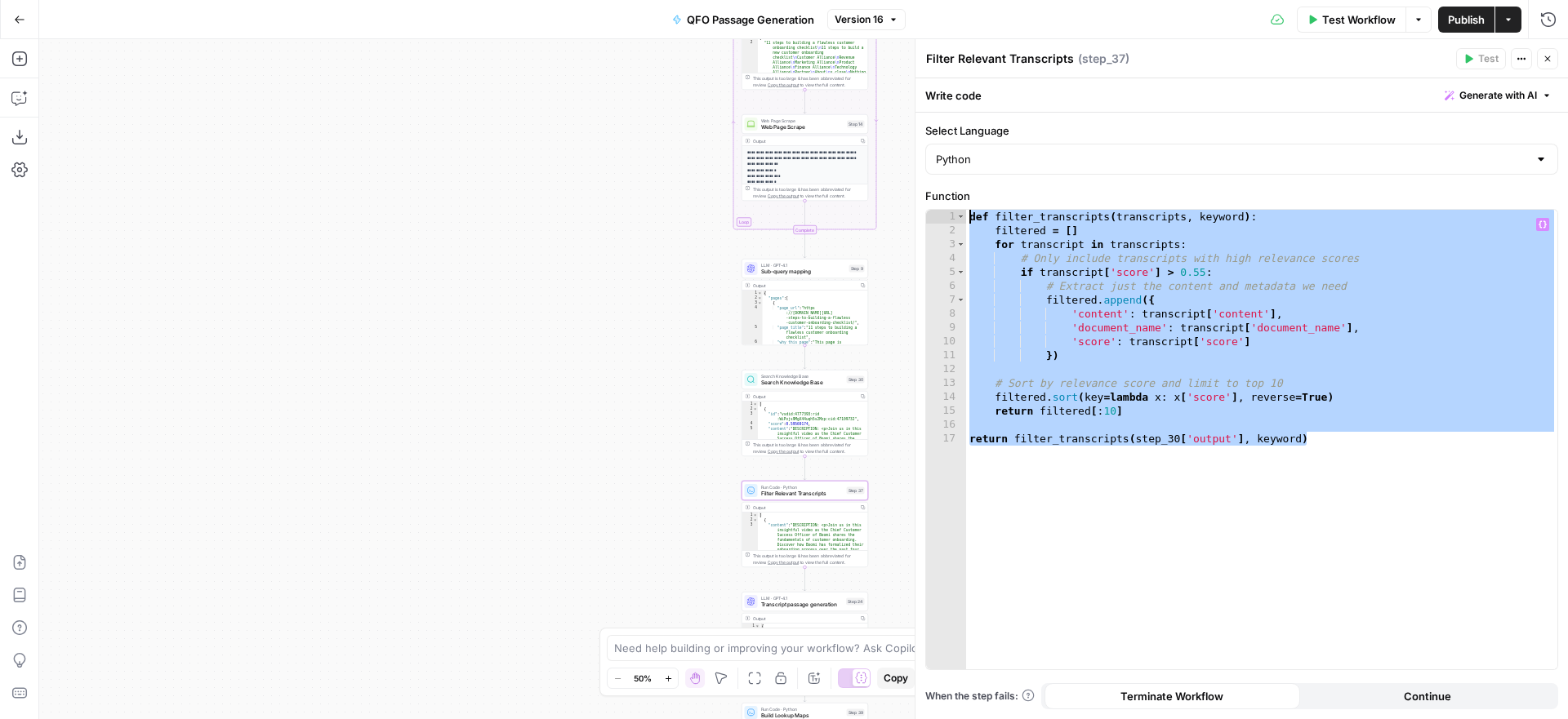
drag, startPoint x: 1327, startPoint y: 442, endPoint x: 954, endPoint y: 204, distance: 442.5
click at [954, 204] on div "**********" at bounding box center [1242, 429] width 633 height 483
type textarea "**********"
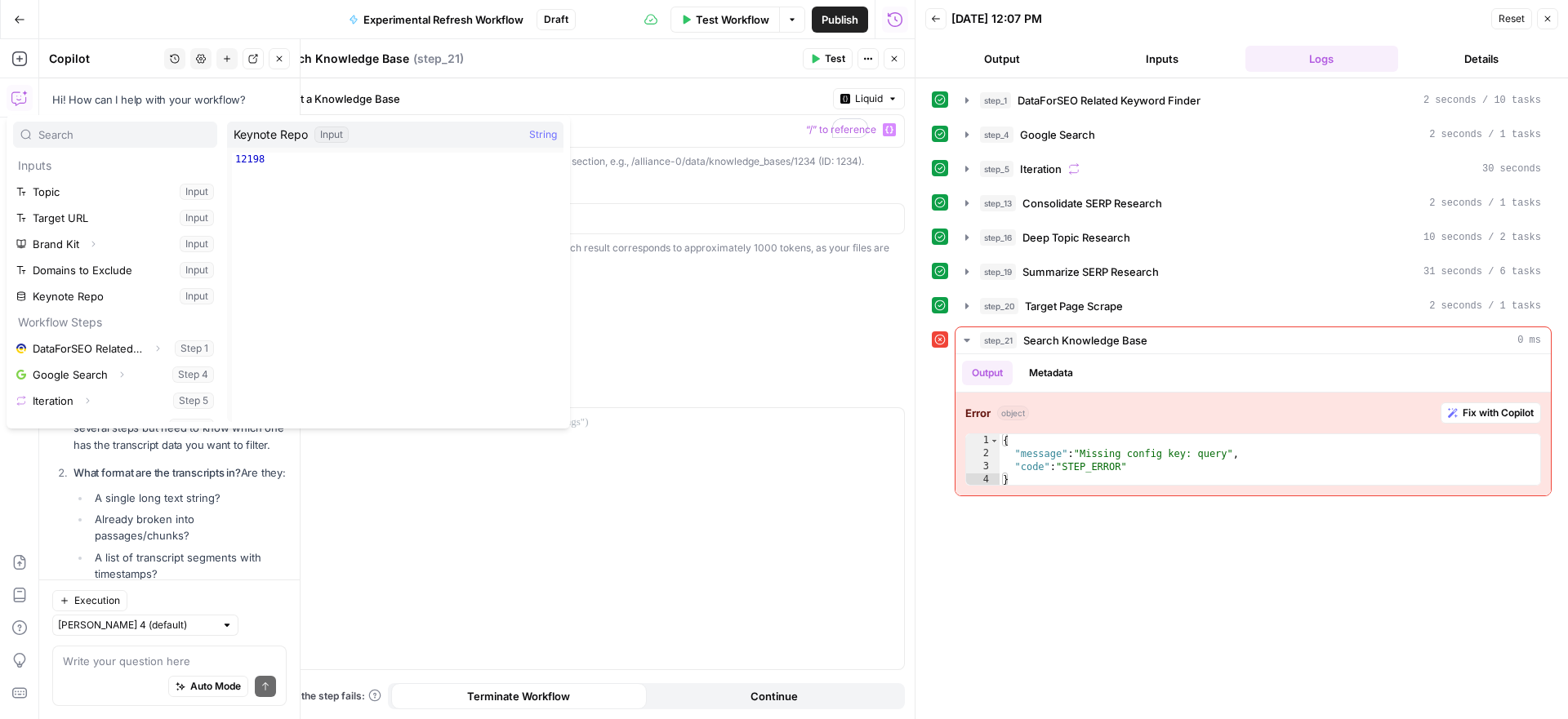
click at [555, 314] on div "Add Filter Rule More" at bounding box center [589, 315] width 633 height 26
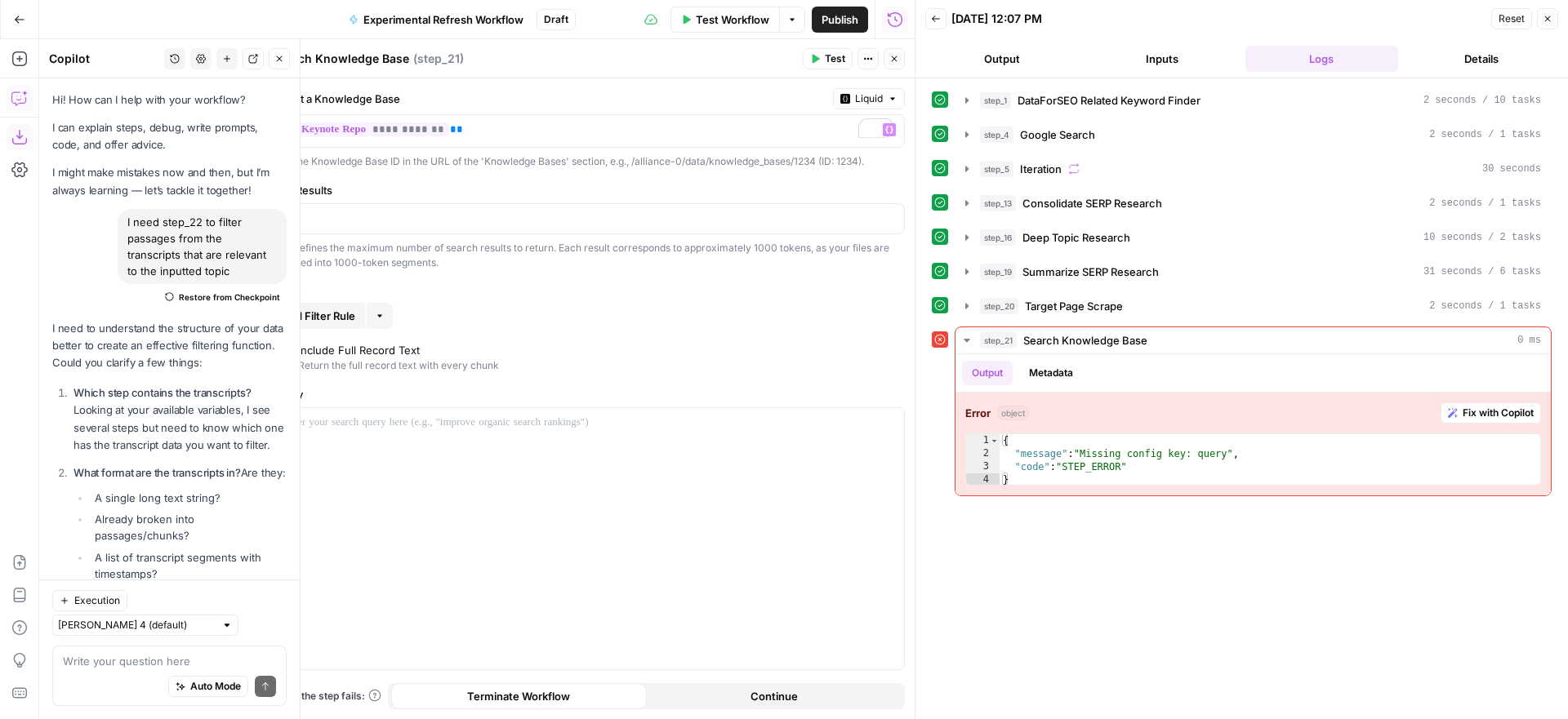
click at [831, 60] on span "Test" at bounding box center [834, 58] width 20 height 14
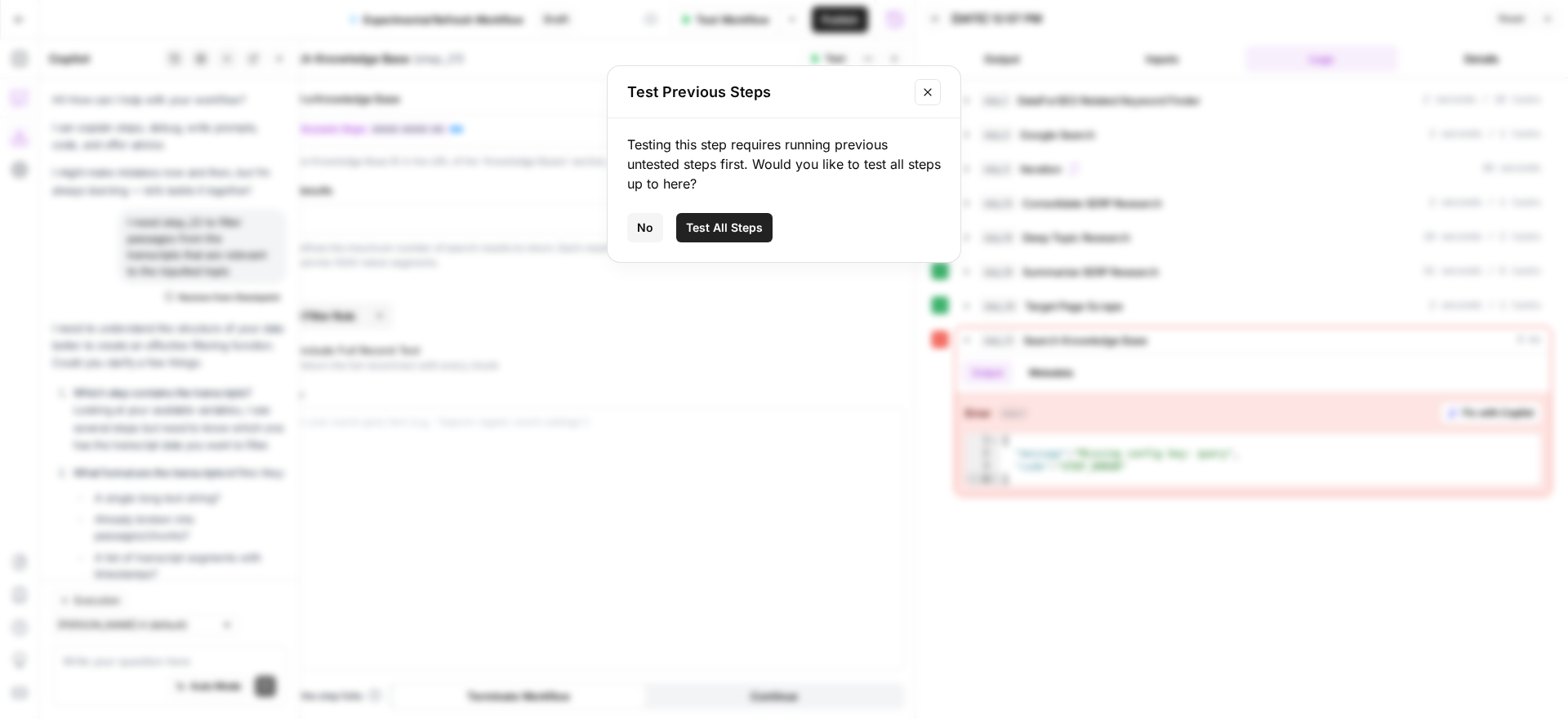
scroll to position [1109, 0]
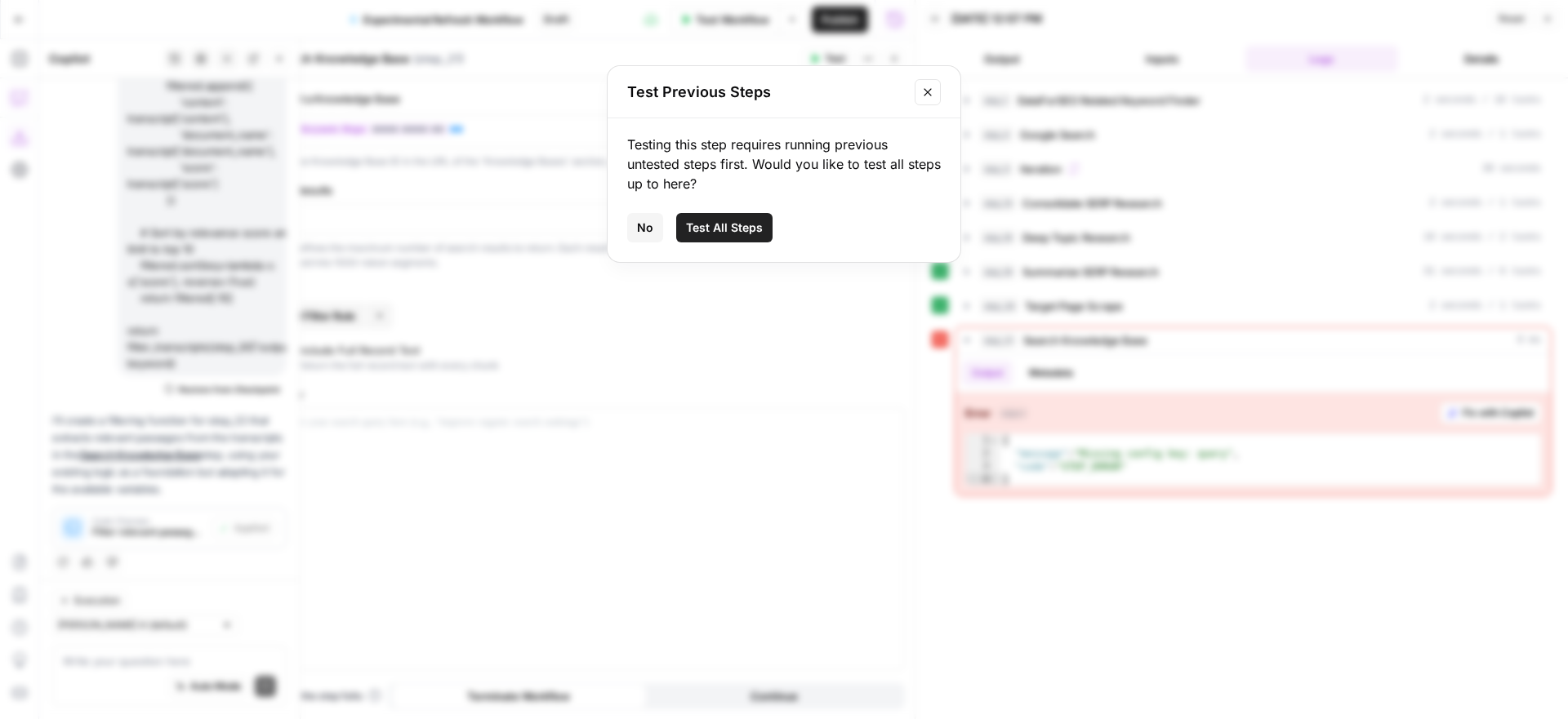
click at [734, 231] on span "Test All Steps" at bounding box center [724, 228] width 77 height 16
click at [734, 223] on input "3" at bounding box center [589, 218] width 612 height 16
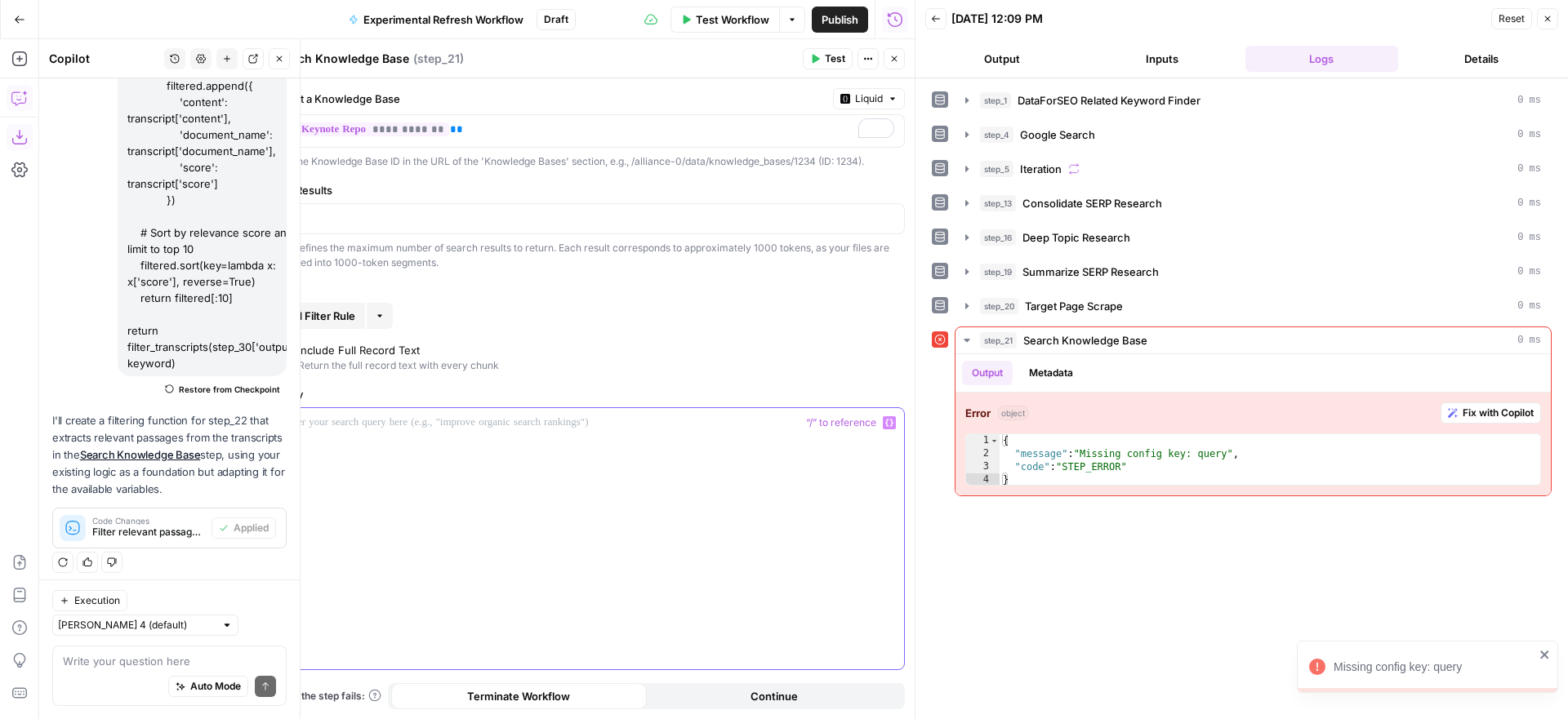
click at [891, 421] on icon "button" at bounding box center [890, 423] width 9 height 9
click at [78, 474] on button "Select variable Topic" at bounding box center [115, 475] width 204 height 26
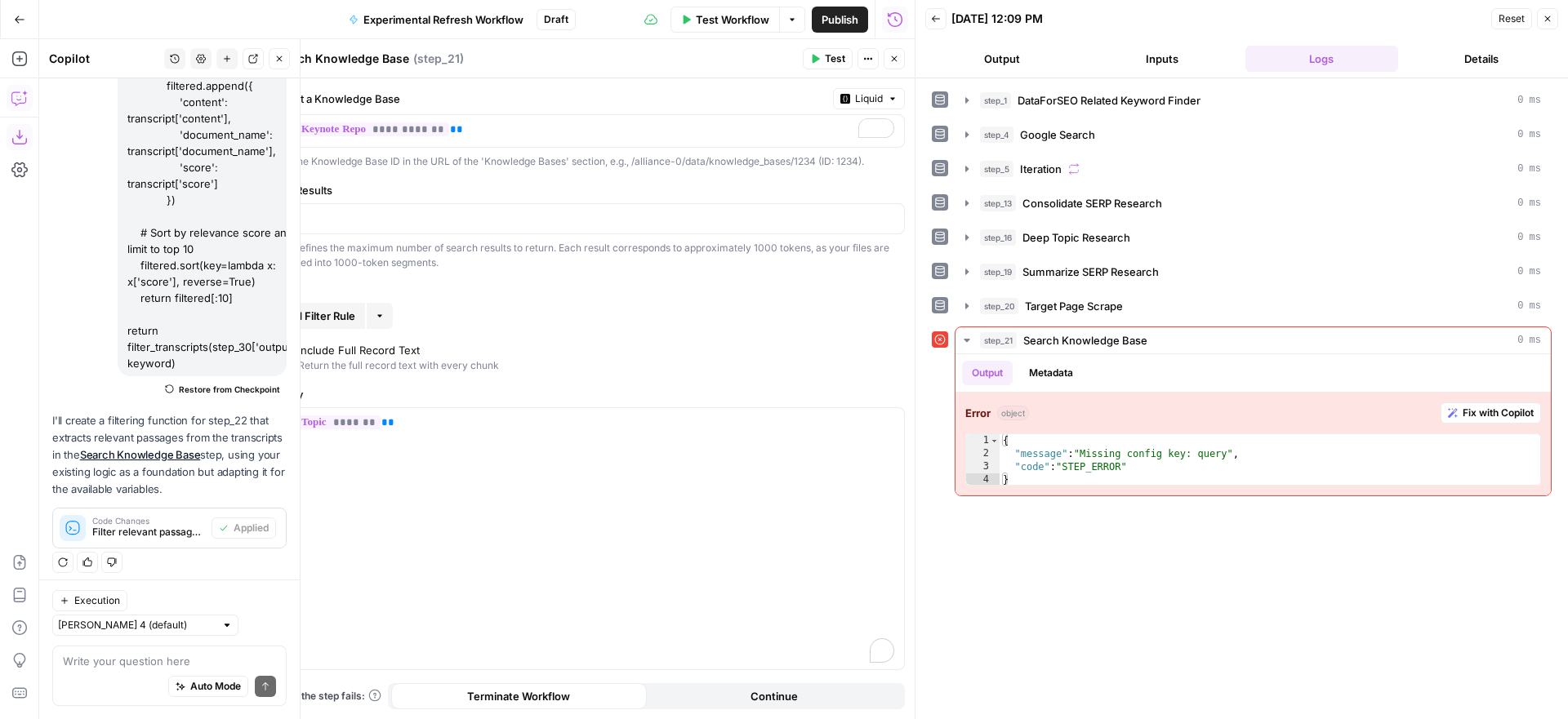
click at [822, 57] on button "Test" at bounding box center [828, 59] width 50 height 21
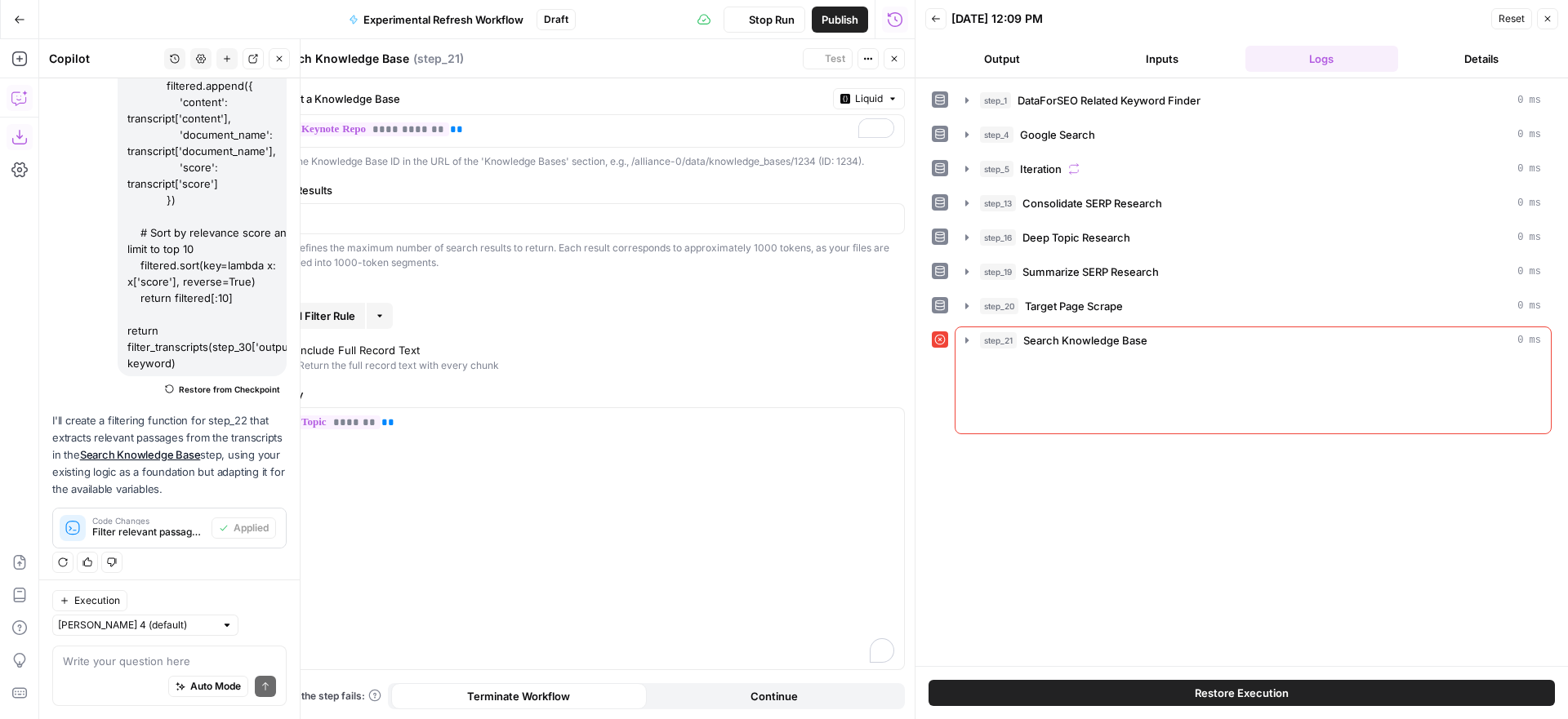
click at [1058, 693] on button "Restore Execution" at bounding box center [1242, 692] width 627 height 26
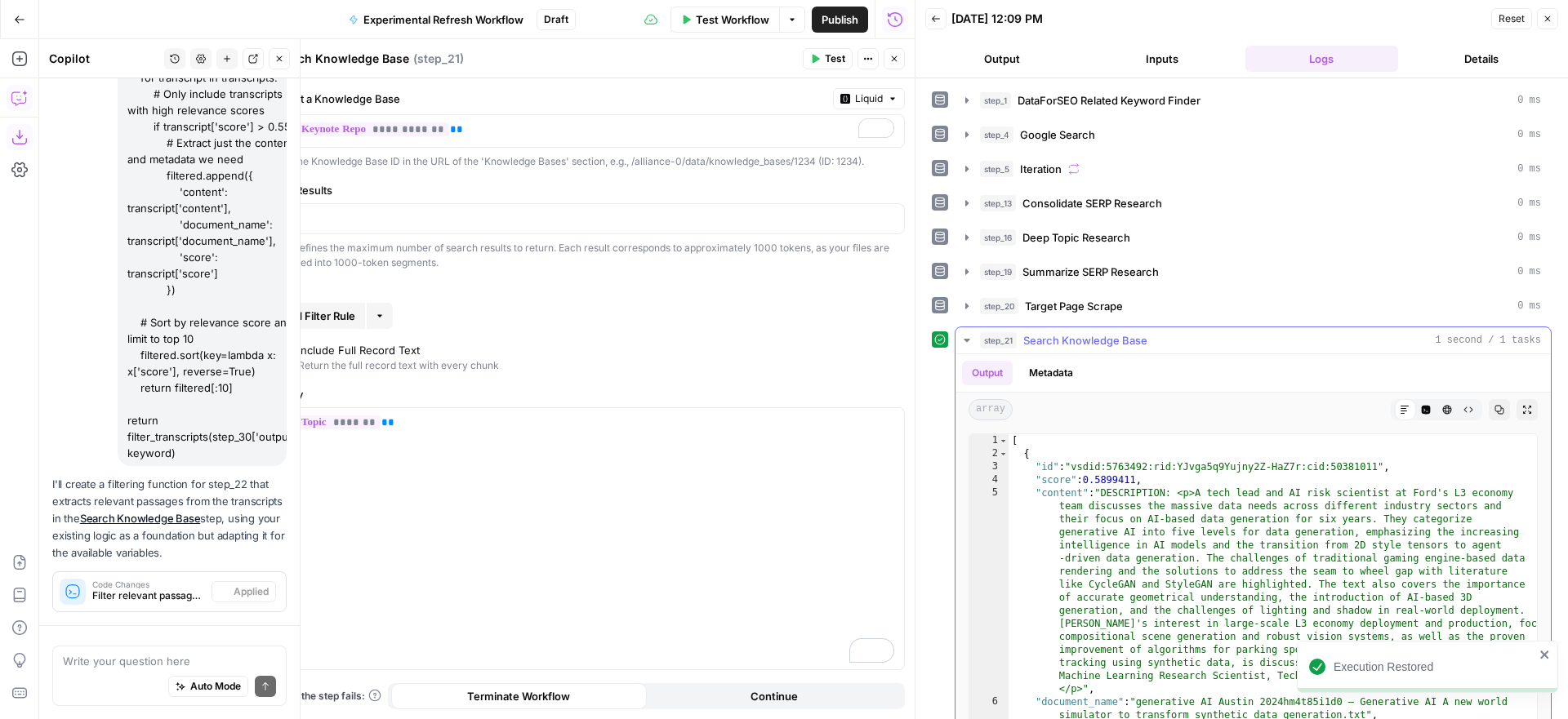
scroll to position [1134, 0]
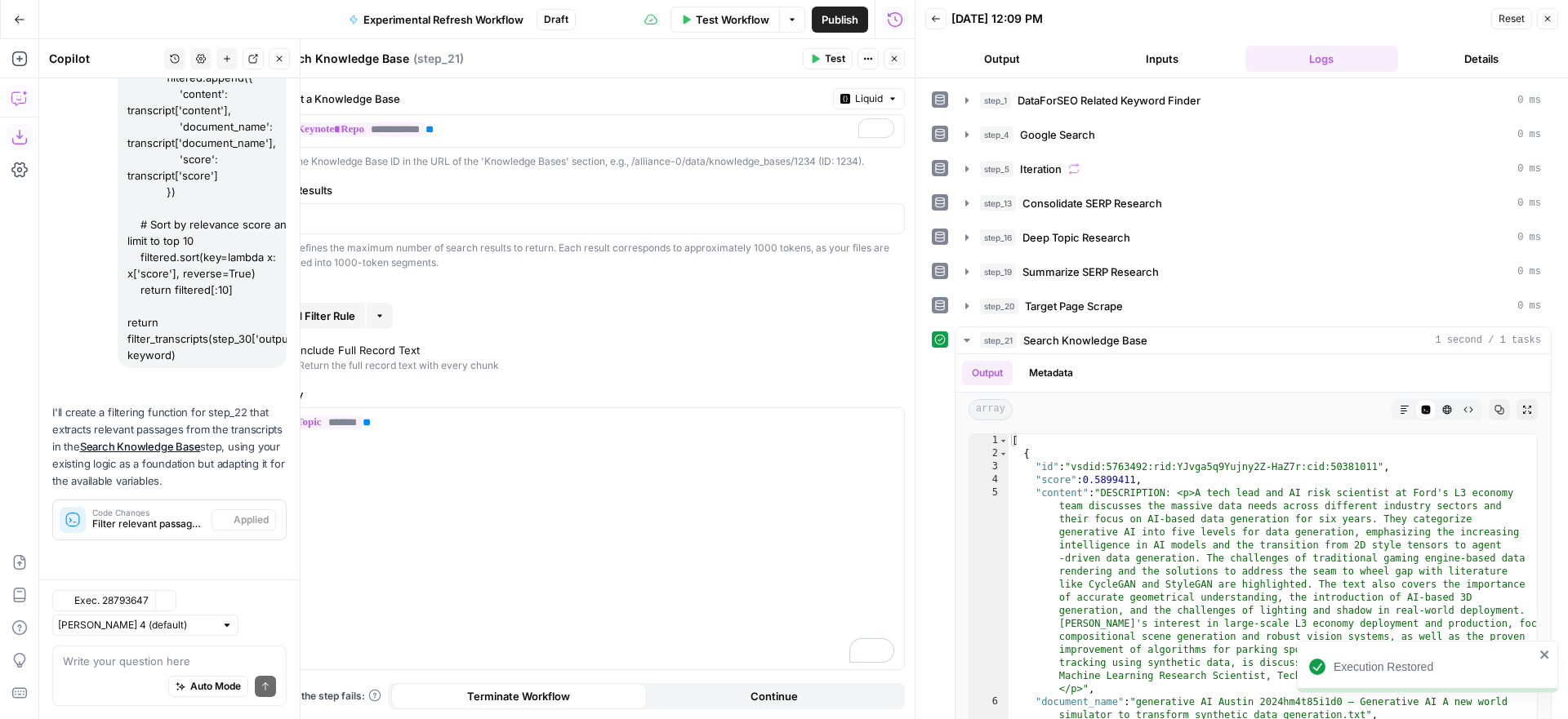
click at [896, 56] on icon "button" at bounding box center [895, 59] width 6 height 6
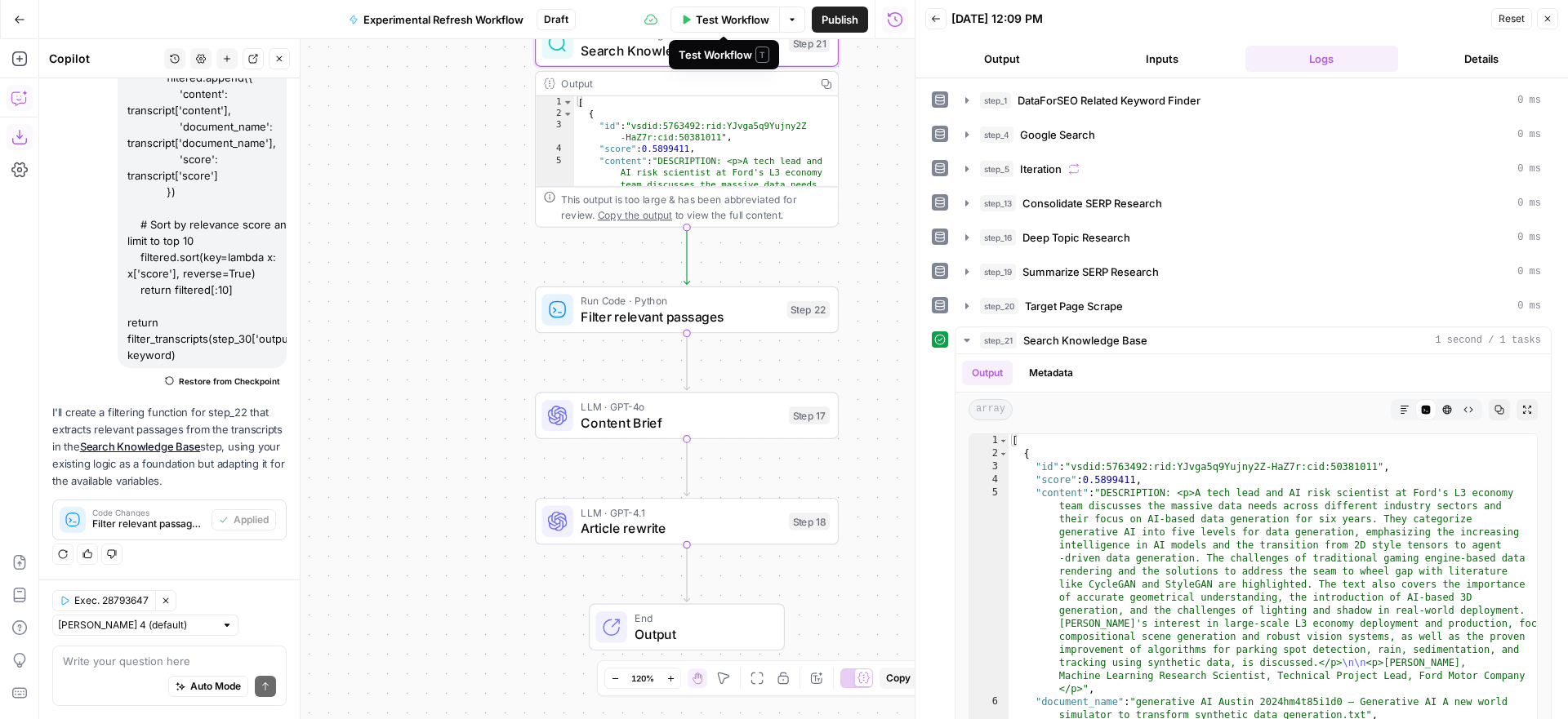
click at [734, 14] on span "Test Workflow" at bounding box center [733, 19] width 73 height 16
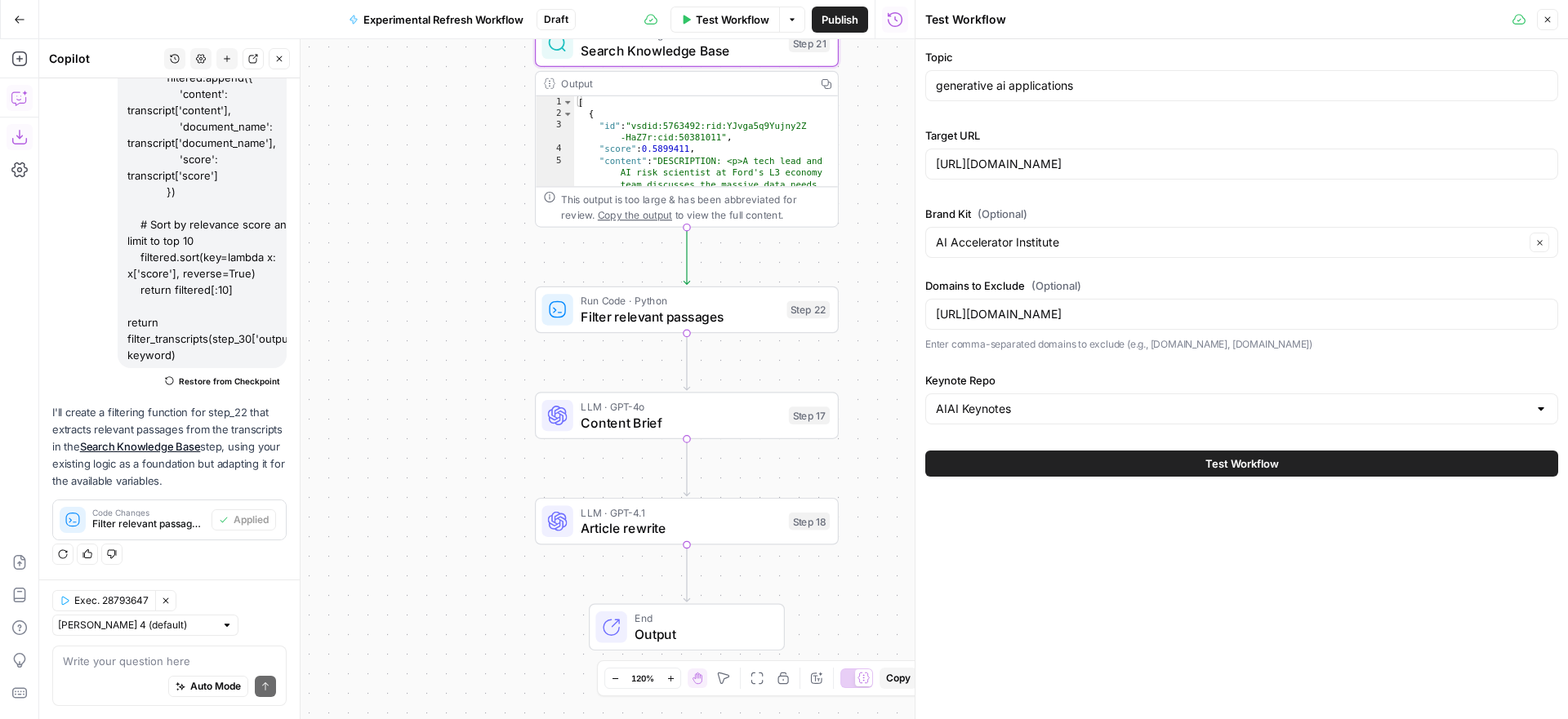
click at [1049, 462] on button "Test Workflow" at bounding box center [1242, 463] width 633 height 26
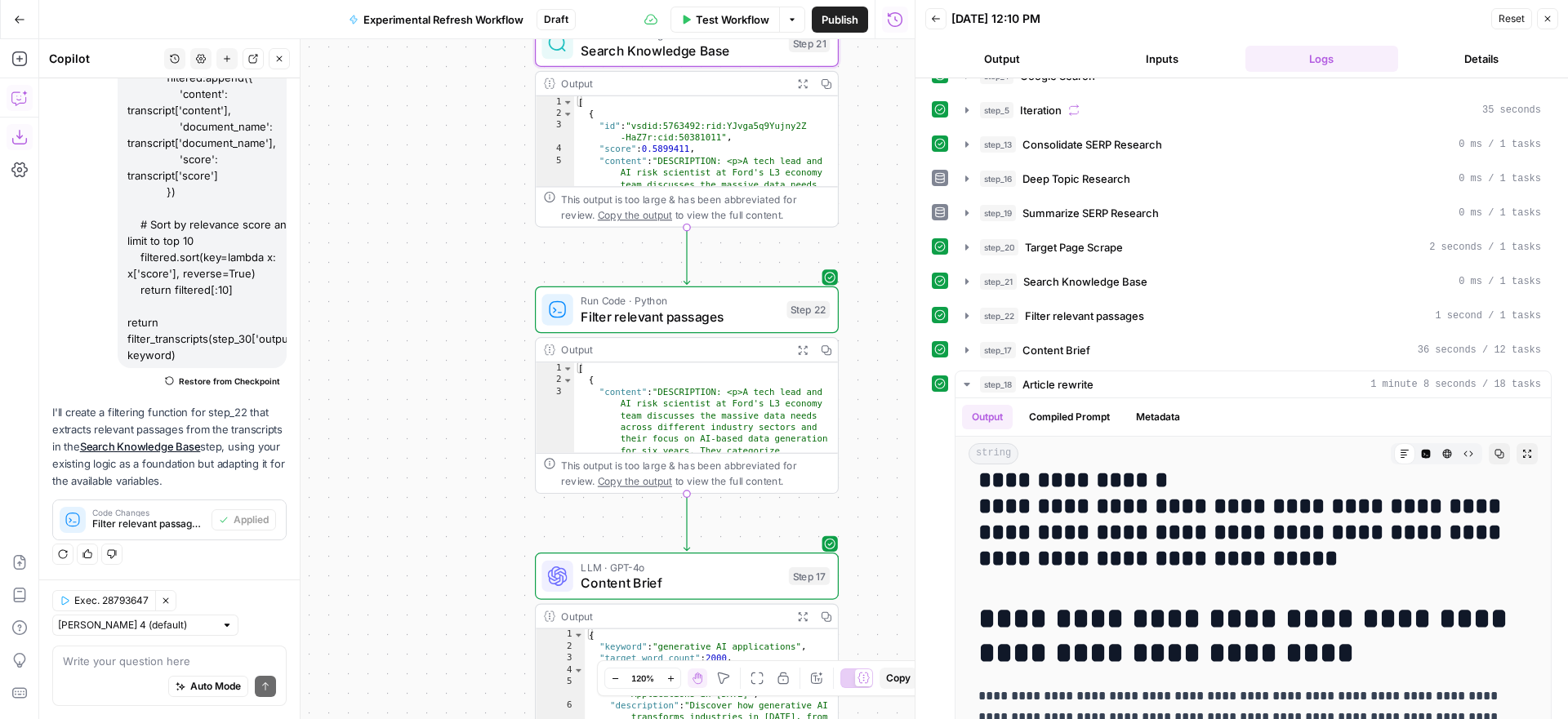
scroll to position [83, 0]
